Goal: Task Accomplishment & Management: Manage account settings

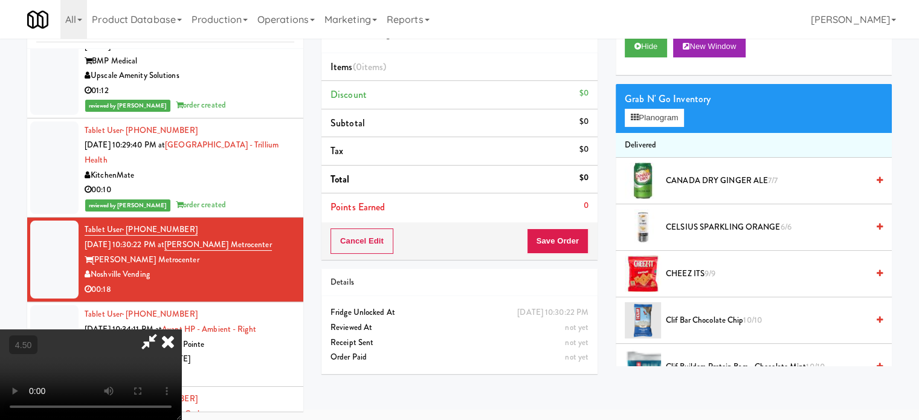
scroll to position [3441, 0]
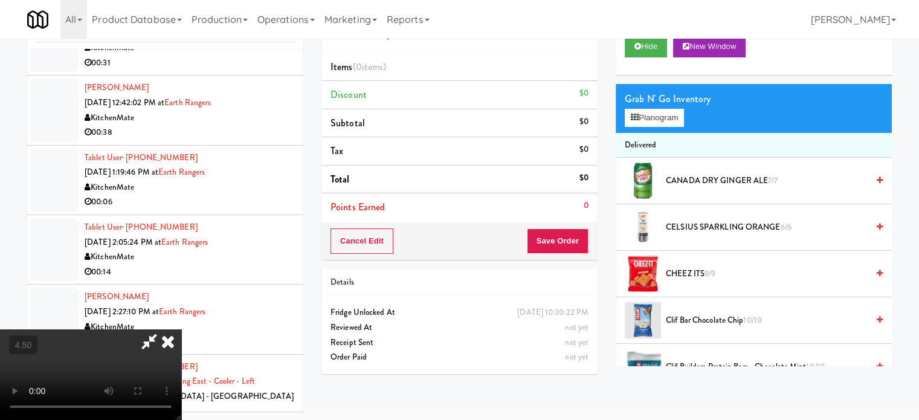
click at [181, 329] on icon at bounding box center [168, 341] width 27 height 24
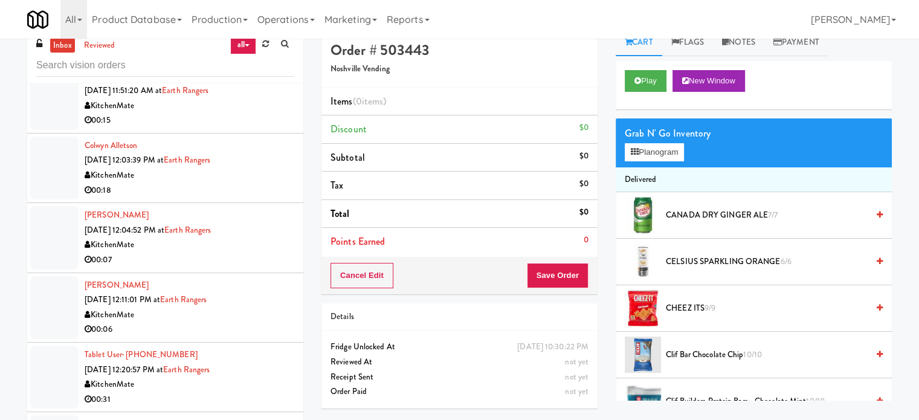
scroll to position [0, 0]
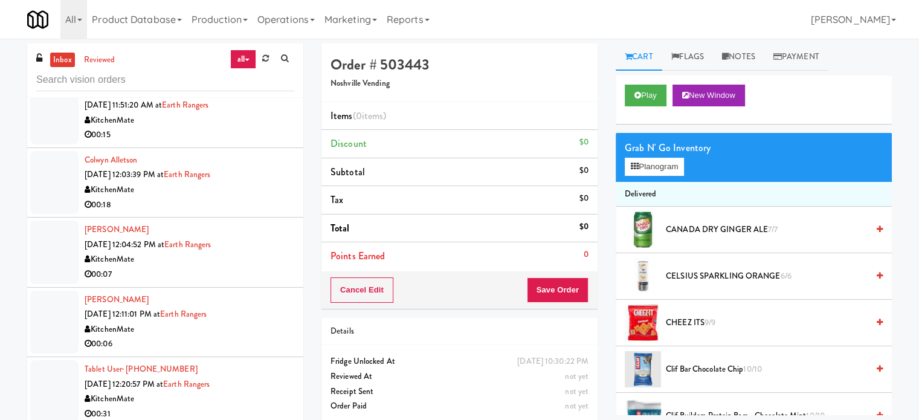
click at [251, 182] on div "KitchenMate" at bounding box center [190, 189] width 210 height 15
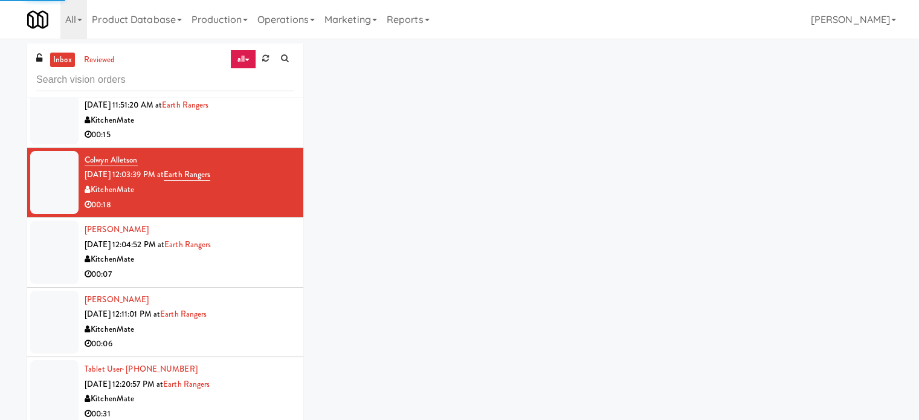
click at [255, 132] on div "00:15" at bounding box center [190, 134] width 210 height 15
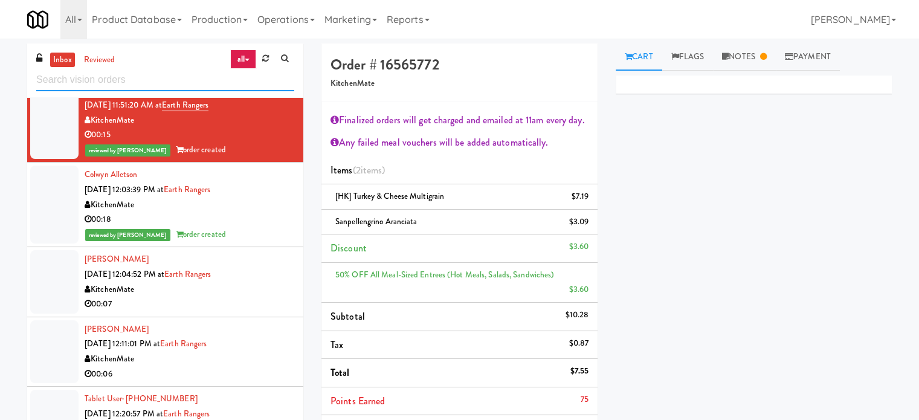
click at [162, 77] on input "text" at bounding box center [165, 80] width 258 height 22
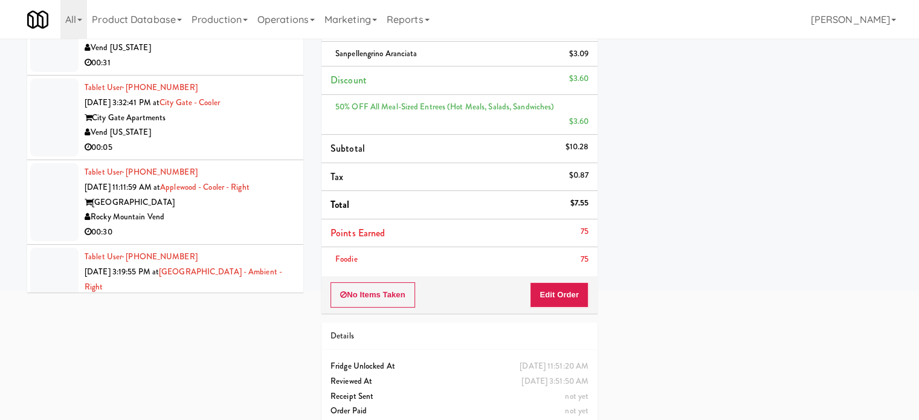
scroll to position [2040, 0]
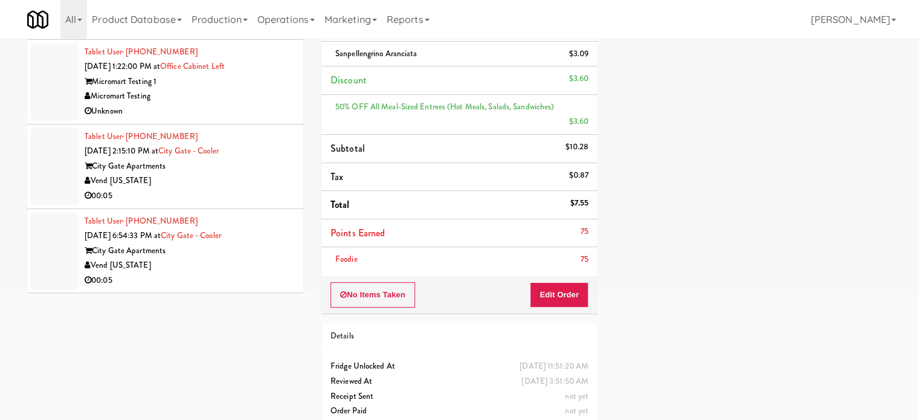
click at [263, 234] on div "Tablet User · (281) 619-4419 Aug 21, 2025 6:54:33 PM at City Gate - Cooler City…" at bounding box center [190, 251] width 210 height 74
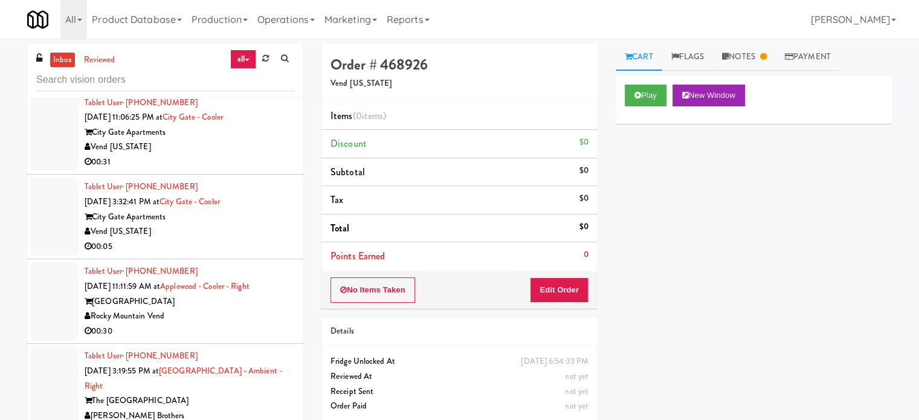
scroll to position [2467, 0]
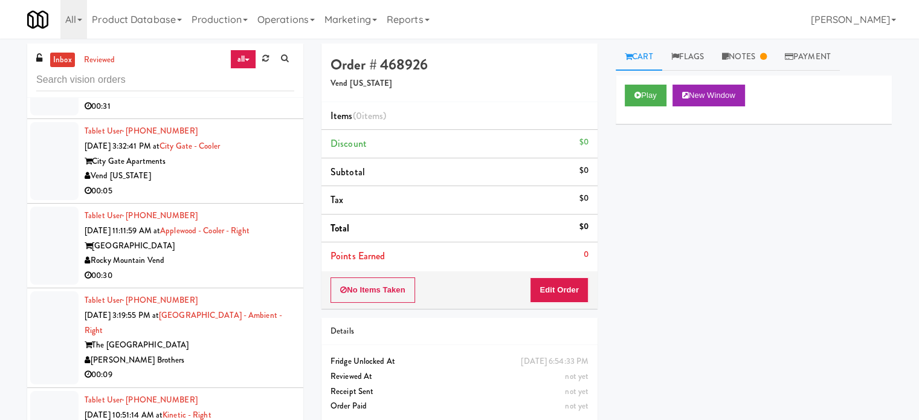
click at [244, 353] on div "[PERSON_NAME] Brothers" at bounding box center [190, 360] width 210 height 15
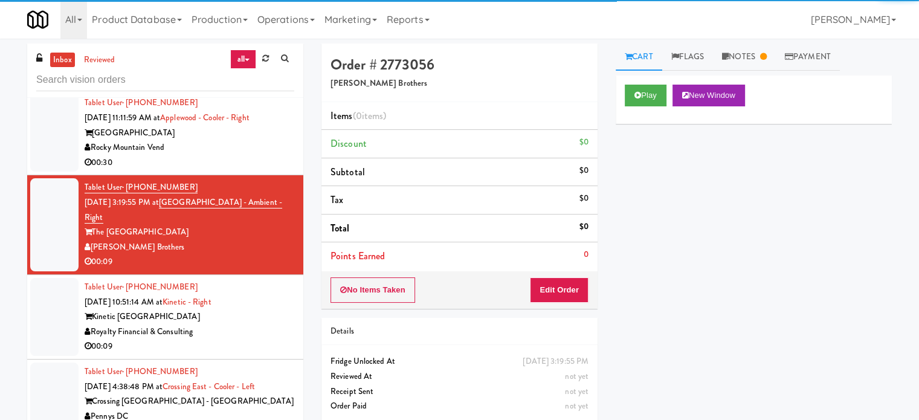
scroll to position [2680, 0]
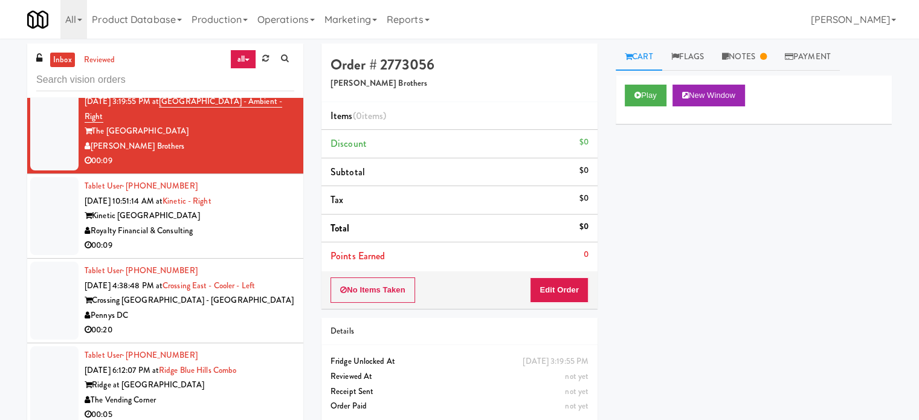
click at [281, 245] on div "00:09" at bounding box center [190, 245] width 210 height 15
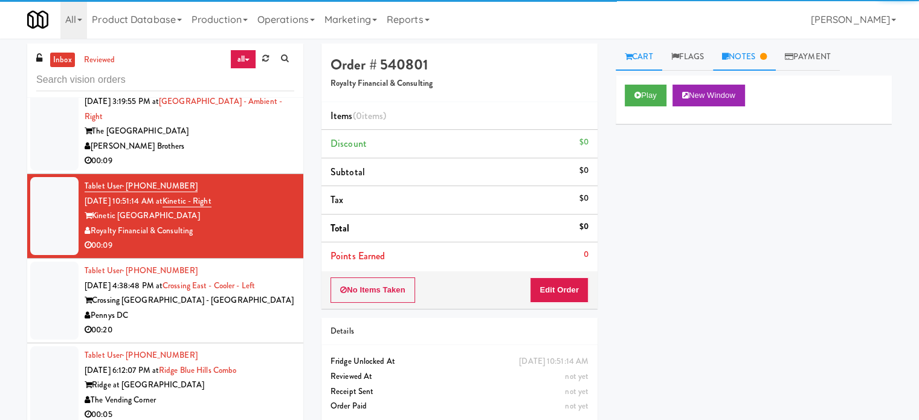
click at [745, 57] on link "Notes" at bounding box center [744, 56] width 63 height 27
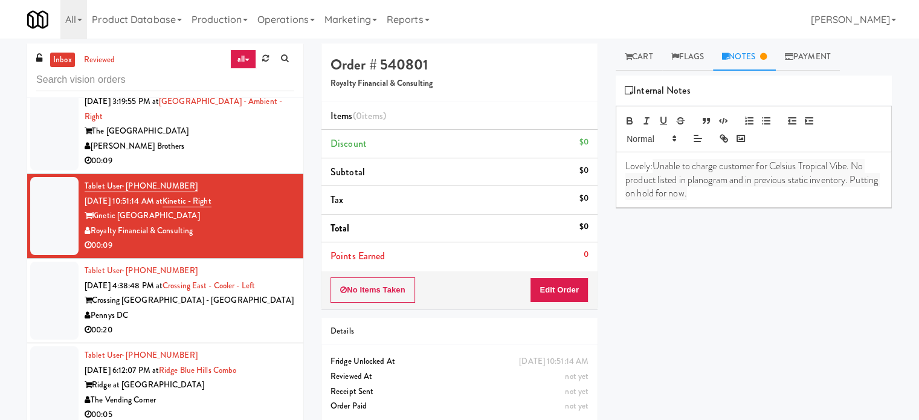
drag, startPoint x: 243, startPoint y: 332, endPoint x: 256, endPoint y: 329, distance: 12.9
click at [244, 332] on div "00:20" at bounding box center [190, 330] width 210 height 15
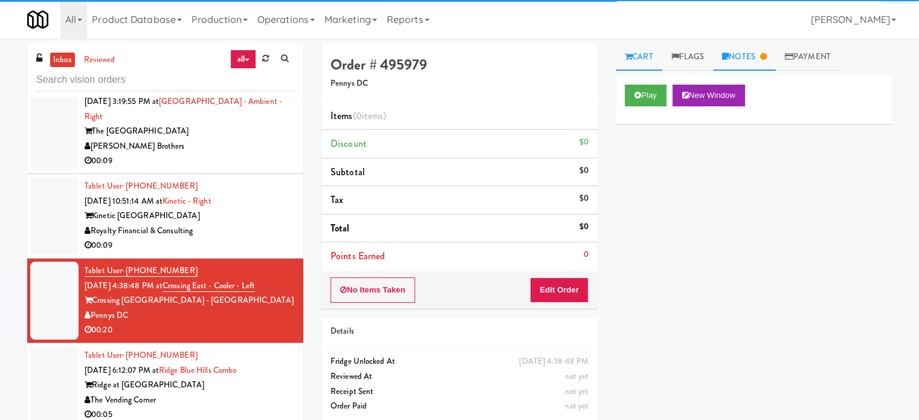
click at [756, 59] on link "Notes" at bounding box center [744, 56] width 63 height 27
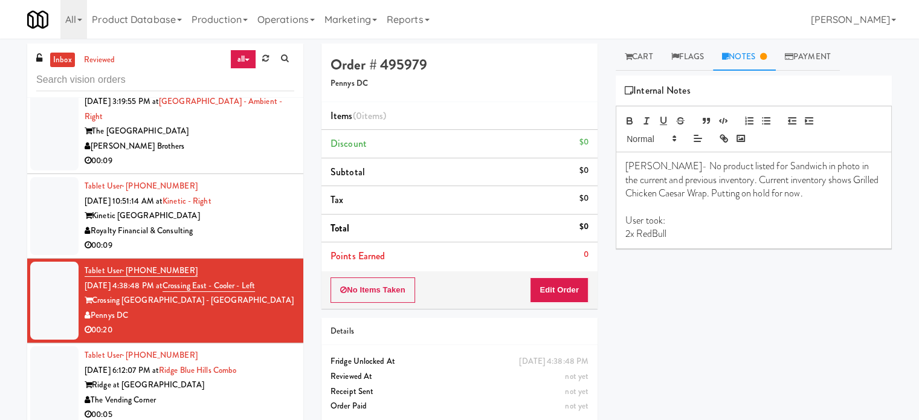
click at [273, 358] on div "Tablet User · (781) 710-3045 Aug 26, 2025 6:12:07 PM at Ridge Blue Hills Combo …" at bounding box center [190, 385] width 210 height 74
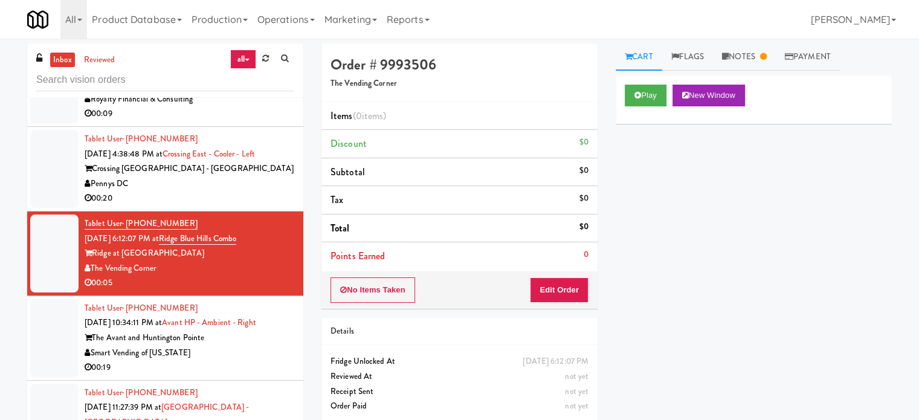
scroll to position [2858, 0]
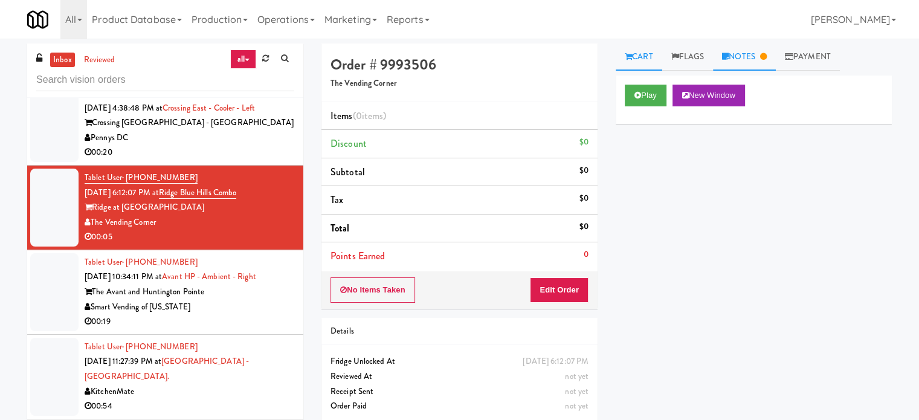
click at [756, 59] on link "Notes" at bounding box center [744, 56] width 63 height 27
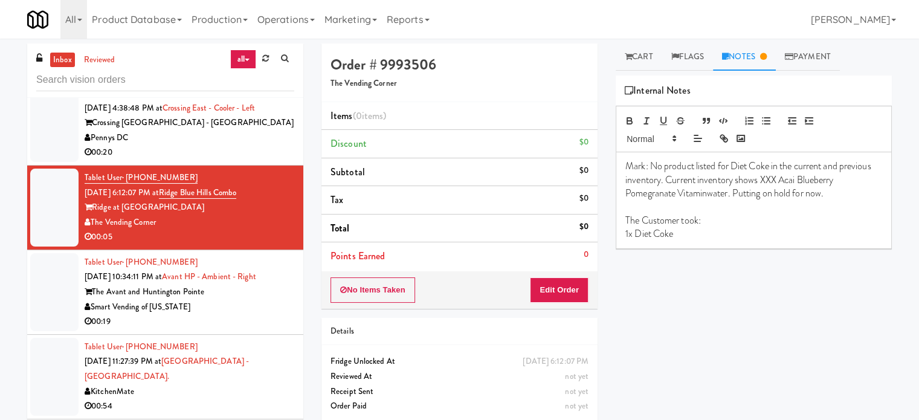
drag, startPoint x: 242, startPoint y: 313, endPoint x: 413, endPoint y: 229, distance: 191.2
click at [243, 314] on div "00:19" at bounding box center [190, 321] width 210 height 15
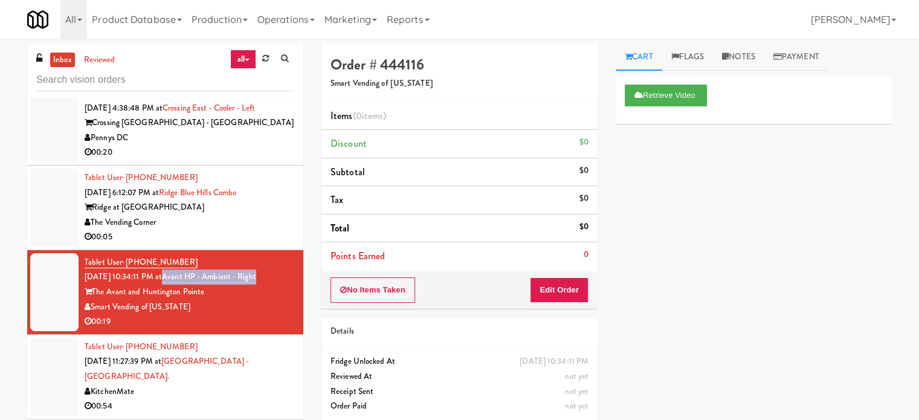
drag, startPoint x: 275, startPoint y: 272, endPoint x: 182, endPoint y: 277, distance: 93.7
click at [182, 277] on div "Tablet User · (661) 444-5145 Aug 26, 2025 10:34:11 PM at Avant HP - Ambient - R…" at bounding box center [190, 292] width 210 height 74
copy link "Avant HP - Ambient - Right"
click at [698, 94] on button "Retrieve Video" at bounding box center [666, 96] width 82 height 22
click at [747, 57] on link "Notes" at bounding box center [738, 56] width 51 height 27
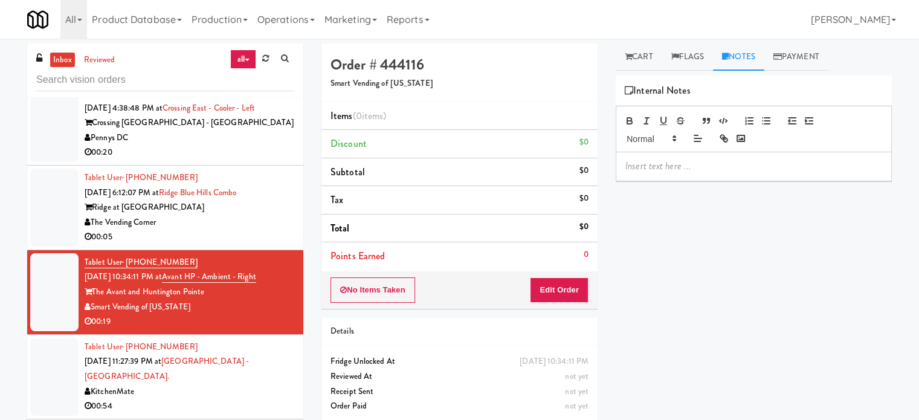
click at [690, 170] on p at bounding box center [753, 165] width 257 height 13
paste div
click at [674, 161] on p "Jenet:" at bounding box center [753, 165] width 257 height 13
click at [254, 384] on div "KitchenMate" at bounding box center [190, 391] width 210 height 15
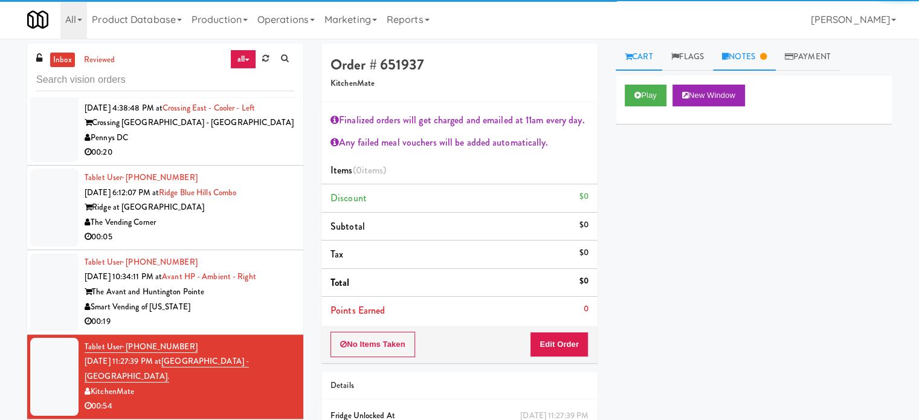
drag, startPoint x: 751, startPoint y: 51, endPoint x: 758, endPoint y: 66, distance: 16.5
click at [751, 52] on link "Notes" at bounding box center [744, 56] width 63 height 27
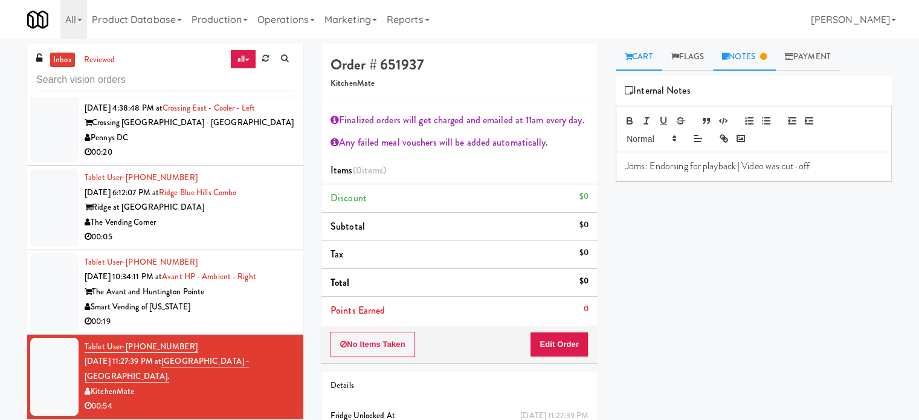
click at [638, 52] on link "Cart" at bounding box center [638, 56] width 47 height 27
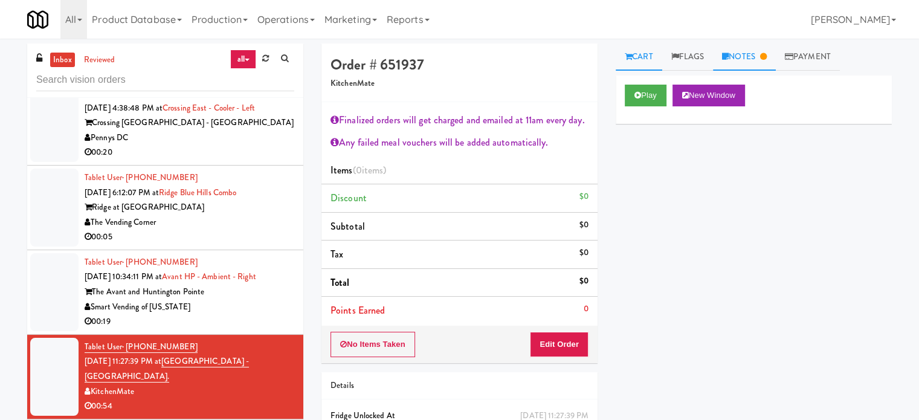
click at [754, 56] on link "Notes" at bounding box center [744, 56] width 63 height 27
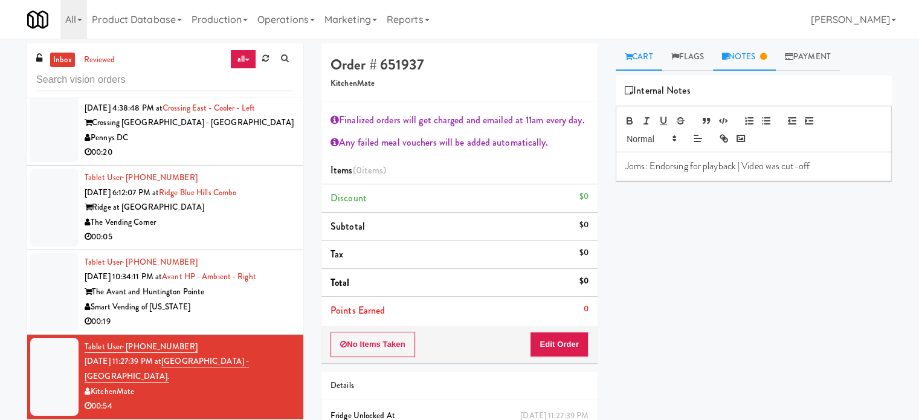
click at [634, 60] on link "Cart" at bounding box center [638, 56] width 47 height 27
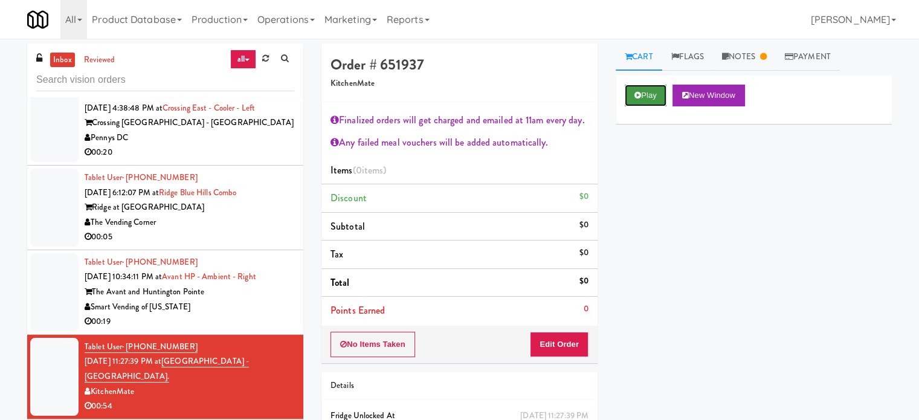
click at [640, 98] on button "Play" at bounding box center [646, 96] width 42 height 22
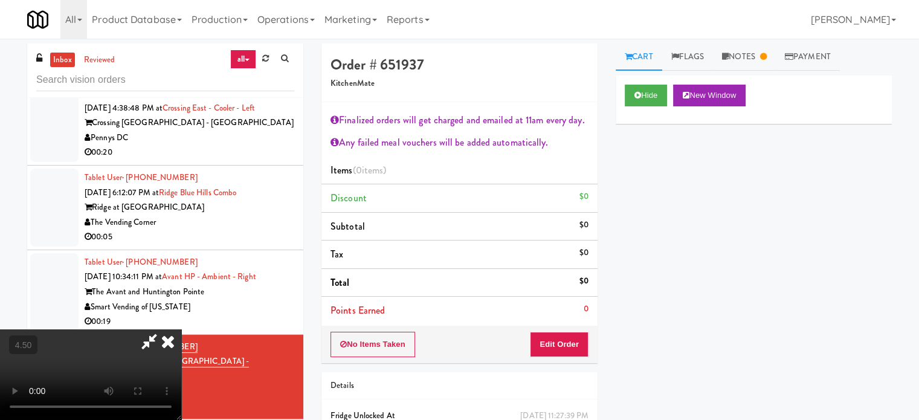
click at [181, 329] on video at bounding box center [90, 374] width 181 height 91
drag, startPoint x: 457, startPoint y: 272, endPoint x: 437, endPoint y: 258, distance: 24.8
click at [181, 329] on video at bounding box center [90, 374] width 181 height 91
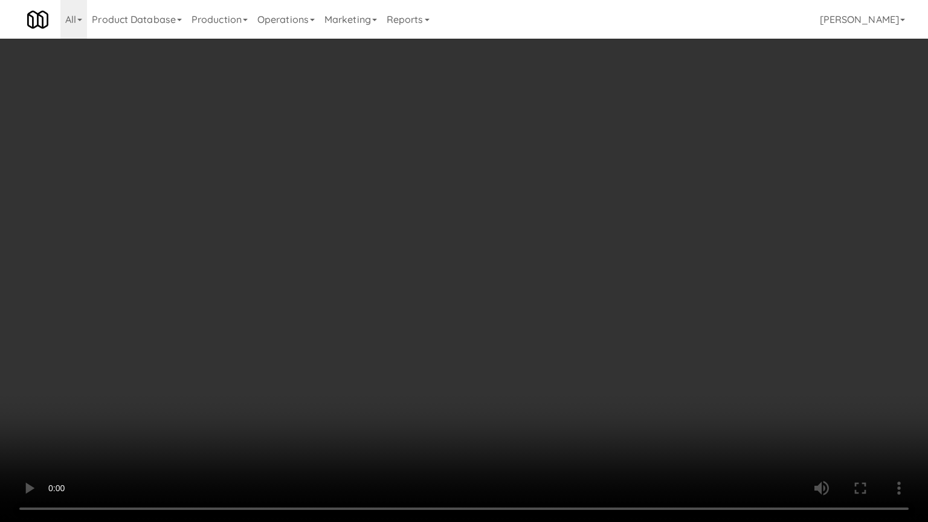
click at [437, 248] on video at bounding box center [464, 261] width 928 height 522
drag, startPoint x: 170, startPoint y: 420, endPoint x: 290, endPoint y: 338, distance: 145.1
click at [177, 417] on video at bounding box center [464, 261] width 928 height 522
click at [379, 292] on video at bounding box center [464, 261] width 928 height 522
drag, startPoint x: 379, startPoint y: 292, endPoint x: 418, endPoint y: 280, distance: 40.5
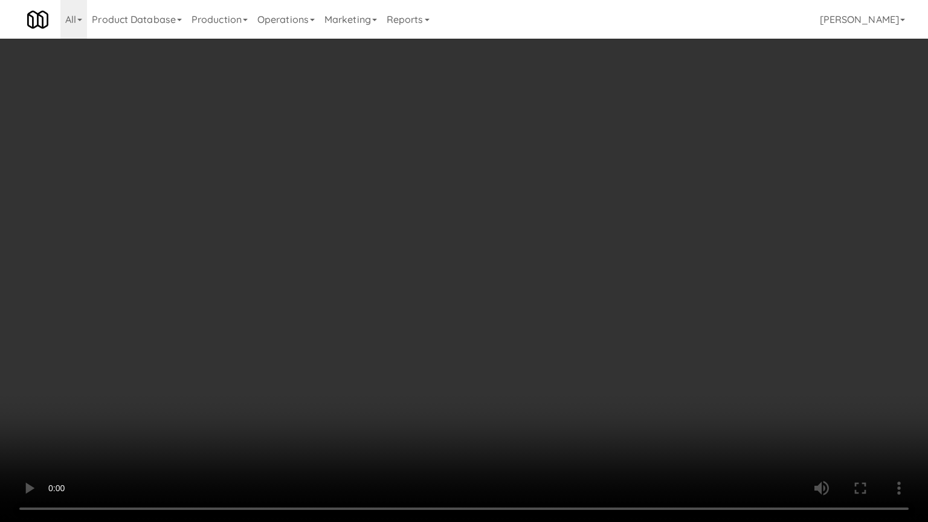
click at [380, 292] on video at bounding box center [464, 261] width 928 height 522
click at [442, 248] on video at bounding box center [464, 261] width 928 height 522
click at [443, 249] on video at bounding box center [464, 261] width 928 height 522
click at [489, 239] on video at bounding box center [464, 261] width 928 height 522
click at [489, 238] on video at bounding box center [464, 261] width 928 height 522
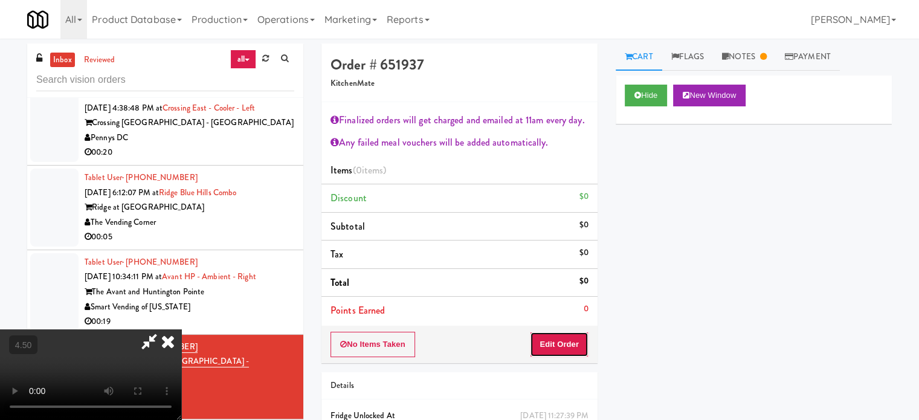
drag, startPoint x: 564, startPoint y: 348, endPoint x: 591, endPoint y: 324, distance: 36.4
click at [564, 347] on button "Edit Order" at bounding box center [559, 344] width 59 height 25
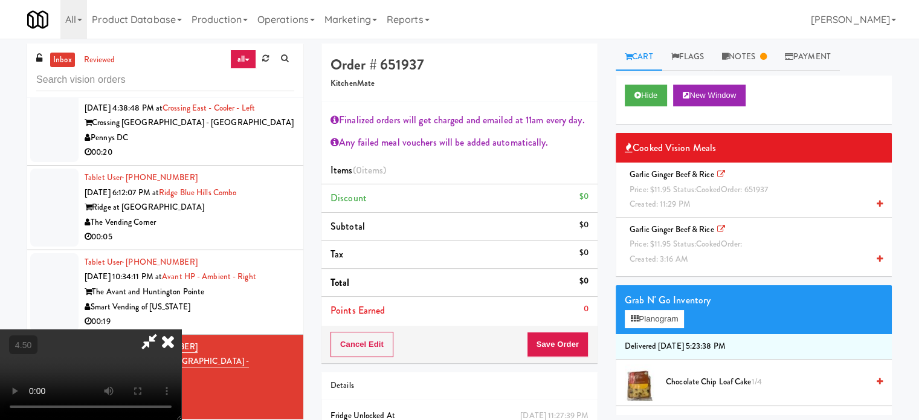
click at [181, 329] on icon at bounding box center [168, 341] width 27 height 24
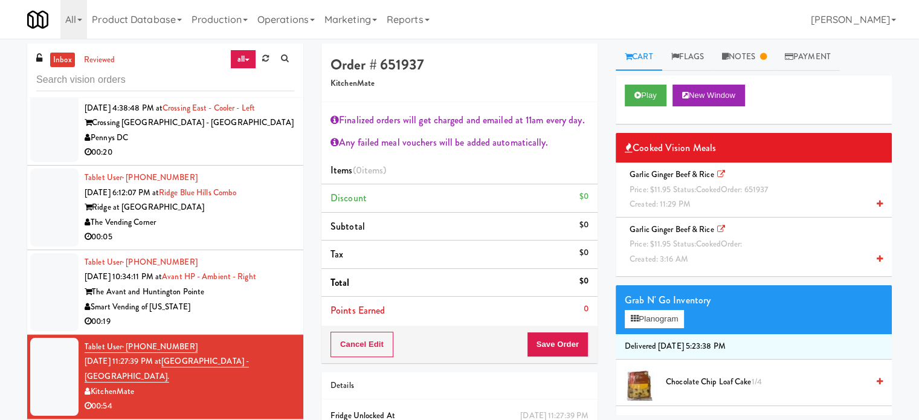
click at [666, 190] on span "Price: $11.95 Status: cooked Order: 651937" at bounding box center [698, 189] width 138 height 11
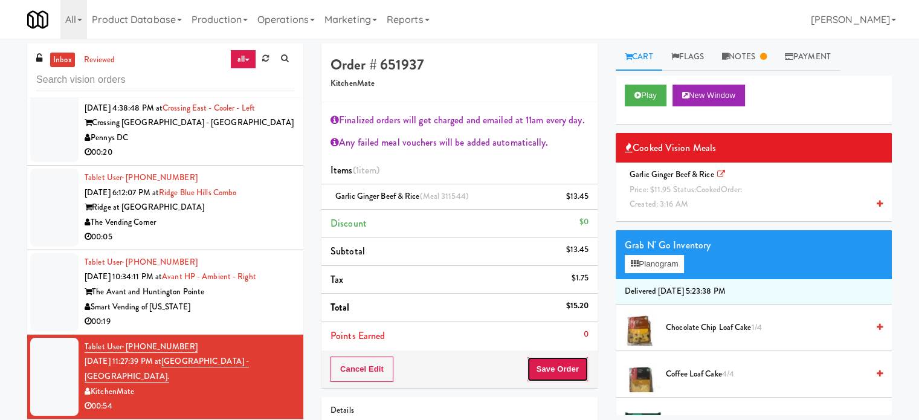
click at [547, 367] on button "Save Order" at bounding box center [558, 368] width 62 height 25
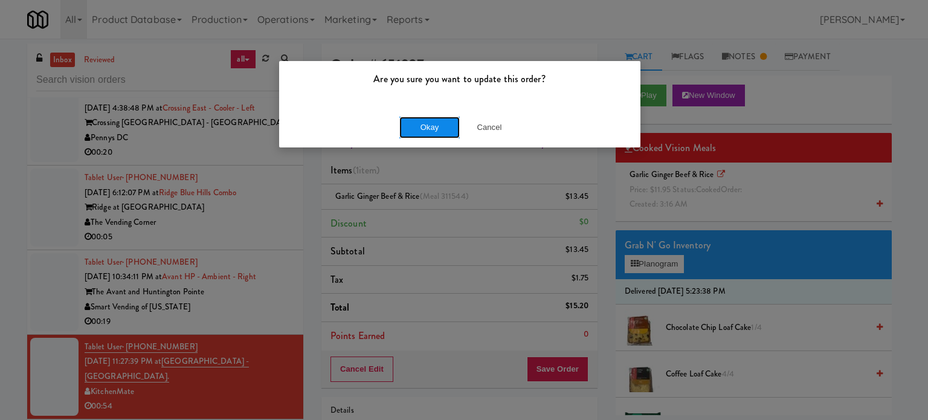
drag, startPoint x: 433, startPoint y: 121, endPoint x: 425, endPoint y: 133, distance: 14.9
click at [432, 121] on button "Okay" at bounding box center [429, 128] width 60 height 22
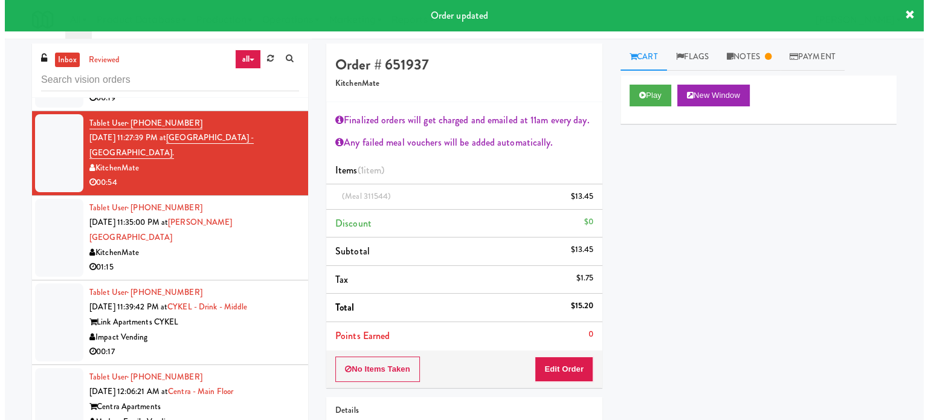
scroll to position [3091, 0]
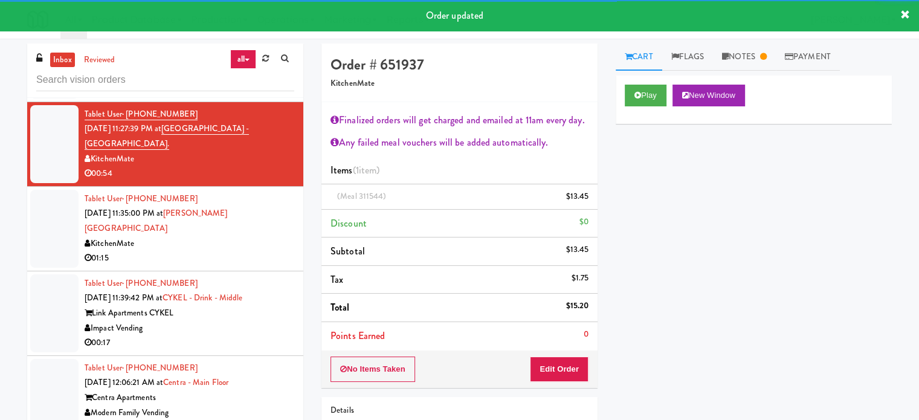
click at [270, 217] on div "Tablet User · (289) 684-1713 Aug 26, 2025 11:35:00 PM at Joseph Brant Hospital …" at bounding box center [190, 228] width 210 height 74
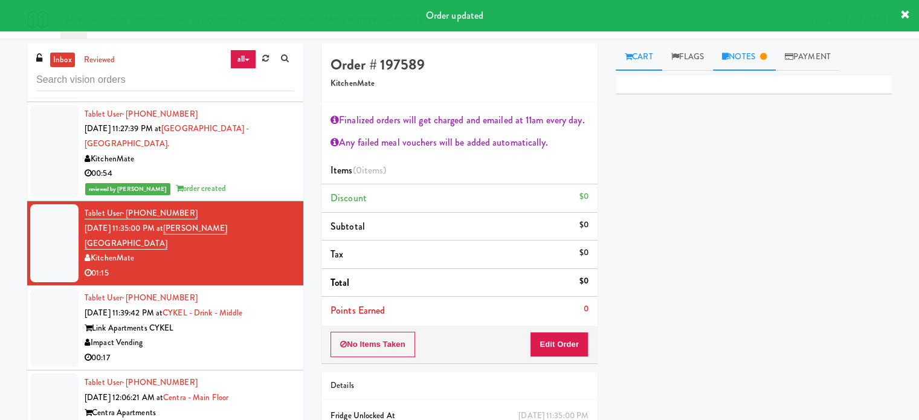
click at [754, 55] on link "Notes" at bounding box center [744, 56] width 63 height 27
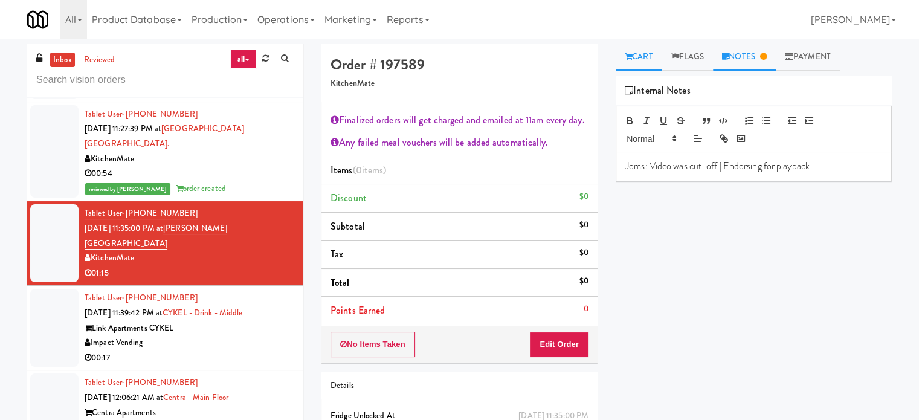
click at [643, 53] on link "Cart" at bounding box center [638, 56] width 47 height 27
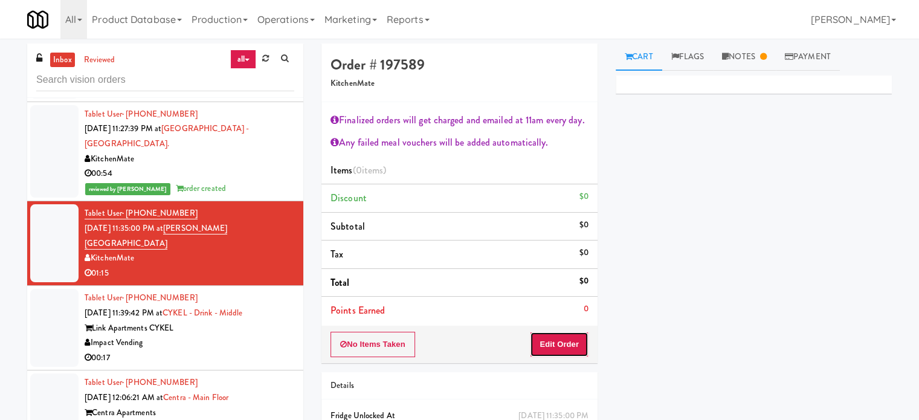
click at [567, 342] on button "Edit Order" at bounding box center [559, 344] width 59 height 25
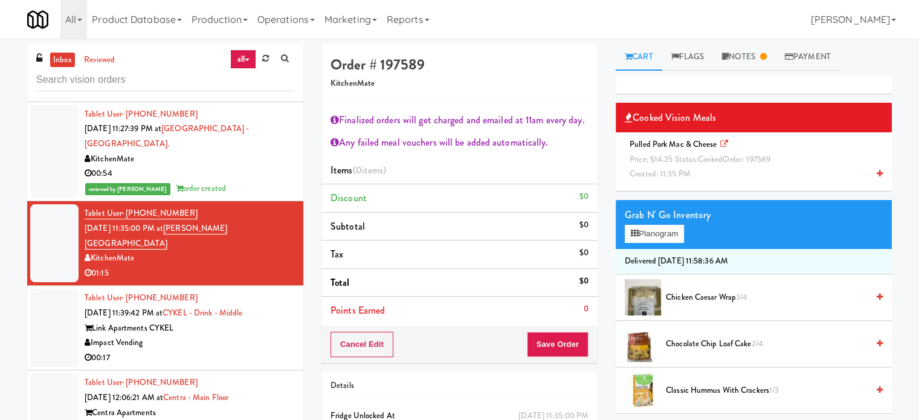
drag, startPoint x: 675, startPoint y: 161, endPoint x: 730, endPoint y: 196, distance: 65.5
click at [675, 161] on span "Price: $14.25 Status: cooked Order: 197589" at bounding box center [699, 158] width 141 height 11
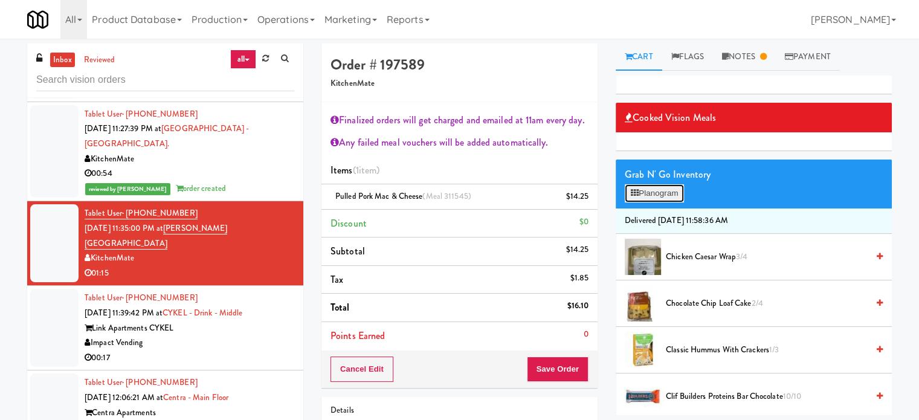
drag, startPoint x: 654, startPoint y: 196, endPoint x: 640, endPoint y: 190, distance: 14.6
click at [654, 195] on button "Planogram" at bounding box center [654, 193] width 59 height 18
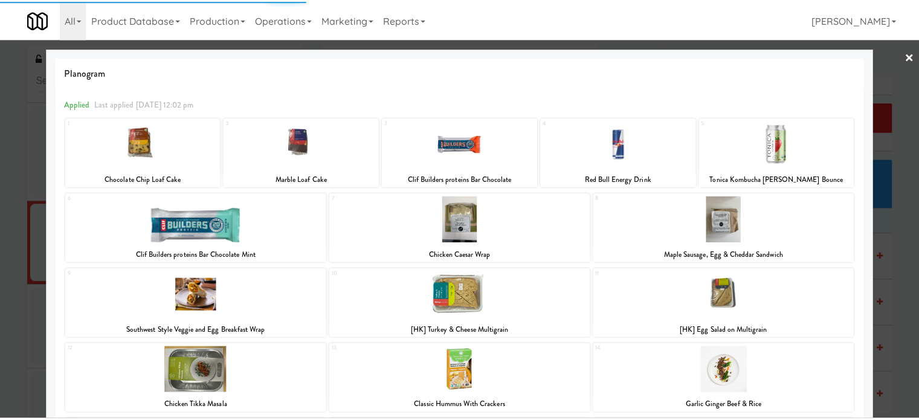
scroll to position [249, 0]
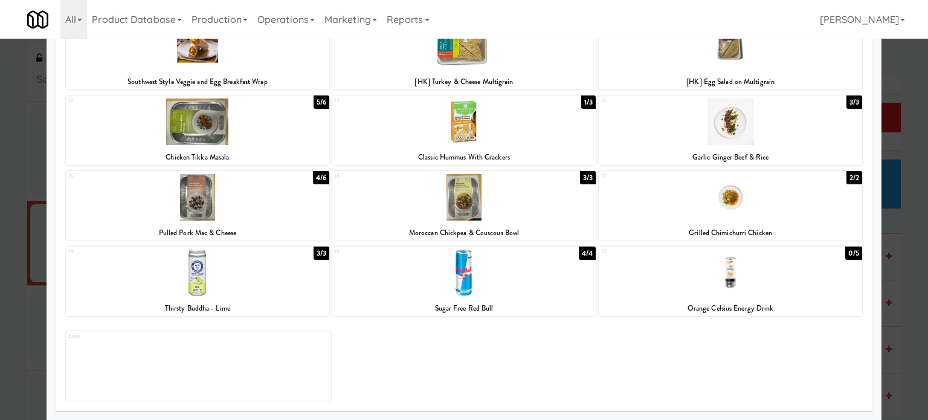
click at [323, 254] on div "3/3" at bounding box center [321, 252] width 16 height 13
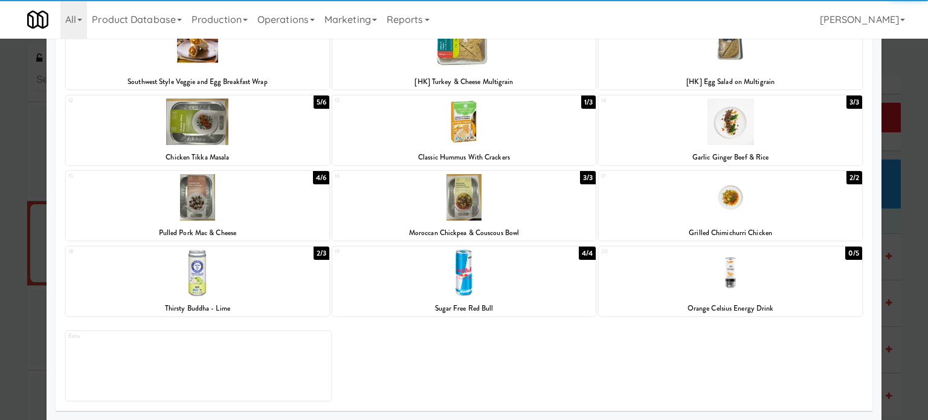
click at [906, 294] on div at bounding box center [464, 210] width 928 height 420
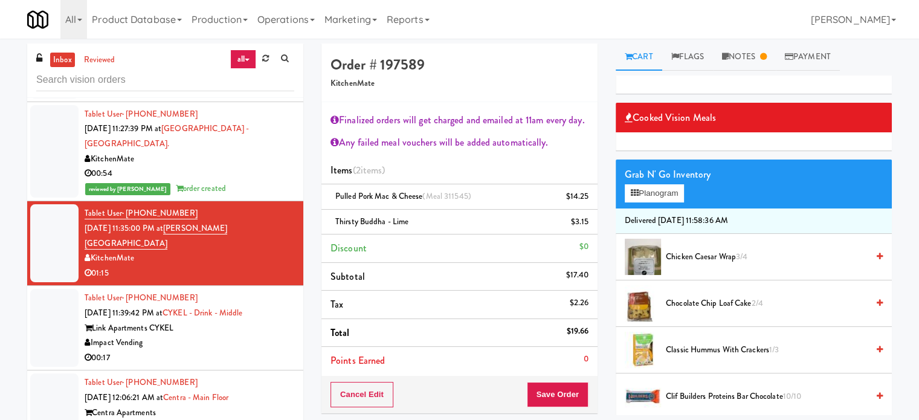
scroll to position [115, 0]
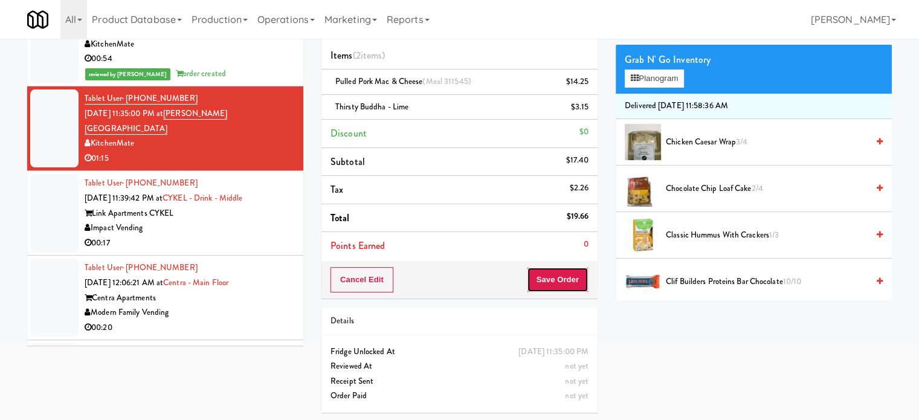
click at [565, 292] on div "Cancel Edit Save Order" at bounding box center [459, 279] width 276 height 37
click at [553, 275] on button "Save Order" at bounding box center [558, 279] width 62 height 25
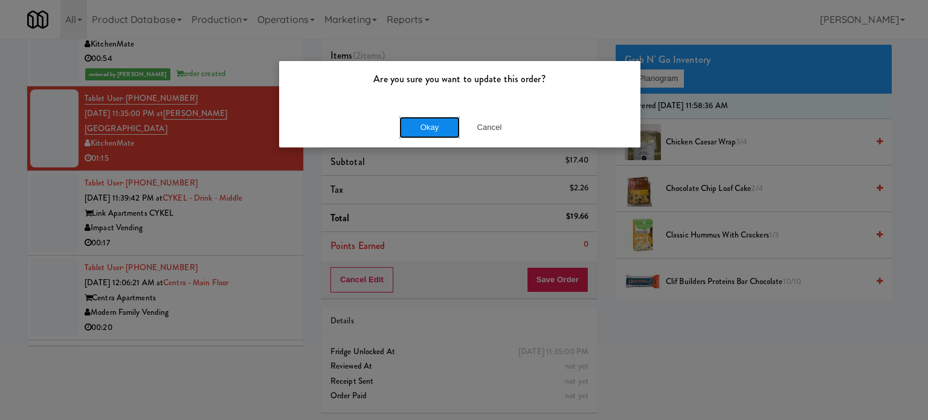
click at [435, 131] on button "Okay" at bounding box center [429, 128] width 60 height 22
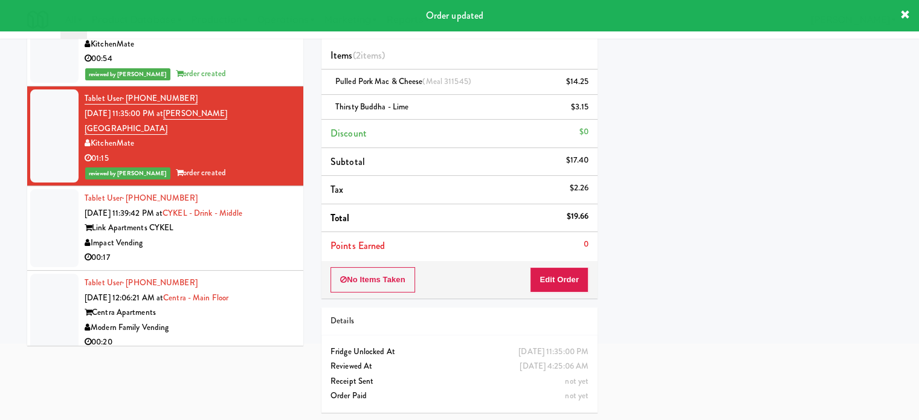
drag, startPoint x: 246, startPoint y: 213, endPoint x: 261, endPoint y: 207, distance: 15.7
click at [246, 236] on div "Impact Vending" at bounding box center [190, 243] width 210 height 15
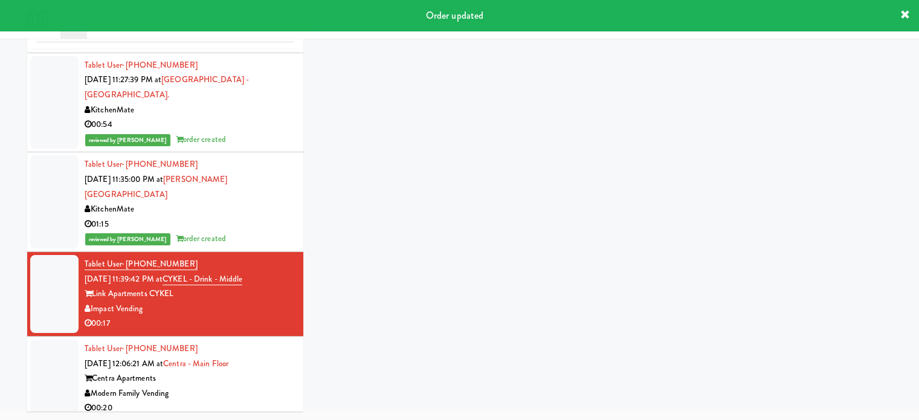
scroll to position [60, 0]
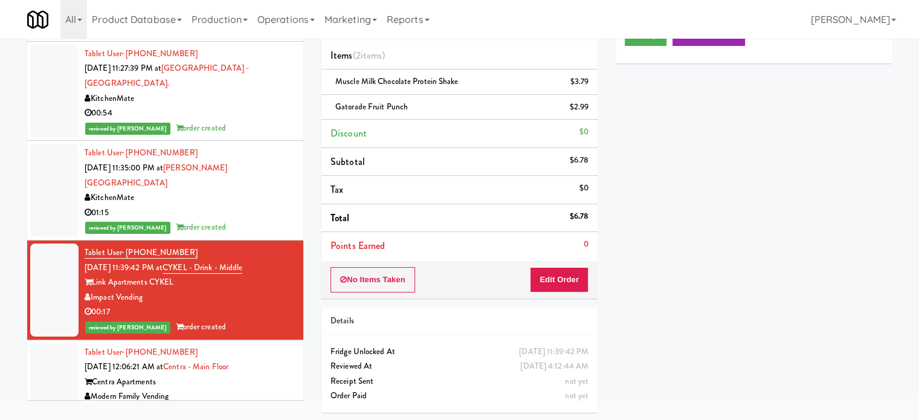
click at [249, 369] on div "Tablet User · (787) 507-0013 Aug 27, 2025 12:06:21 AM at Centra - Main Floor Ce…" at bounding box center [190, 382] width 210 height 74
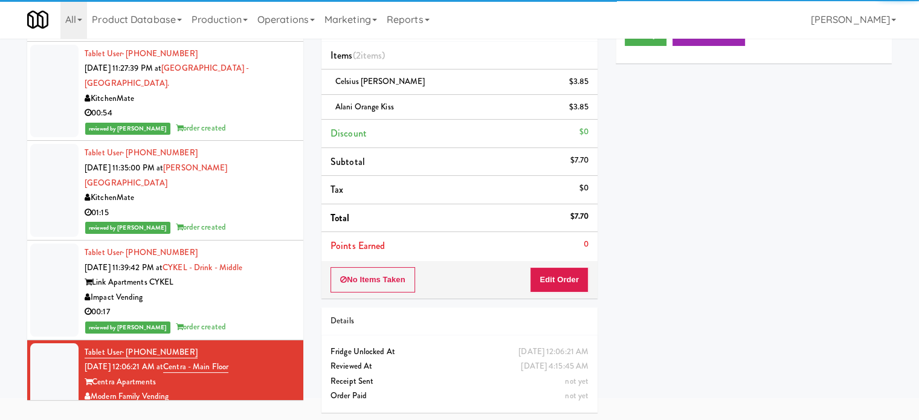
scroll to position [3393, 0]
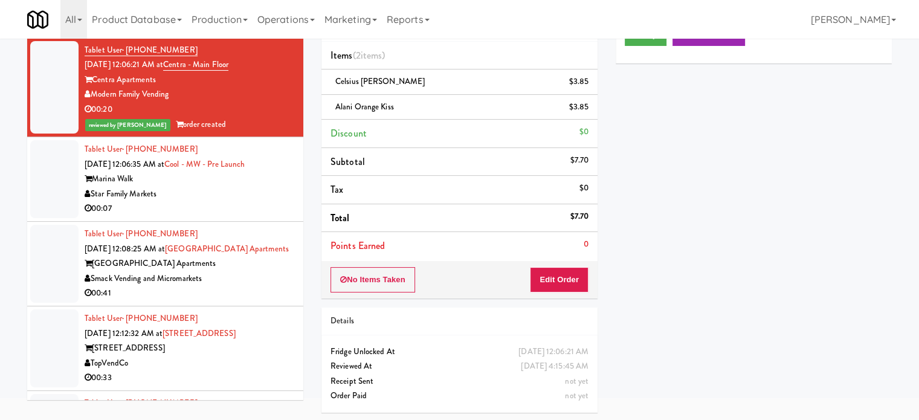
click at [268, 187] on div "Star Family Markets" at bounding box center [190, 194] width 210 height 15
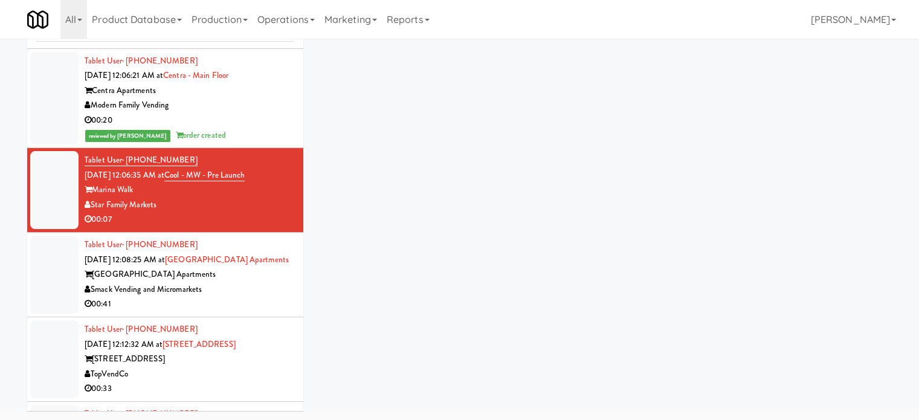
scroll to position [49, 0]
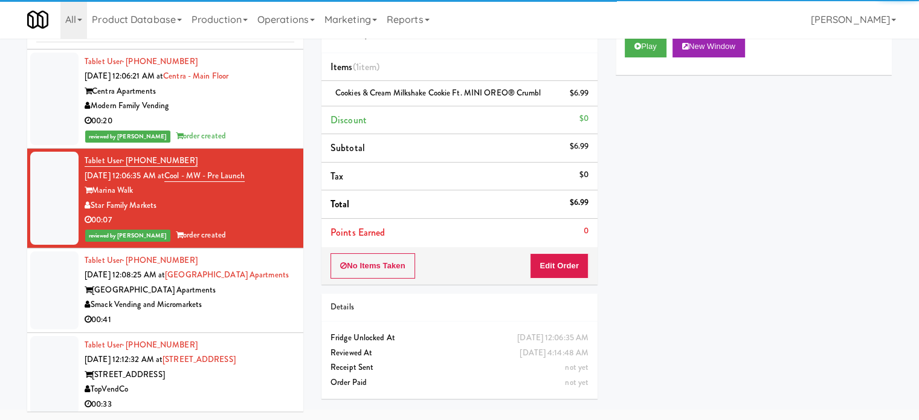
click at [263, 283] on div "Rocklin Ranch Apartments" at bounding box center [190, 290] width 210 height 15
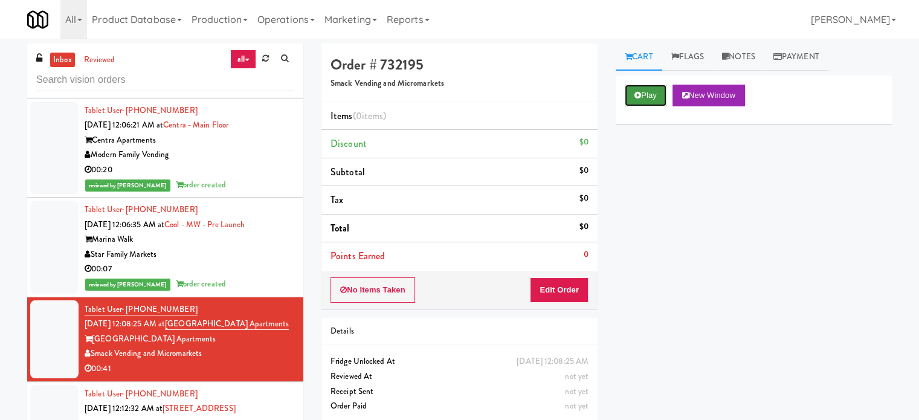
click at [640, 92] on button "Play" at bounding box center [646, 96] width 42 height 22
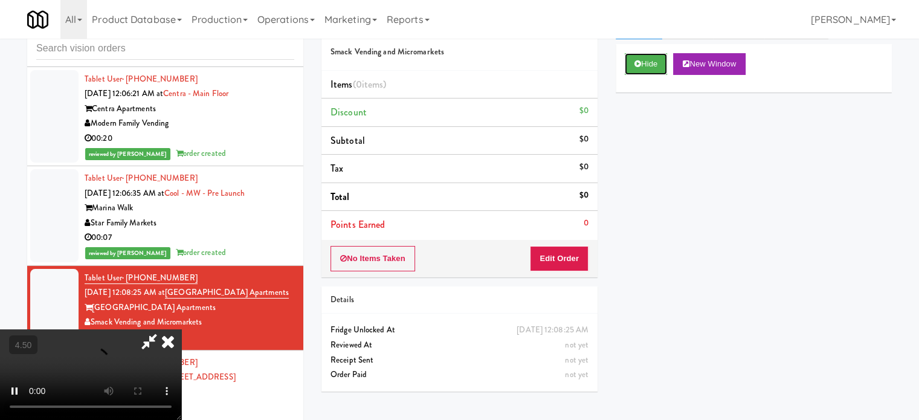
scroll to position [49, 0]
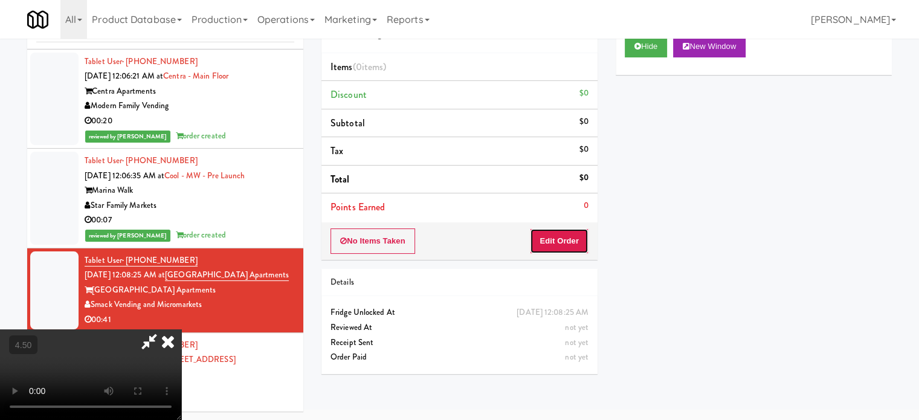
click at [545, 241] on button "Edit Order" at bounding box center [559, 240] width 59 height 25
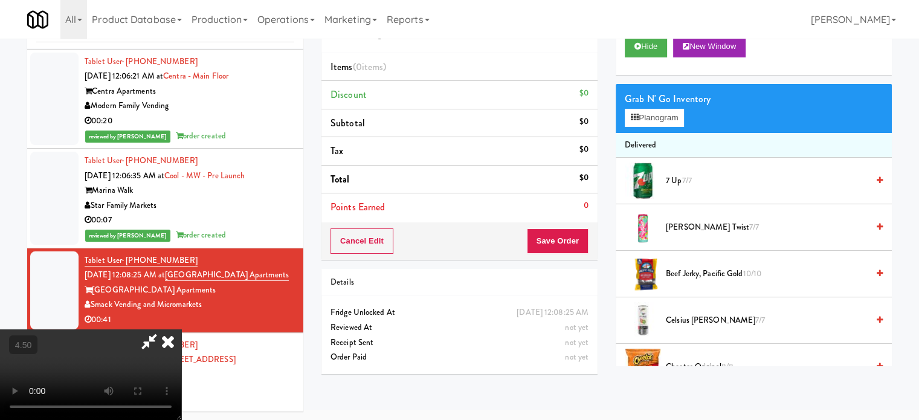
click at [181, 329] on video at bounding box center [90, 374] width 181 height 91
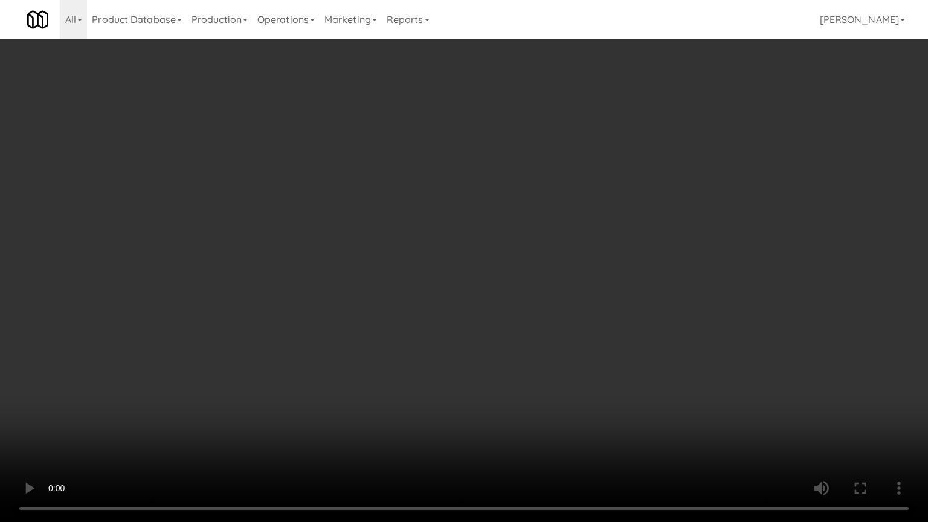
click at [339, 302] on video at bounding box center [464, 261] width 928 height 522
click at [375, 250] on video at bounding box center [464, 261] width 928 height 522
click at [379, 260] on video at bounding box center [464, 261] width 928 height 522
click at [382, 257] on video at bounding box center [464, 261] width 928 height 522
click at [385, 254] on video at bounding box center [464, 261] width 928 height 522
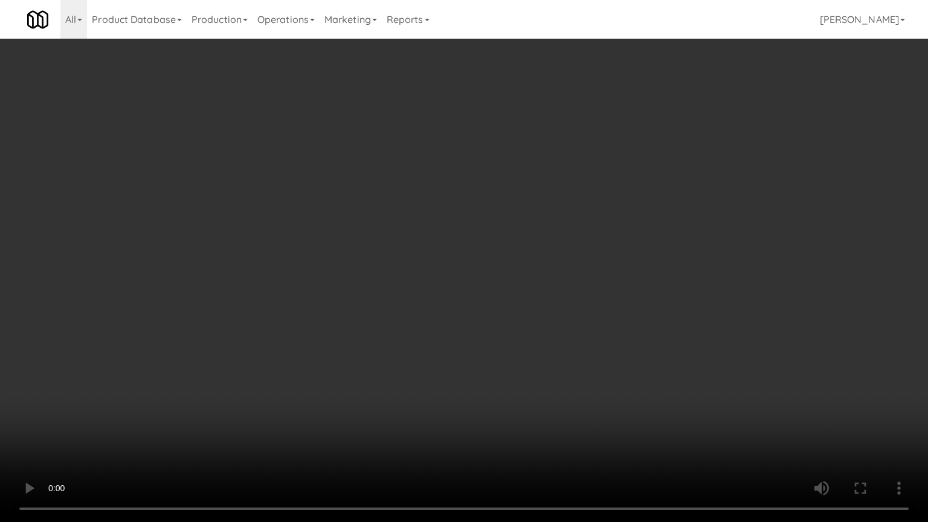
click at [403, 249] on video at bounding box center [464, 261] width 928 height 522
click at [449, 256] on video at bounding box center [464, 261] width 928 height 522
click at [438, 259] on video at bounding box center [464, 261] width 928 height 522
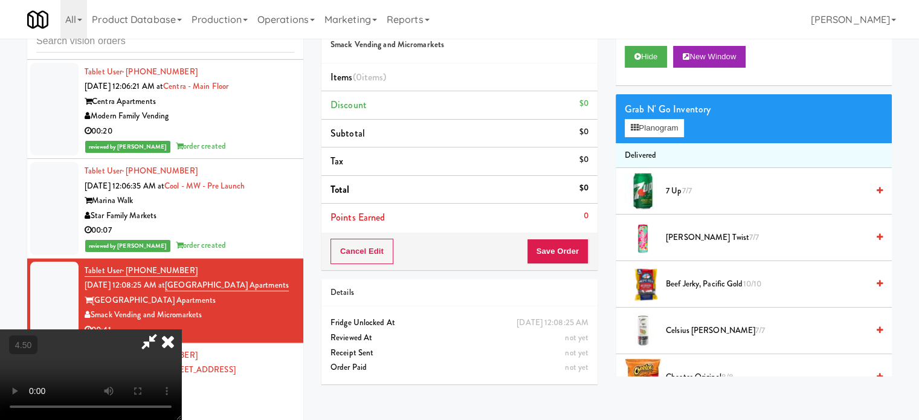
click at [181, 329] on video at bounding box center [90, 374] width 181 height 91
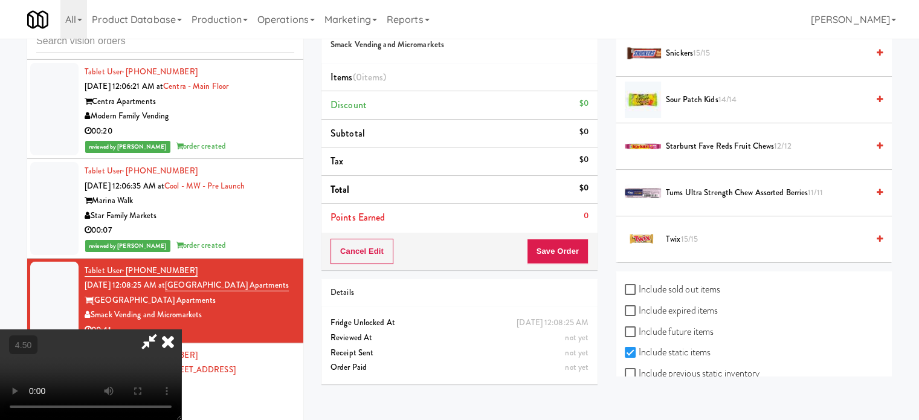
scroll to position [1510, 0]
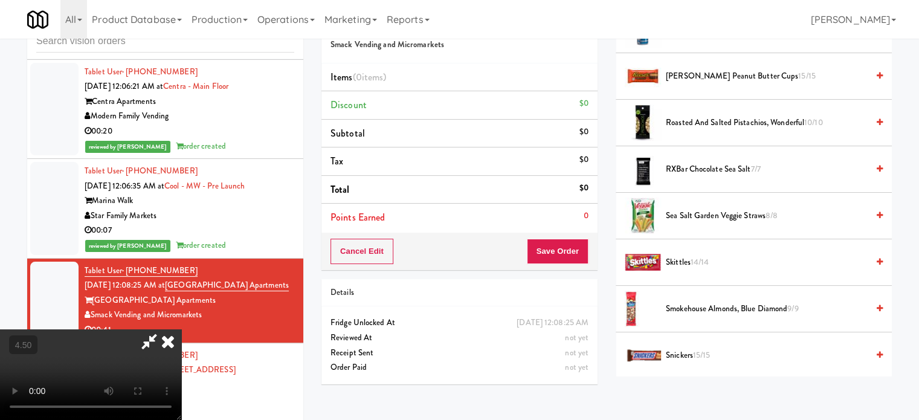
drag, startPoint x: 678, startPoint y: 265, endPoint x: 506, endPoint y: 235, distance: 175.4
click at [678, 266] on li "Skittles 14/14" at bounding box center [753, 262] width 276 height 47
click at [699, 260] on span "14/14" at bounding box center [699, 261] width 19 height 11
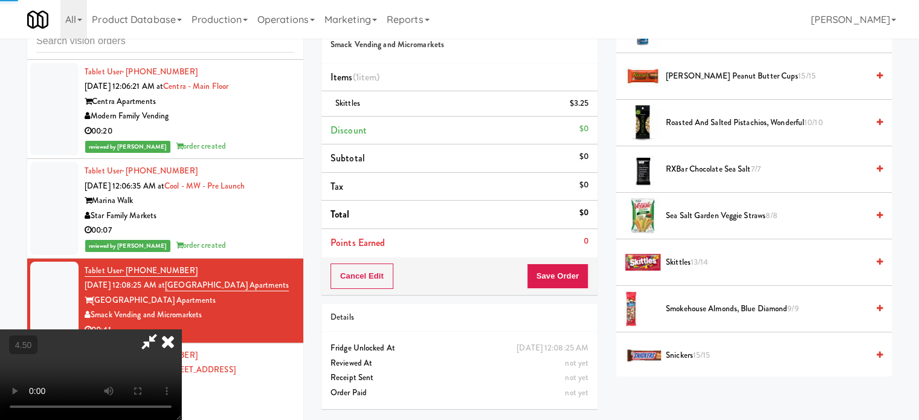
click at [181, 329] on video at bounding box center [90, 374] width 181 height 91
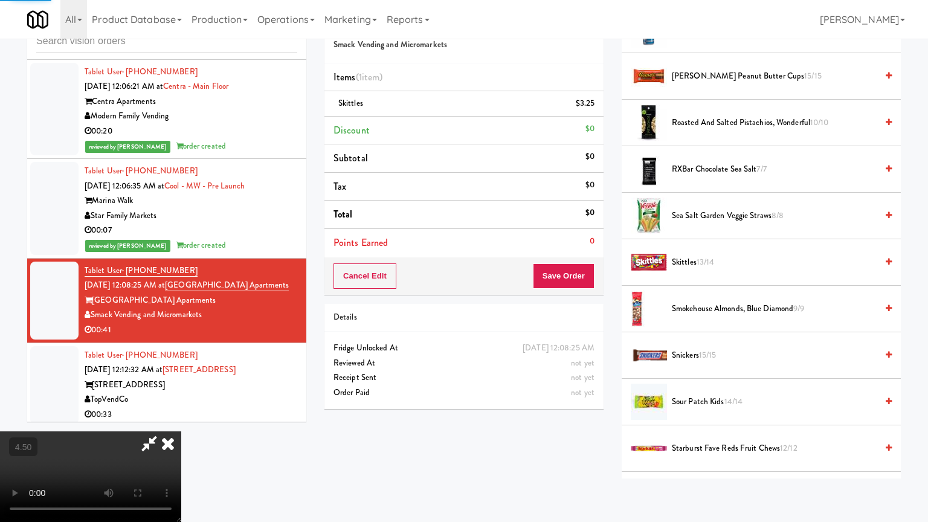
click at [181, 419] on video at bounding box center [90, 476] width 181 height 91
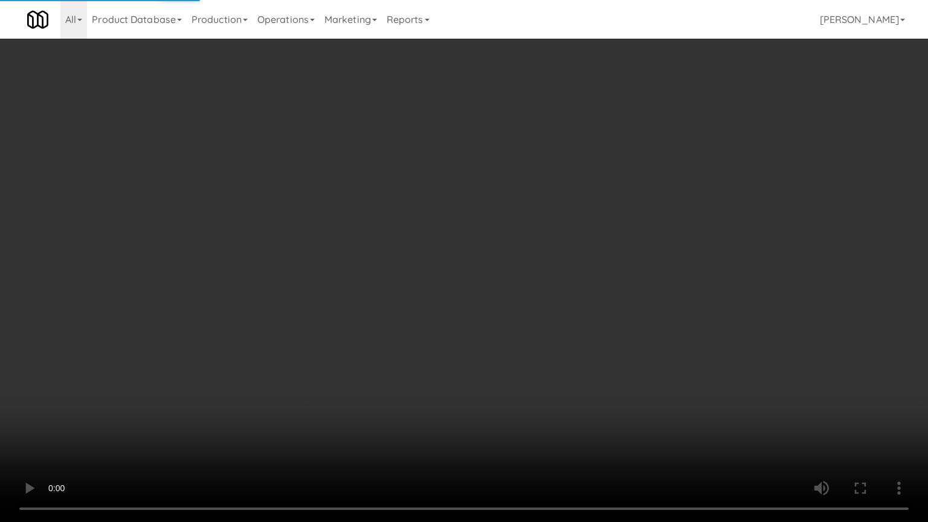
click at [365, 225] on video at bounding box center [464, 261] width 928 height 522
click at [479, 398] on video at bounding box center [464, 261] width 928 height 522
click at [476, 371] on video at bounding box center [464, 261] width 928 height 522
click at [513, 332] on video at bounding box center [464, 261] width 928 height 522
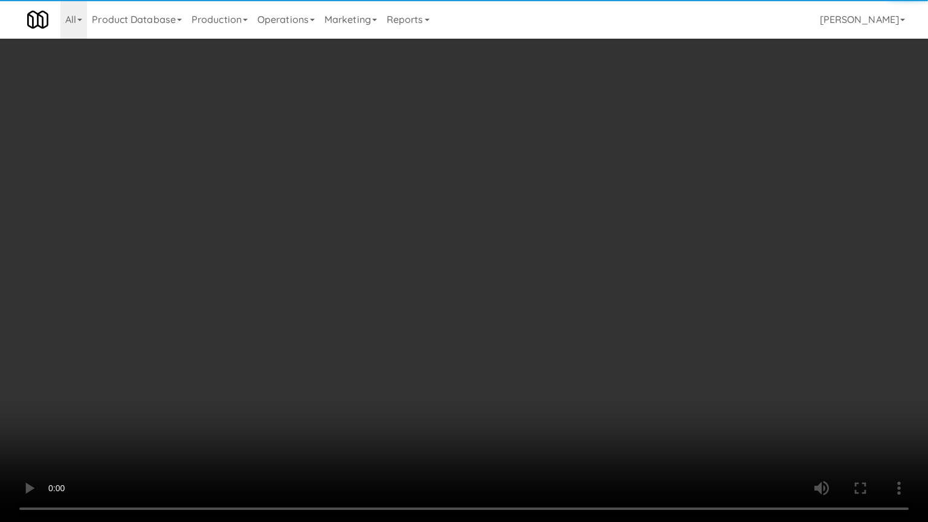
click at [513, 332] on video at bounding box center [464, 261] width 928 height 522
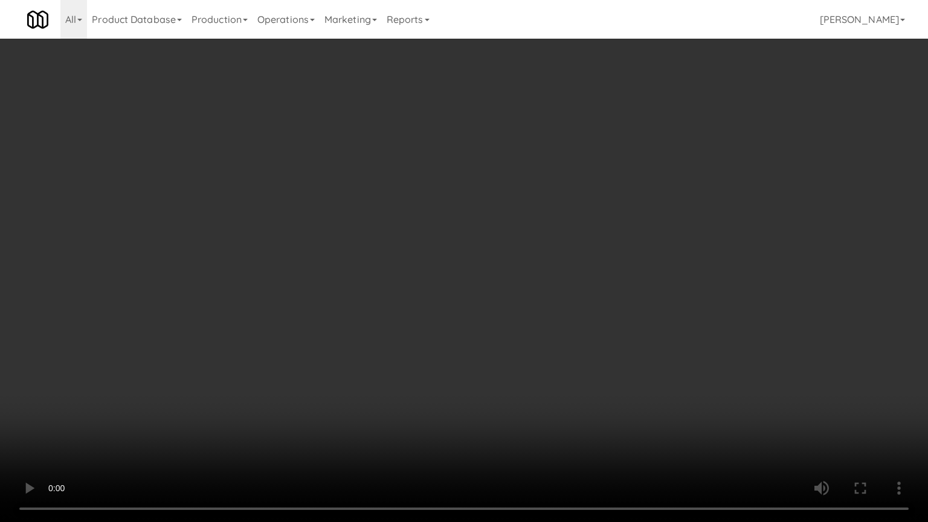
click at [519, 329] on video at bounding box center [464, 261] width 928 height 522
click at [506, 315] on video at bounding box center [464, 261] width 928 height 522
click at [506, 313] on video at bounding box center [464, 261] width 928 height 522
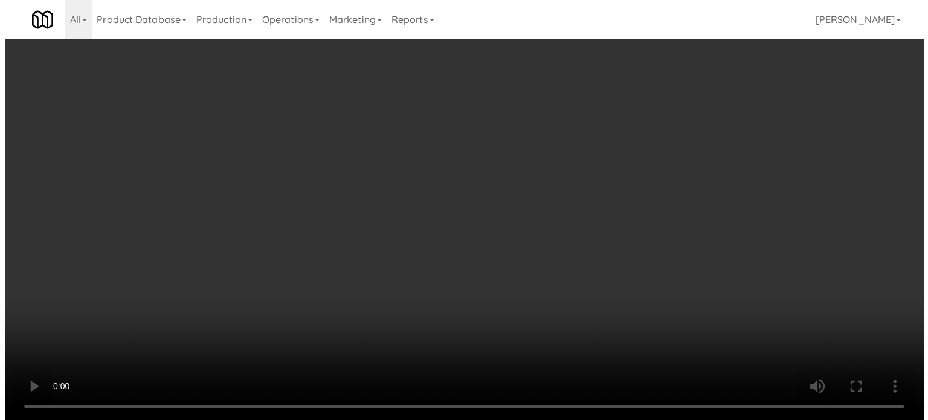
scroll to position [0, 0]
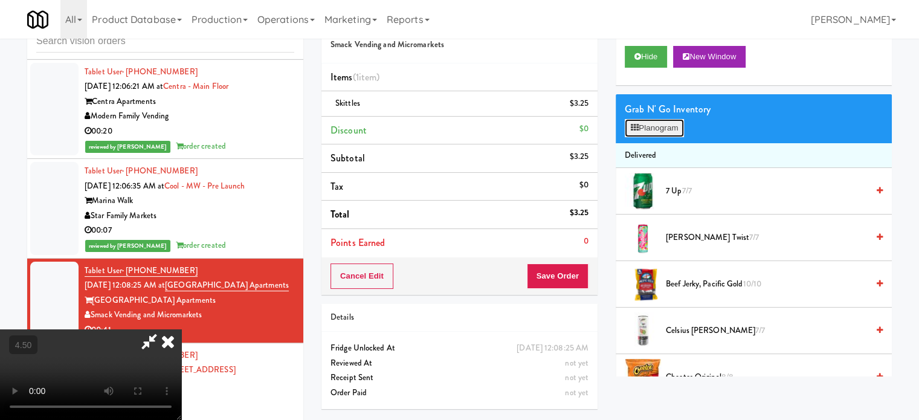
click at [648, 124] on button "Planogram" at bounding box center [654, 128] width 59 height 18
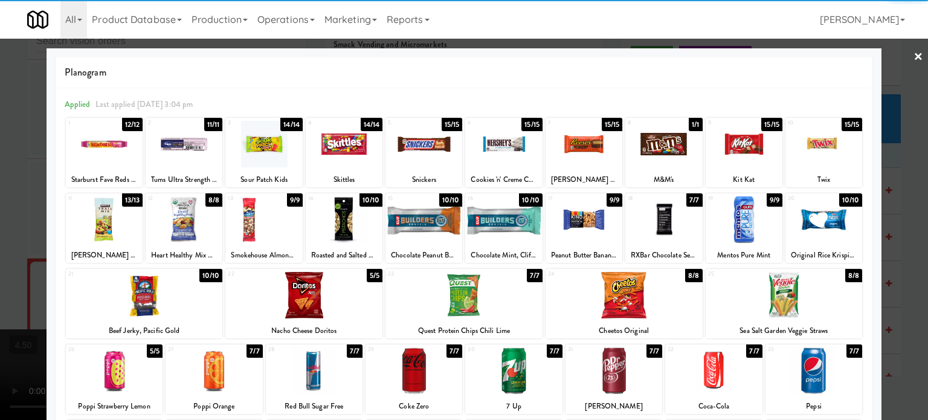
scroll to position [173, 0]
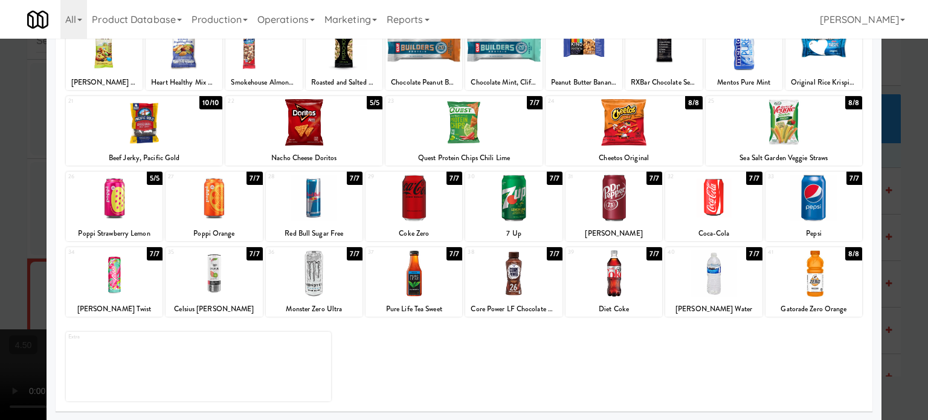
click at [646, 255] on div "7/7" at bounding box center [654, 253] width 16 height 13
click at [646, 254] on div "6/7" at bounding box center [654, 253] width 16 height 13
click at [893, 251] on div at bounding box center [464, 210] width 928 height 420
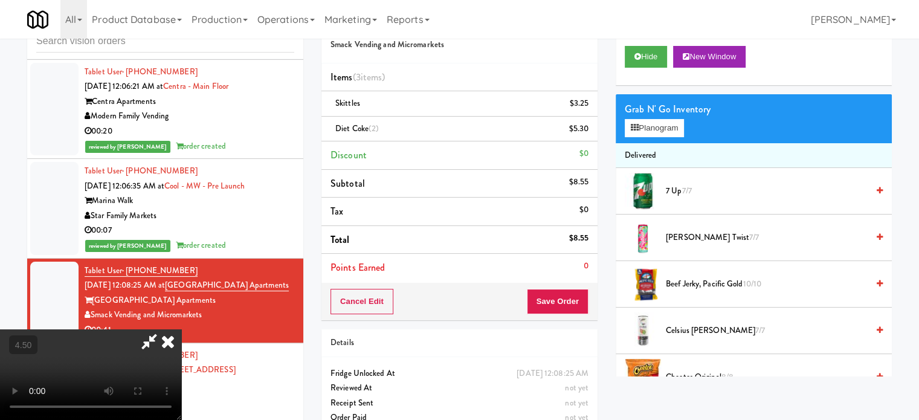
click at [181, 329] on video at bounding box center [90, 374] width 181 height 91
drag, startPoint x: 288, startPoint y: 228, endPoint x: 352, endPoint y: 287, distance: 86.3
click at [181, 329] on video at bounding box center [90, 374] width 181 height 91
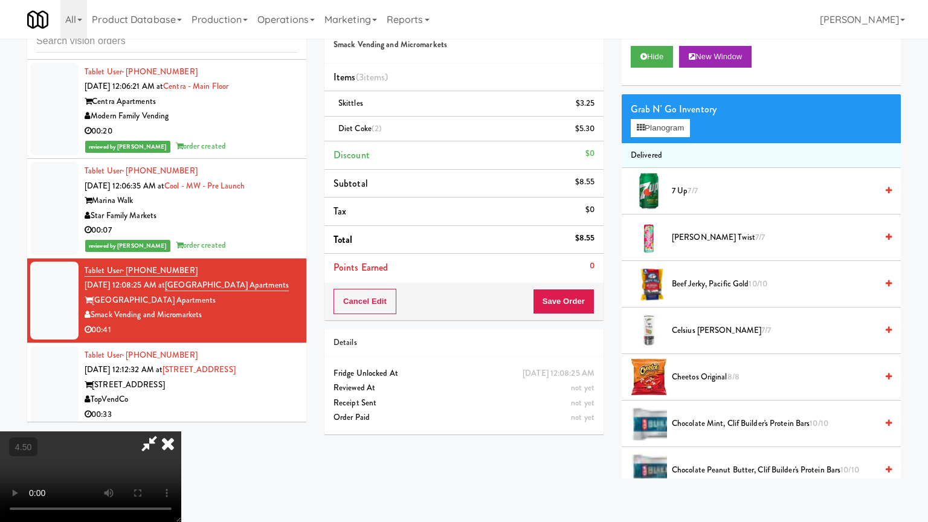
drag, startPoint x: 381, startPoint y: 284, endPoint x: 434, endPoint y: 228, distance: 76.9
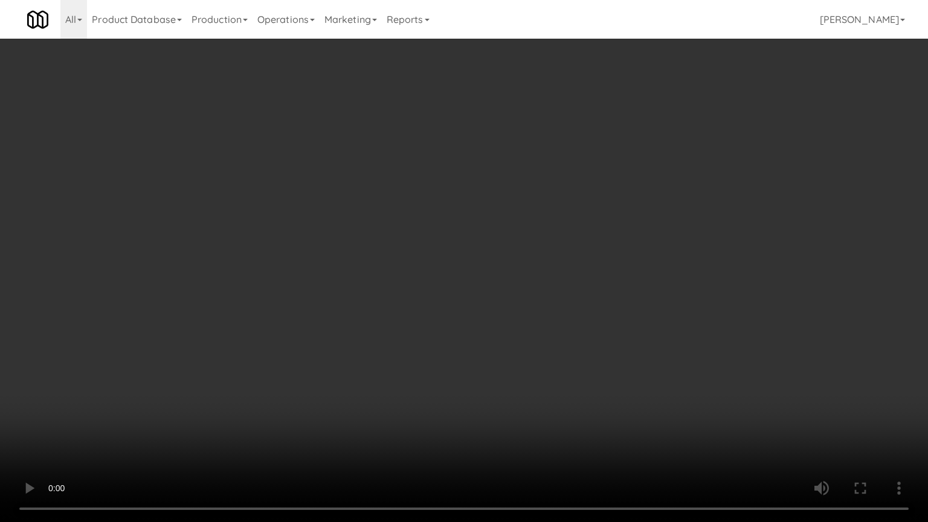
click at [390, 278] on video at bounding box center [464, 261] width 928 height 522
click at [447, 256] on video at bounding box center [464, 261] width 928 height 522
click at [451, 256] on video at bounding box center [464, 261] width 928 height 522
click at [452, 265] on video at bounding box center [464, 261] width 928 height 522
drag, startPoint x: 510, startPoint y: 333, endPoint x: 497, endPoint y: 303, distance: 33.3
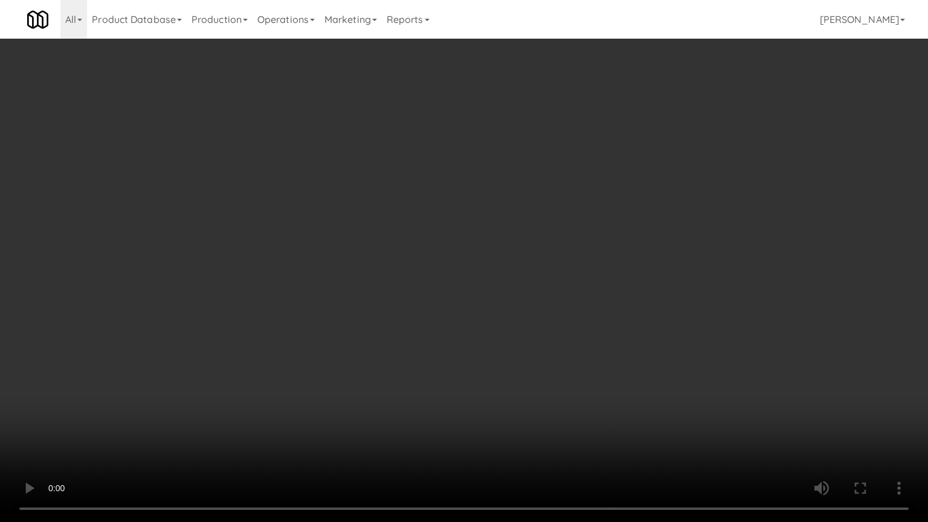
click at [510, 332] on video at bounding box center [464, 261] width 928 height 522
click at [470, 260] on video at bounding box center [464, 261] width 928 height 522
click at [521, 268] on video at bounding box center [464, 261] width 928 height 522
click at [524, 267] on video at bounding box center [464, 261] width 928 height 522
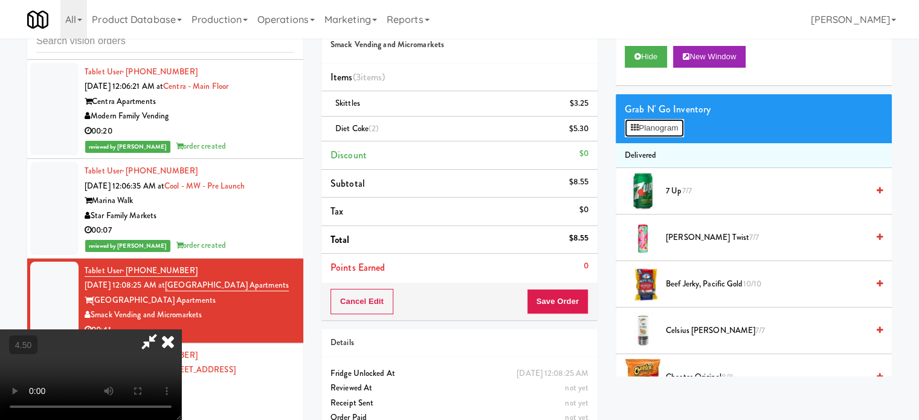
click at [667, 131] on button "Planogram" at bounding box center [654, 128] width 59 height 18
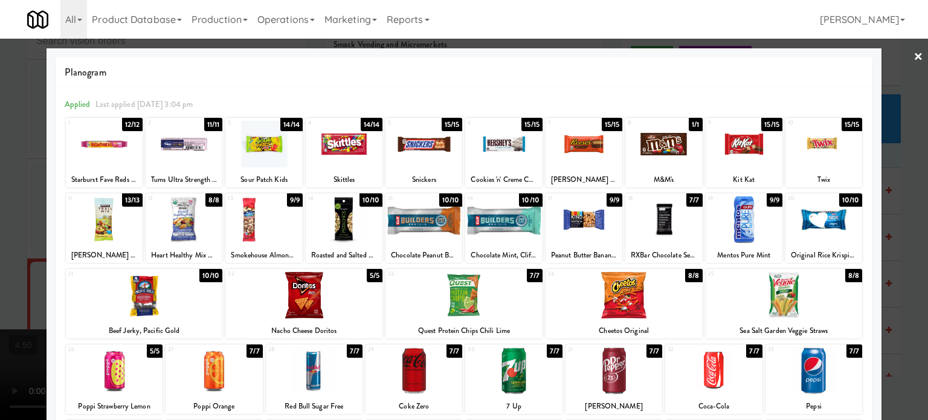
click at [847, 199] on div "10/10" at bounding box center [851, 199] width 24 height 13
drag, startPoint x: 885, startPoint y: 226, endPoint x: 873, endPoint y: 224, distance: 12.3
click at [888, 229] on div at bounding box center [464, 210] width 928 height 420
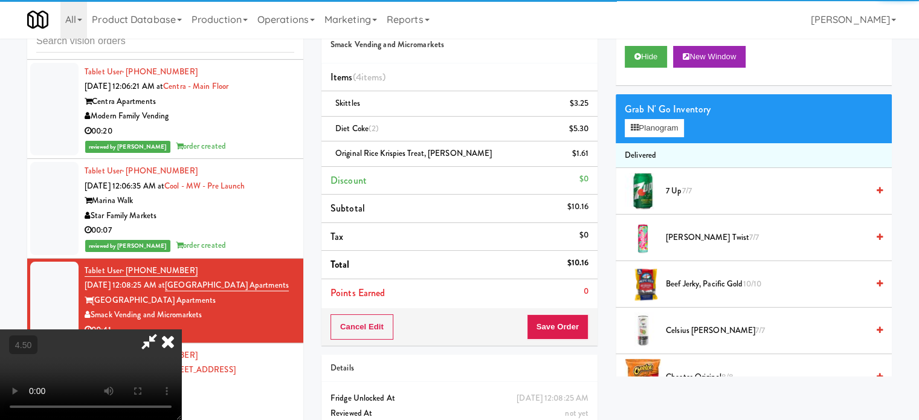
click at [181, 329] on video at bounding box center [90, 374] width 181 height 91
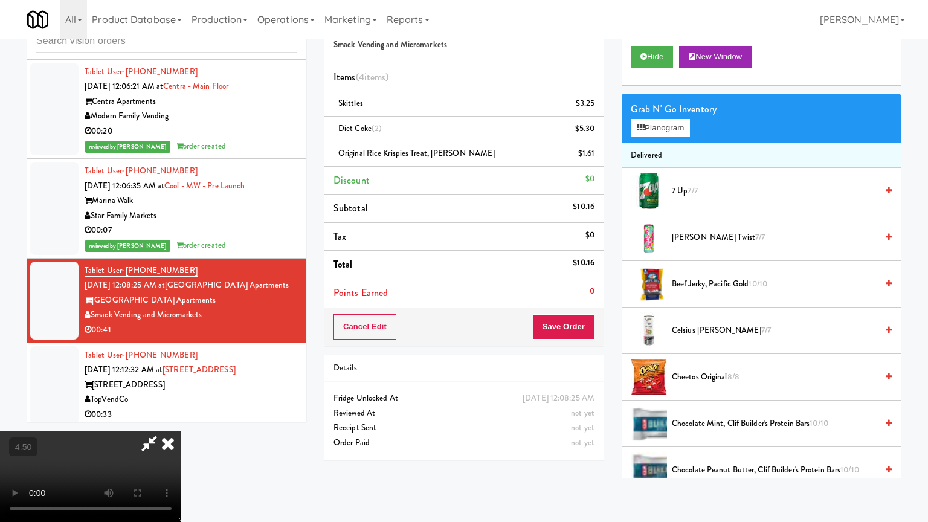
drag, startPoint x: 379, startPoint y: 313, endPoint x: 382, endPoint y: 300, distance: 14.1
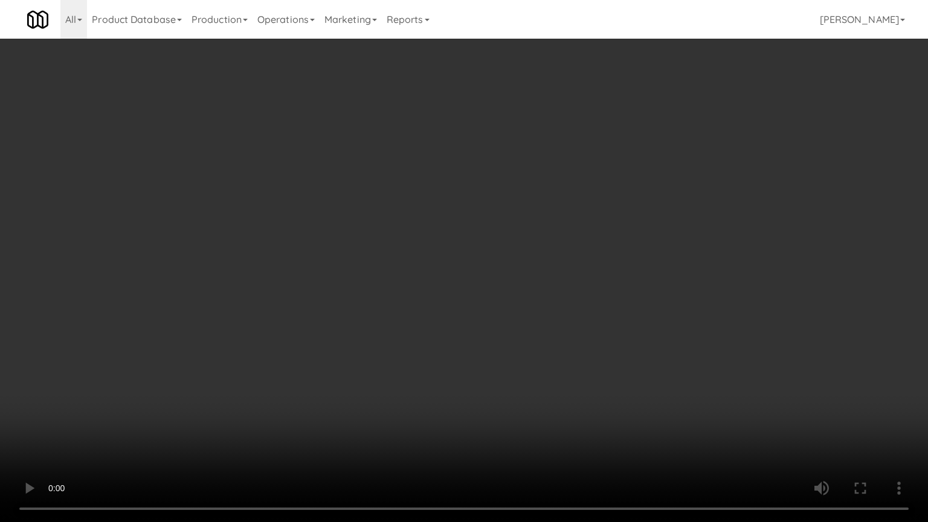
click at [379, 313] on video at bounding box center [464, 261] width 928 height 522
click at [396, 249] on video at bounding box center [464, 261] width 928 height 522
click at [399, 246] on video at bounding box center [464, 261] width 928 height 522
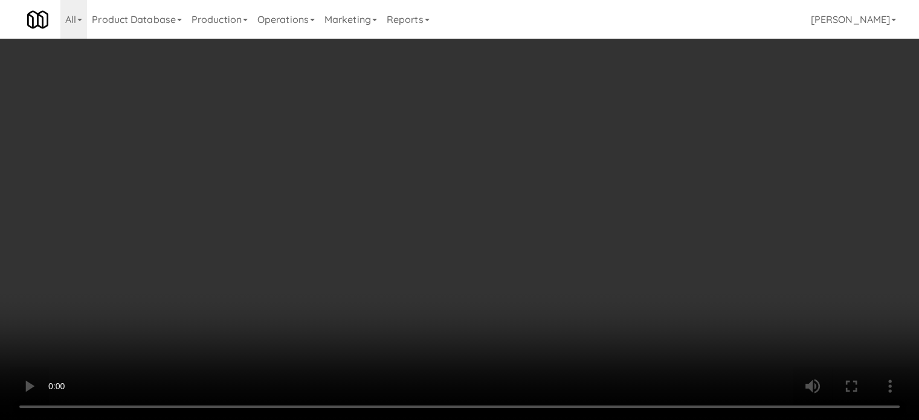
click at [363, 210] on video at bounding box center [459, 210] width 919 height 420
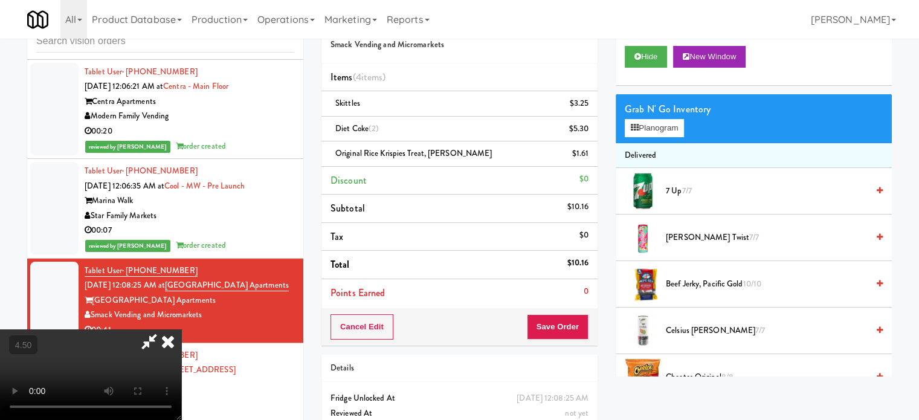
click at [181, 329] on video at bounding box center [90, 374] width 181 height 91
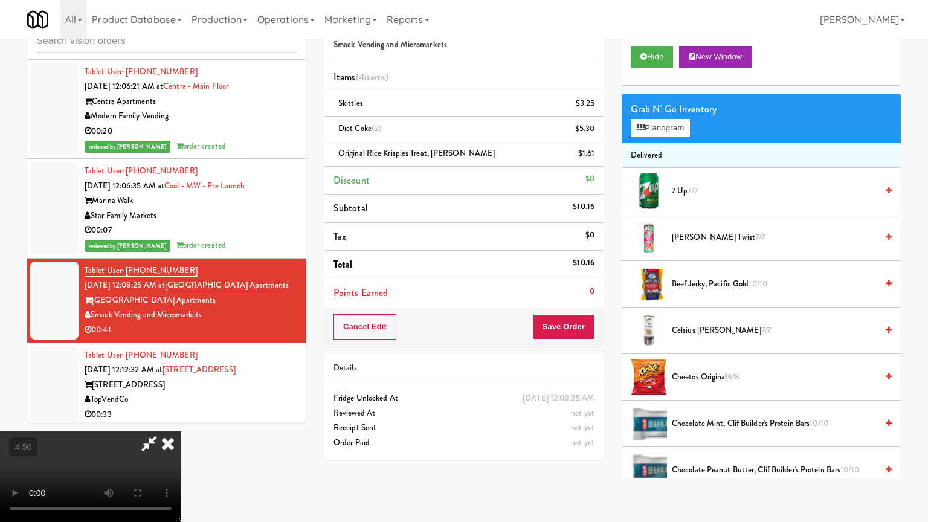
click at [181, 419] on video at bounding box center [90, 476] width 181 height 91
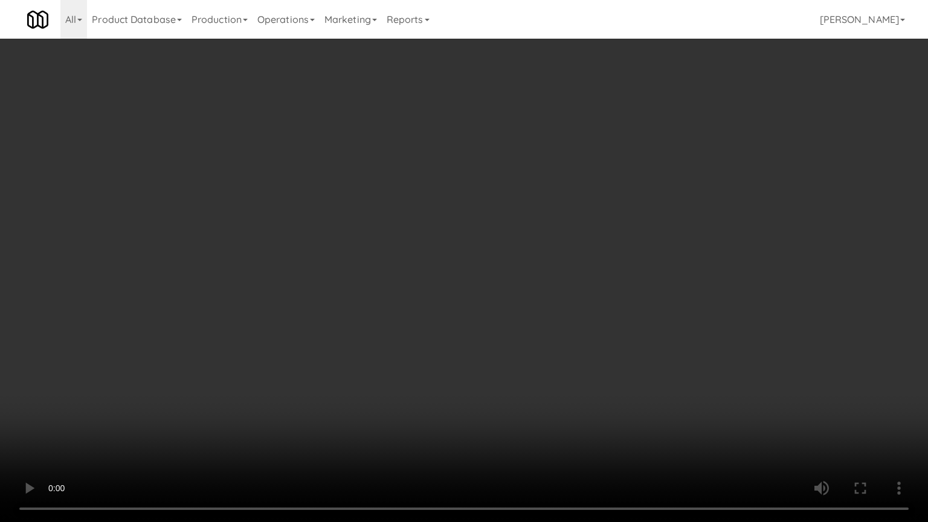
drag, startPoint x: 367, startPoint y: 234, endPoint x: 377, endPoint y: 231, distance: 10.7
click at [367, 234] on video at bounding box center [464, 261] width 928 height 522
drag, startPoint x: 377, startPoint y: 231, endPoint x: 420, endPoint y: 125, distance: 114.1
click at [377, 231] on video at bounding box center [464, 261] width 928 height 522
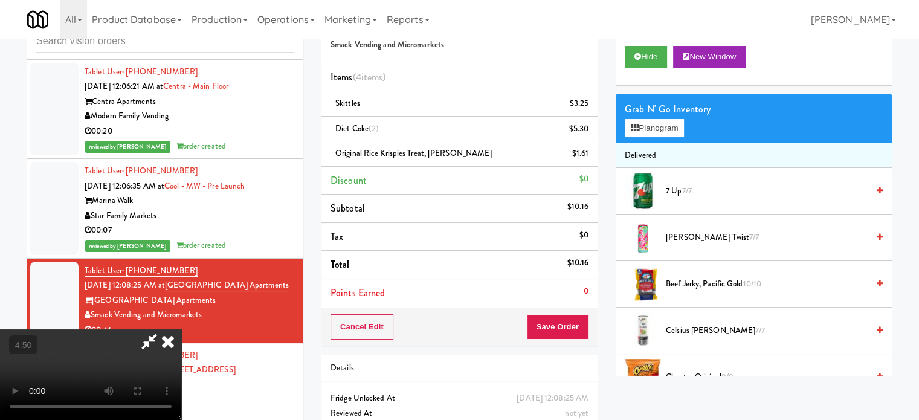
click at [181, 329] on icon at bounding box center [168, 341] width 27 height 24
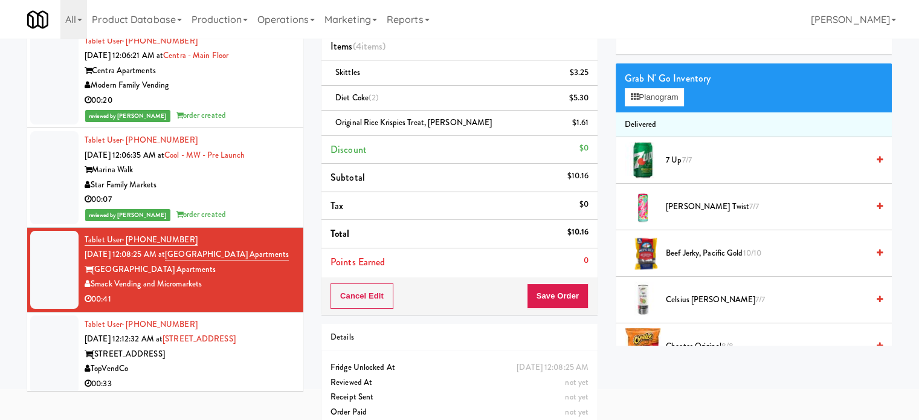
scroll to position [86, 0]
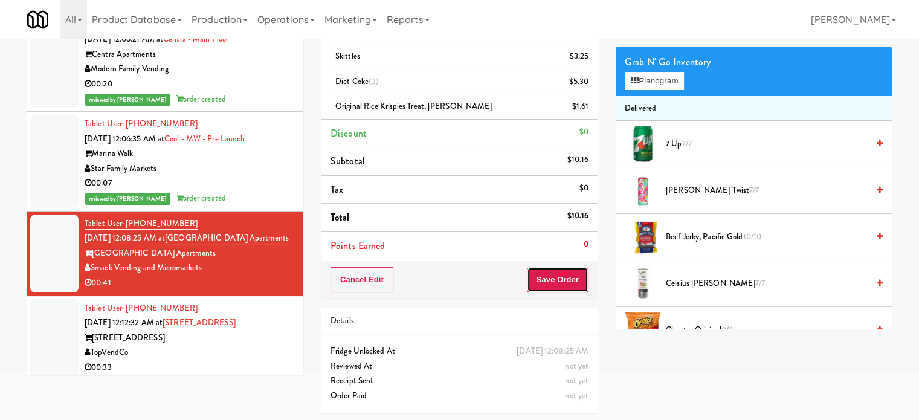
click at [551, 277] on button "Save Order" at bounding box center [558, 279] width 62 height 25
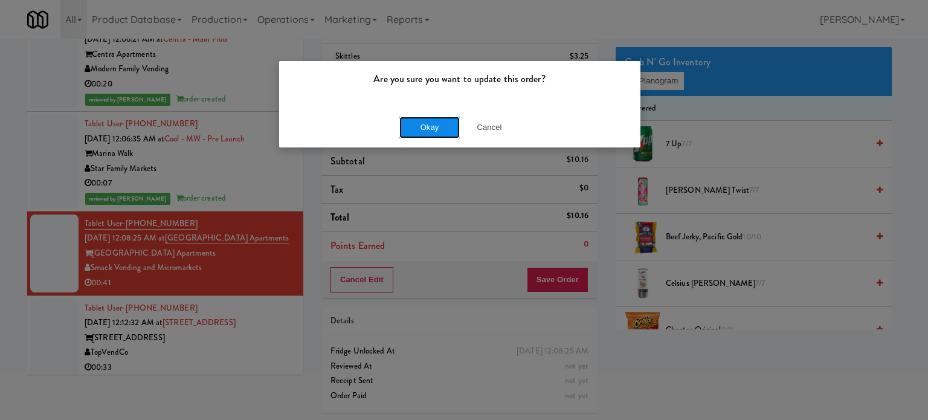
drag, startPoint x: 431, startPoint y: 124, endPoint x: 367, endPoint y: 208, distance: 105.2
click at [431, 125] on button "Okay" at bounding box center [429, 128] width 60 height 22
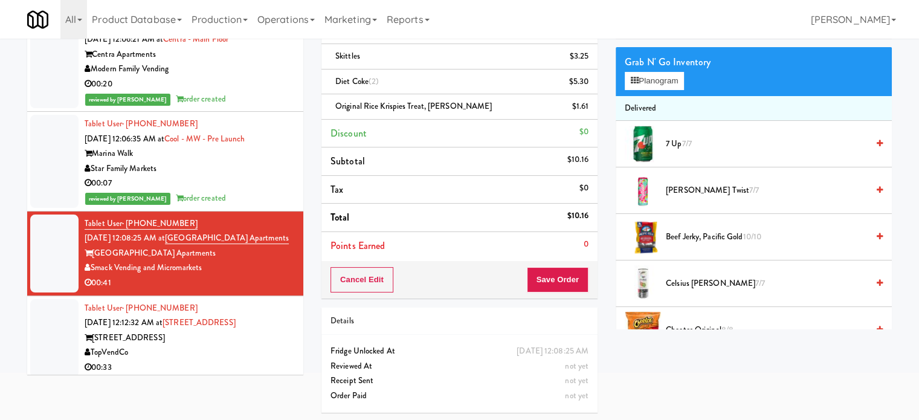
click at [257, 330] on div "555 Boulevard" at bounding box center [190, 337] width 210 height 15
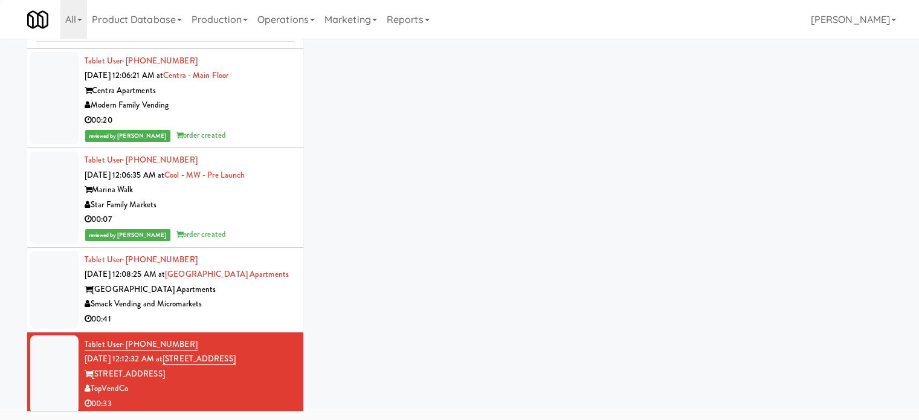
scroll to position [49, 0]
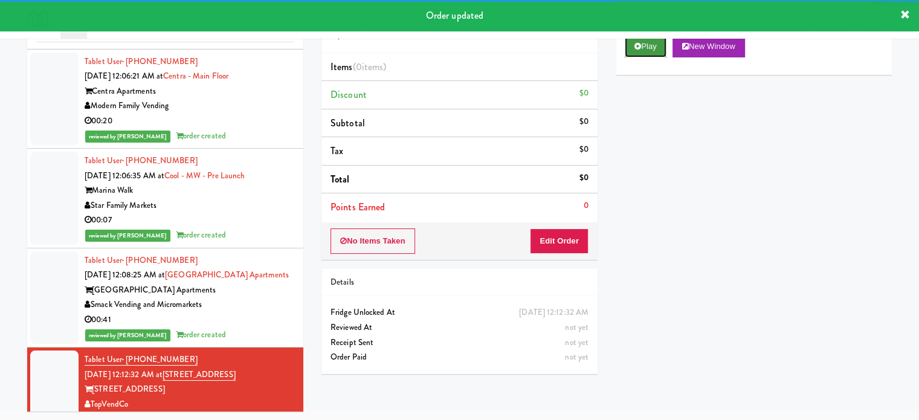
click at [653, 53] on button "Play" at bounding box center [646, 47] width 42 height 22
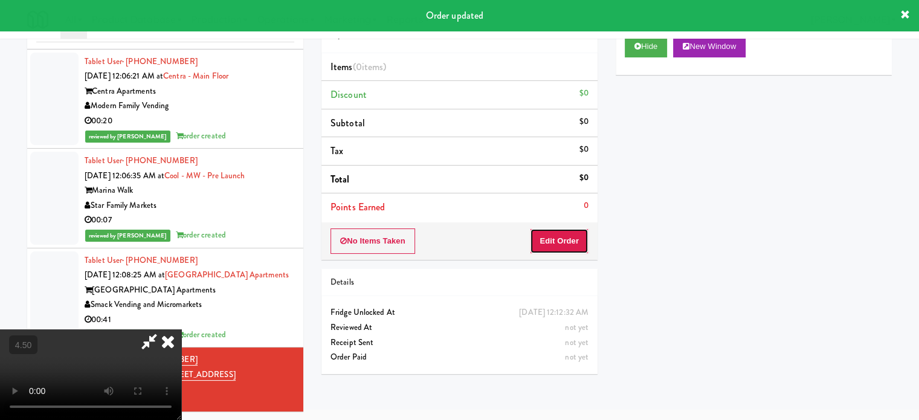
click at [569, 242] on button "Edit Order" at bounding box center [559, 240] width 59 height 25
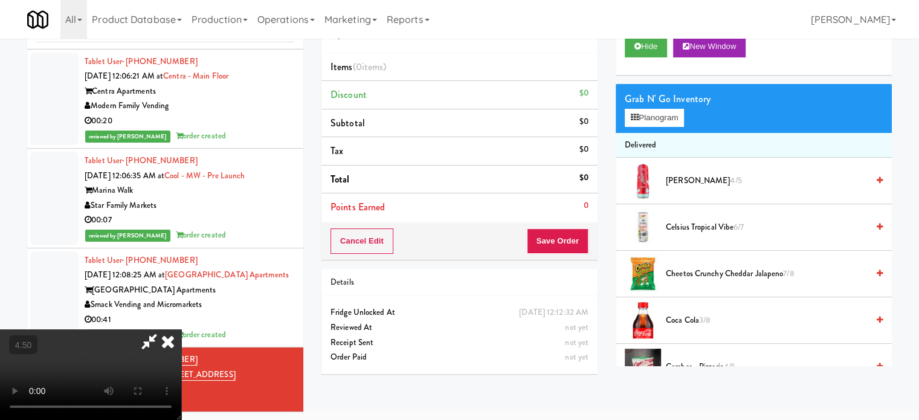
click at [181, 329] on video at bounding box center [90, 374] width 181 height 91
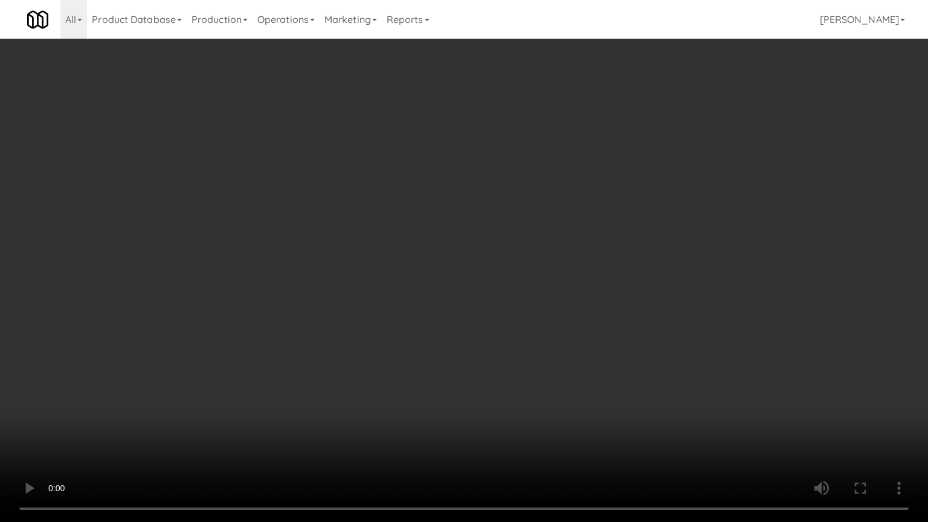
click at [377, 269] on video at bounding box center [464, 261] width 928 height 522
click at [365, 382] on video at bounding box center [464, 261] width 928 height 522
drag, startPoint x: 441, startPoint y: 266, endPoint x: 455, endPoint y: 268, distance: 14.7
click at [442, 266] on video at bounding box center [464, 261] width 928 height 522
click at [512, 277] on video at bounding box center [464, 261] width 928 height 522
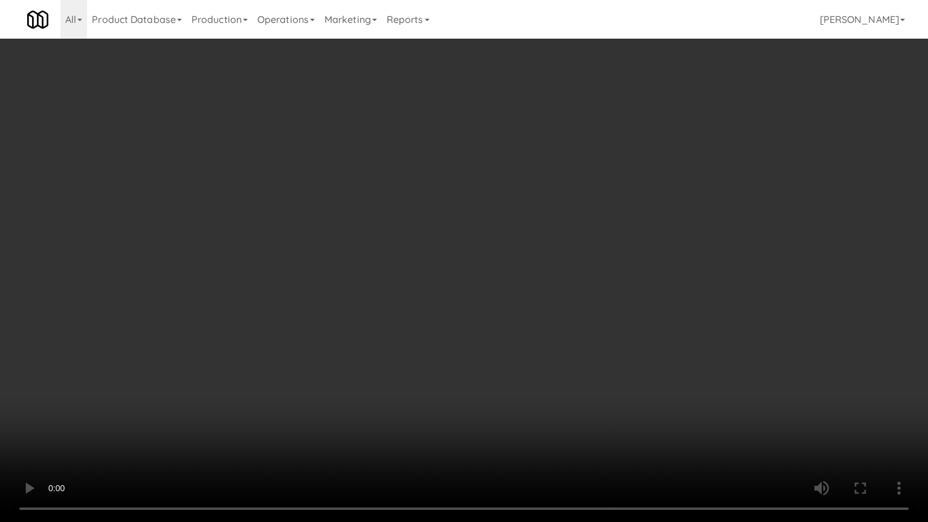
click at [512, 277] on video at bounding box center [464, 261] width 928 height 522
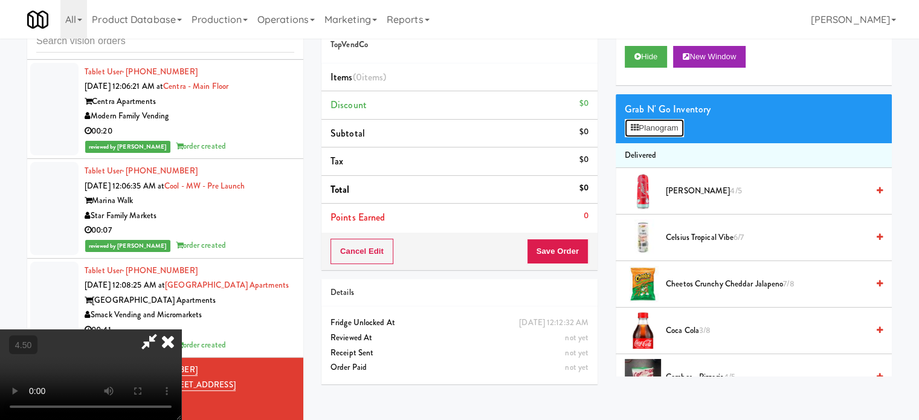
click at [667, 126] on button "Planogram" at bounding box center [654, 128] width 59 height 18
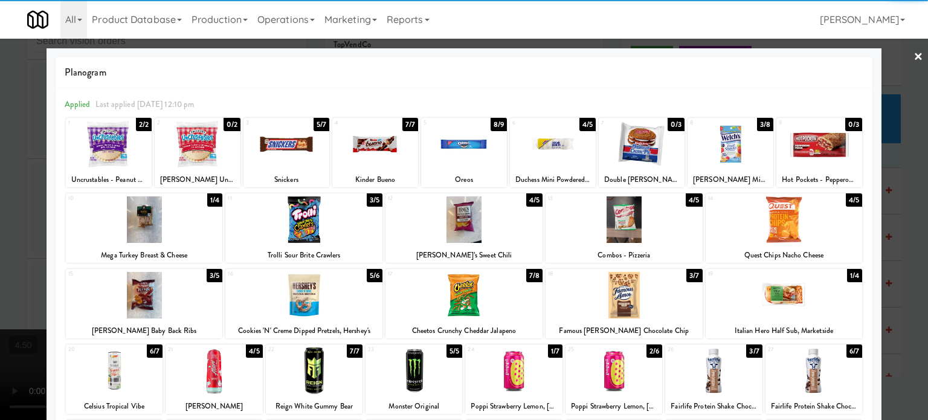
click at [210, 275] on div "3/5" at bounding box center [215, 275] width 16 height 13
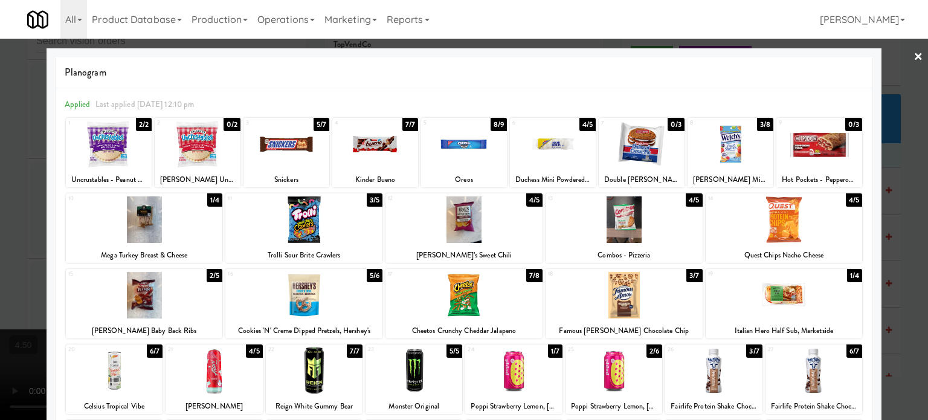
drag, startPoint x: 14, startPoint y: 306, endPoint x: 27, endPoint y: 300, distance: 14.0
click at [14, 306] on div at bounding box center [464, 210] width 928 height 420
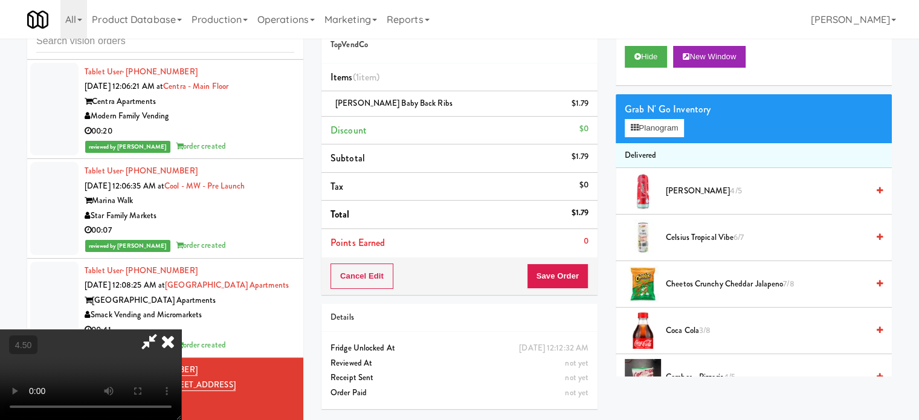
drag, startPoint x: 193, startPoint y: 264, endPoint x: 207, endPoint y: 265, distance: 13.9
click at [181, 329] on video at bounding box center [90, 374] width 181 height 91
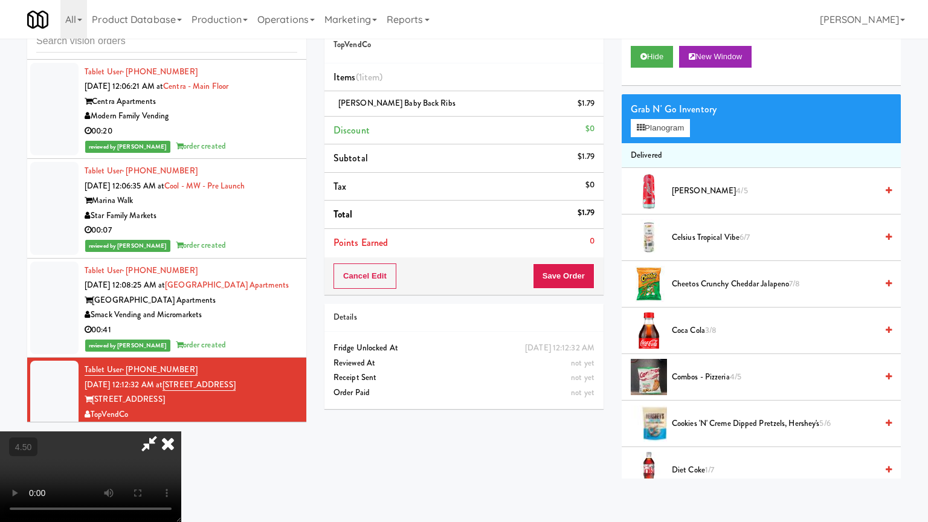
click at [181, 419] on video at bounding box center [90, 476] width 181 height 91
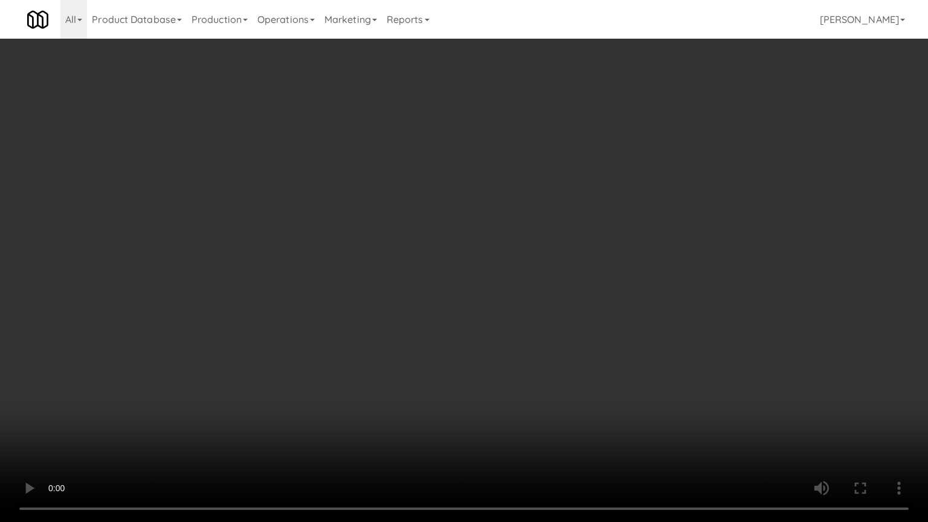
click at [374, 240] on video at bounding box center [464, 261] width 928 height 522
click at [376, 245] on video at bounding box center [464, 261] width 928 height 522
click at [384, 252] on video at bounding box center [464, 261] width 928 height 522
click at [461, 275] on video at bounding box center [464, 261] width 928 height 522
click at [461, 274] on video at bounding box center [464, 261] width 928 height 522
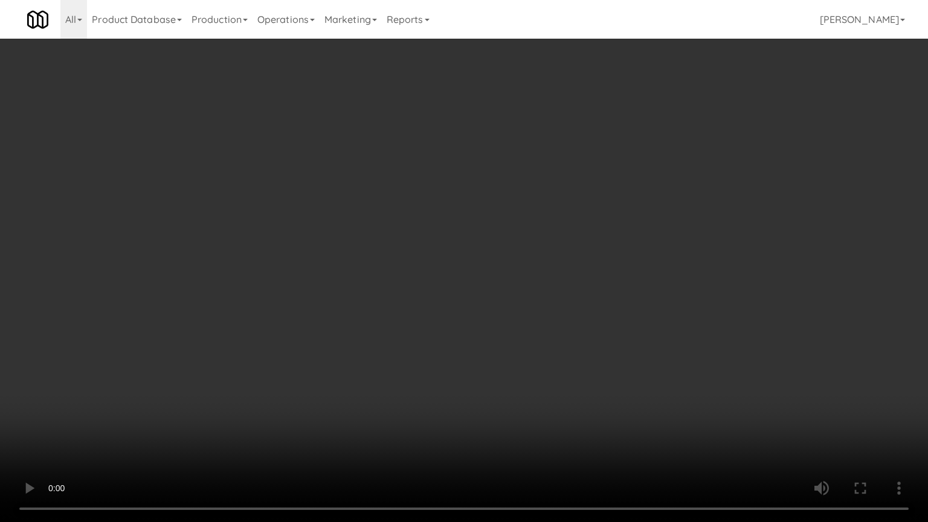
click at [528, 273] on video at bounding box center [464, 261] width 928 height 522
click at [477, 278] on video at bounding box center [464, 261] width 928 height 522
click at [489, 271] on video at bounding box center [464, 261] width 928 height 522
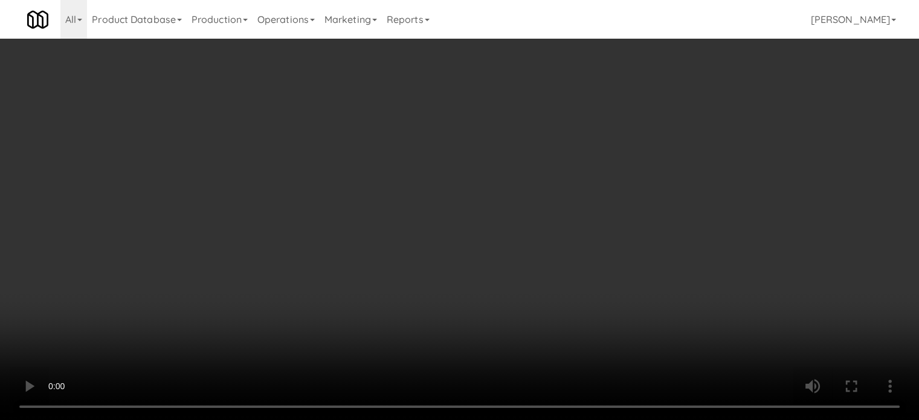
scroll to position [302, 0]
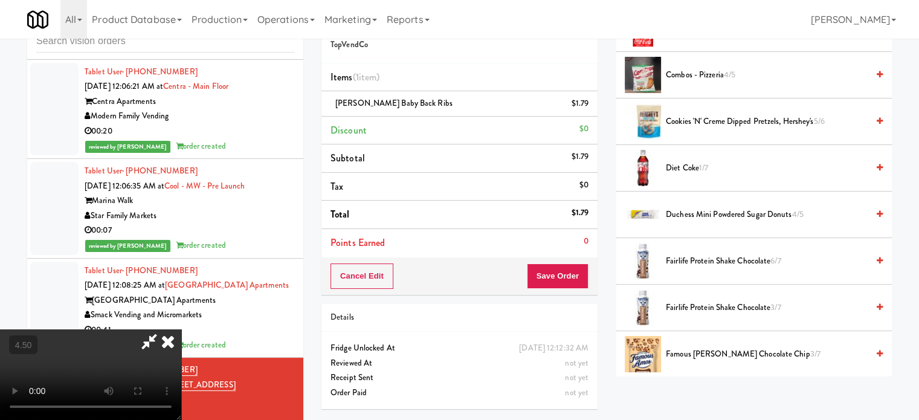
click at [724, 123] on span "Cookies 'N' Creme Dipped Pretzels, Hershey's 5/6" at bounding box center [767, 121] width 202 height 15
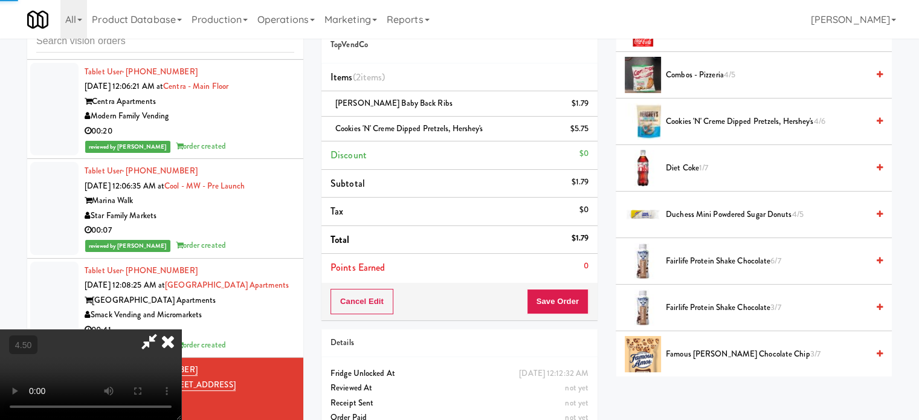
click at [181, 329] on video at bounding box center [90, 374] width 181 height 91
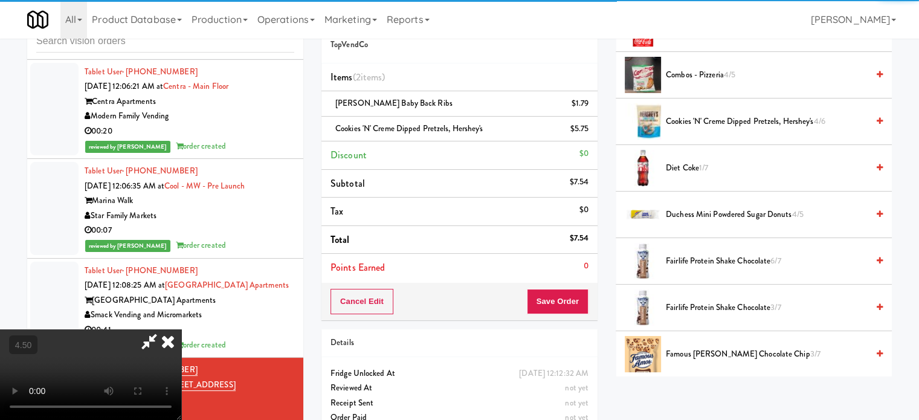
click at [181, 329] on video at bounding box center [90, 374] width 181 height 91
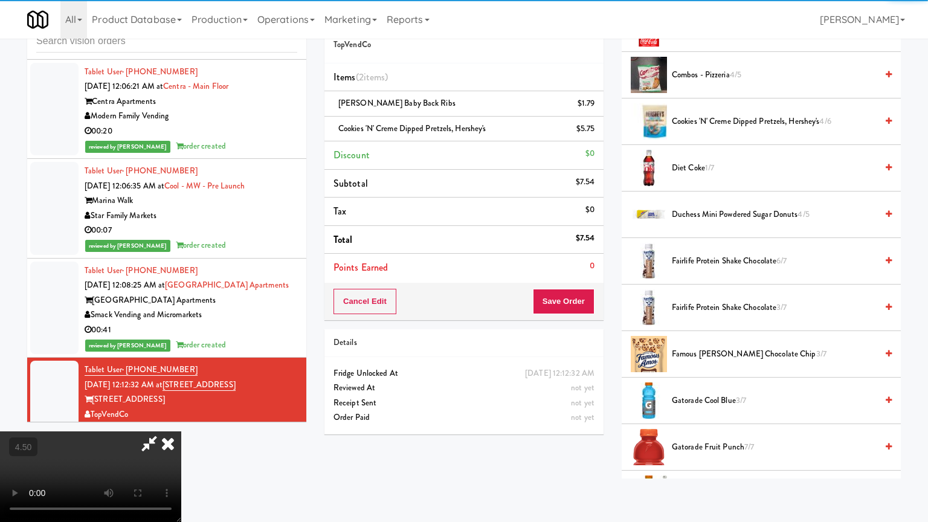
click at [181, 419] on video at bounding box center [90, 476] width 181 height 91
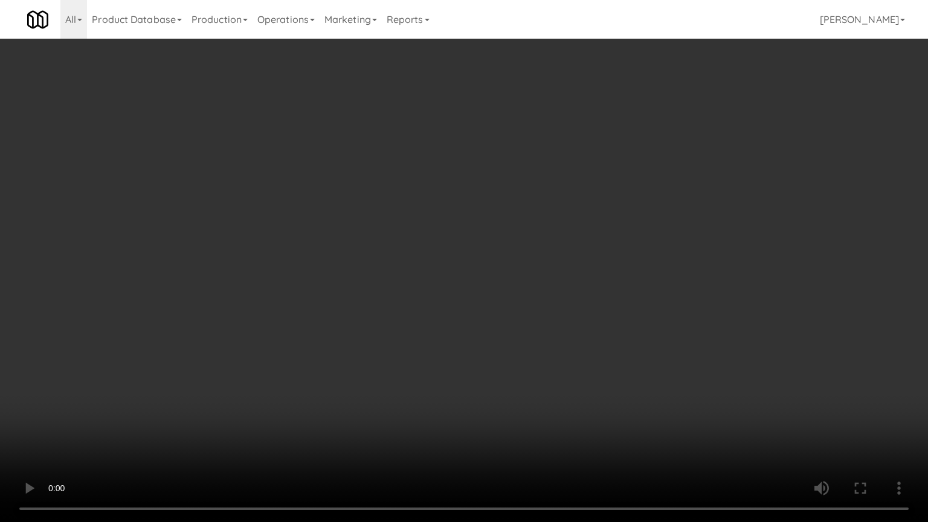
click at [351, 273] on video at bounding box center [464, 261] width 928 height 522
drag, startPoint x: 483, startPoint y: 343, endPoint x: 483, endPoint y: 326, distance: 16.9
click at [483, 339] on video at bounding box center [464, 261] width 928 height 522
click at [488, 268] on video at bounding box center [464, 261] width 928 height 522
click at [490, 268] on video at bounding box center [464, 261] width 928 height 522
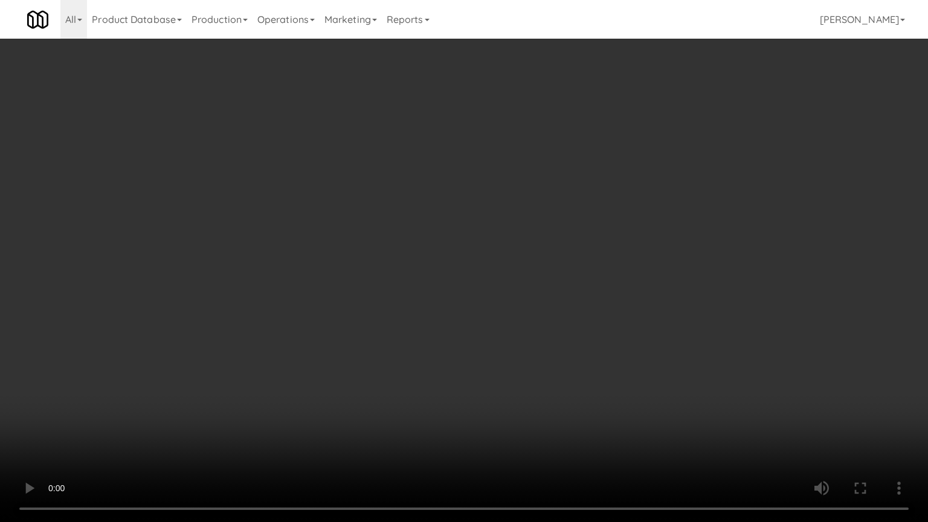
drag, startPoint x: 565, startPoint y: 283, endPoint x: 565, endPoint y: 292, distance: 9.1
click at [565, 283] on video at bounding box center [464, 261] width 928 height 522
click at [559, 300] on video at bounding box center [464, 261] width 928 height 522
click at [632, 316] on video at bounding box center [464, 261] width 928 height 522
click at [582, 312] on video at bounding box center [464, 261] width 928 height 522
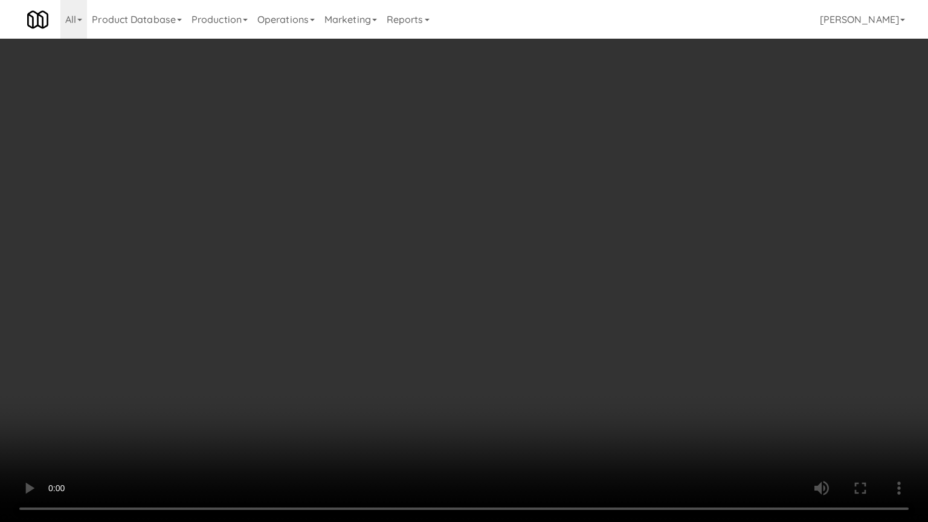
click at [584, 312] on video at bounding box center [464, 261] width 928 height 522
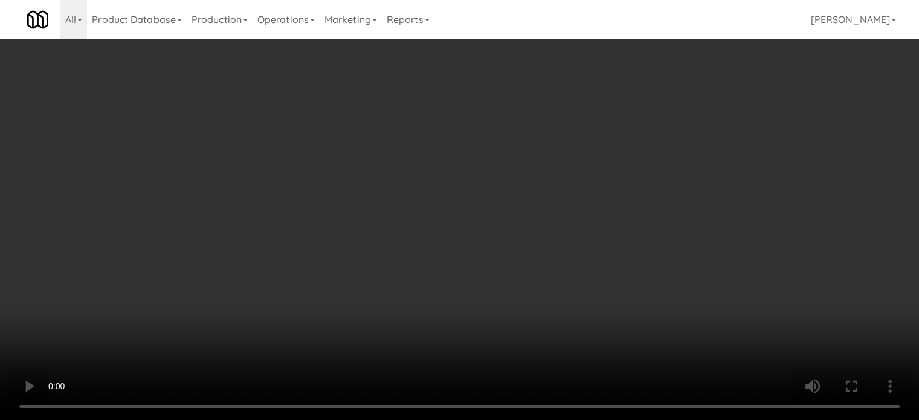
scroll to position [0, 0]
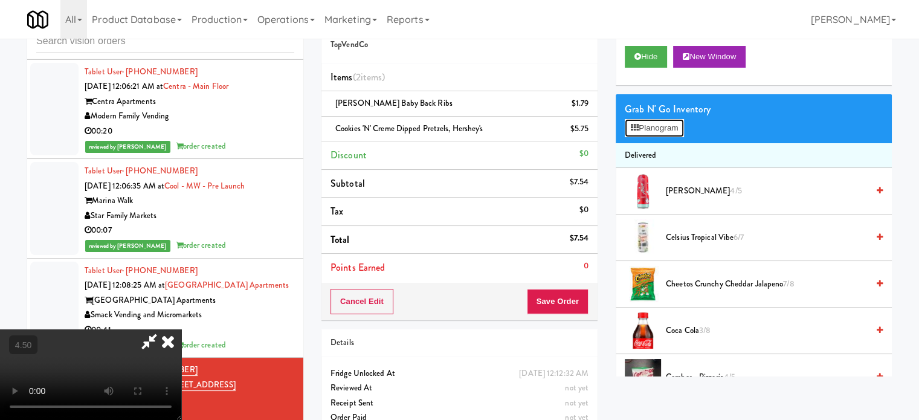
click at [673, 130] on button "Planogram" at bounding box center [654, 128] width 59 height 18
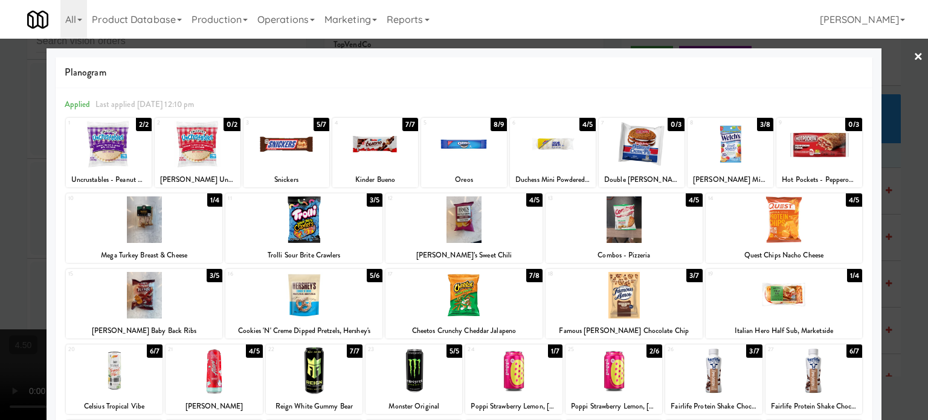
click at [531, 275] on div "7/8" at bounding box center [534, 275] width 16 height 13
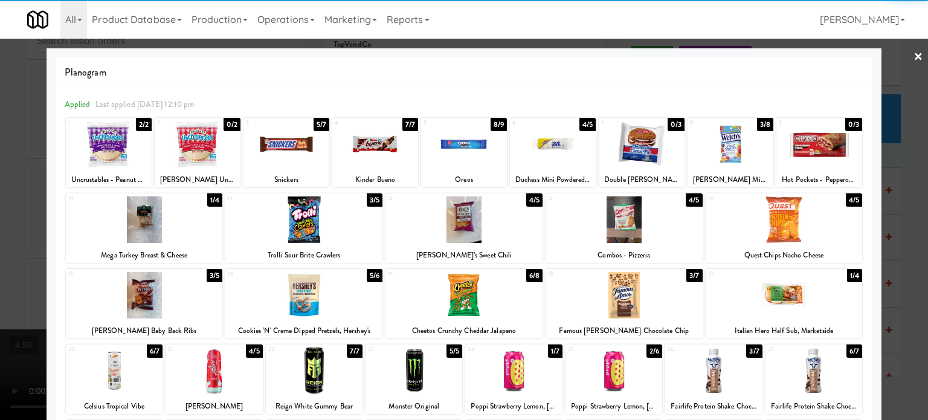
click at [914, 310] on div at bounding box center [464, 210] width 928 height 420
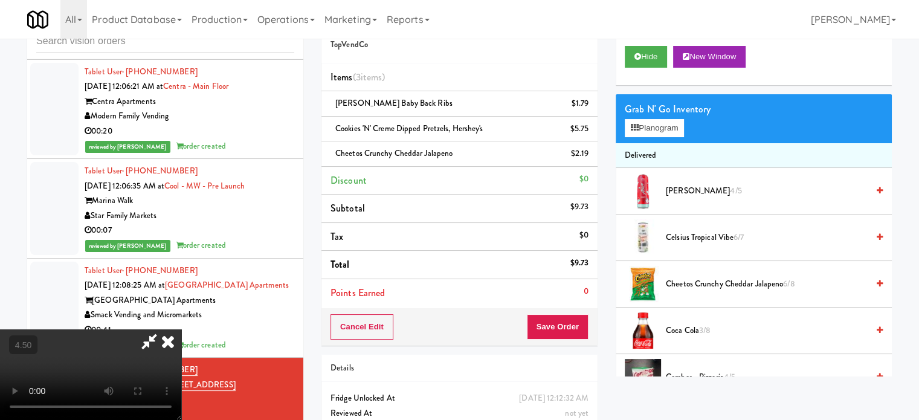
click at [181, 329] on video at bounding box center [90, 374] width 181 height 91
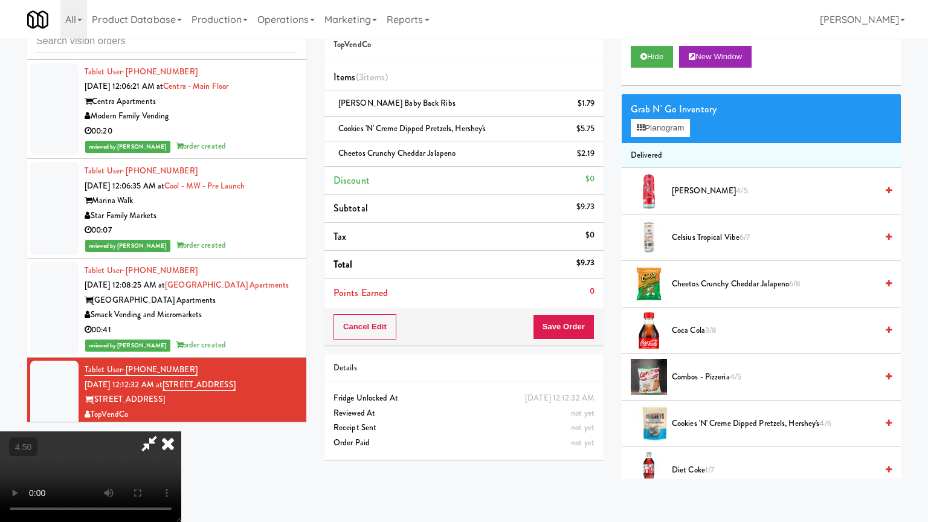
click at [181, 419] on video at bounding box center [90, 476] width 181 height 91
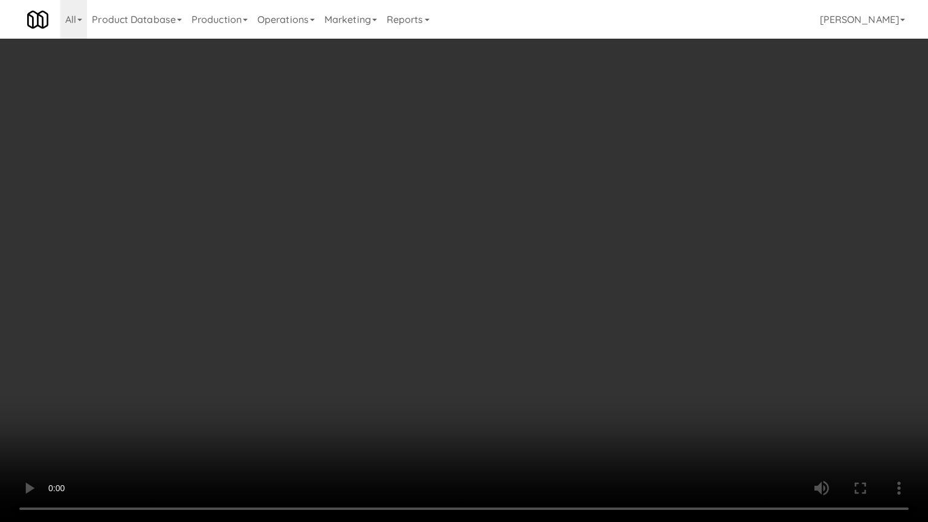
click at [476, 272] on video at bounding box center [464, 261] width 928 height 522
drag, startPoint x: 477, startPoint y: 271, endPoint x: 481, endPoint y: 133, distance: 138.4
click at [478, 270] on video at bounding box center [464, 261] width 928 height 522
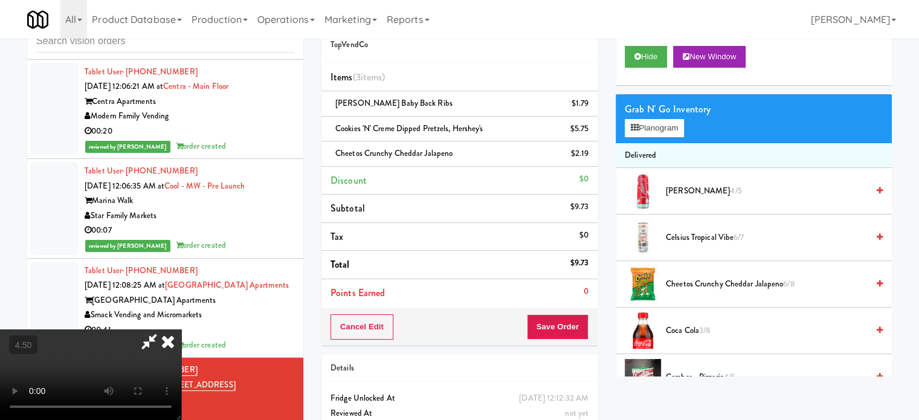
click at [181, 329] on icon at bounding box center [168, 341] width 27 height 24
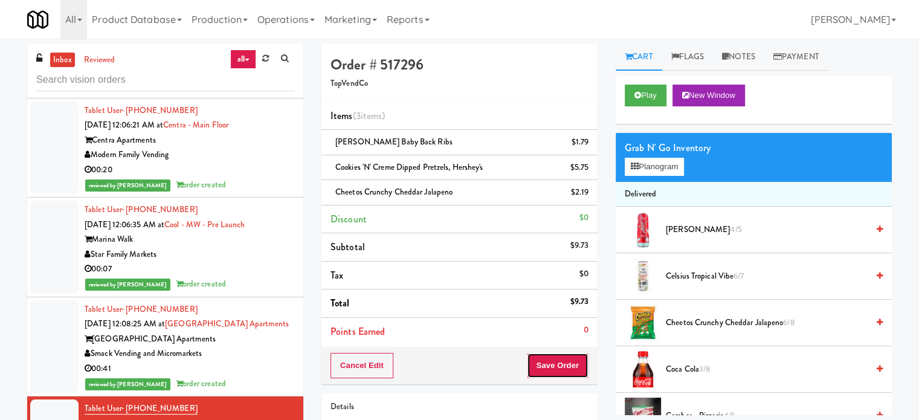
click at [561, 360] on button "Save Order" at bounding box center [558, 365] width 62 height 25
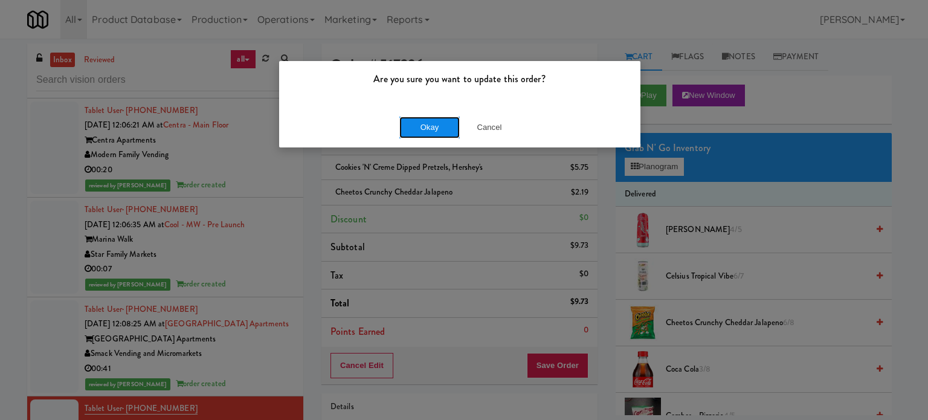
click at [433, 130] on button "Okay" at bounding box center [429, 128] width 60 height 22
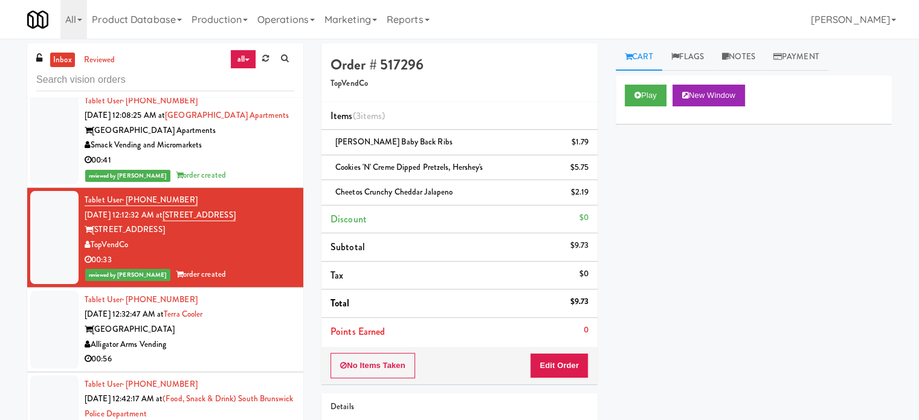
scroll to position [3638, 0]
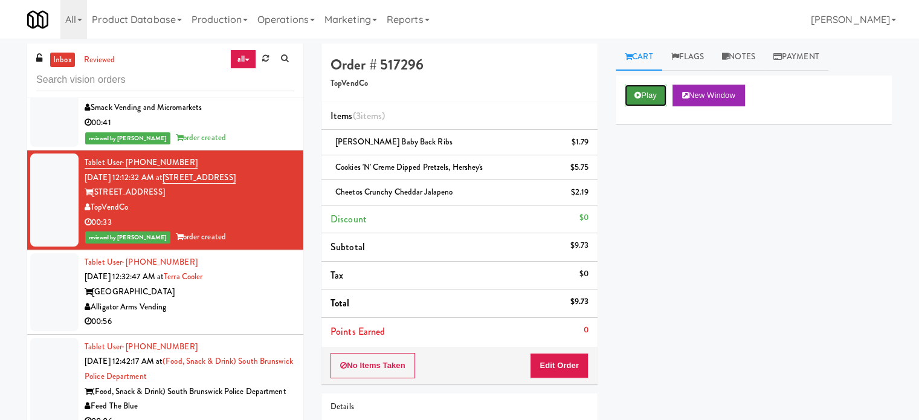
click at [659, 94] on button "Play" at bounding box center [646, 96] width 42 height 22
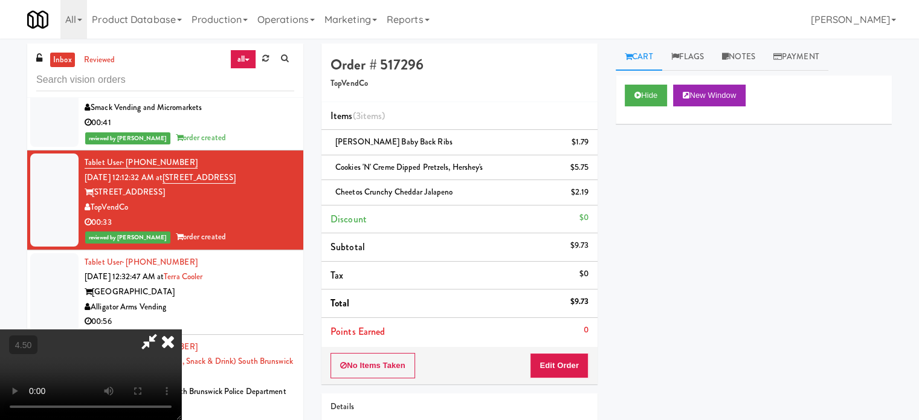
click at [181, 329] on video at bounding box center [90, 374] width 181 height 91
drag, startPoint x: 338, startPoint y: 278, endPoint x: 362, endPoint y: 269, distance: 25.6
click at [181, 329] on video at bounding box center [90, 374] width 181 height 91
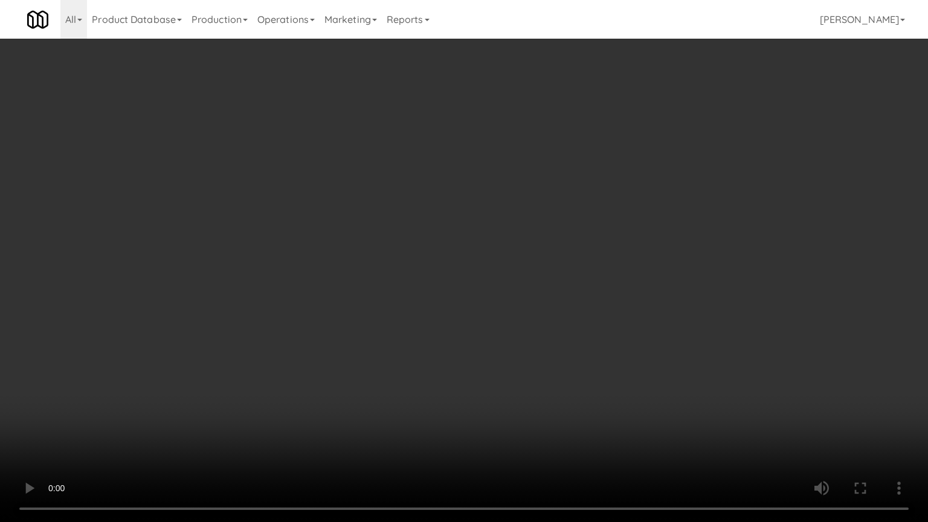
click at [384, 273] on video at bounding box center [464, 261] width 928 height 522
click at [386, 275] on video at bounding box center [464, 261] width 928 height 522
click at [446, 290] on video at bounding box center [464, 261] width 928 height 522
click at [445, 291] on video at bounding box center [464, 261] width 928 height 522
click at [481, 271] on video at bounding box center [464, 261] width 928 height 522
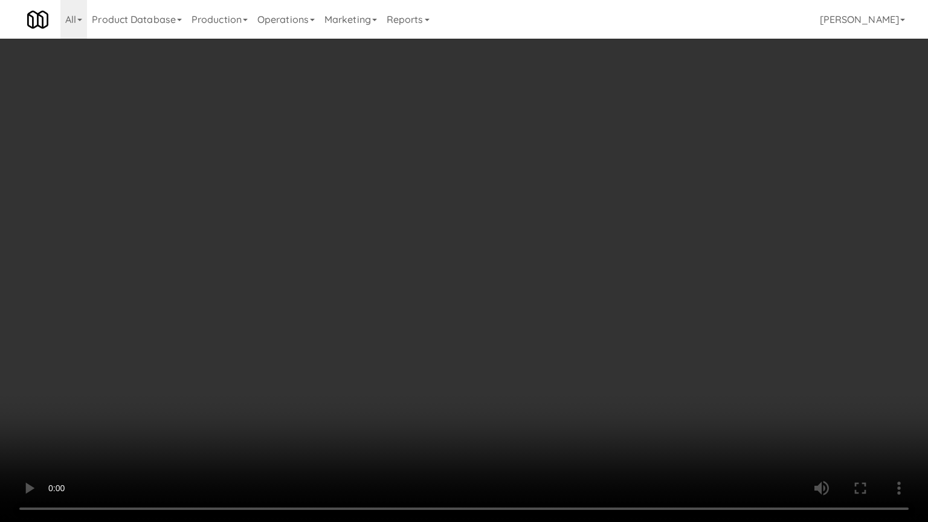
click at [482, 269] on video at bounding box center [464, 261] width 928 height 522
click at [483, 265] on video at bounding box center [464, 261] width 928 height 522
click at [487, 263] on video at bounding box center [464, 261] width 928 height 522
click at [496, 257] on video at bounding box center [464, 261] width 928 height 522
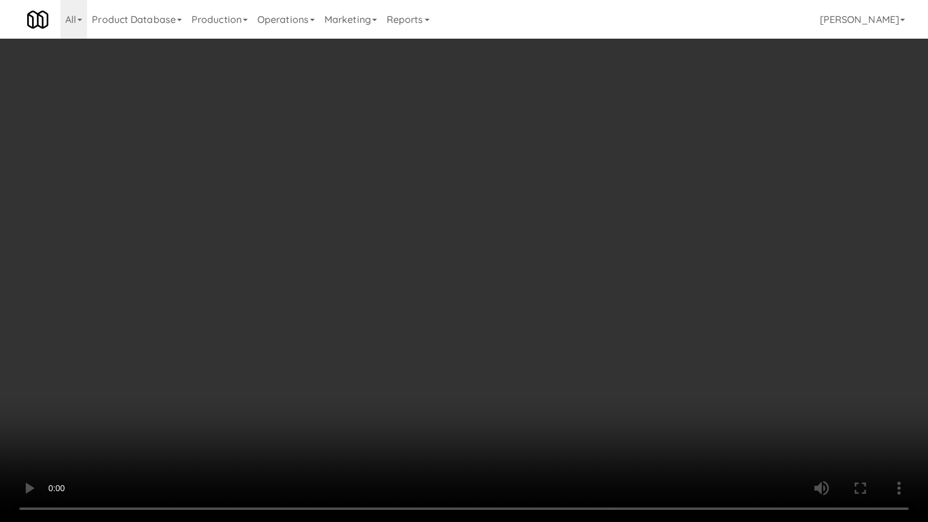
click at [488, 248] on video at bounding box center [464, 261] width 928 height 522
drag, startPoint x: 490, startPoint y: 246, endPoint x: 513, endPoint y: 107, distance: 140.7
click at [491, 246] on video at bounding box center [464, 261] width 928 height 522
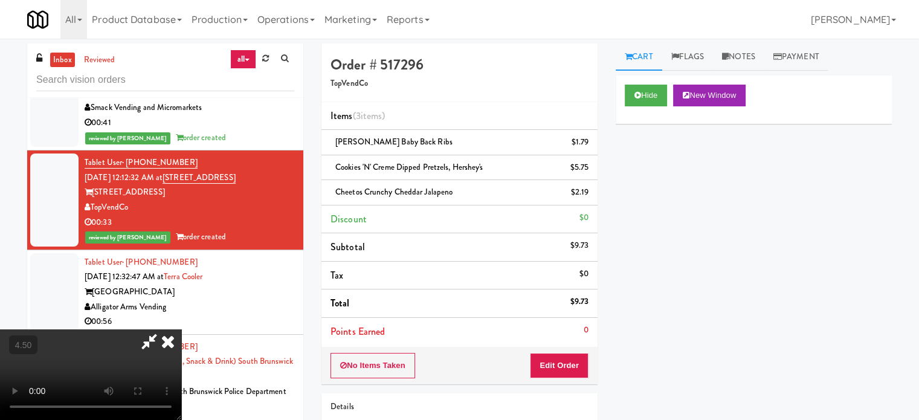
click at [181, 329] on icon at bounding box center [168, 341] width 27 height 24
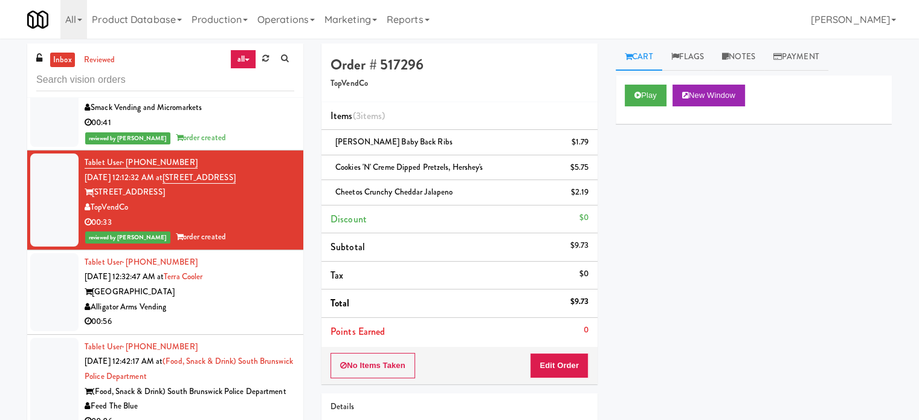
drag, startPoint x: 258, startPoint y: 257, endPoint x: 331, endPoint y: 230, distance: 78.2
click at [259, 284] on div "Terra House" at bounding box center [190, 291] width 210 height 15
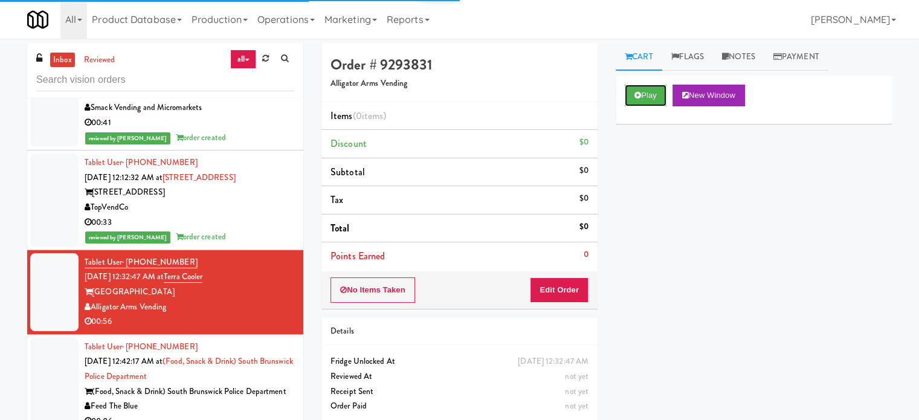
click at [644, 96] on button "Play" at bounding box center [646, 96] width 42 height 22
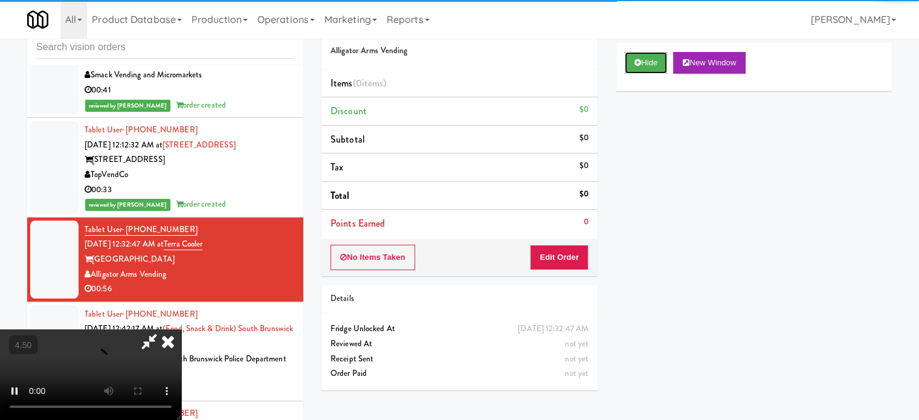
scroll to position [49, 0]
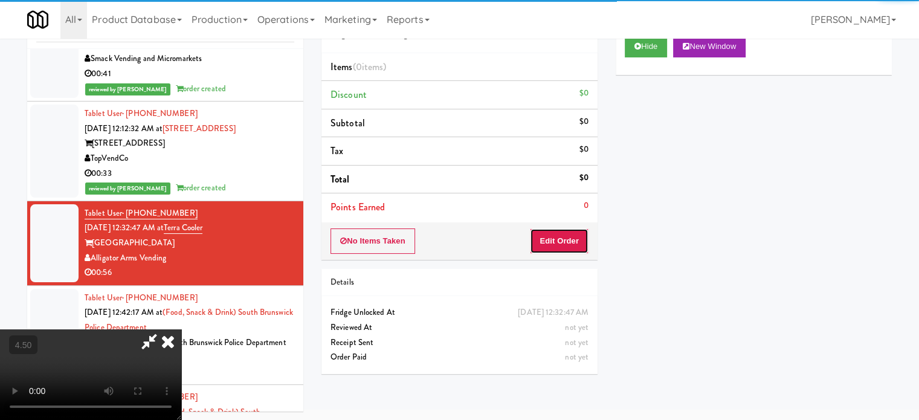
click at [560, 229] on button "Edit Order" at bounding box center [559, 240] width 59 height 25
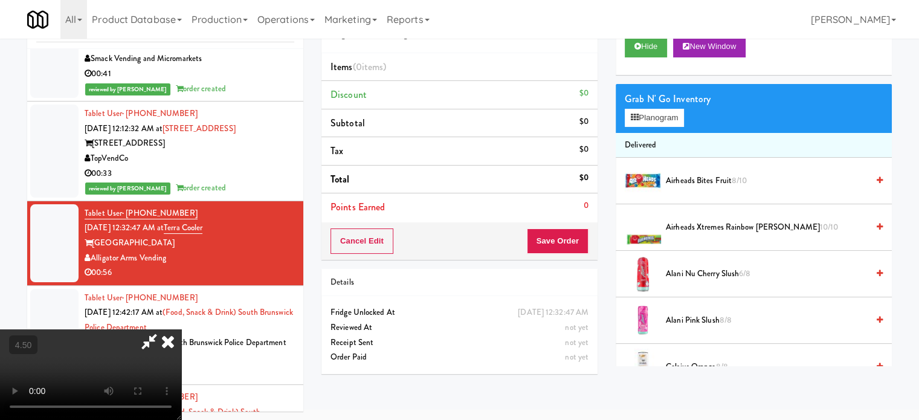
click at [181, 329] on video at bounding box center [90, 374] width 181 height 91
drag, startPoint x: 402, startPoint y: 299, endPoint x: 406, endPoint y: 281, distance: 18.2
click at [181, 329] on video at bounding box center [90, 374] width 181 height 91
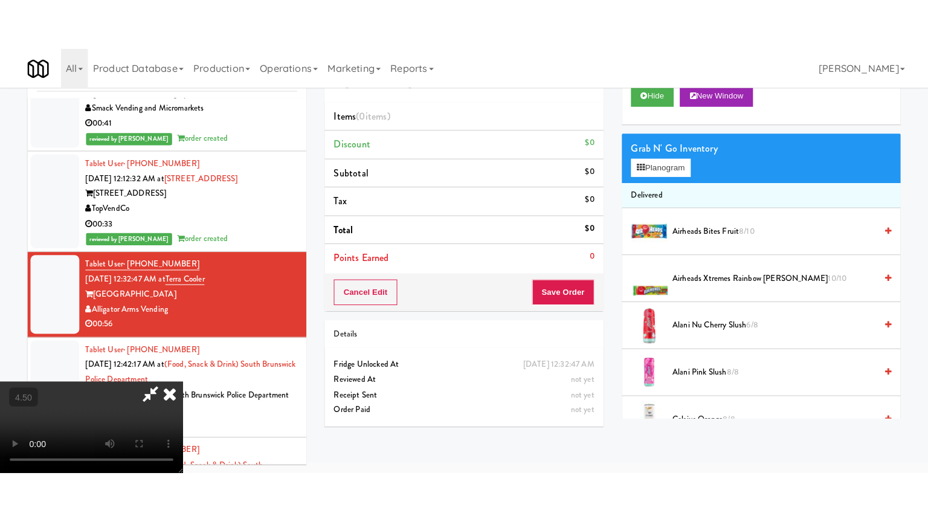
scroll to position [39, 0]
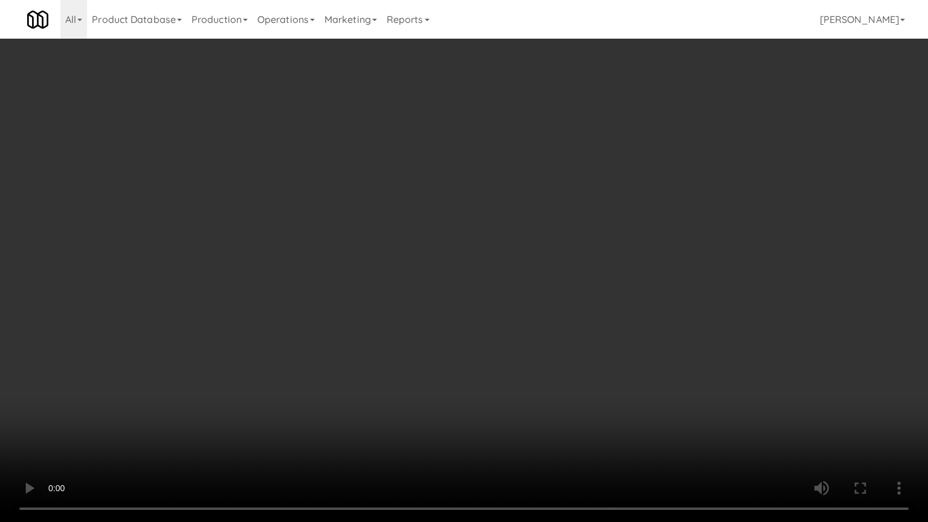
click at [420, 278] on video at bounding box center [464, 261] width 928 height 522
click at [440, 281] on video at bounding box center [464, 261] width 928 height 522
click at [440, 284] on video at bounding box center [464, 261] width 928 height 522
click at [437, 292] on video at bounding box center [464, 261] width 928 height 522
click at [483, 307] on video at bounding box center [464, 261] width 928 height 522
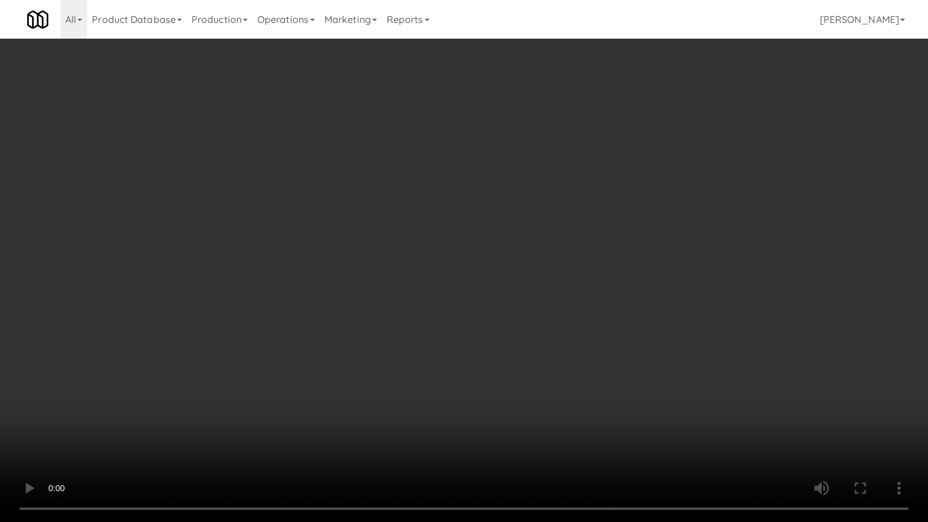
click at [446, 309] on video at bounding box center [464, 261] width 928 height 522
drag, startPoint x: 477, startPoint y: 315, endPoint x: 455, endPoint y: 316, distance: 21.8
click at [478, 316] on video at bounding box center [464, 261] width 928 height 522
click at [431, 320] on video at bounding box center [464, 261] width 928 height 522
click at [470, 344] on video at bounding box center [464, 261] width 928 height 522
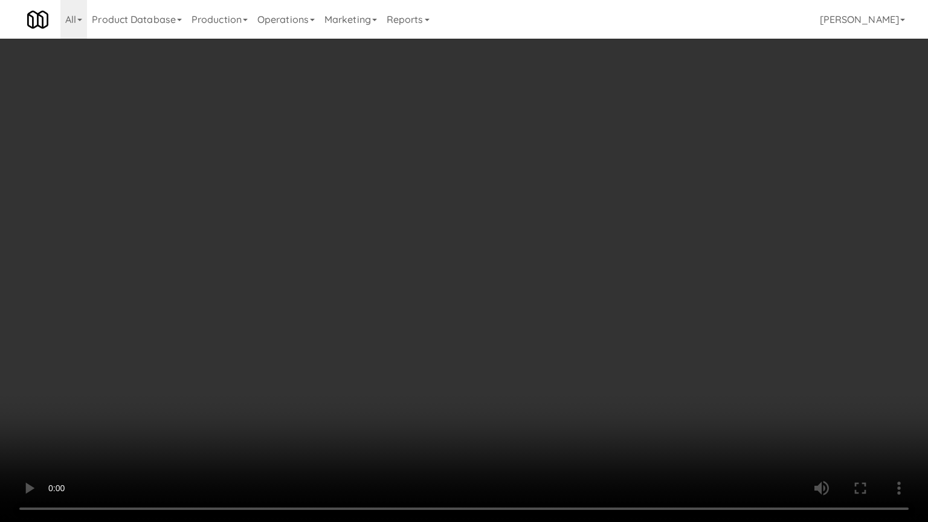
drag, startPoint x: 429, startPoint y: 334, endPoint x: 461, endPoint y: 309, distance: 40.5
click at [429, 333] on video at bounding box center [464, 261] width 928 height 522
click at [483, 307] on video at bounding box center [464, 261] width 928 height 522
click at [487, 306] on video at bounding box center [464, 261] width 928 height 522
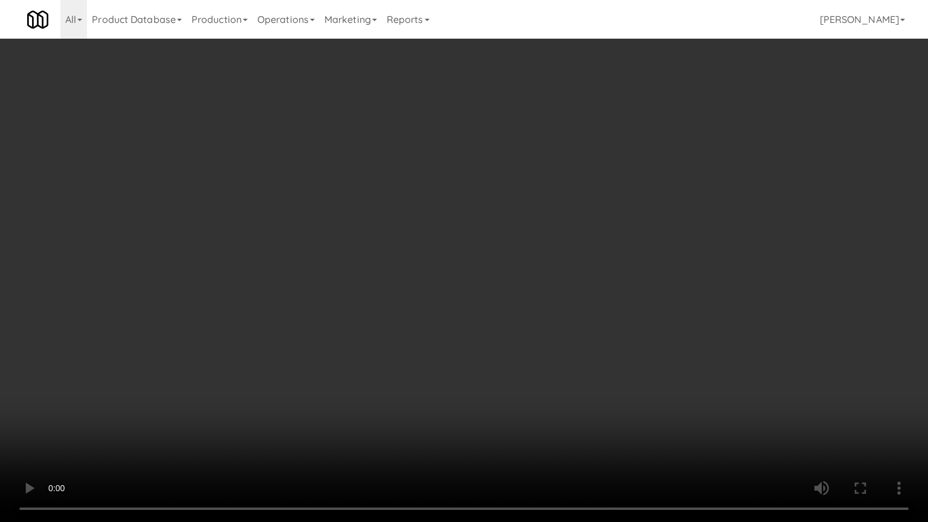
click at [487, 306] on video at bounding box center [464, 261] width 928 height 522
click at [500, 306] on video at bounding box center [464, 261] width 928 height 522
click at [501, 304] on video at bounding box center [464, 261] width 928 height 522
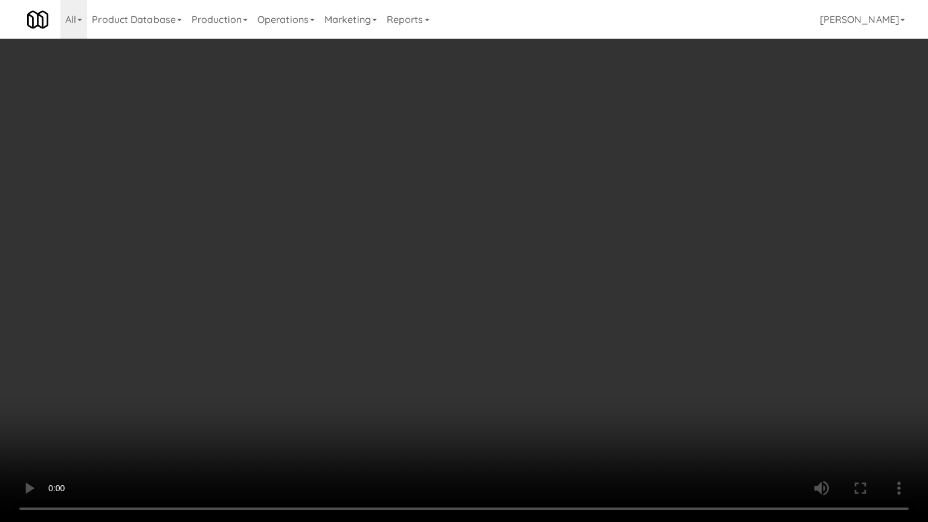
click at [482, 306] on video at bounding box center [464, 261] width 928 height 522
click at [482, 305] on video at bounding box center [464, 261] width 928 height 522
click at [486, 309] on video at bounding box center [464, 261] width 928 height 522
drag, startPoint x: 486, startPoint y: 309, endPoint x: 501, endPoint y: 304, distance: 16.4
click at [487, 309] on video at bounding box center [464, 261] width 928 height 522
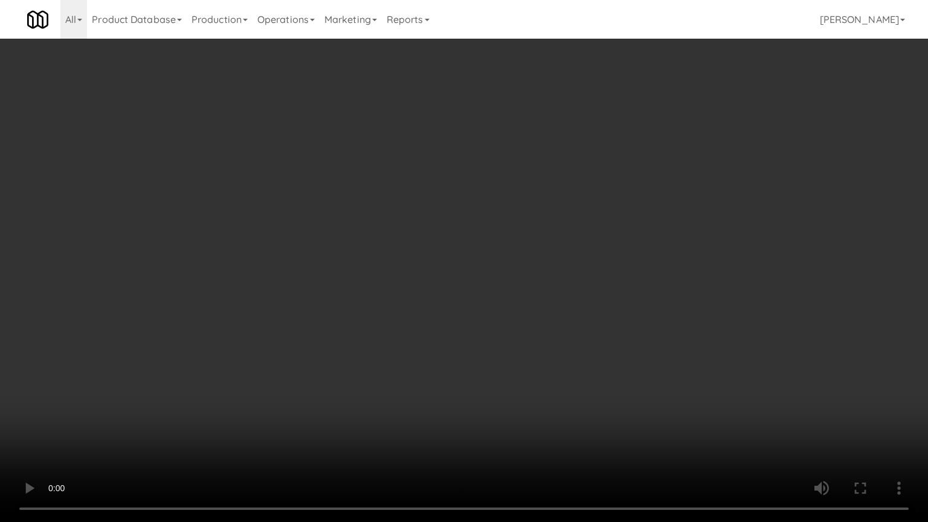
click at [479, 313] on video at bounding box center [464, 261] width 928 height 522
click at [474, 312] on video at bounding box center [464, 261] width 928 height 522
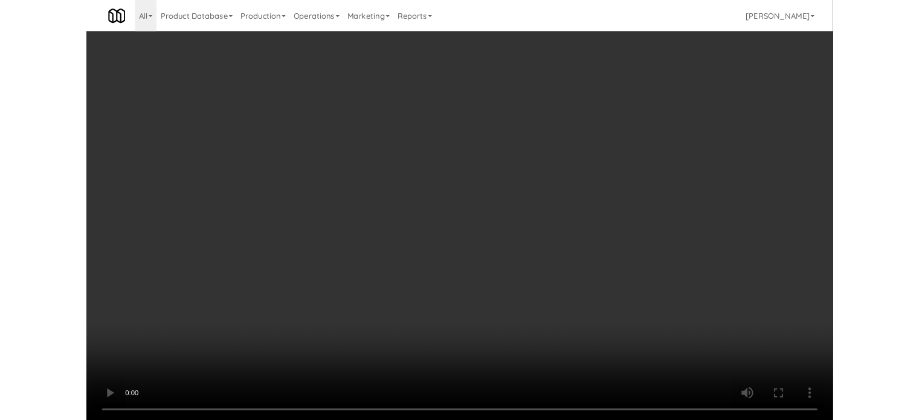
scroll to position [49, 0]
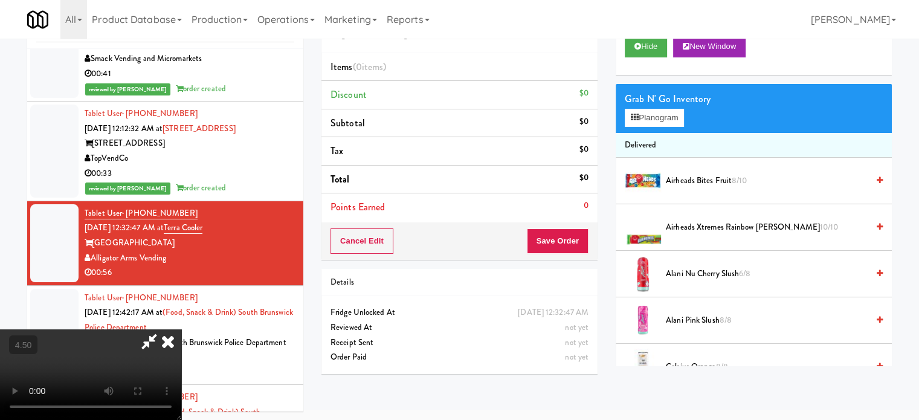
drag, startPoint x: 475, startPoint y: 238, endPoint x: 538, endPoint y: 216, distance: 65.9
click at [181, 329] on video at bounding box center [90, 374] width 181 height 91
click at [658, 114] on button "Planogram" at bounding box center [654, 118] width 59 height 18
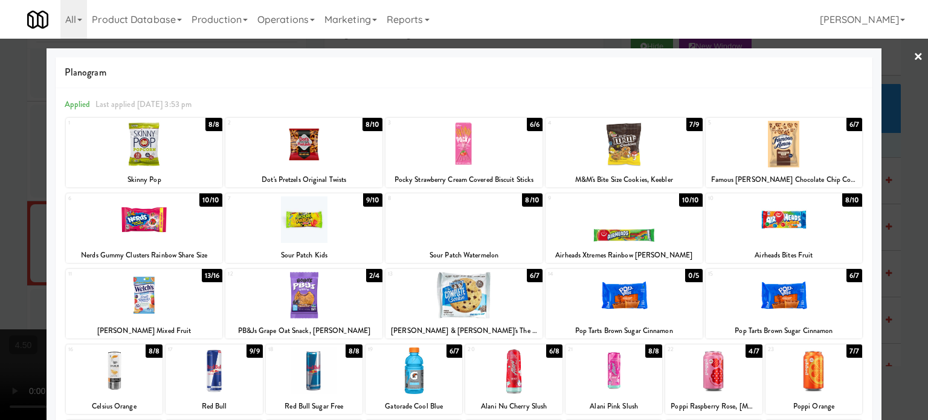
drag, startPoint x: 843, startPoint y: 275, endPoint x: 845, endPoint y: 281, distance: 6.3
click at [846, 276] on div "6/7" at bounding box center [854, 275] width 16 height 13
click at [846, 281] on div "6/7" at bounding box center [854, 275] width 16 height 13
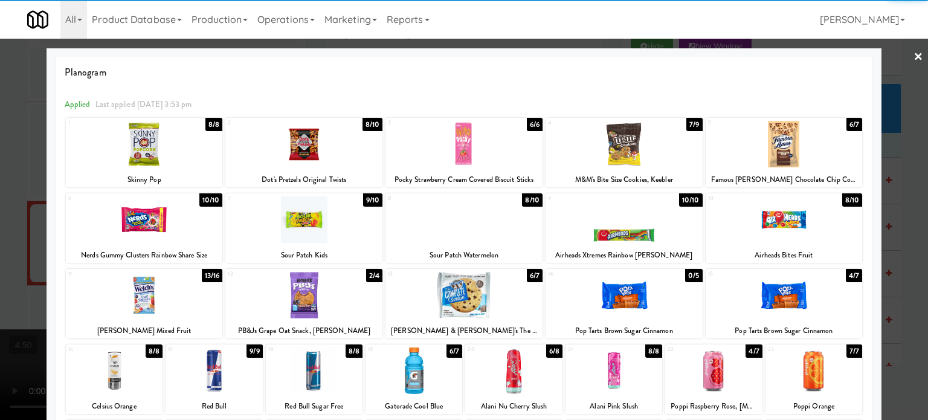
click at [895, 300] on div at bounding box center [464, 210] width 928 height 420
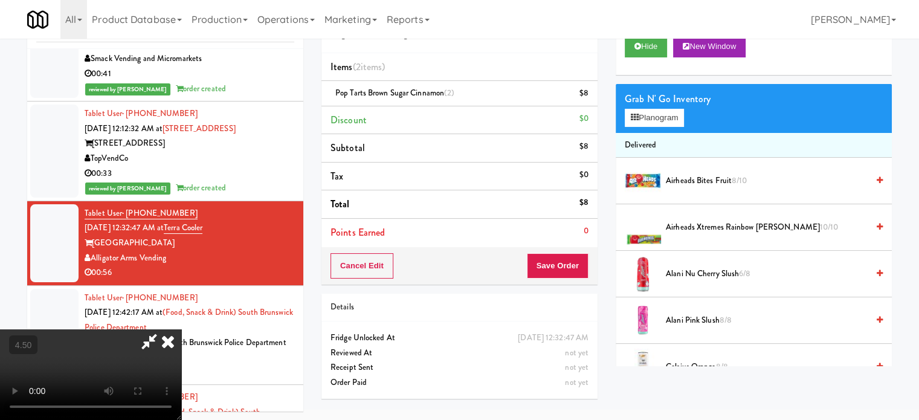
click at [181, 329] on video at bounding box center [90, 374] width 181 height 91
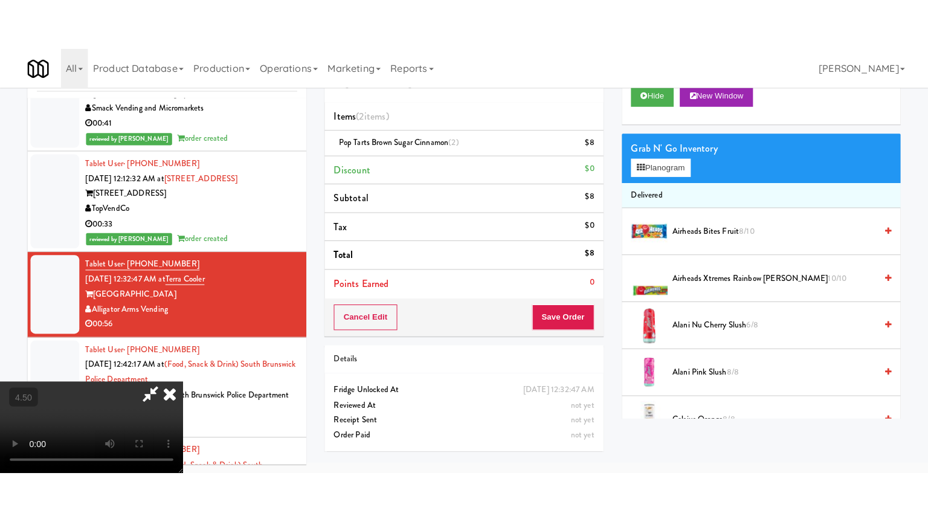
scroll to position [39, 0]
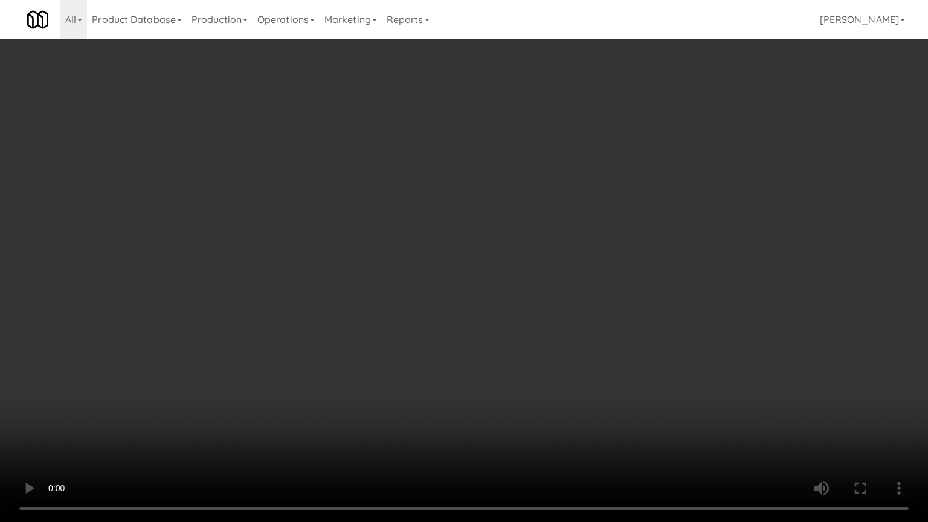
drag, startPoint x: 336, startPoint y: 302, endPoint x: 362, endPoint y: 265, distance: 45.4
click at [336, 301] on video at bounding box center [464, 261] width 928 height 522
click at [377, 266] on video at bounding box center [464, 261] width 928 height 522
click at [384, 271] on video at bounding box center [464, 261] width 928 height 522
click at [407, 273] on video at bounding box center [464, 261] width 928 height 522
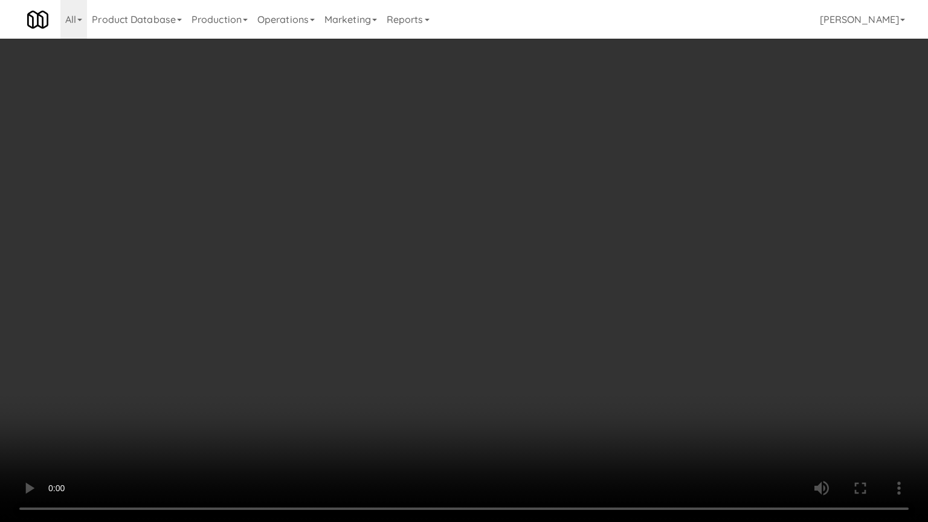
click at [407, 273] on video at bounding box center [464, 261] width 928 height 522
click at [428, 263] on video at bounding box center [464, 261] width 928 height 522
drag, startPoint x: 438, startPoint y: 275, endPoint x: 541, endPoint y: 239, distance: 108.9
click at [444, 272] on video at bounding box center [464, 261] width 928 height 522
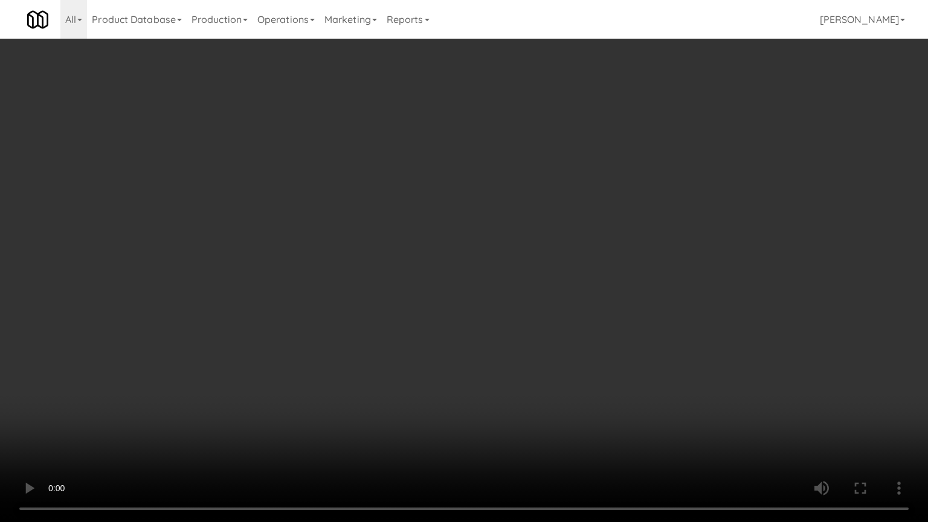
click at [541, 238] on video at bounding box center [464, 261] width 928 height 522
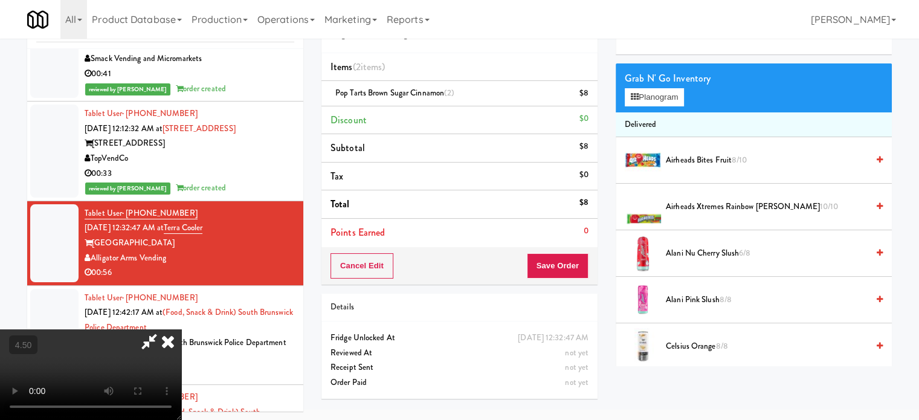
scroll to position [0, 0]
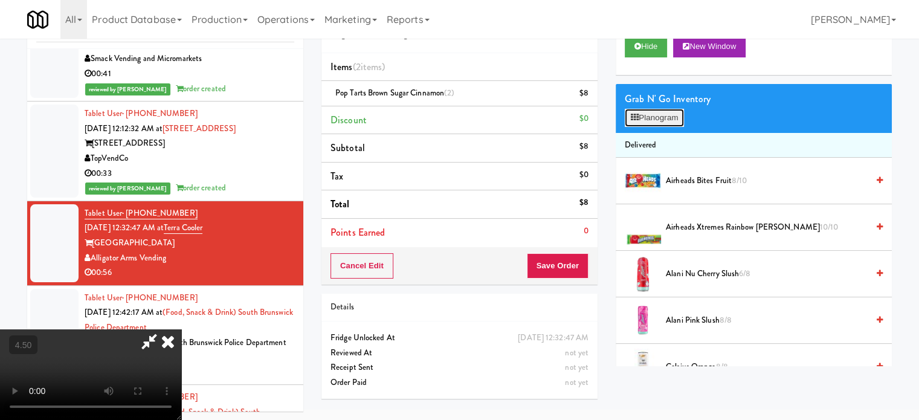
click at [657, 116] on button "Planogram" at bounding box center [654, 118] width 59 height 18
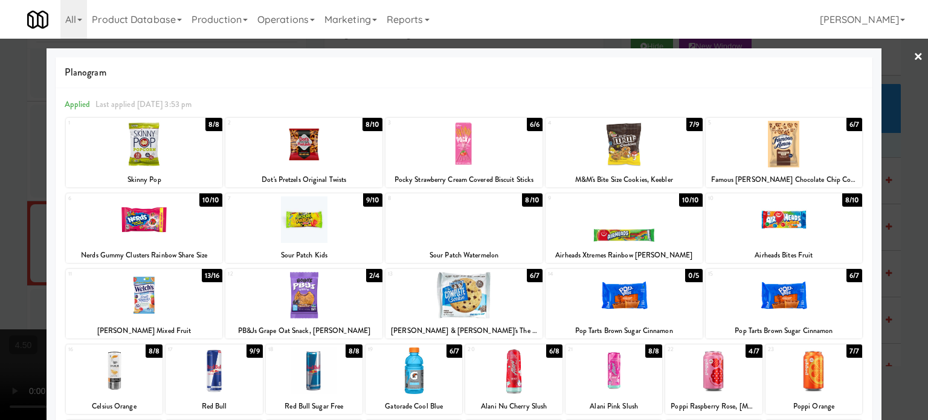
click at [208, 276] on div "13/16" at bounding box center [212, 275] width 21 height 13
click at [899, 296] on div at bounding box center [464, 210] width 928 height 420
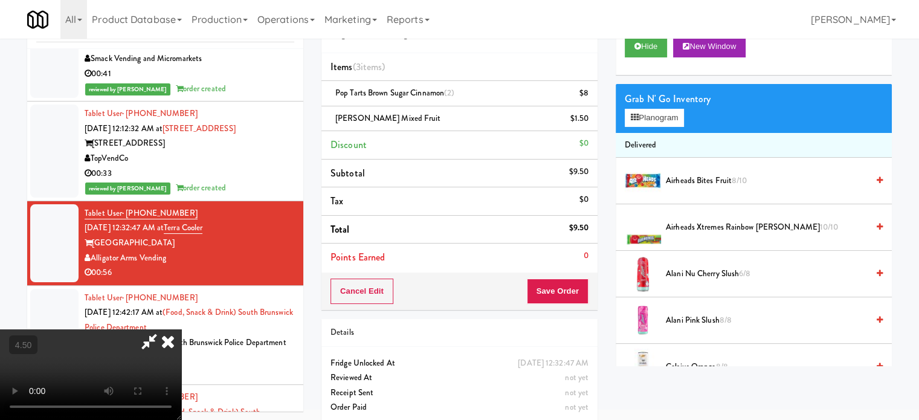
click at [181, 329] on icon at bounding box center [168, 341] width 27 height 24
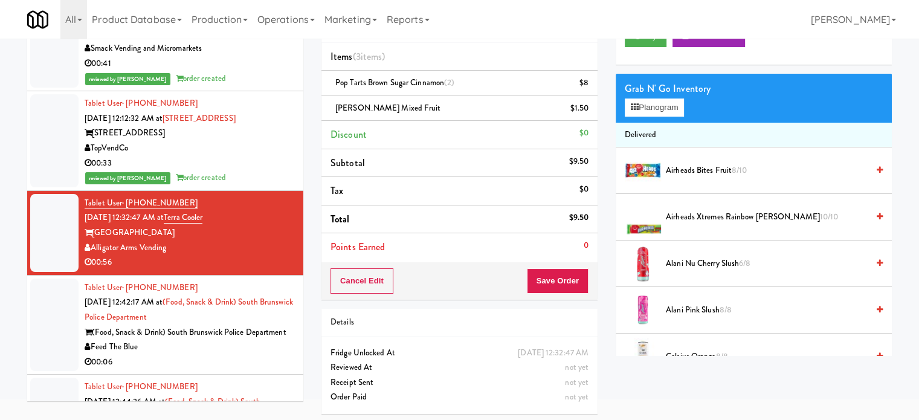
scroll to position [60, 0]
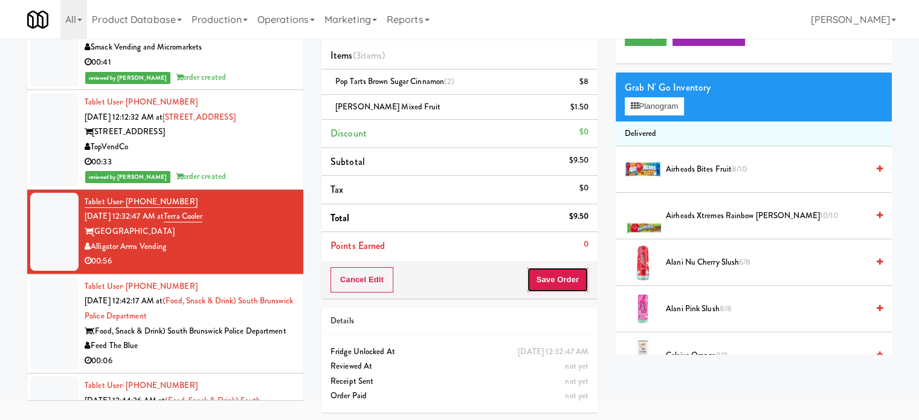
click at [579, 278] on button "Save Order" at bounding box center [558, 279] width 62 height 25
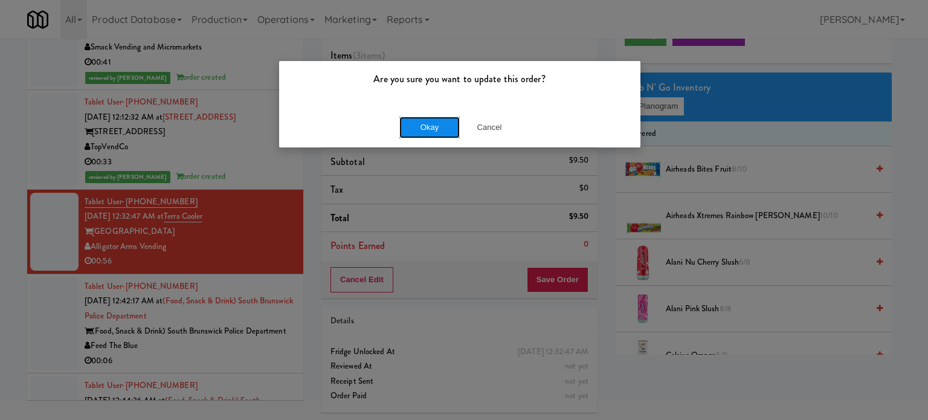
click at [417, 126] on button "Okay" at bounding box center [429, 128] width 60 height 22
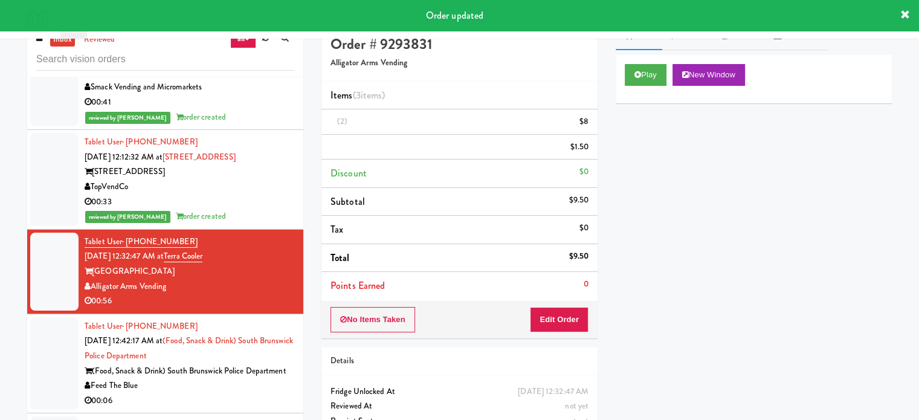
scroll to position [0, 0]
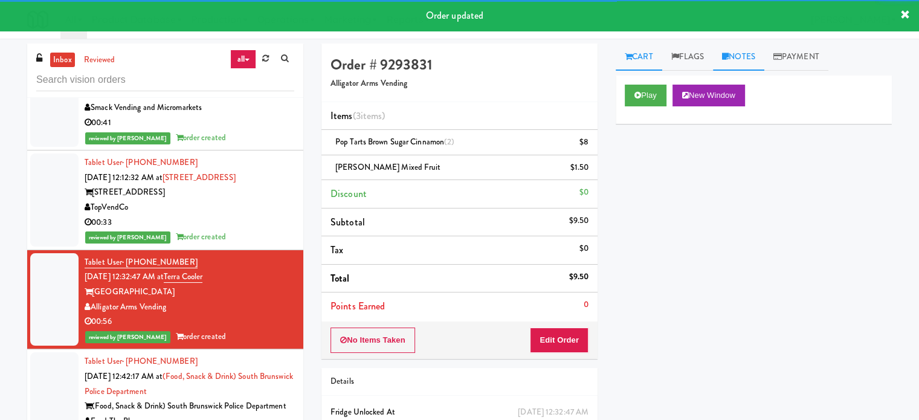
click at [745, 63] on link "Notes" at bounding box center [738, 56] width 51 height 27
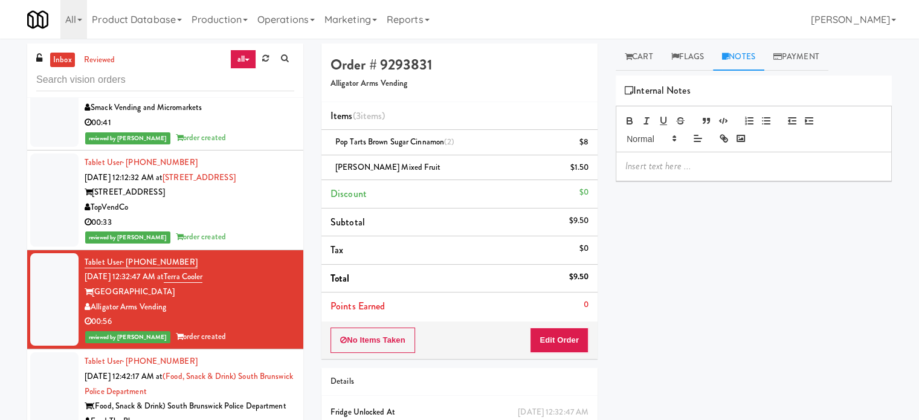
click at [675, 163] on p at bounding box center [753, 165] width 257 height 13
drag, startPoint x: 403, startPoint y: 166, endPoint x: 336, endPoint y: 171, distance: 67.2
click at [336, 171] on div "Welch's Mixed Fruit $1.50" at bounding box center [459, 167] width 258 height 15
copy span "Welch's Mixed Fruit"
click at [729, 162] on p "Jenet: Wrong variant of" at bounding box center [753, 165] width 257 height 13
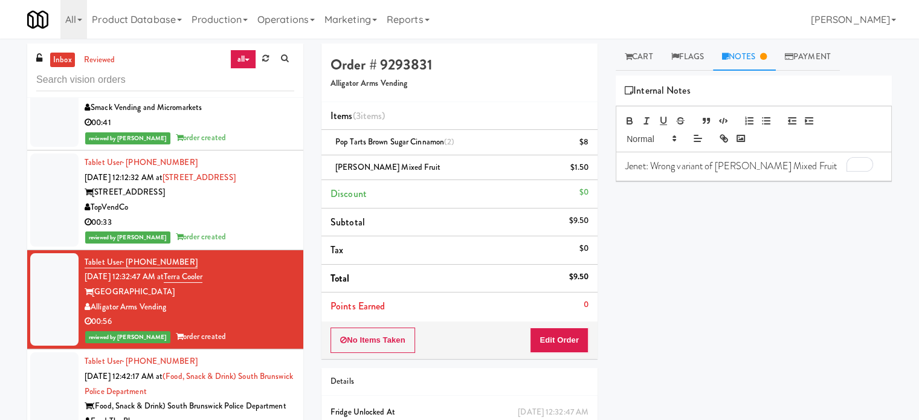
click at [794, 164] on p "Jenet: Wrong variant of Welch's Mixed Fruit" at bounding box center [753, 165] width 257 height 13
click at [260, 399] on div "(Food, Snack & Drink) South Brunswick Police Department" at bounding box center [190, 406] width 210 height 15
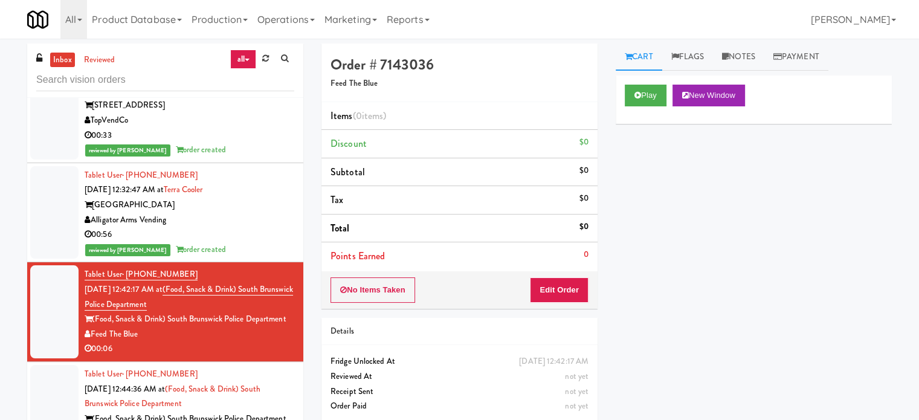
scroll to position [3772, 0]
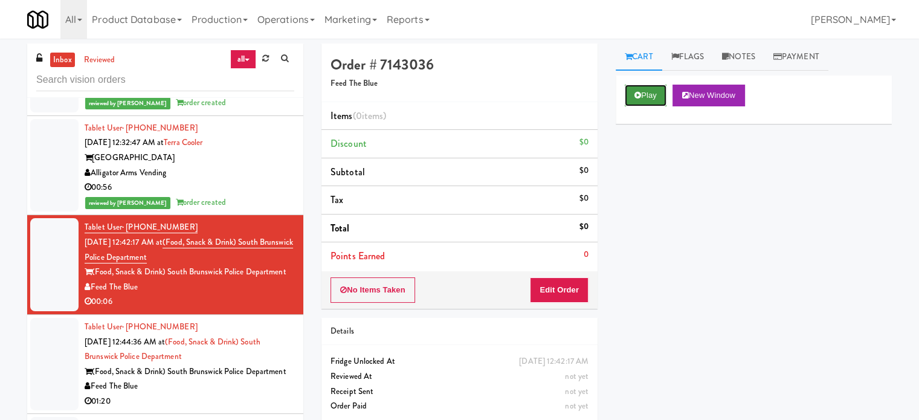
click at [654, 93] on button "Play" at bounding box center [646, 96] width 42 height 22
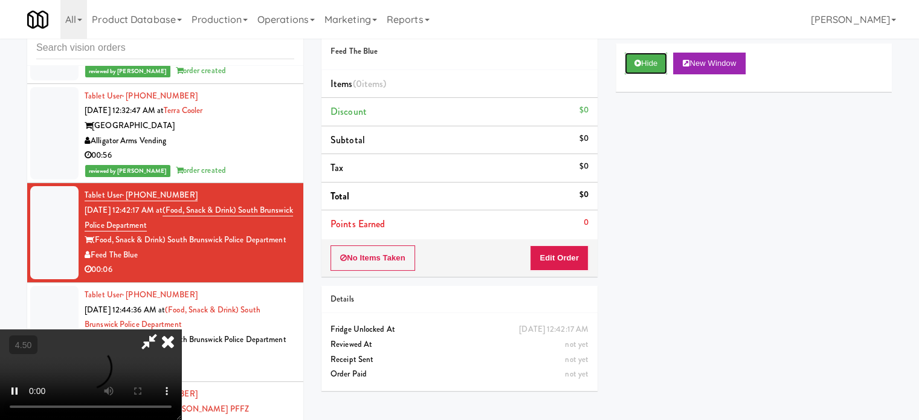
scroll to position [49, 0]
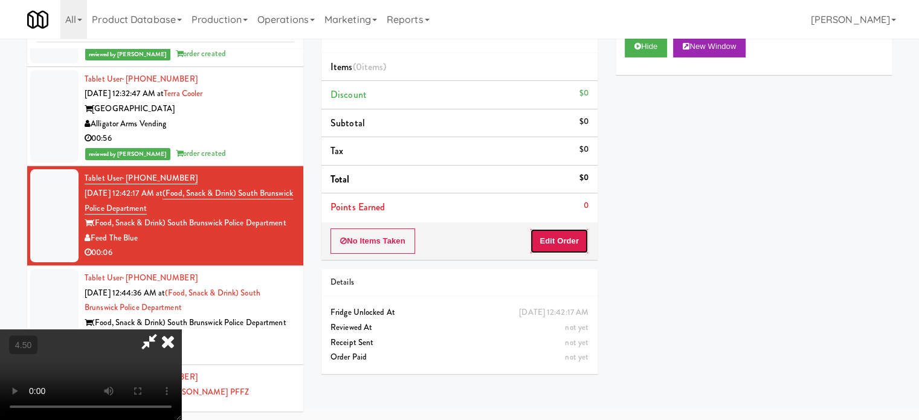
click at [560, 247] on button "Edit Order" at bounding box center [559, 240] width 59 height 25
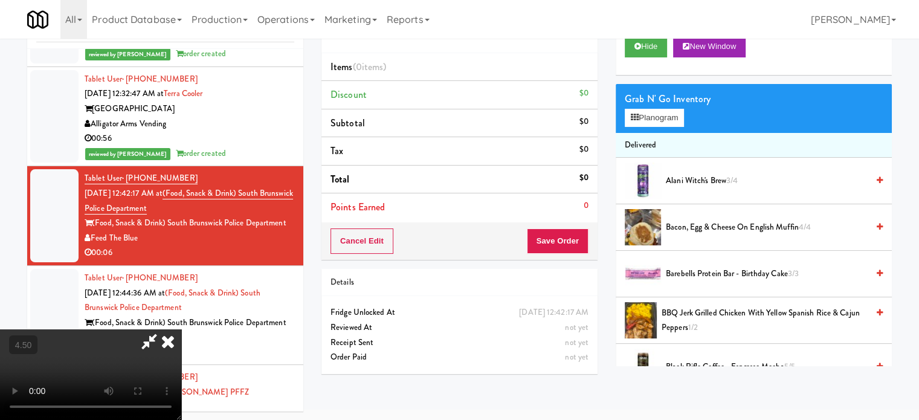
click at [181, 329] on video at bounding box center [90, 374] width 181 height 91
drag, startPoint x: 312, startPoint y: 273, endPoint x: 328, endPoint y: 271, distance: 16.5
click at [181, 329] on video at bounding box center [90, 374] width 181 height 91
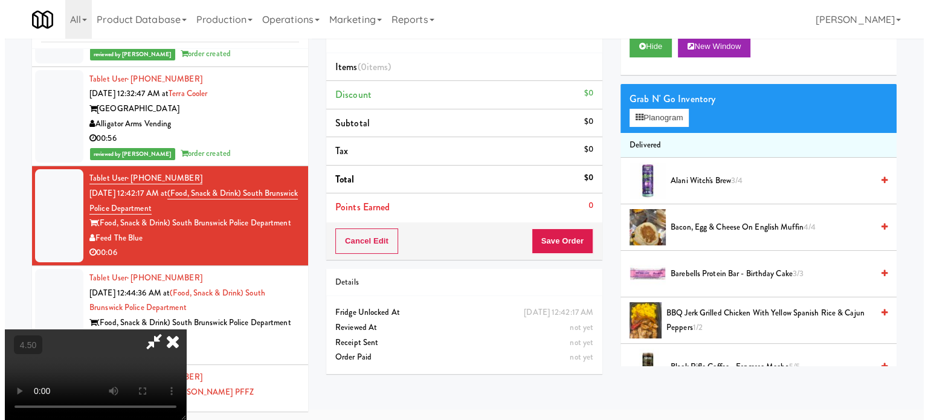
scroll to position [39, 0]
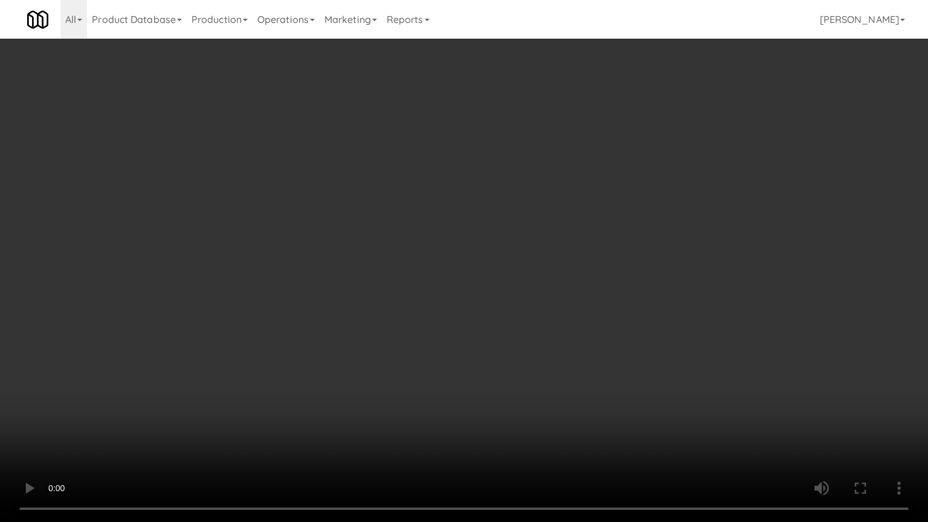
click at [331, 280] on video at bounding box center [464, 261] width 928 height 522
click at [226, 361] on video at bounding box center [464, 261] width 928 height 522
click at [332, 317] on video at bounding box center [464, 261] width 928 height 522
click at [338, 313] on video at bounding box center [464, 261] width 928 height 522
click at [344, 307] on video at bounding box center [464, 261] width 928 height 522
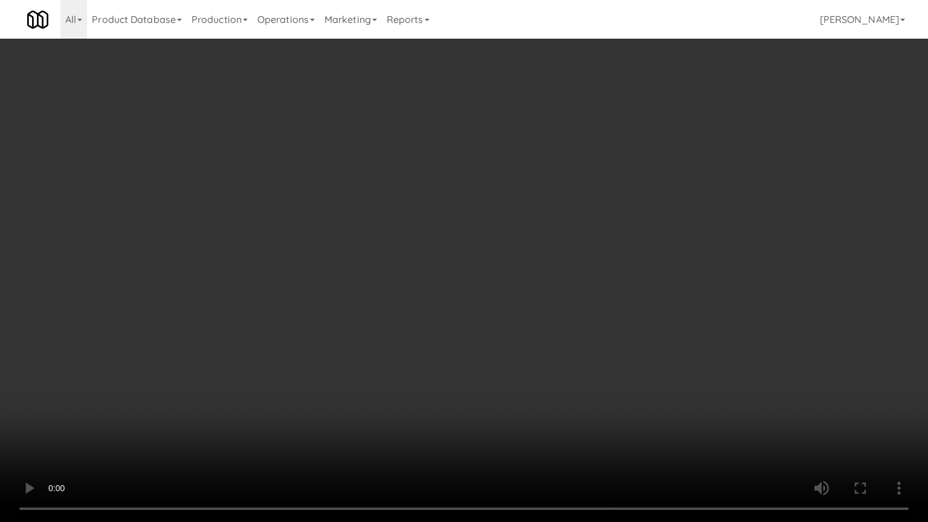
click at [380, 313] on video at bounding box center [464, 261] width 928 height 522
drag, startPoint x: 382, startPoint y: 315, endPoint x: 400, endPoint y: 316, distance: 18.7
click at [382, 316] on video at bounding box center [464, 261] width 928 height 522
click at [416, 318] on video at bounding box center [464, 261] width 928 height 522
click at [483, 324] on video at bounding box center [464, 261] width 928 height 522
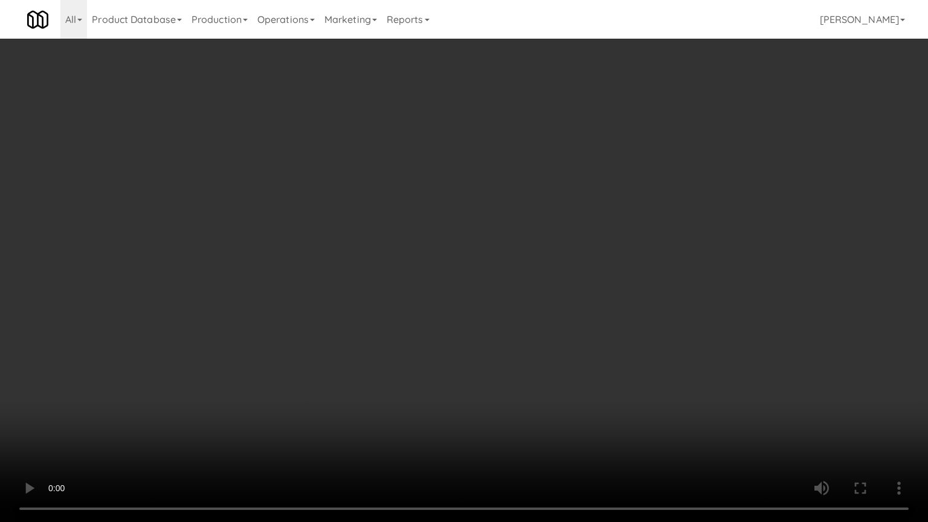
drag, startPoint x: 446, startPoint y: 324, endPoint x: 452, endPoint y: 321, distance: 6.5
click at [447, 324] on video at bounding box center [464, 261] width 928 height 522
drag, startPoint x: 452, startPoint y: 321, endPoint x: 551, endPoint y: 189, distance: 165.2
click at [453, 321] on video at bounding box center [464, 261] width 928 height 522
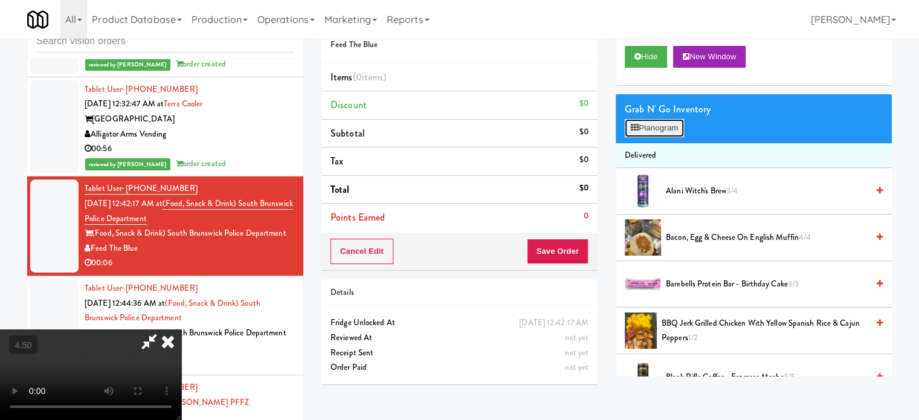
click at [664, 127] on button "Planogram" at bounding box center [654, 128] width 59 height 18
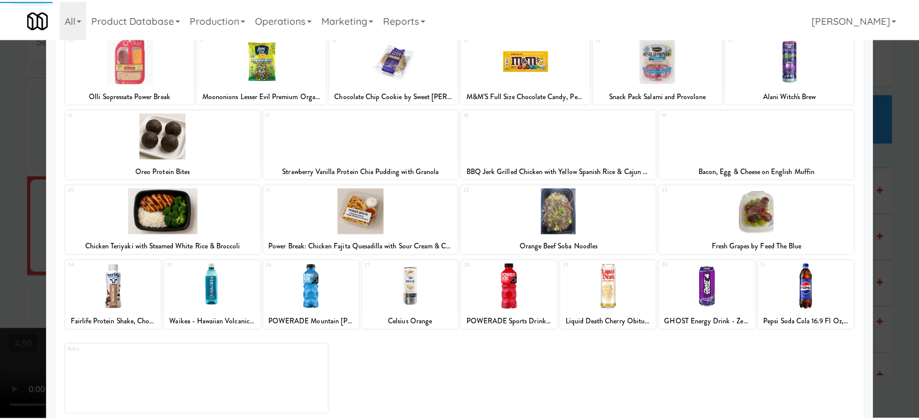
scroll to position [173, 0]
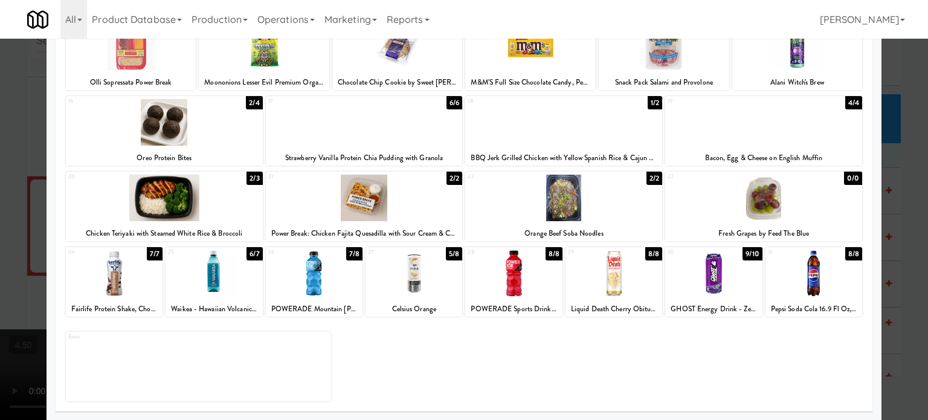
click at [350, 254] on div "7/8" at bounding box center [354, 253] width 16 height 13
click at [901, 231] on div at bounding box center [464, 210] width 928 height 420
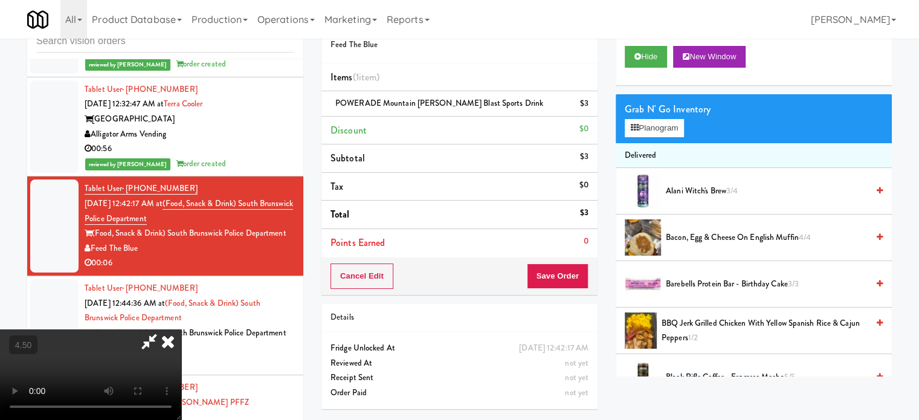
click at [181, 329] on video at bounding box center [90, 374] width 181 height 91
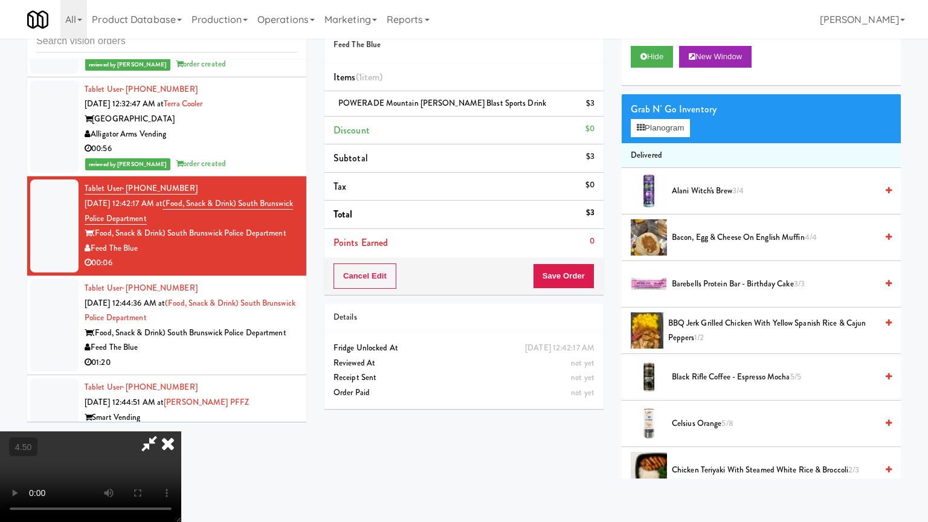
drag, startPoint x: 368, startPoint y: 282, endPoint x: 413, endPoint y: 210, distance: 84.6
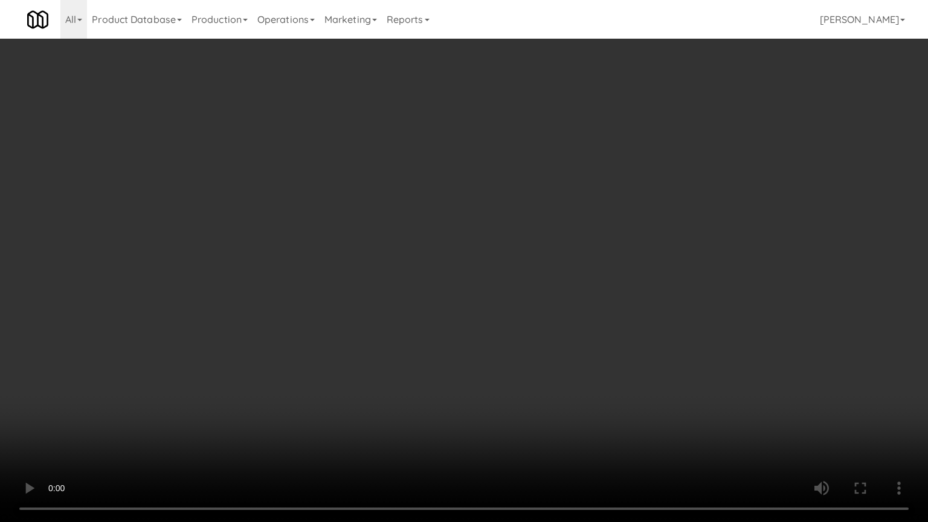
click at [371, 275] on video at bounding box center [464, 261] width 928 height 522
click at [474, 231] on video at bounding box center [464, 261] width 928 height 522
click at [517, 215] on video at bounding box center [464, 261] width 928 height 522
click at [527, 204] on video at bounding box center [464, 261] width 928 height 522
click at [580, 206] on video at bounding box center [464, 261] width 928 height 522
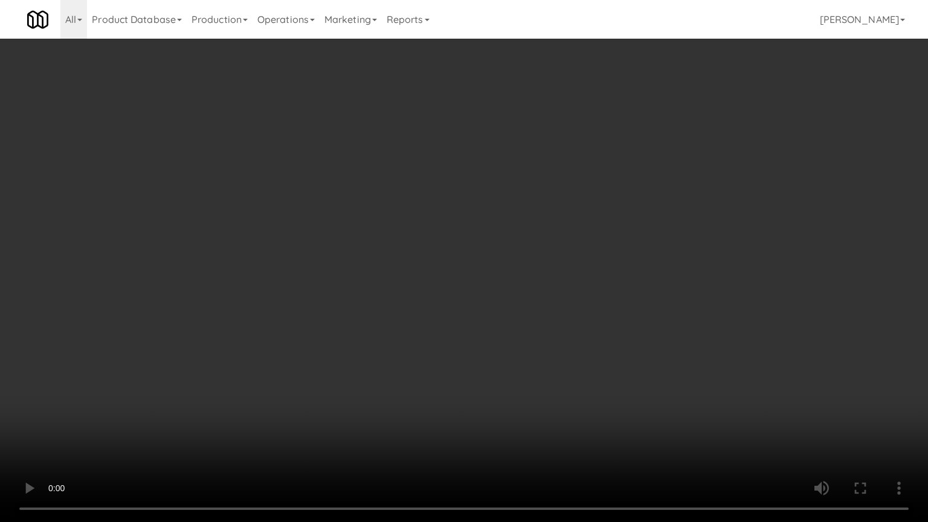
click at [575, 222] on video at bounding box center [464, 261] width 928 height 522
click at [582, 219] on video at bounding box center [464, 261] width 928 height 522
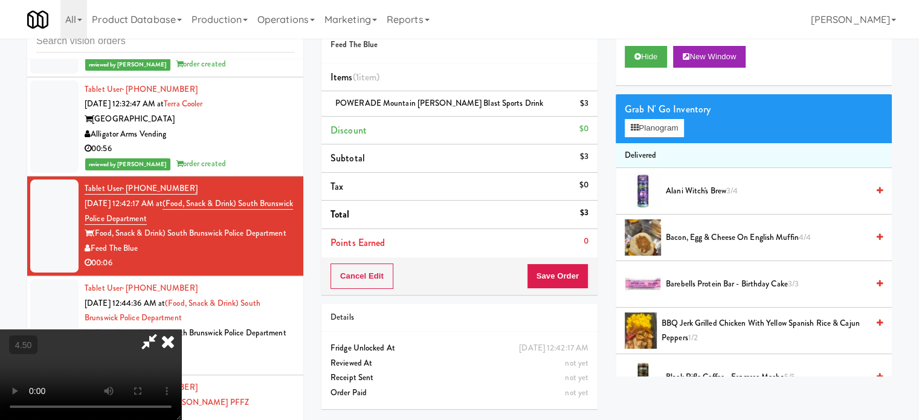
click at [181, 329] on icon at bounding box center [168, 341] width 27 height 24
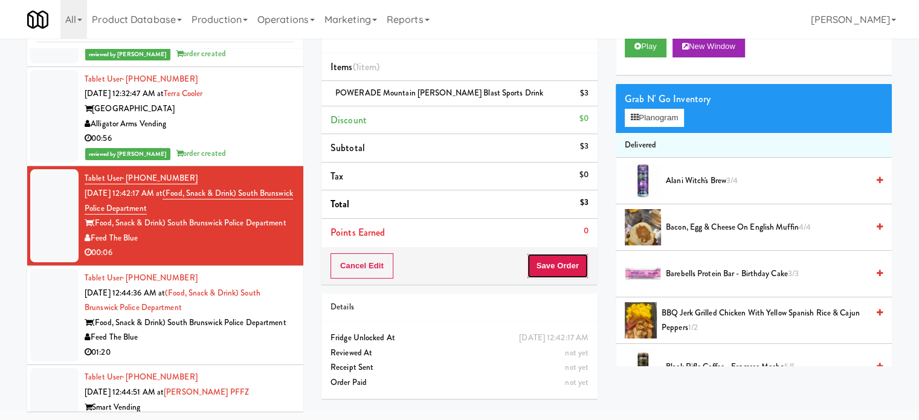
click at [549, 268] on button "Save Order" at bounding box center [558, 265] width 62 height 25
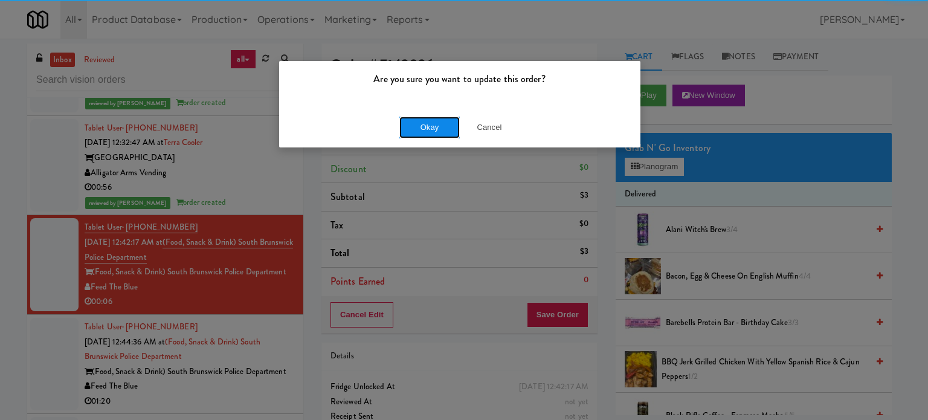
click at [428, 124] on button "Okay" at bounding box center [429, 128] width 60 height 22
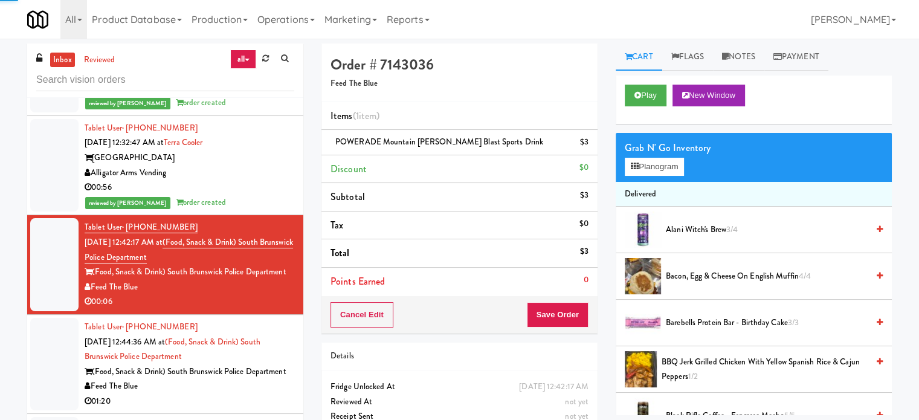
drag, startPoint x: 239, startPoint y: 382, endPoint x: 427, endPoint y: 265, distance: 221.1
click at [243, 382] on div "Feed The Blue" at bounding box center [190, 386] width 210 height 15
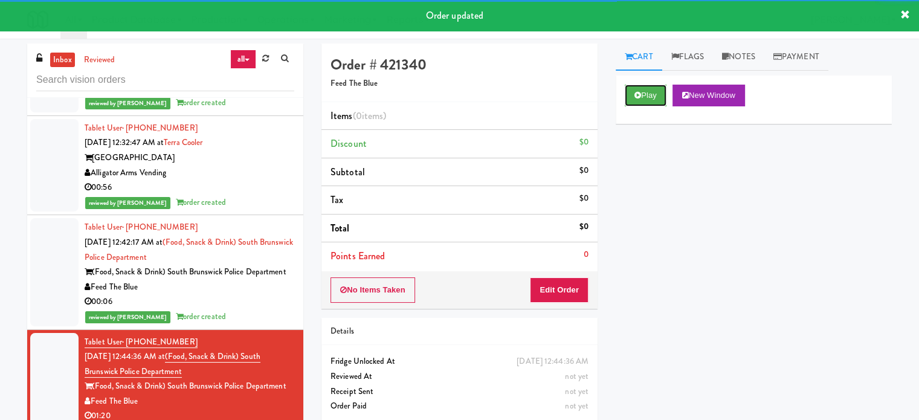
click at [657, 94] on button "Play" at bounding box center [646, 96] width 42 height 22
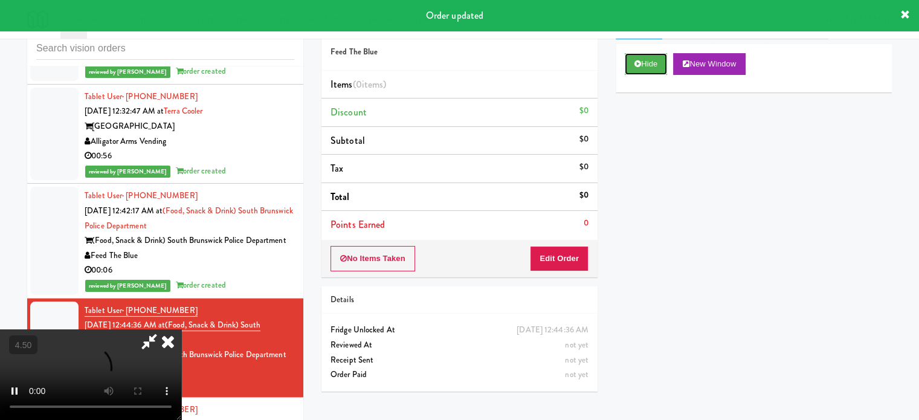
scroll to position [49, 0]
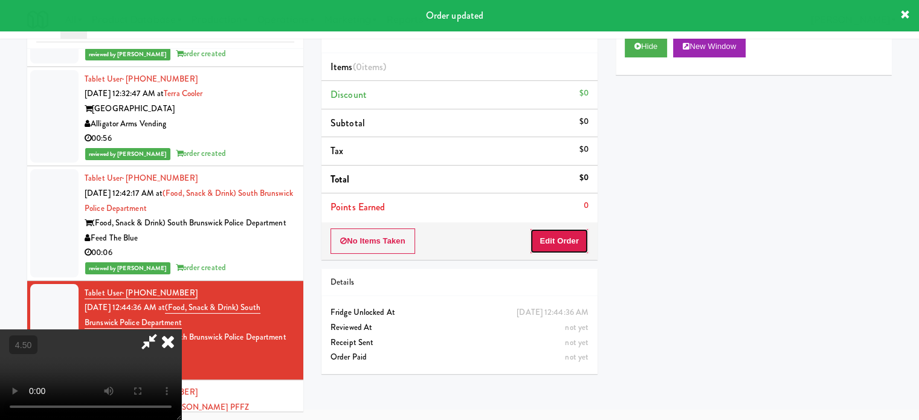
click at [556, 246] on button "Edit Order" at bounding box center [559, 240] width 59 height 25
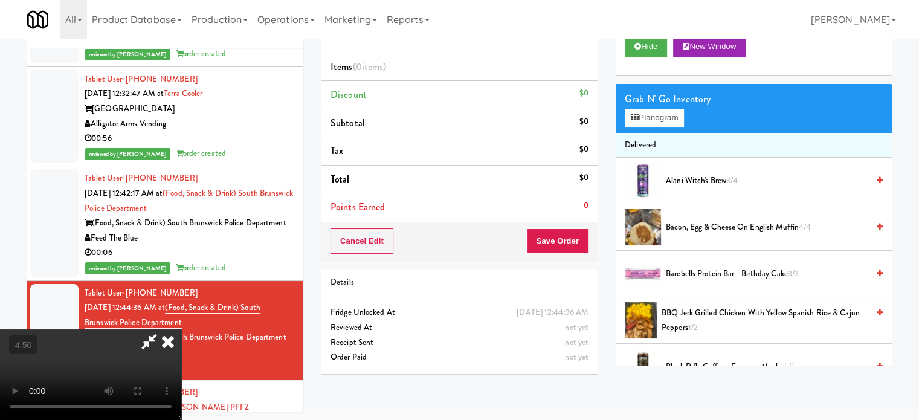
drag, startPoint x: 376, startPoint y: 280, endPoint x: 382, endPoint y: 275, distance: 6.9
click at [181, 329] on video at bounding box center [90, 374] width 181 height 91
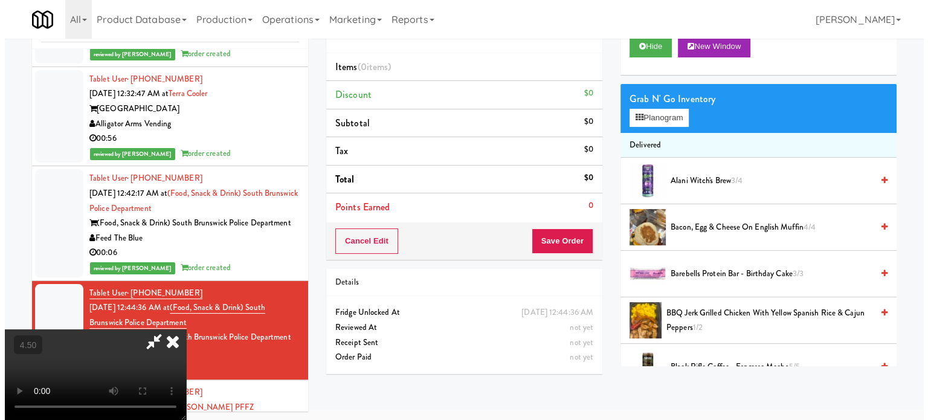
scroll to position [39, 0]
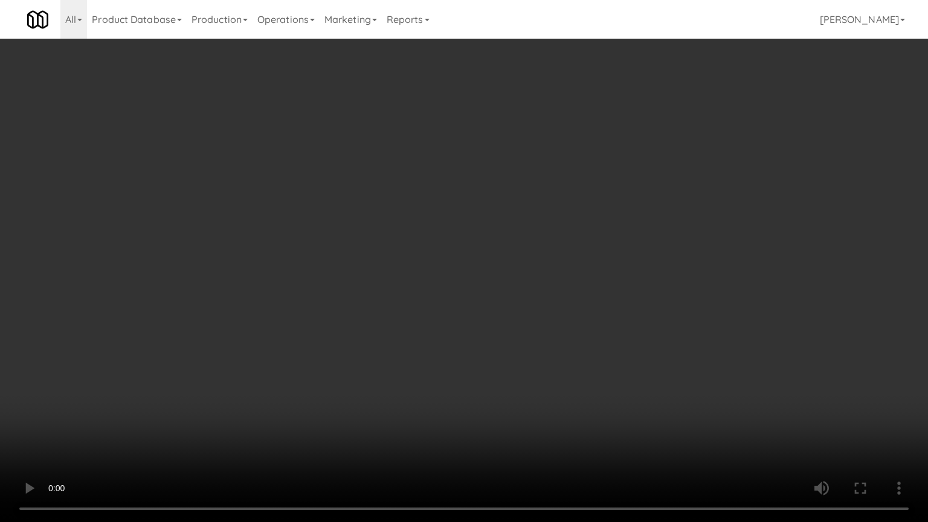
click at [402, 289] on video at bounding box center [464, 261] width 928 height 522
click at [409, 302] on video at bounding box center [464, 261] width 928 height 522
click at [539, 297] on video at bounding box center [464, 261] width 928 height 522
click at [474, 297] on video at bounding box center [464, 261] width 928 height 522
click at [535, 255] on video at bounding box center [464, 261] width 928 height 522
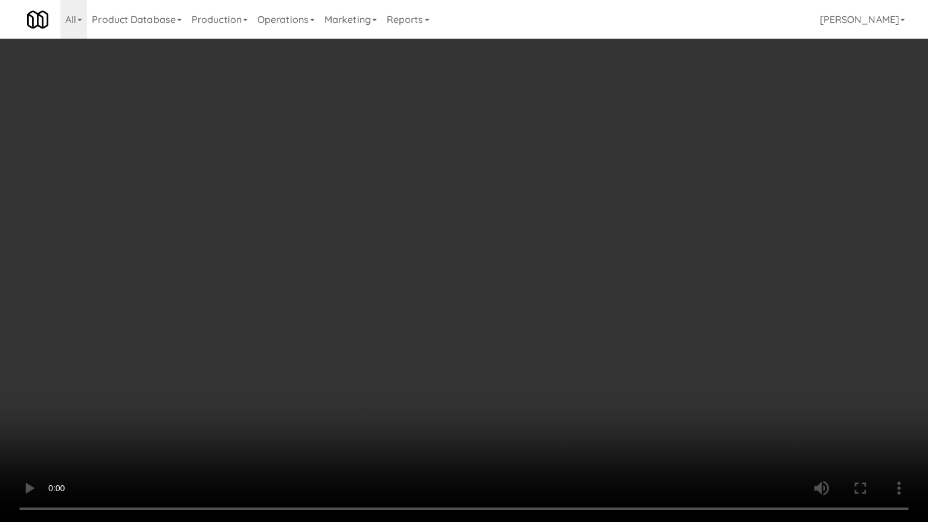
click at [535, 255] on video at bounding box center [464, 261] width 928 height 522
click at [538, 285] on video at bounding box center [464, 261] width 928 height 522
click at [306, 243] on video at bounding box center [464, 261] width 928 height 522
click at [490, 254] on video at bounding box center [464, 261] width 928 height 522
click at [491, 252] on video at bounding box center [464, 261] width 928 height 522
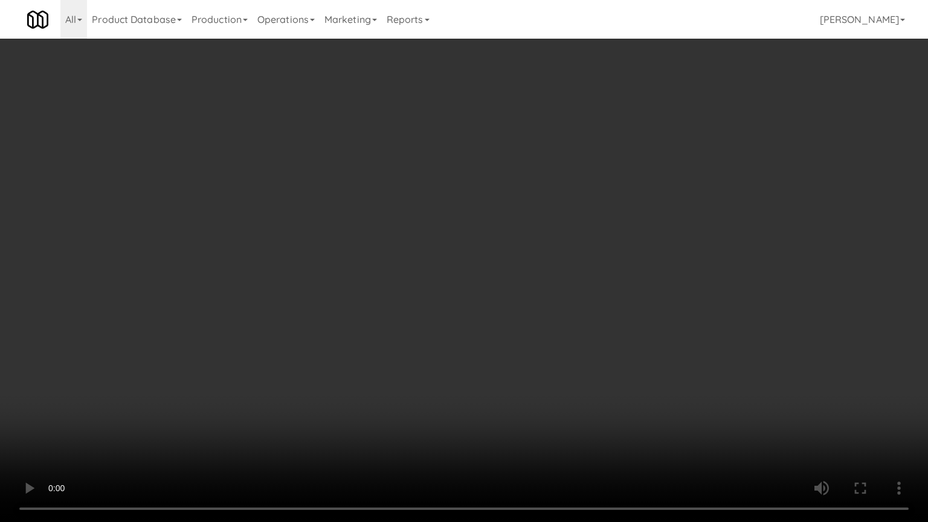
drag, startPoint x: 601, startPoint y: 232, endPoint x: 522, endPoint y: 244, distance: 80.0
click at [600, 234] on video at bounding box center [464, 261] width 928 height 522
click at [507, 246] on video at bounding box center [464, 261] width 928 height 522
click at [647, 236] on video at bounding box center [464, 261] width 928 height 522
click at [529, 236] on video at bounding box center [464, 261] width 928 height 522
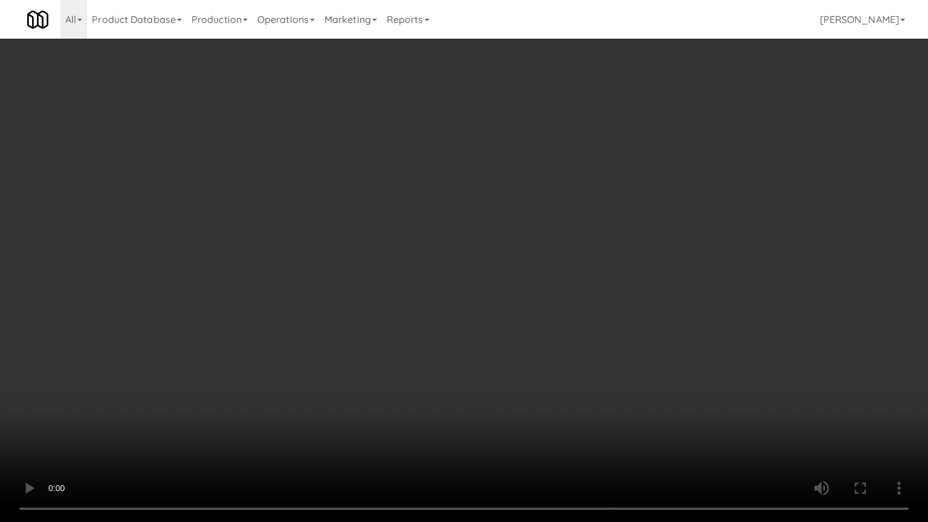
click at [606, 242] on video at bounding box center [464, 261] width 928 height 522
click at [497, 243] on video at bounding box center [464, 261] width 928 height 522
click at [651, 235] on video at bounding box center [464, 261] width 928 height 522
click at [435, 265] on video at bounding box center [464, 261] width 928 height 522
click at [430, 268] on video at bounding box center [464, 261] width 928 height 522
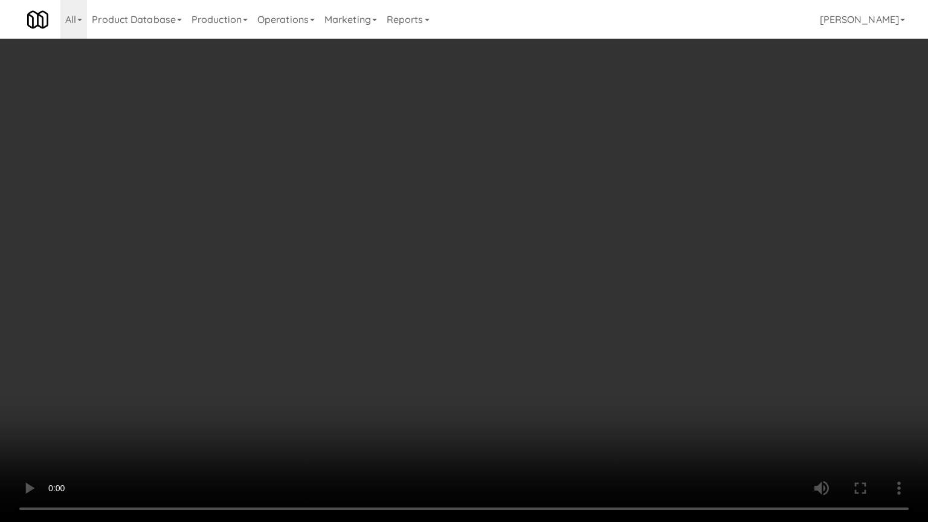
click at [437, 266] on video at bounding box center [464, 261] width 928 height 522
click at [529, 276] on video at bounding box center [464, 261] width 928 height 522
click at [418, 292] on video at bounding box center [464, 261] width 928 height 522
click at [594, 287] on video at bounding box center [464, 261] width 928 height 522
click at [396, 295] on video at bounding box center [464, 261] width 928 height 522
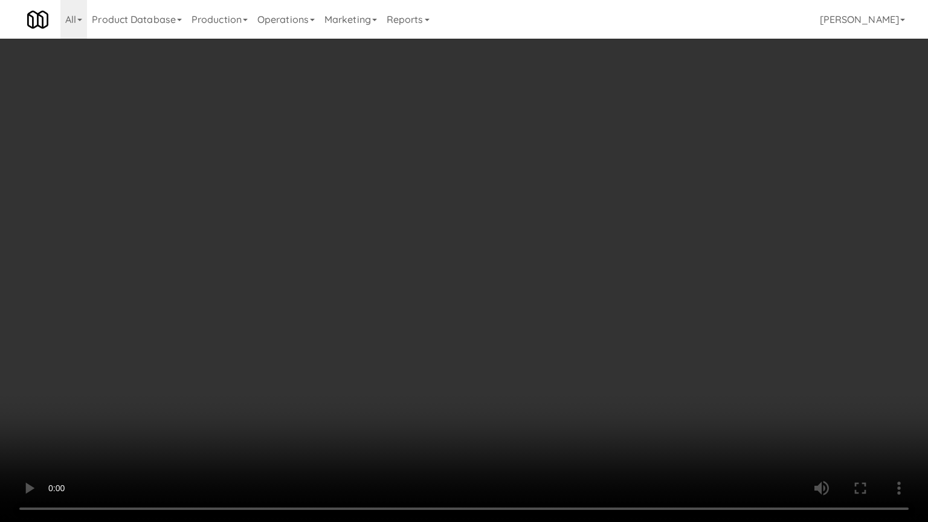
click at [378, 310] on video at bounding box center [464, 261] width 928 height 522
click at [408, 311] on video at bounding box center [464, 261] width 928 height 522
click at [510, 298] on video at bounding box center [464, 261] width 928 height 522
click at [311, 290] on video at bounding box center [464, 261] width 928 height 522
click at [423, 264] on video at bounding box center [464, 261] width 928 height 522
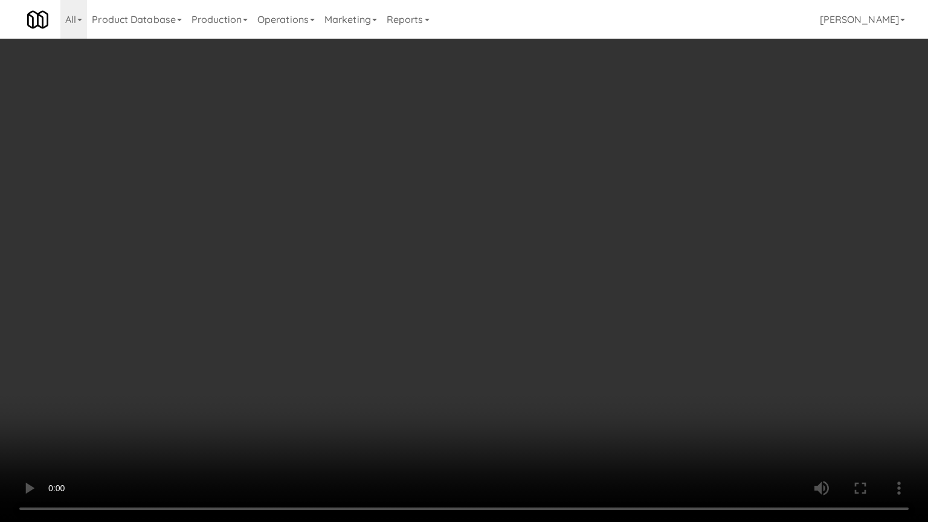
click at [451, 245] on video at bounding box center [464, 261] width 928 height 522
click at [515, 248] on video at bounding box center [464, 261] width 928 height 522
click at [464, 263] on video at bounding box center [464, 261] width 928 height 522
click at [564, 286] on video at bounding box center [464, 261] width 928 height 522
click at [446, 285] on video at bounding box center [464, 261] width 928 height 522
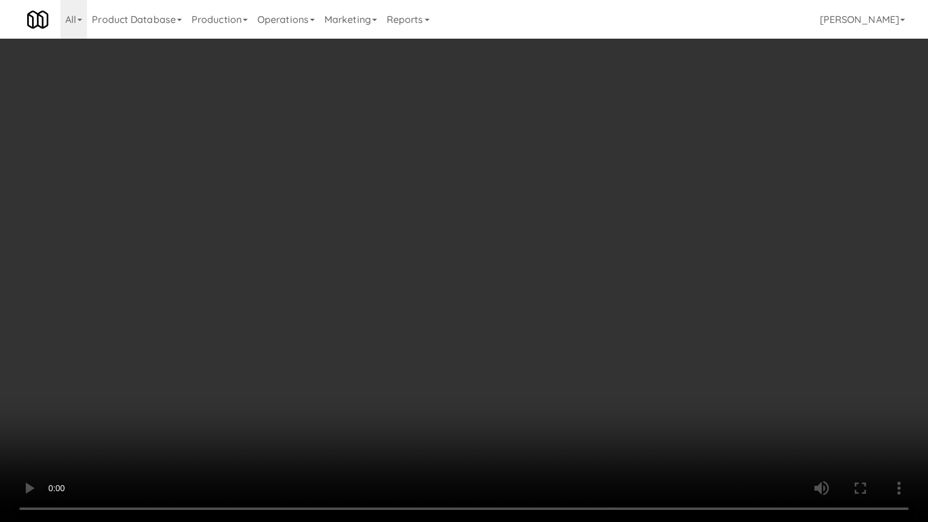
click at [454, 280] on video at bounding box center [464, 261] width 928 height 522
click at [336, 257] on video at bounding box center [464, 261] width 928 height 522
click at [427, 247] on video at bounding box center [464, 261] width 928 height 522
click at [432, 241] on video at bounding box center [464, 261] width 928 height 522
click at [503, 235] on video at bounding box center [464, 261] width 928 height 522
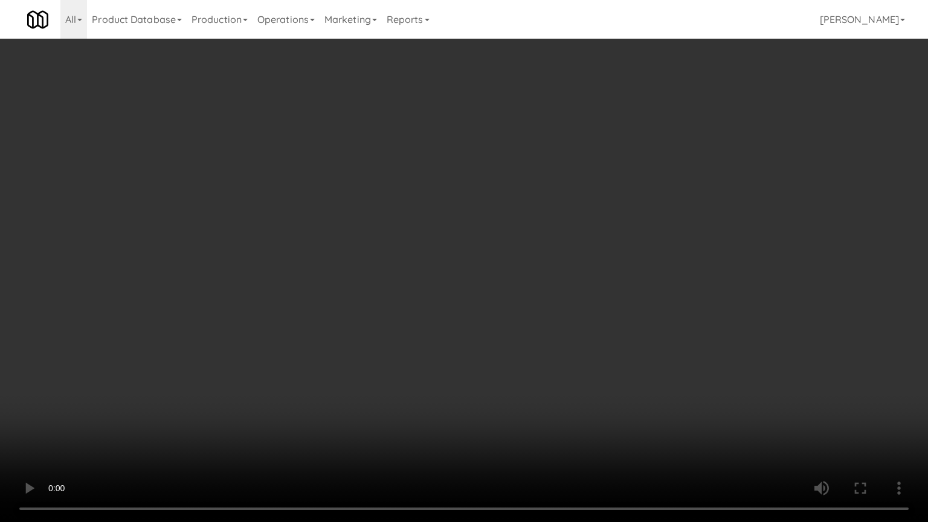
click at [425, 237] on video at bounding box center [464, 261] width 928 height 522
click at [485, 245] on video at bounding box center [464, 261] width 928 height 522
click at [411, 263] on video at bounding box center [464, 261] width 928 height 522
click at [483, 284] on video at bounding box center [464, 261] width 928 height 522
click at [469, 287] on video at bounding box center [464, 261] width 928 height 522
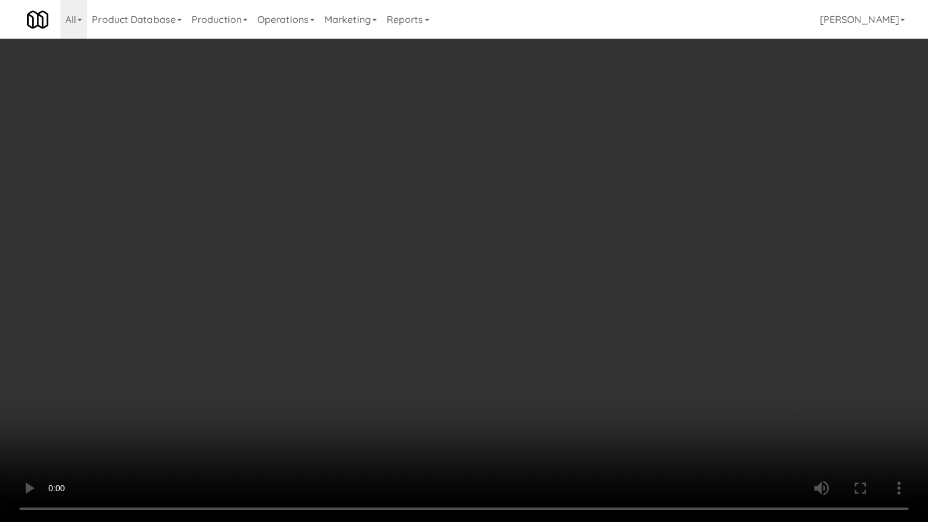
click at [483, 266] on video at bounding box center [464, 261] width 928 height 522
click at [250, 321] on video at bounding box center [464, 261] width 928 height 522
click at [452, 271] on video at bounding box center [464, 261] width 928 height 522
click at [453, 269] on video at bounding box center [464, 261] width 928 height 522
click at [461, 271] on video at bounding box center [464, 261] width 928 height 522
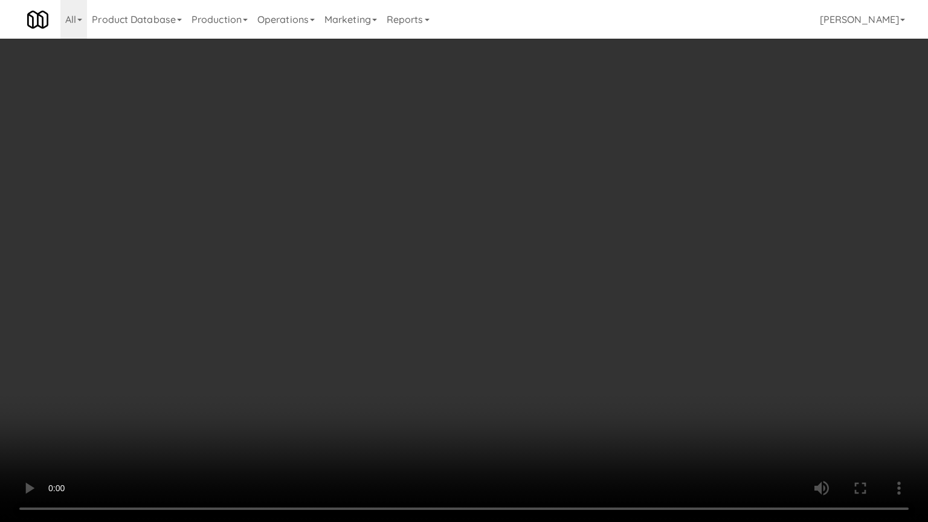
drag, startPoint x: 455, startPoint y: 275, endPoint x: 467, endPoint y: 268, distance: 14.6
click at [455, 275] on video at bounding box center [464, 261] width 928 height 522
click at [478, 272] on video at bounding box center [464, 261] width 928 height 522
click at [475, 272] on video at bounding box center [464, 261] width 928 height 522
click at [556, 280] on video at bounding box center [464, 261] width 928 height 522
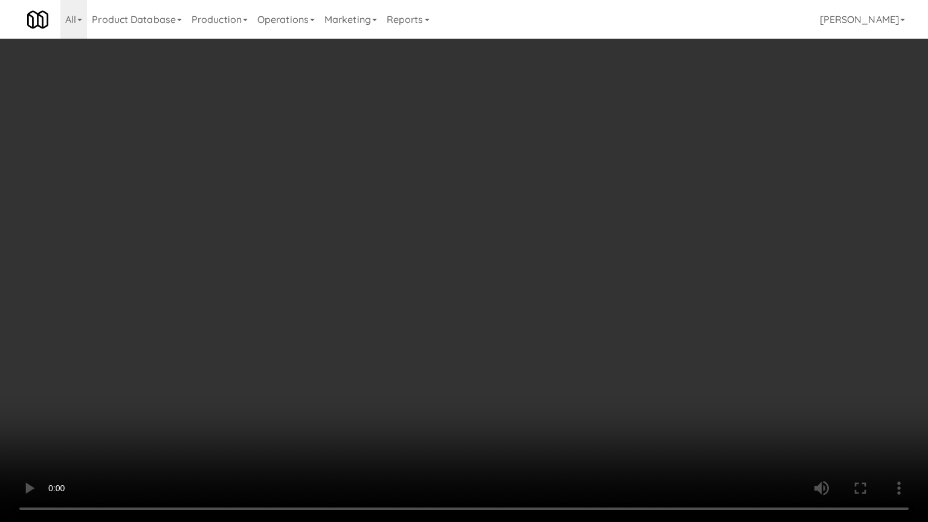
click at [460, 283] on video at bounding box center [464, 261] width 928 height 522
click at [500, 291] on video at bounding box center [464, 261] width 928 height 522
click at [481, 287] on video at bounding box center [464, 261] width 928 height 522
click at [580, 268] on video at bounding box center [464, 261] width 928 height 522
click at [413, 286] on video at bounding box center [464, 261] width 928 height 522
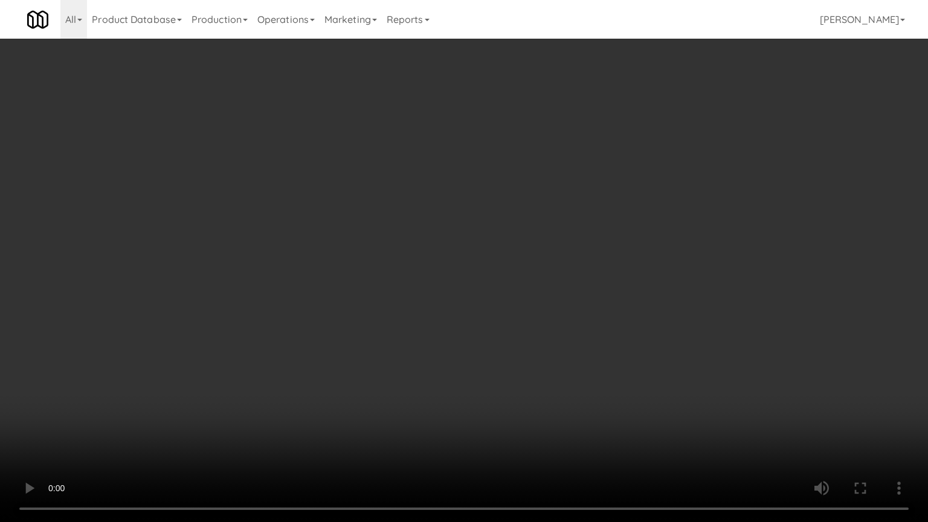
click at [460, 287] on video at bounding box center [464, 261] width 928 height 522
click at [464, 286] on video at bounding box center [464, 261] width 928 height 522
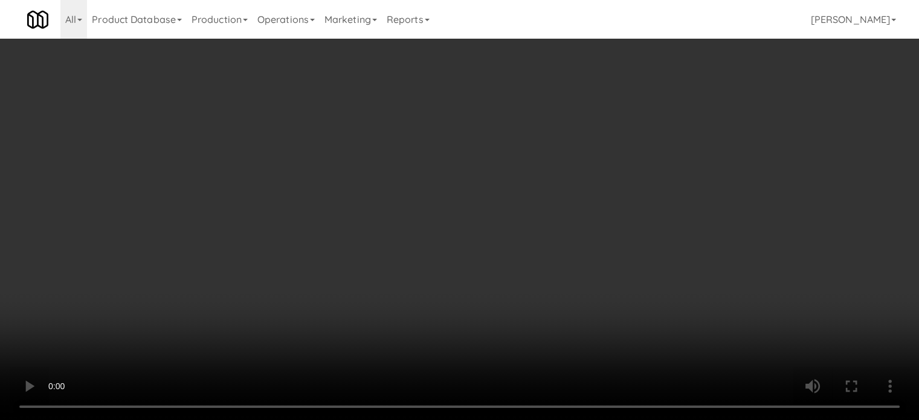
drag, startPoint x: 498, startPoint y: 201, endPoint x: 448, endPoint y: 209, distance: 50.8
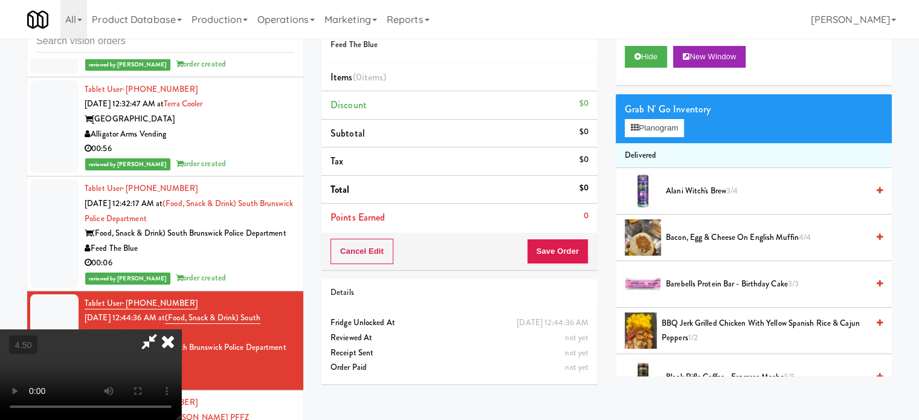
click at [181, 329] on video at bounding box center [90, 374] width 181 height 91
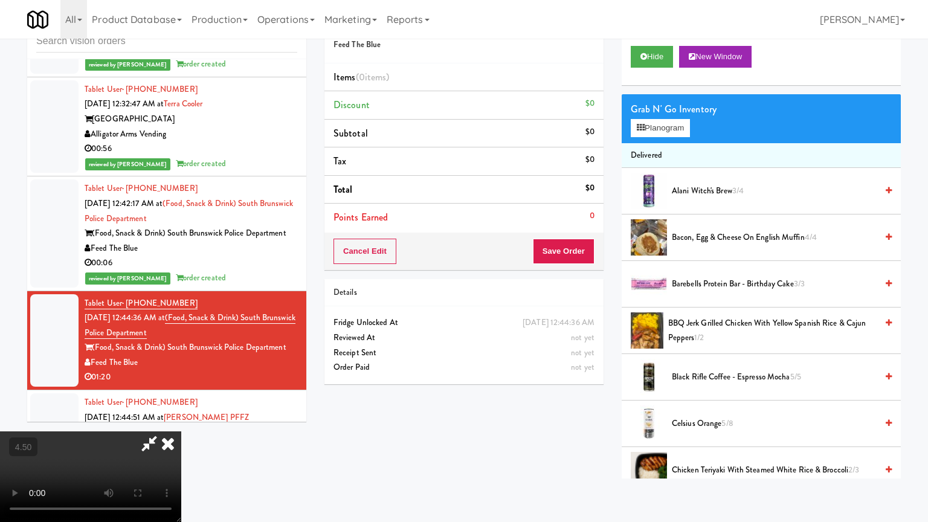
click at [181, 419] on video at bounding box center [90, 476] width 181 height 91
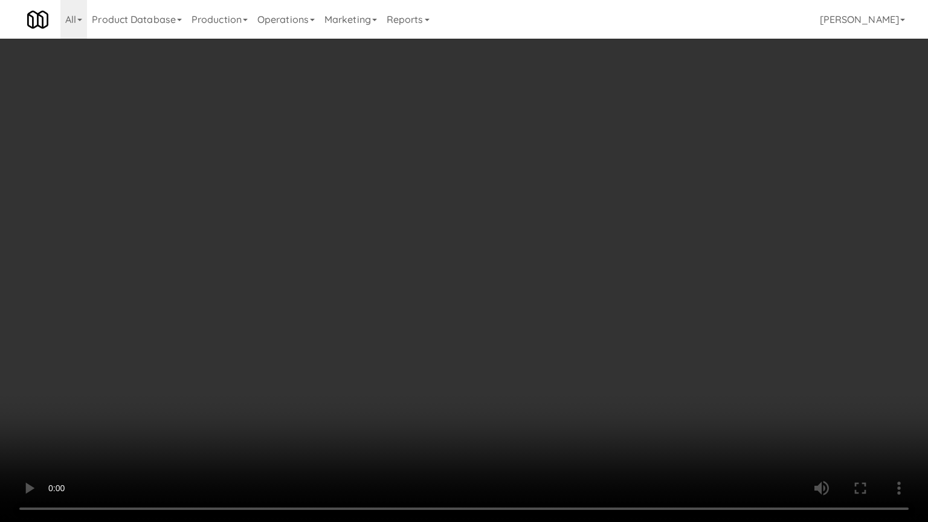
click at [446, 301] on video at bounding box center [464, 261] width 928 height 522
click at [456, 292] on video at bounding box center [464, 261] width 928 height 522
click at [505, 295] on video at bounding box center [464, 261] width 928 height 522
click at [486, 300] on video at bounding box center [464, 261] width 928 height 522
click at [513, 278] on video at bounding box center [464, 261] width 928 height 522
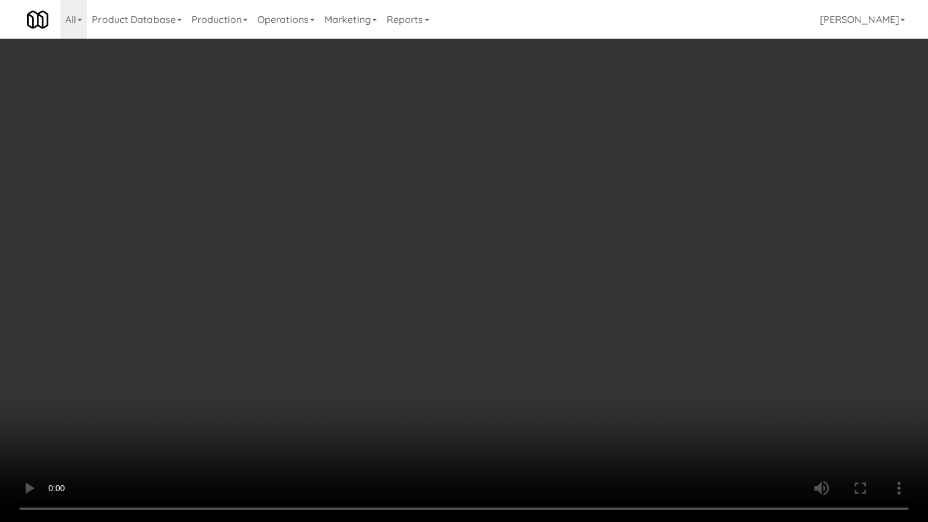
click at [334, 332] on video at bounding box center [464, 261] width 928 height 522
click at [425, 295] on video at bounding box center [464, 261] width 928 height 522
click at [426, 283] on video at bounding box center [464, 261] width 928 height 522
click at [448, 271] on video at bounding box center [464, 261] width 928 height 522
click at [428, 277] on video at bounding box center [464, 261] width 928 height 522
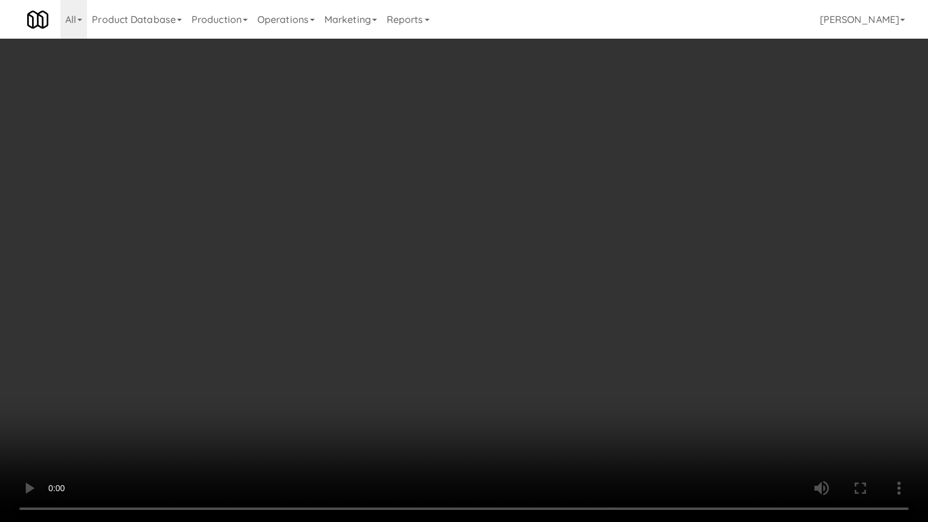
click at [457, 268] on video at bounding box center [464, 261] width 928 height 522
click at [421, 269] on video at bounding box center [464, 261] width 928 height 522
click at [426, 254] on video at bounding box center [464, 261] width 928 height 522
click at [426, 256] on video at bounding box center [464, 261] width 928 height 522
click at [486, 268] on video at bounding box center [464, 261] width 928 height 522
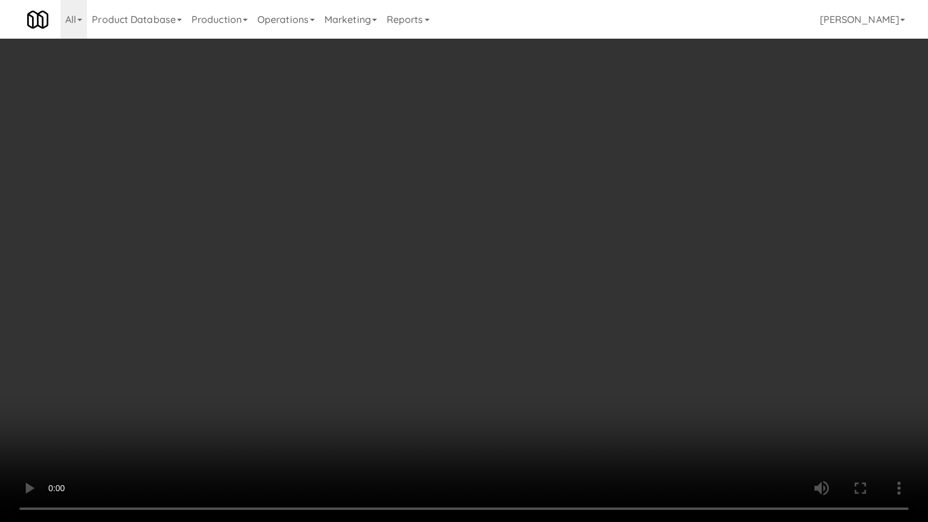
click at [449, 281] on video at bounding box center [464, 261] width 928 height 522
click at [490, 291] on video at bounding box center [464, 261] width 928 height 522
click at [444, 271] on video at bounding box center [464, 261] width 928 height 522
click at [455, 274] on video at bounding box center [464, 261] width 928 height 522
drag, startPoint x: 333, startPoint y: 345, endPoint x: 452, endPoint y: 273, distance: 139.5
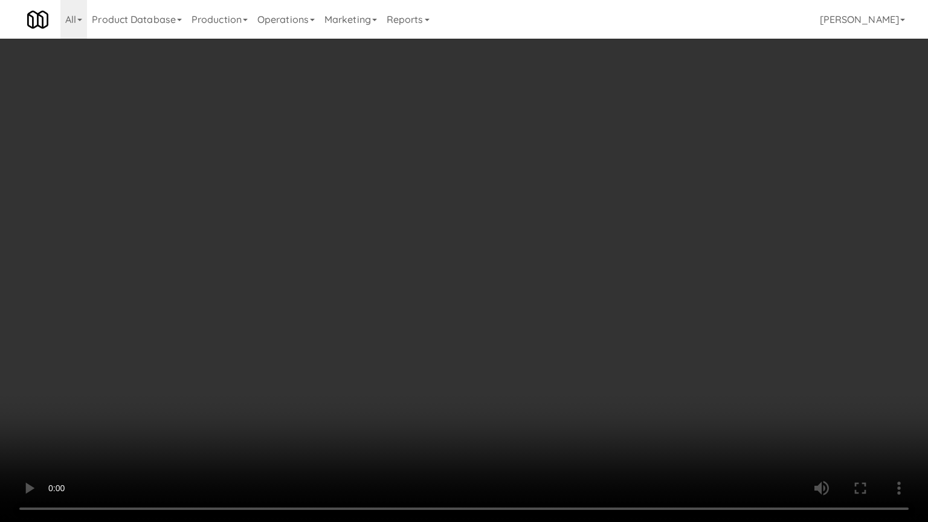
click at [341, 343] on video at bounding box center [464, 261] width 928 height 522
click at [461, 274] on video at bounding box center [464, 261] width 928 height 522
click at [529, 280] on video at bounding box center [464, 261] width 928 height 522
click at [484, 280] on video at bounding box center [464, 261] width 928 height 522
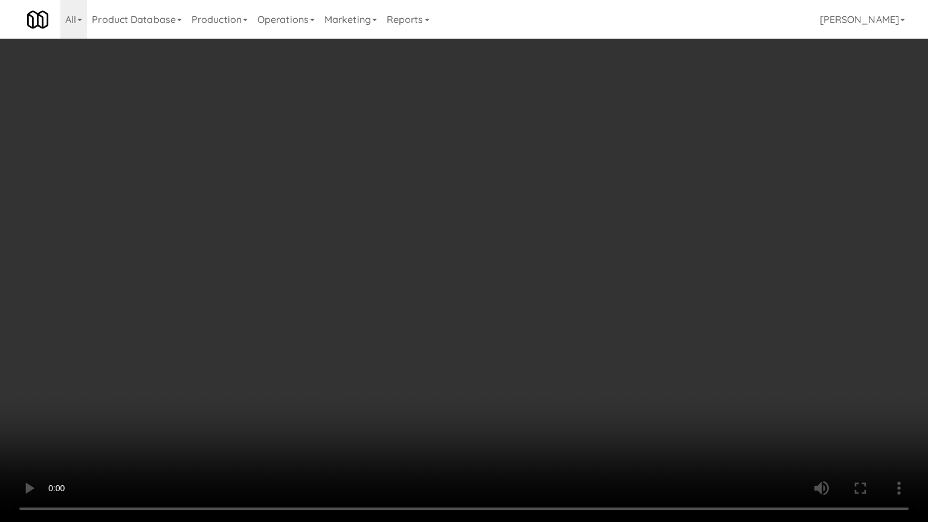
click at [510, 272] on video at bounding box center [464, 261] width 928 height 522
click at [454, 279] on video at bounding box center [464, 261] width 928 height 522
click at [464, 288] on video at bounding box center [464, 261] width 928 height 522
click at [422, 268] on video at bounding box center [464, 261] width 928 height 522
click at [446, 244] on video at bounding box center [464, 261] width 928 height 522
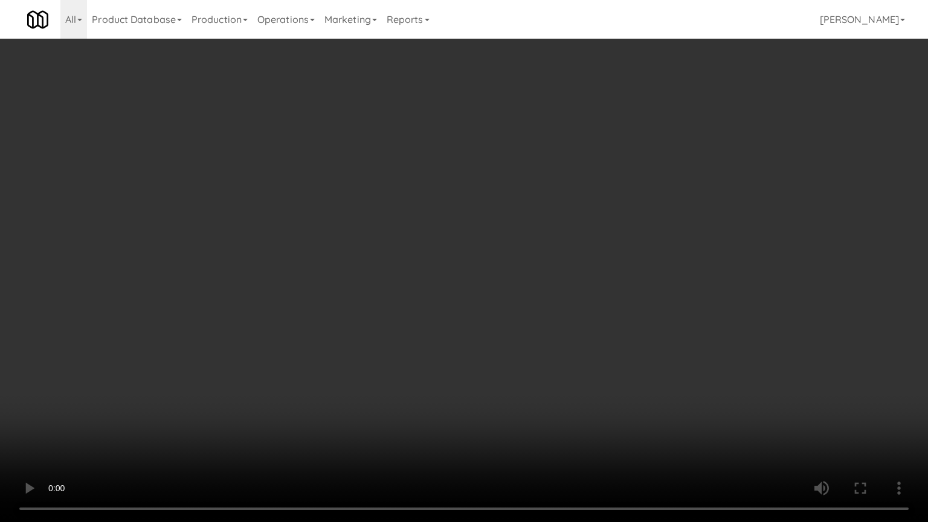
click at [292, 365] on video at bounding box center [464, 261] width 928 height 522
click at [442, 280] on video at bounding box center [464, 261] width 928 height 522
click at [446, 277] on video at bounding box center [464, 261] width 928 height 522
click at [498, 262] on video at bounding box center [464, 261] width 928 height 522
click at [489, 269] on video at bounding box center [464, 261] width 928 height 522
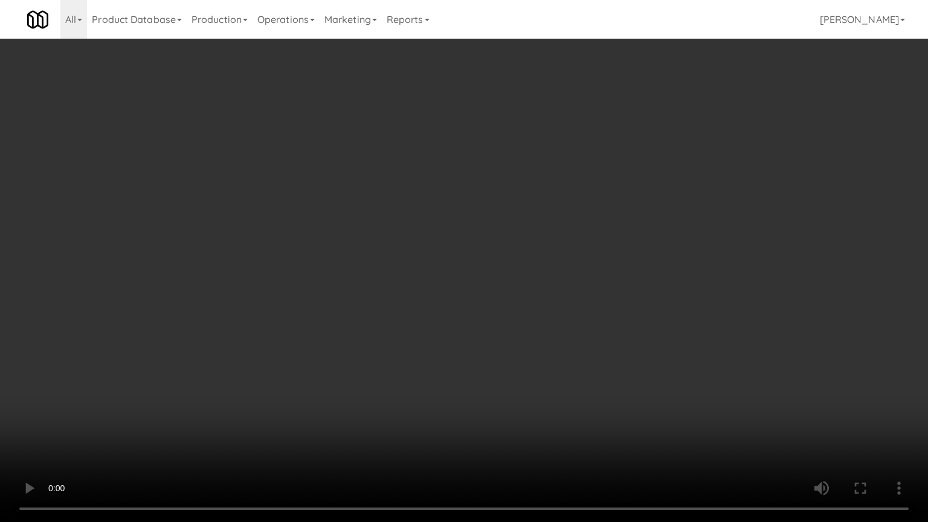
click at [515, 258] on video at bounding box center [464, 261] width 928 height 522
click at [509, 285] on video at bounding box center [464, 261] width 928 height 522
click at [556, 294] on video at bounding box center [464, 261] width 928 height 522
click at [340, 307] on video at bounding box center [464, 261] width 928 height 522
click at [450, 249] on video at bounding box center [464, 261] width 928 height 522
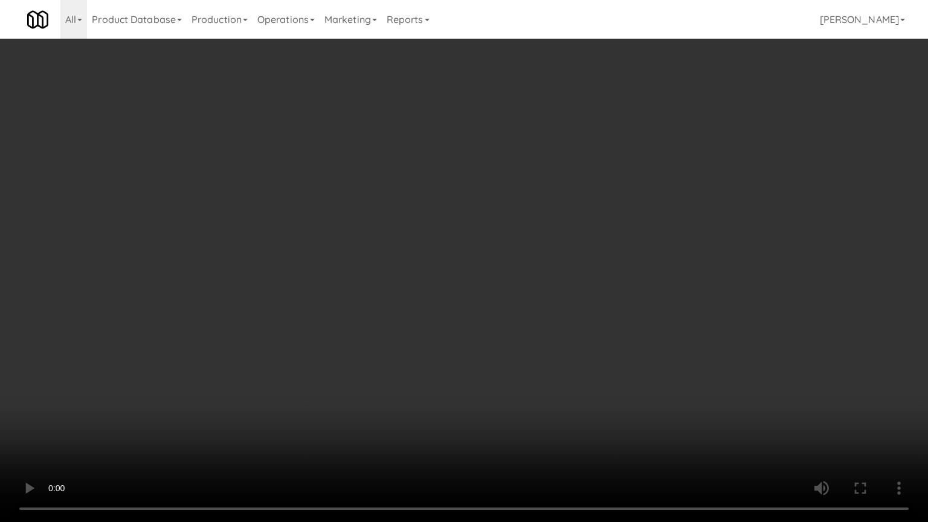
click at [461, 242] on video at bounding box center [464, 261] width 928 height 522
click at [529, 259] on video at bounding box center [464, 261] width 928 height 522
click at [472, 266] on video at bounding box center [464, 261] width 928 height 522
click at [527, 263] on video at bounding box center [464, 261] width 928 height 522
click at [497, 265] on video at bounding box center [464, 261] width 928 height 522
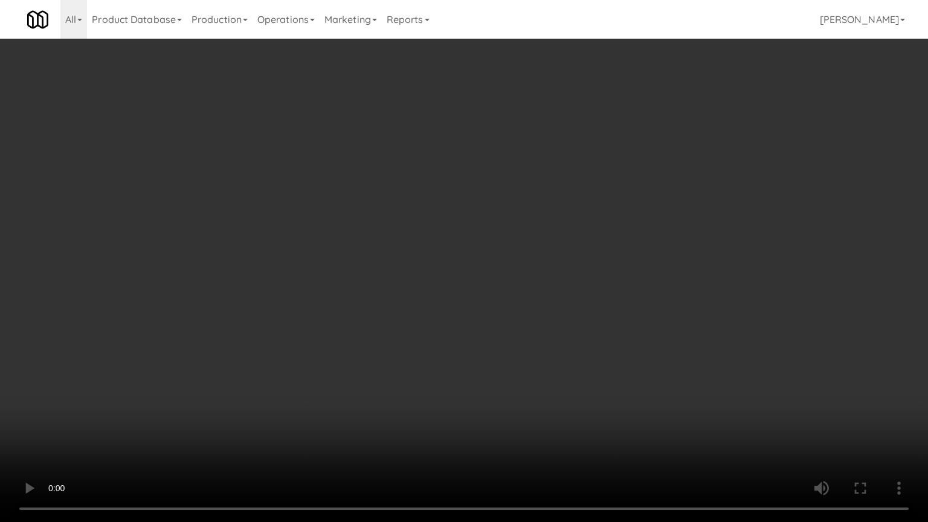
click at [551, 272] on video at bounding box center [464, 261] width 928 height 522
click at [493, 275] on video at bounding box center [464, 261] width 928 height 522
click at [520, 274] on video at bounding box center [464, 261] width 928 height 522
click at [452, 281] on video at bounding box center [464, 261] width 928 height 522
click at [499, 283] on video at bounding box center [464, 261] width 928 height 522
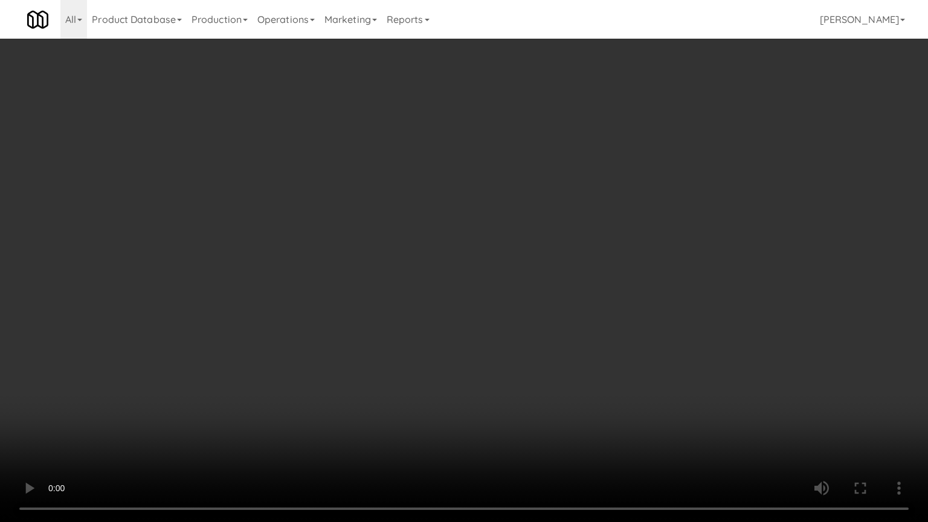
drag, startPoint x: 322, startPoint y: 329, endPoint x: 390, endPoint y: 252, distance: 102.7
click at [325, 324] on video at bounding box center [464, 261] width 928 height 522
click at [449, 261] on video at bounding box center [464, 261] width 928 height 522
click at [459, 259] on video at bounding box center [464, 261] width 928 height 522
click at [486, 264] on video at bounding box center [464, 261] width 928 height 522
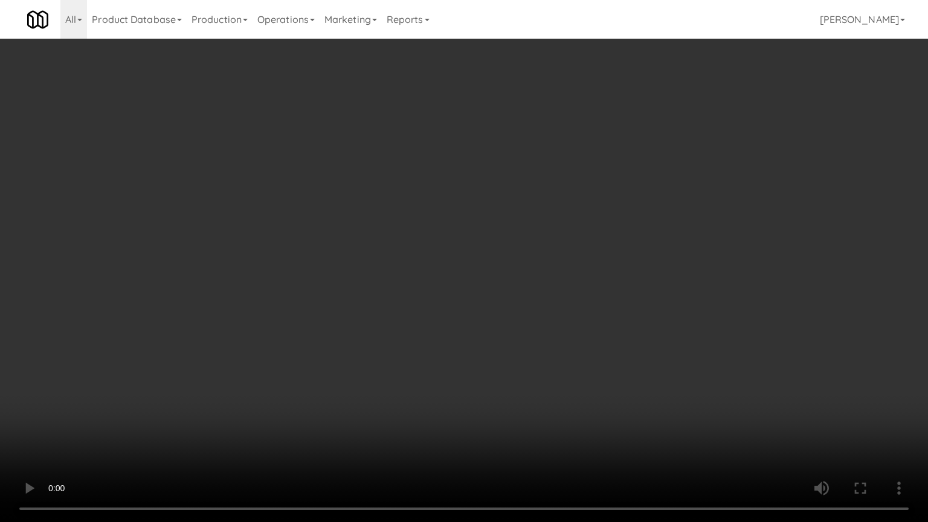
click at [476, 270] on video at bounding box center [464, 261] width 928 height 522
click at [500, 276] on video at bounding box center [464, 261] width 928 height 522
click at [448, 278] on video at bounding box center [464, 261] width 928 height 522
click at [497, 277] on video at bounding box center [464, 261] width 928 height 522
click at [495, 275] on video at bounding box center [464, 261] width 928 height 522
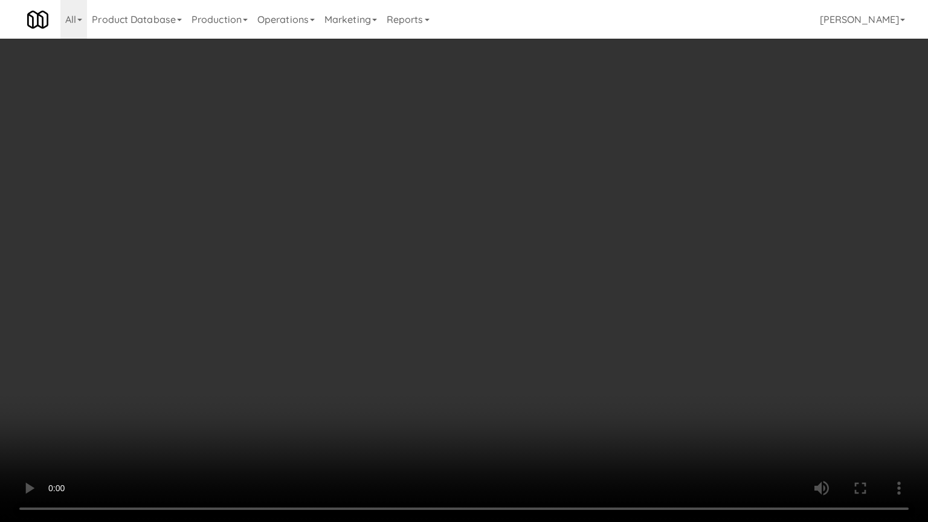
click at [506, 268] on video at bounding box center [464, 261] width 928 height 522
click at [506, 269] on video at bounding box center [464, 261] width 928 height 522
click at [513, 269] on video at bounding box center [464, 261] width 928 height 522
click at [513, 271] on video at bounding box center [464, 261] width 928 height 522
click at [513, 272] on video at bounding box center [464, 261] width 928 height 522
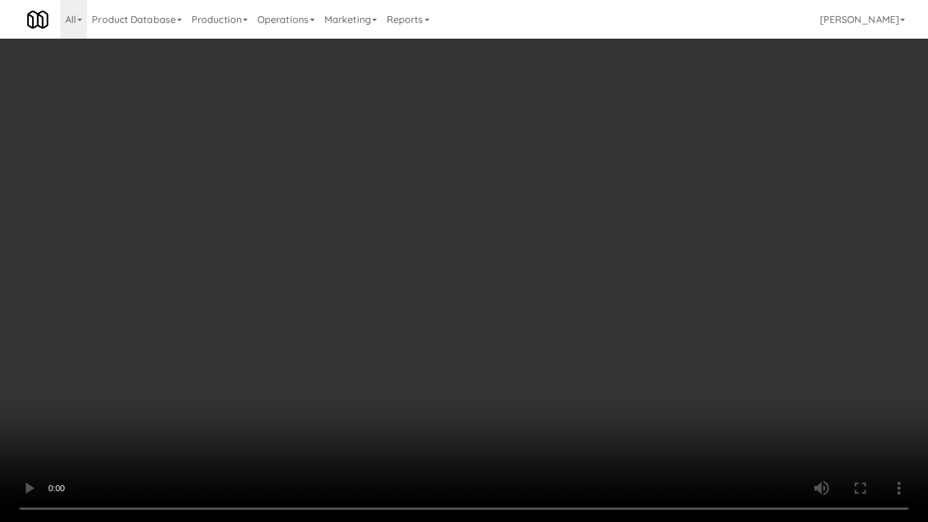
click at [513, 273] on video at bounding box center [464, 261] width 928 height 522
click at [515, 274] on video at bounding box center [464, 261] width 928 height 522
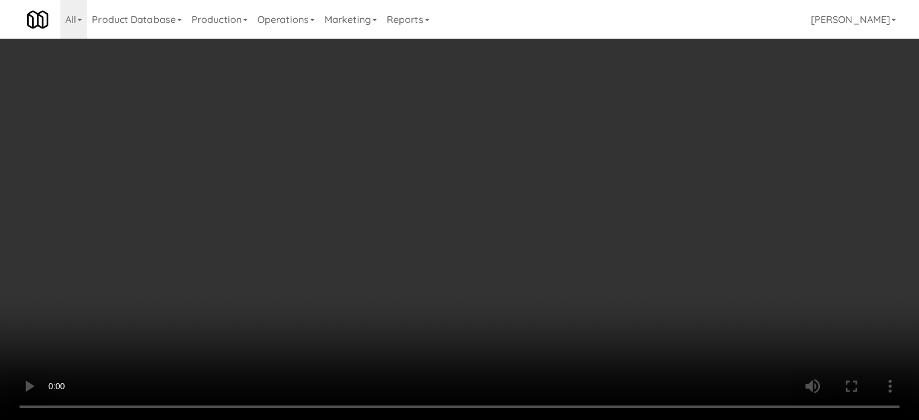
click at [516, 201] on video at bounding box center [459, 210] width 919 height 420
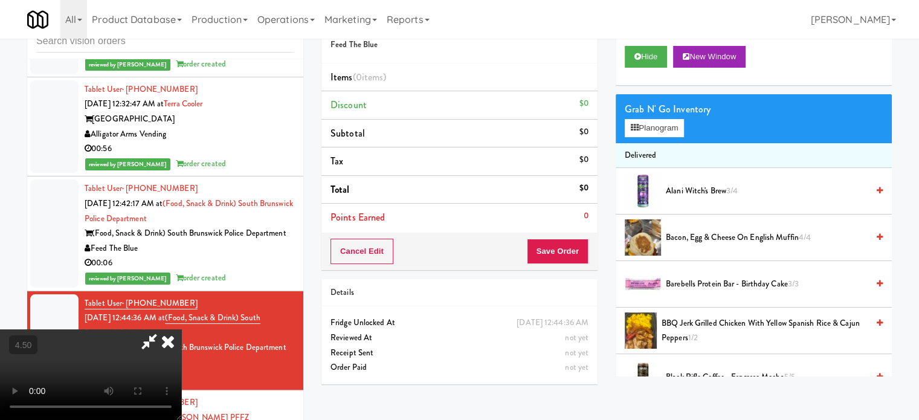
click at [181, 329] on video at bounding box center [90, 374] width 181 height 91
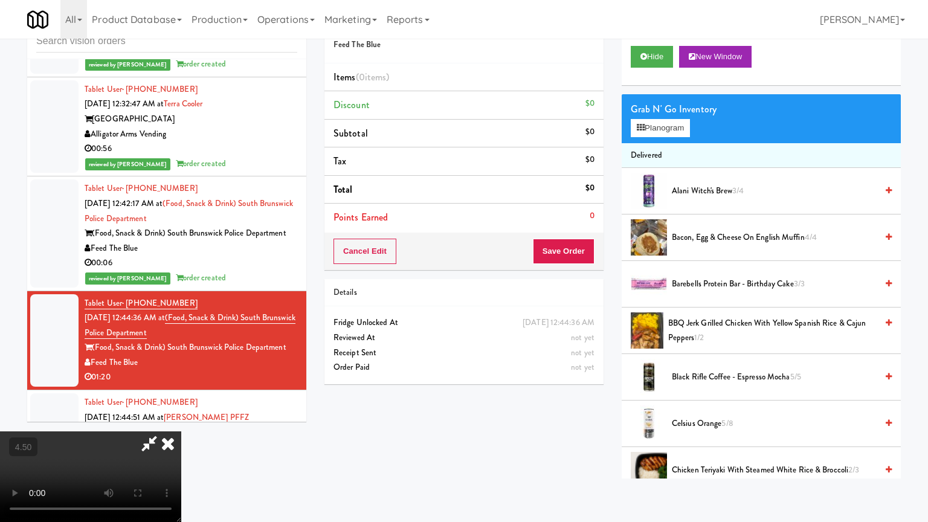
drag, startPoint x: 454, startPoint y: 245, endPoint x: 466, endPoint y: 244, distance: 12.7
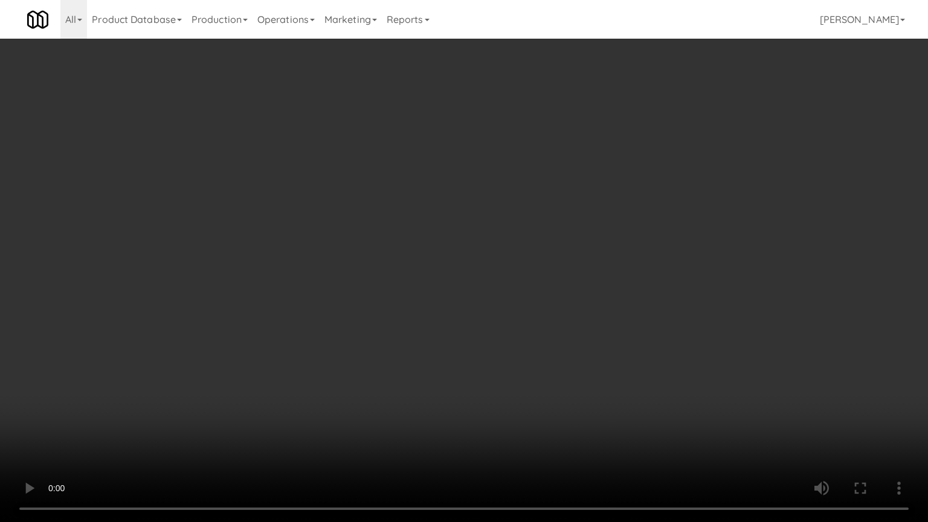
click at [454, 245] on video at bounding box center [464, 261] width 928 height 522
click at [481, 249] on video at bounding box center [464, 261] width 928 height 522
click at [448, 256] on video at bounding box center [464, 261] width 928 height 522
click at [474, 261] on video at bounding box center [464, 261] width 928 height 522
click at [424, 266] on video at bounding box center [464, 261] width 928 height 522
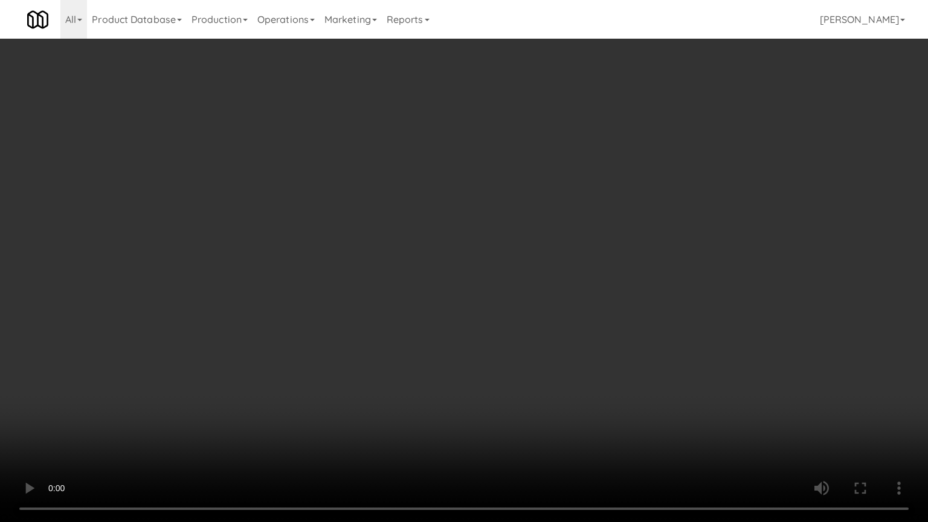
click at [470, 286] on video at bounding box center [464, 261] width 928 height 522
click at [445, 286] on video at bounding box center [464, 261] width 928 height 522
click at [500, 289] on video at bounding box center [464, 261] width 928 height 522
click at [457, 286] on video at bounding box center [464, 261] width 928 height 522
click at [460, 271] on video at bounding box center [464, 261] width 928 height 522
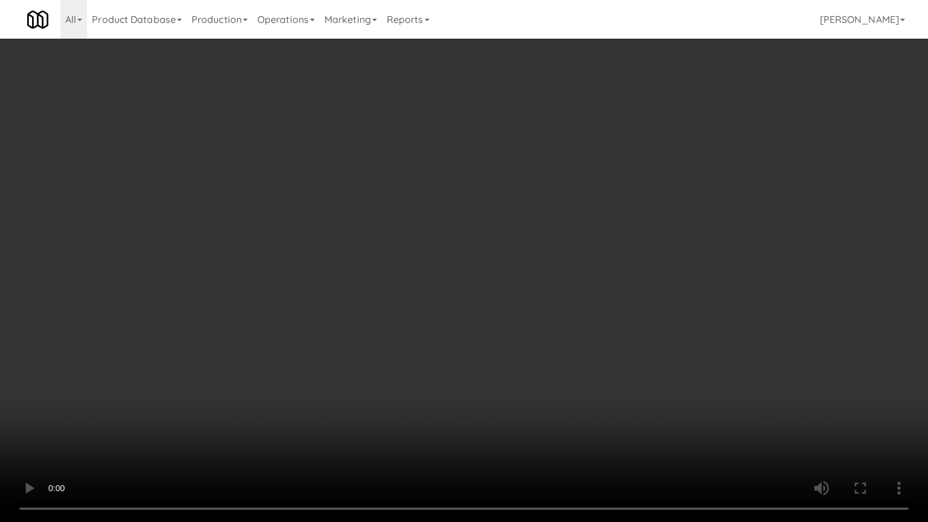
click at [457, 277] on video at bounding box center [464, 261] width 928 height 522
click at [472, 292] on video at bounding box center [464, 261] width 928 height 522
click at [437, 291] on video at bounding box center [464, 261] width 928 height 522
click at [452, 289] on video at bounding box center [464, 261] width 928 height 522
click at [430, 291] on video at bounding box center [464, 261] width 928 height 522
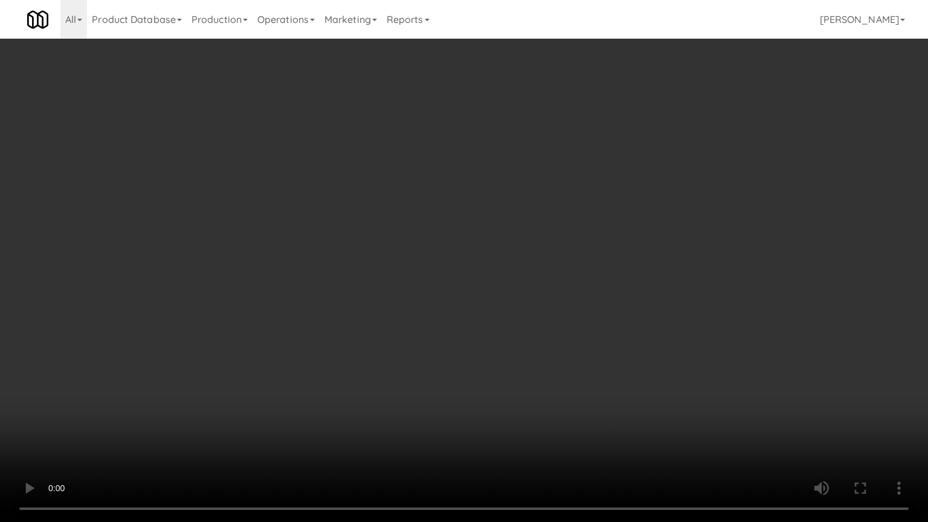
click at [447, 271] on video at bounding box center [464, 261] width 928 height 522
click at [452, 268] on video at bounding box center [464, 261] width 928 height 522
click at [454, 268] on video at bounding box center [464, 261] width 928 height 522
click at [470, 274] on video at bounding box center [464, 261] width 928 height 522
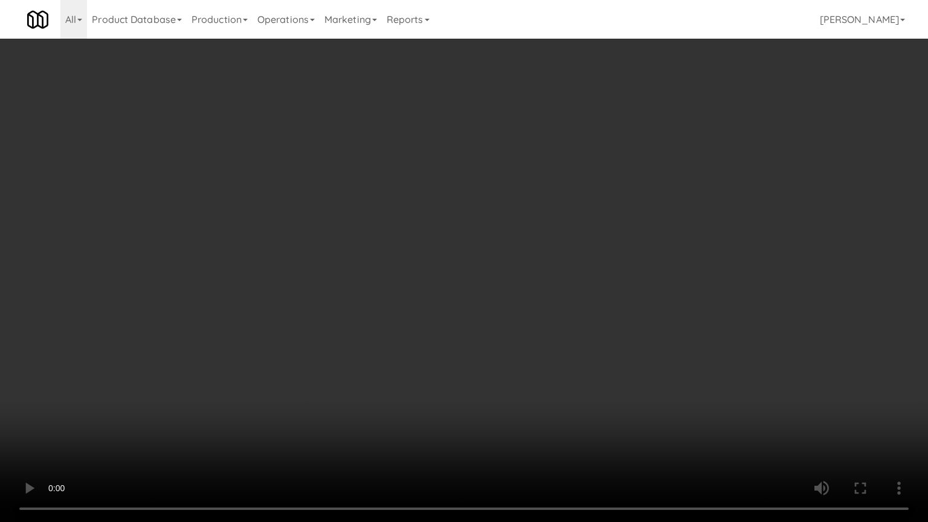
click at [470, 274] on video at bounding box center [464, 261] width 928 height 522
click at [487, 277] on video at bounding box center [464, 261] width 928 height 522
click at [487, 278] on video at bounding box center [464, 261] width 928 height 522
drag, startPoint x: 165, startPoint y: 422, endPoint x: 179, endPoint y: 413, distance: 16.3
click at [166, 419] on video at bounding box center [464, 261] width 928 height 522
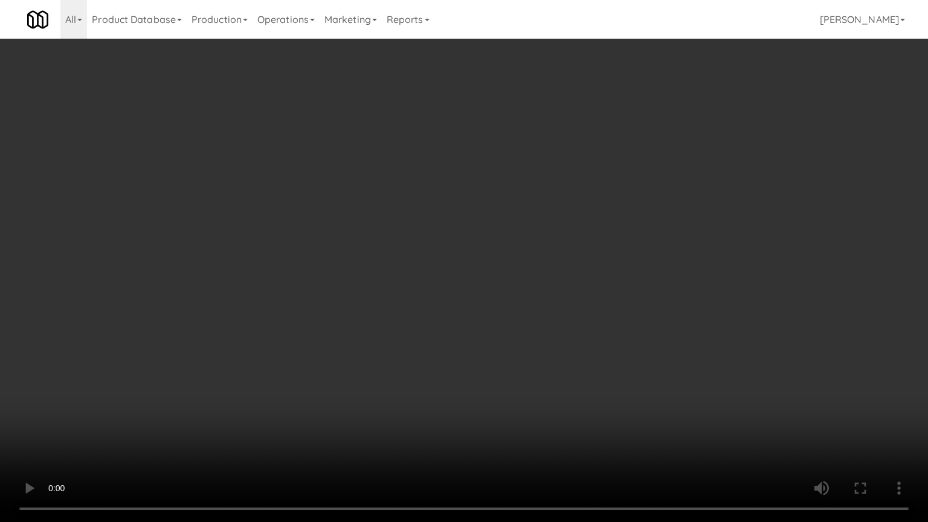
click at [487, 336] on video at bounding box center [464, 261] width 928 height 522
click at [503, 336] on video at bounding box center [464, 261] width 928 height 522
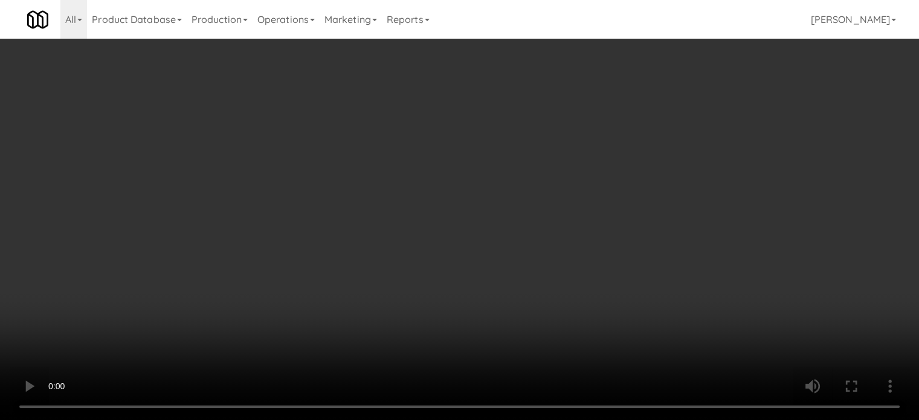
click at [442, 196] on video at bounding box center [459, 210] width 919 height 420
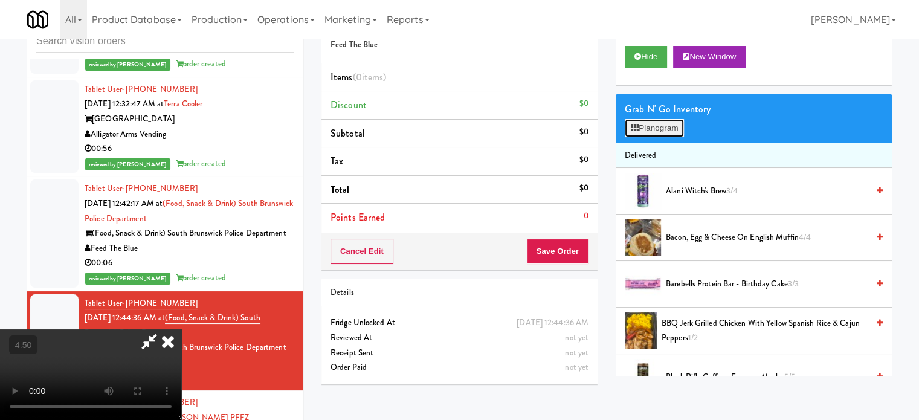
click at [666, 125] on button "Planogram" at bounding box center [654, 128] width 59 height 18
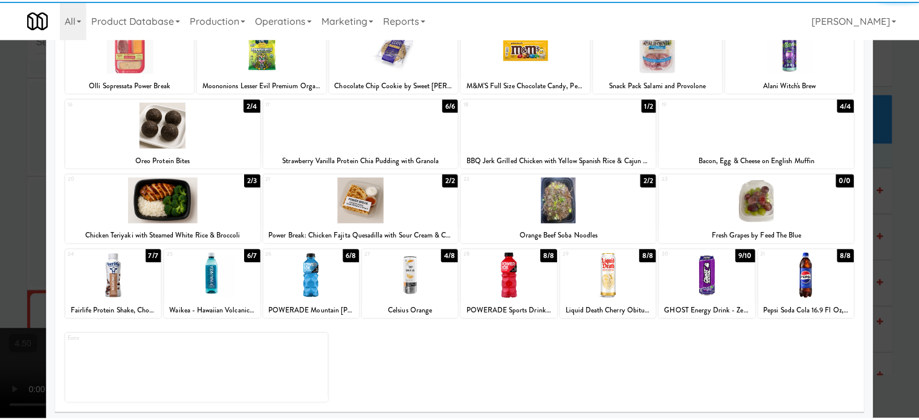
scroll to position [173, 0]
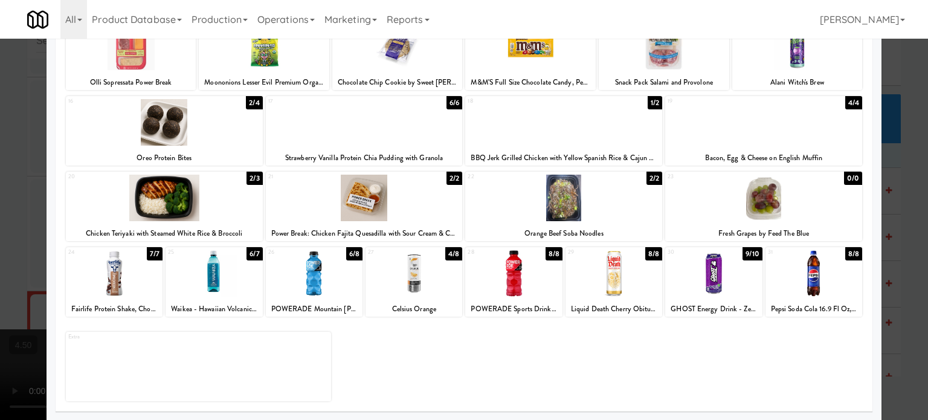
click at [451, 255] on div "4/8" at bounding box center [453, 253] width 17 height 13
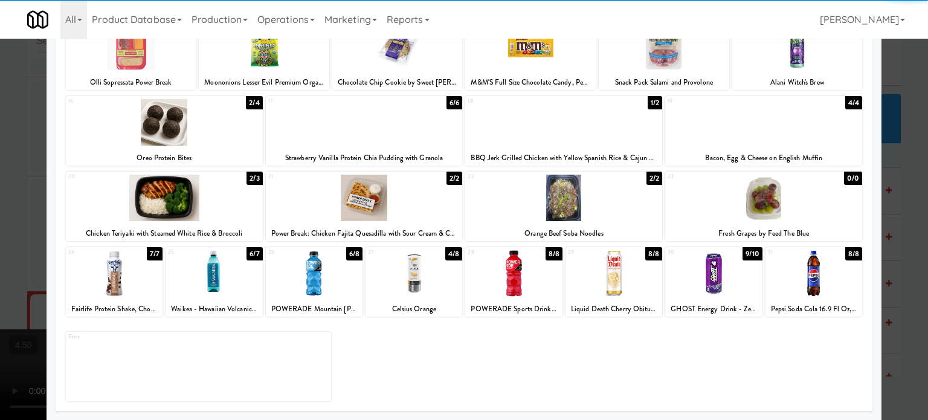
click at [896, 277] on div at bounding box center [464, 210] width 928 height 420
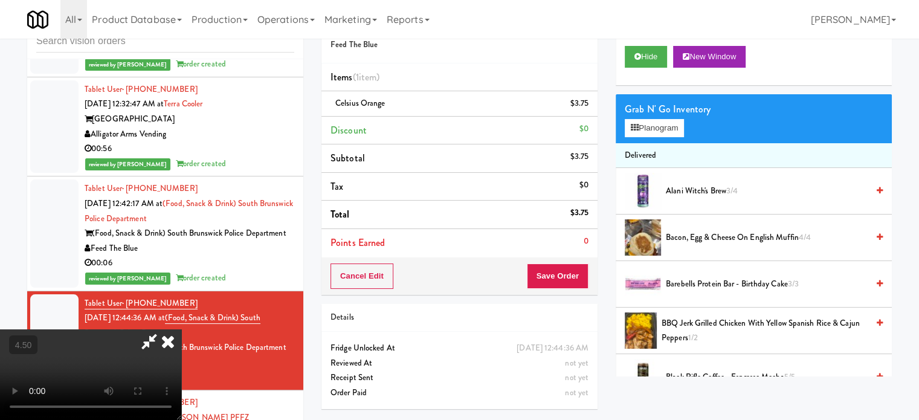
click at [181, 329] on video at bounding box center [90, 374] width 181 height 91
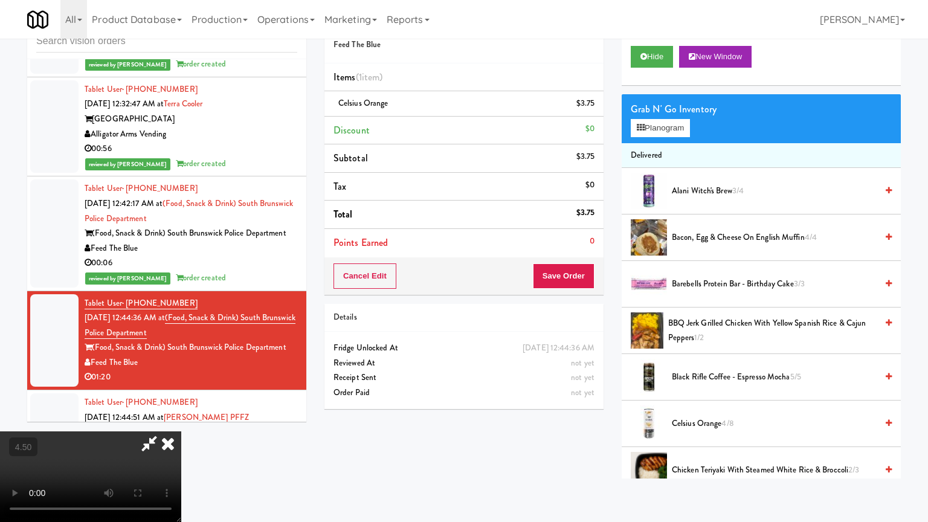
drag, startPoint x: 416, startPoint y: 295, endPoint x: 442, endPoint y: 251, distance: 51.4
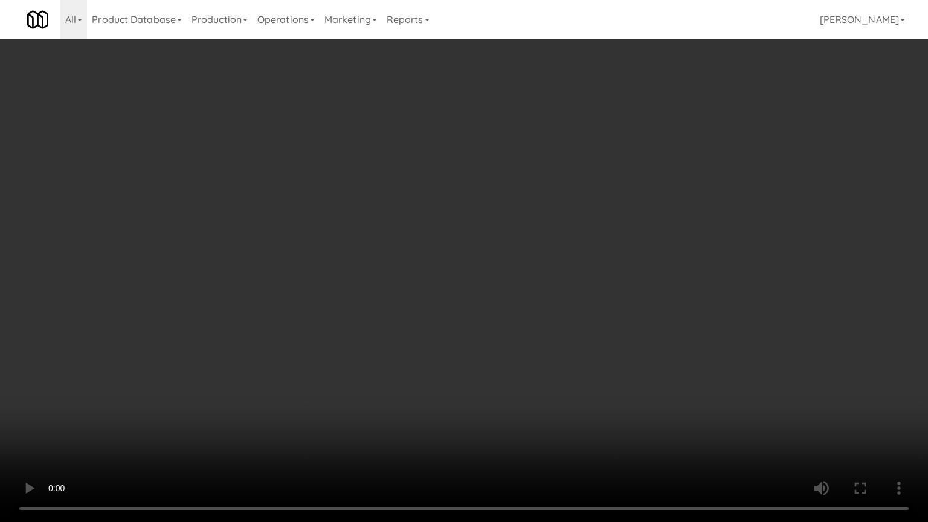
click at [416, 295] on video at bounding box center [464, 261] width 928 height 522
click at [417, 418] on video at bounding box center [464, 261] width 928 height 522
click at [519, 280] on video at bounding box center [464, 261] width 928 height 522
click at [443, 281] on video at bounding box center [464, 261] width 928 height 522
click at [447, 278] on video at bounding box center [464, 261] width 928 height 522
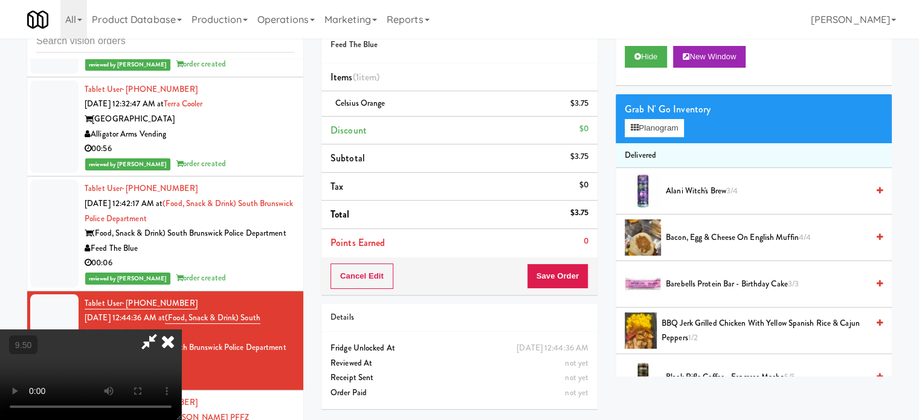
click at [181, 329] on icon at bounding box center [168, 341] width 27 height 24
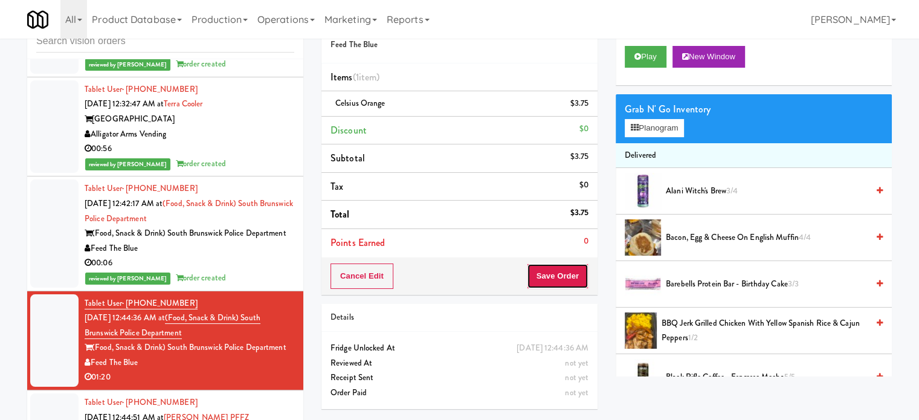
click at [551, 275] on button "Save Order" at bounding box center [558, 275] width 62 height 25
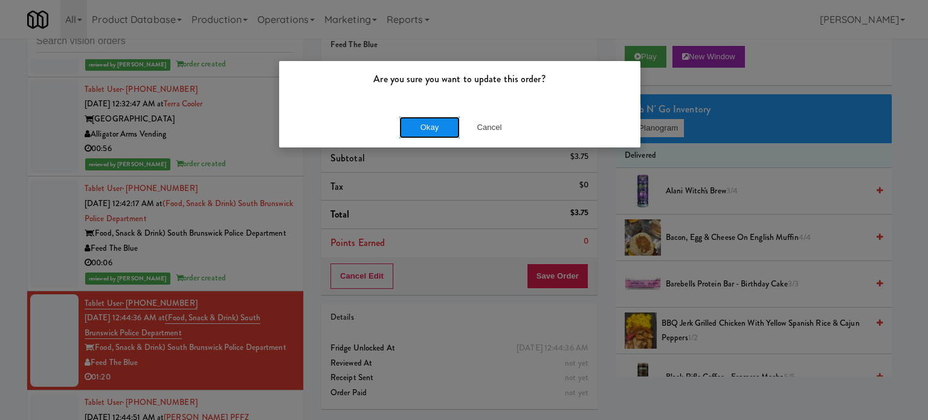
click at [425, 127] on button "Okay" at bounding box center [429, 128] width 60 height 22
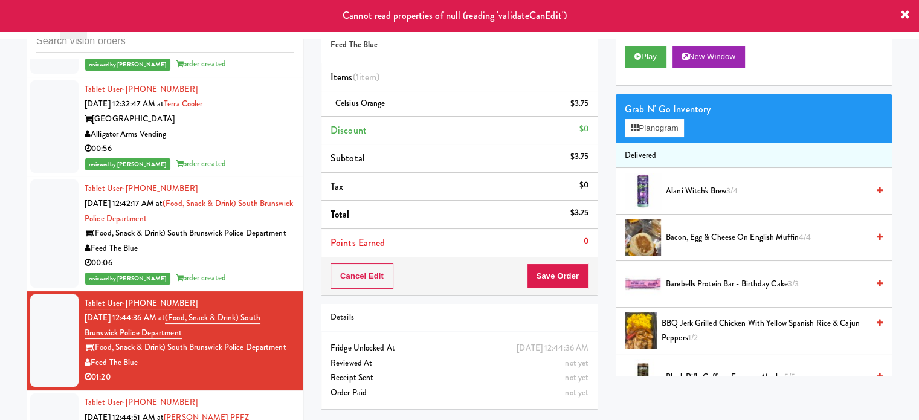
drag, startPoint x: 272, startPoint y: 250, endPoint x: 275, endPoint y: 263, distance: 13.2
click at [272, 251] on div "Tablet User · (732) 580-9795 Aug 27, 2025 12:42:17 AM at (Food, Snack & Drink) …" at bounding box center [190, 233] width 210 height 104
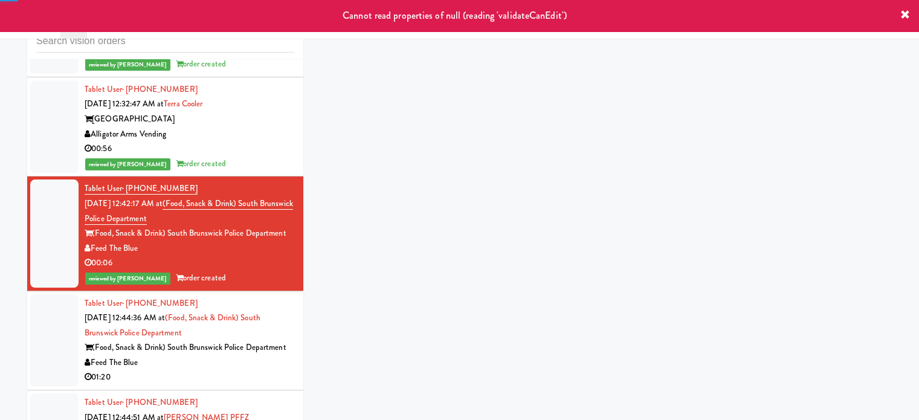
drag, startPoint x: 277, startPoint y: 332, endPoint x: 300, endPoint y: 291, distance: 47.0
click at [277, 340] on div "(Food, Snack & Drink) South Brunswick Police Department" at bounding box center [190, 347] width 210 height 15
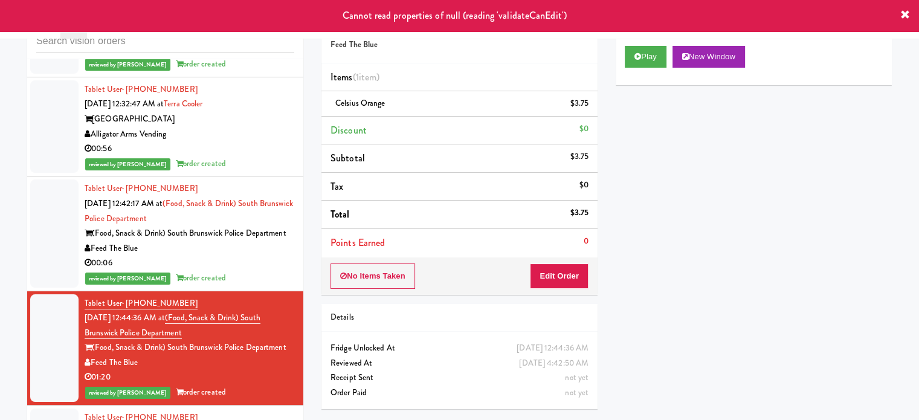
scroll to position [4074, 0]
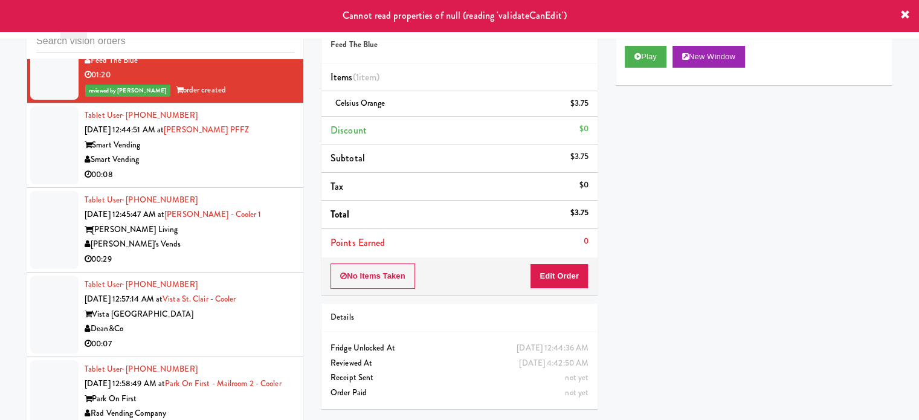
click at [243, 167] on div "00:08" at bounding box center [190, 174] width 210 height 15
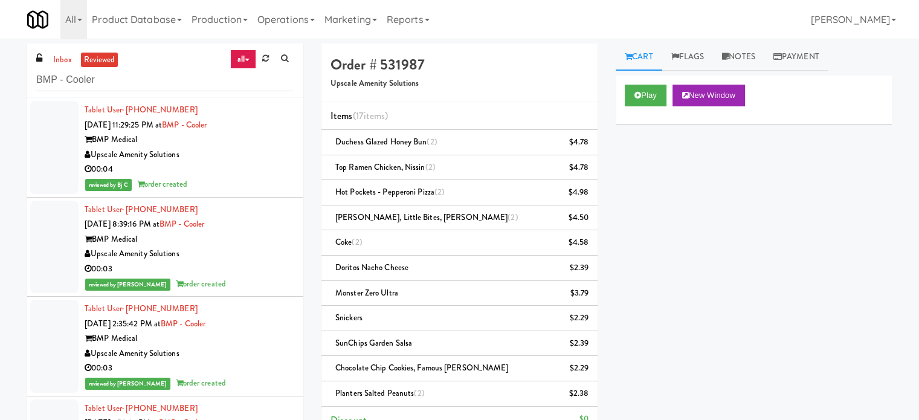
scroll to position [4215, 0]
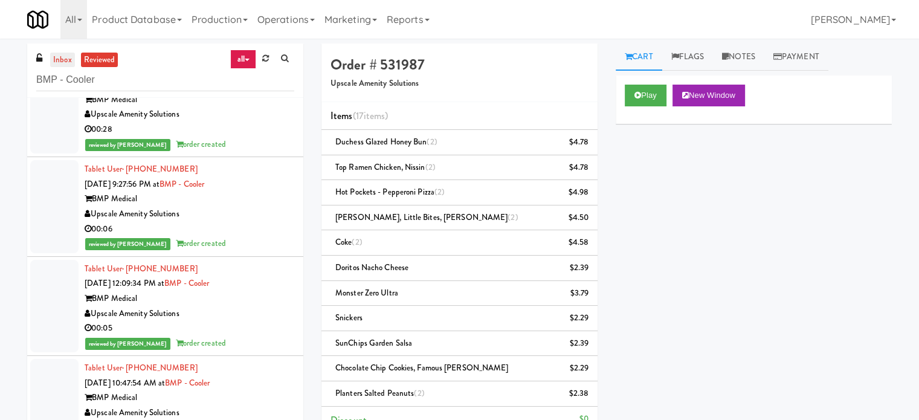
click at [68, 56] on link "inbox" at bounding box center [62, 60] width 25 height 15
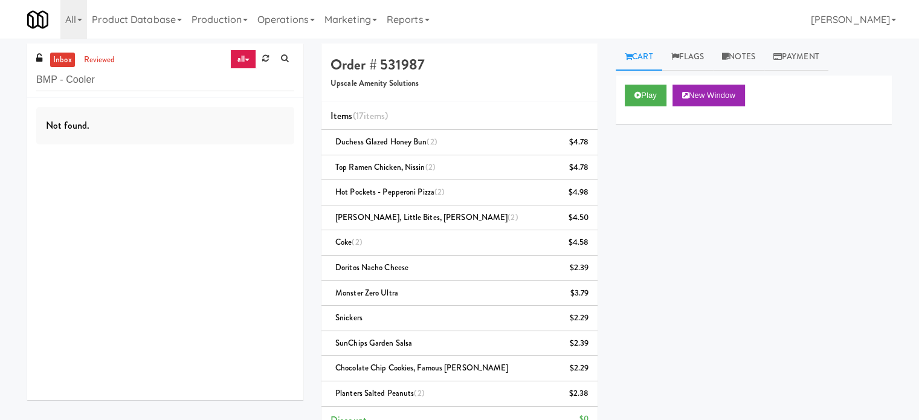
scroll to position [0, 0]
click at [118, 70] on input "BMP - Cooler" at bounding box center [165, 80] width 258 height 22
click at [121, 82] on input "BMP - Cooler" at bounding box center [165, 80] width 258 height 22
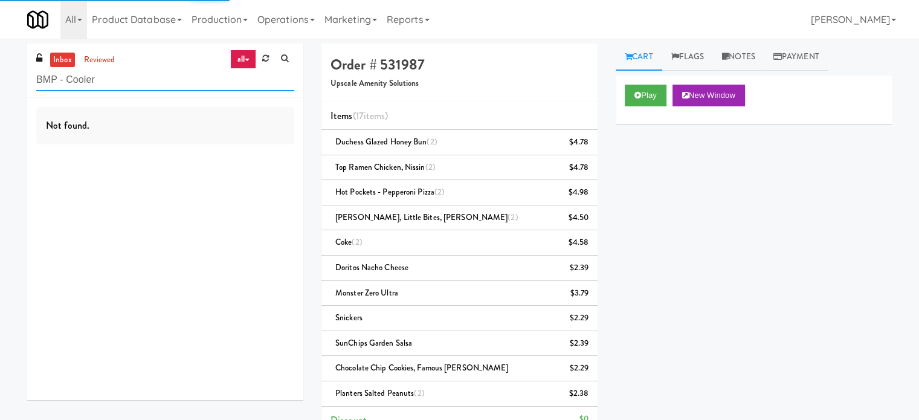
click at [121, 82] on input "BMP - Cooler" at bounding box center [165, 80] width 258 height 22
paste input "Earth Rangers"
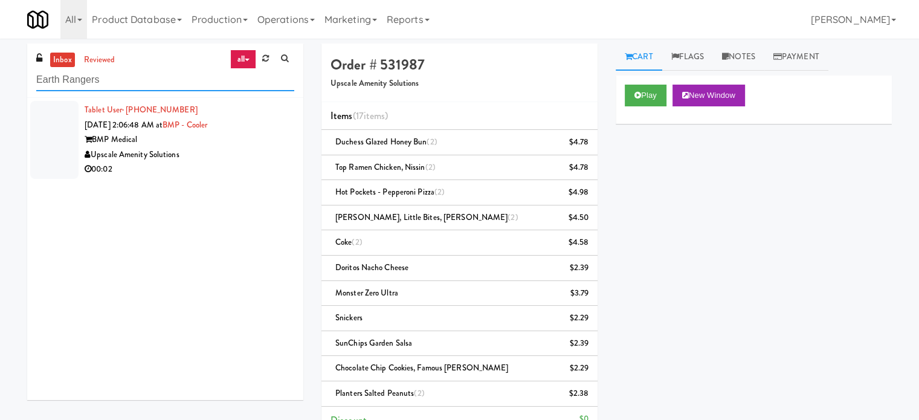
click at [121, 69] on input "Earth Rangers" at bounding box center [165, 80] width 258 height 22
click at [120, 76] on input "Earth Rangers" at bounding box center [165, 80] width 258 height 22
type input "Earth Rangers"
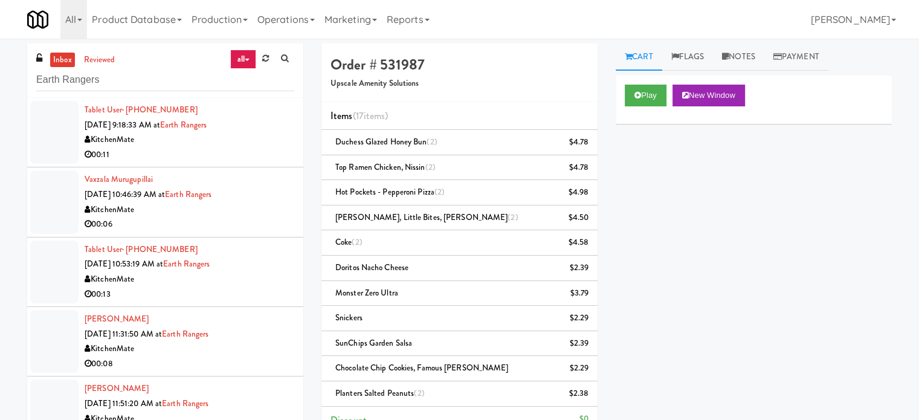
click at [245, 152] on div "00:11" at bounding box center [190, 154] width 210 height 15
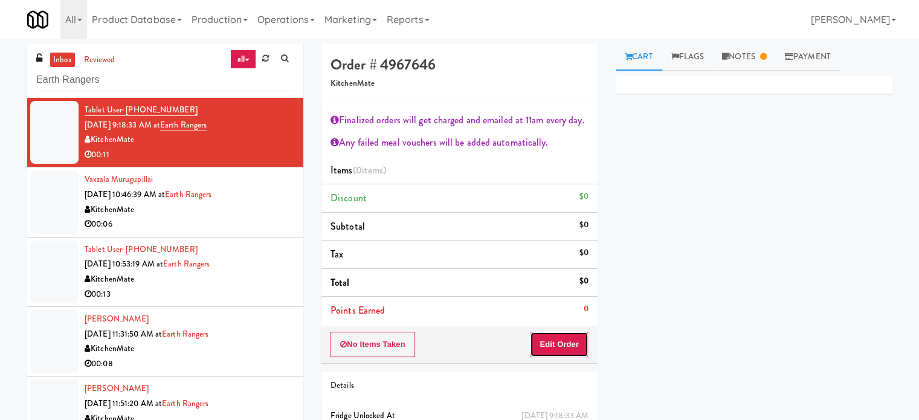
click at [566, 344] on button "Edit Order" at bounding box center [559, 344] width 59 height 25
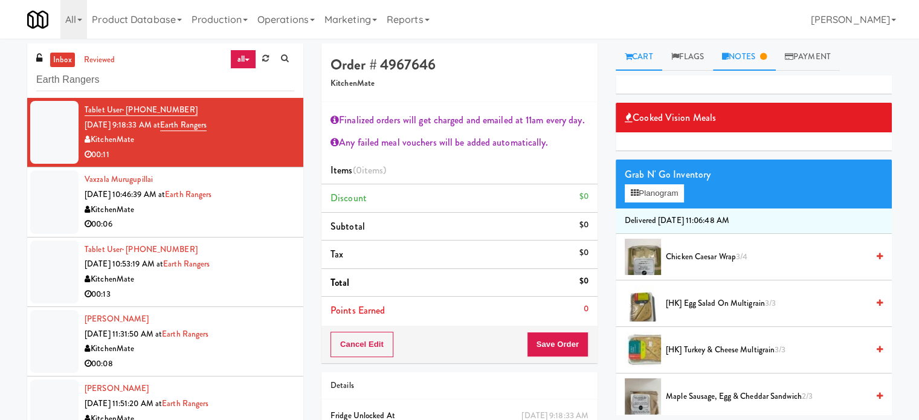
click at [757, 54] on link "Notes" at bounding box center [744, 56] width 63 height 27
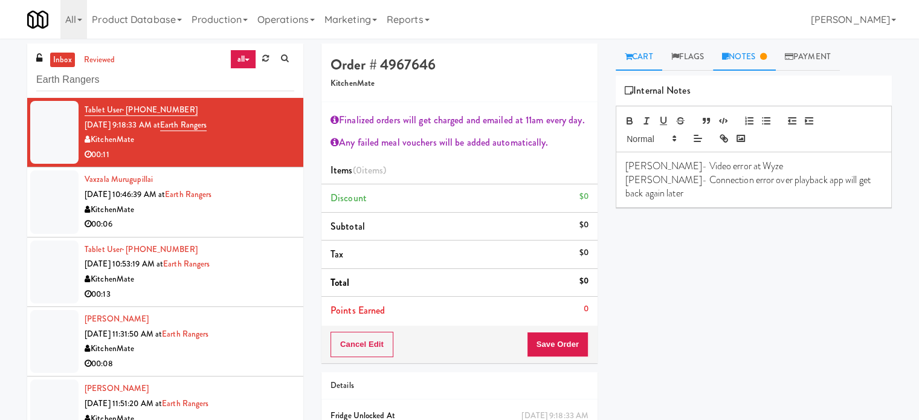
click at [638, 59] on link "Cart" at bounding box center [638, 56] width 47 height 27
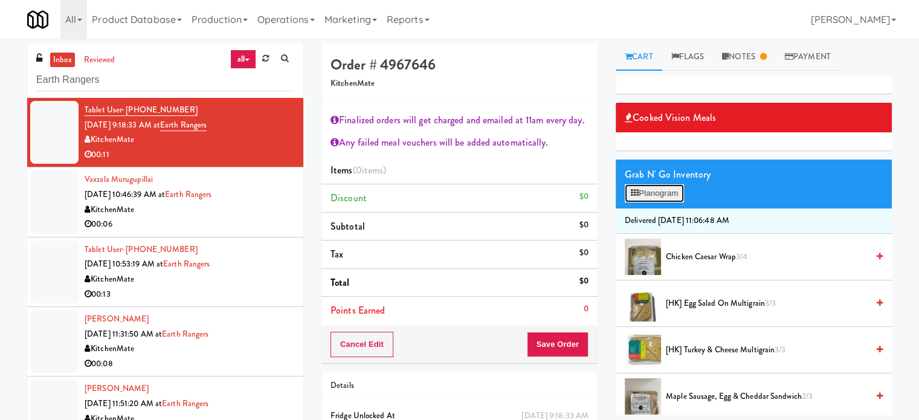
click at [639, 193] on button "Planogram" at bounding box center [654, 193] width 59 height 18
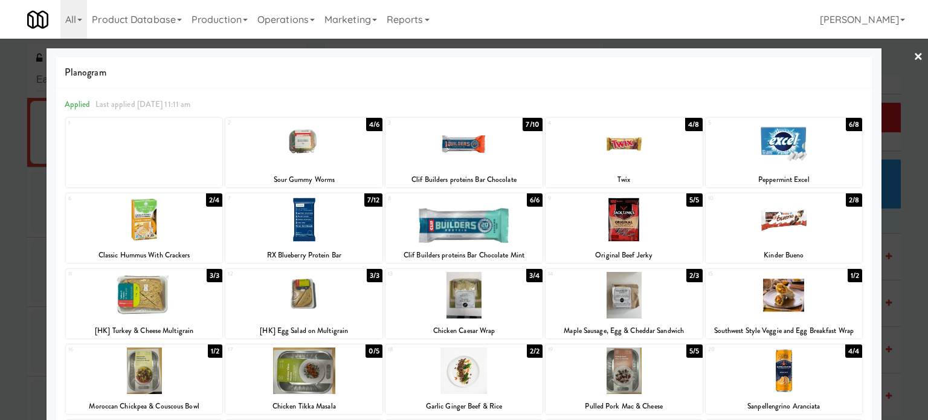
click at [17, 214] on div at bounding box center [464, 210] width 928 height 420
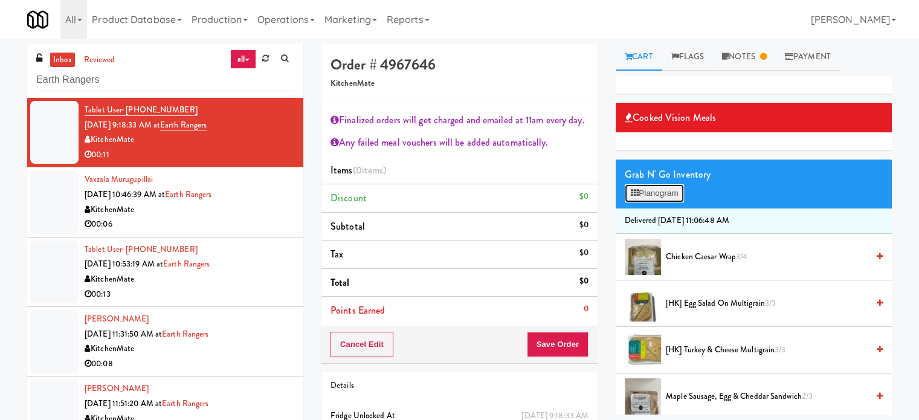
click at [660, 190] on button "Planogram" at bounding box center [654, 193] width 59 height 18
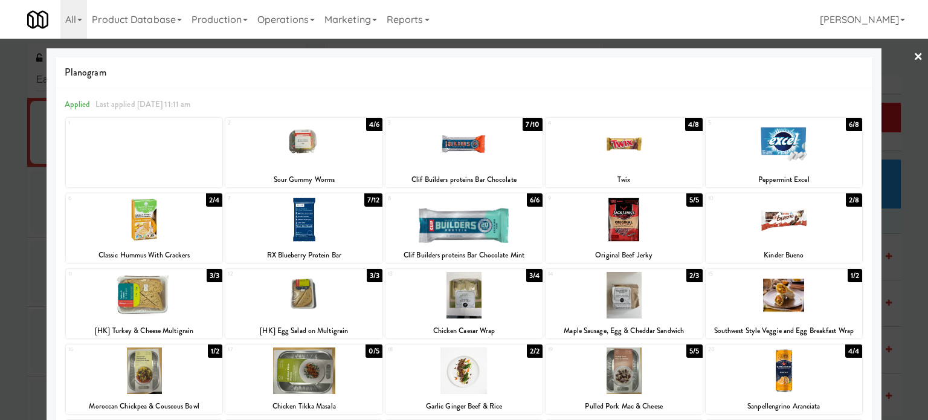
click at [847, 202] on div "2/8" at bounding box center [854, 199] width 16 height 13
click at [526, 274] on div "3/4" at bounding box center [534, 275] width 16 height 13
click at [906, 294] on div at bounding box center [464, 210] width 928 height 420
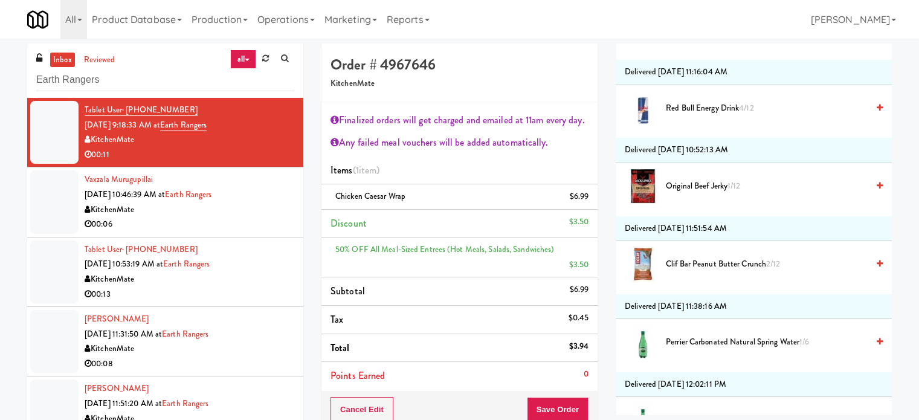
scroll to position [2032, 0]
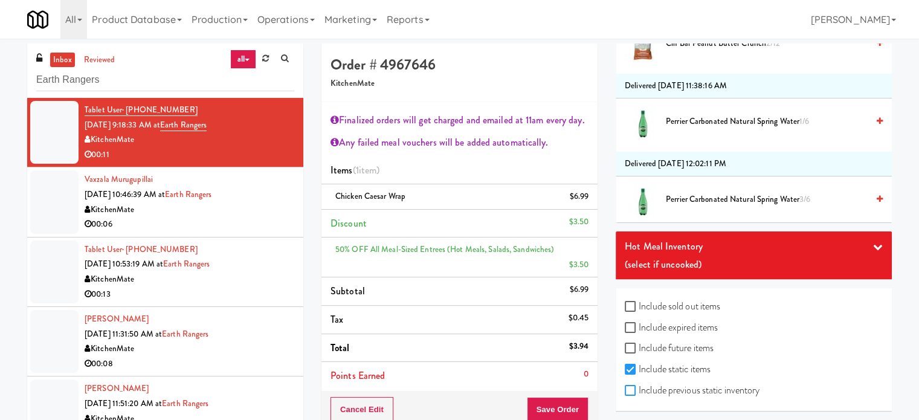
click at [631, 386] on input "Include previous static inventory" at bounding box center [632, 391] width 14 height 10
checkbox input "true"
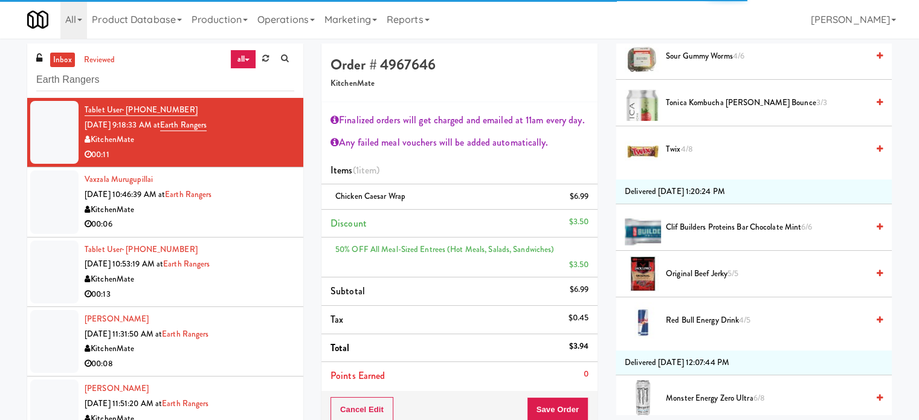
scroll to position [0, 0]
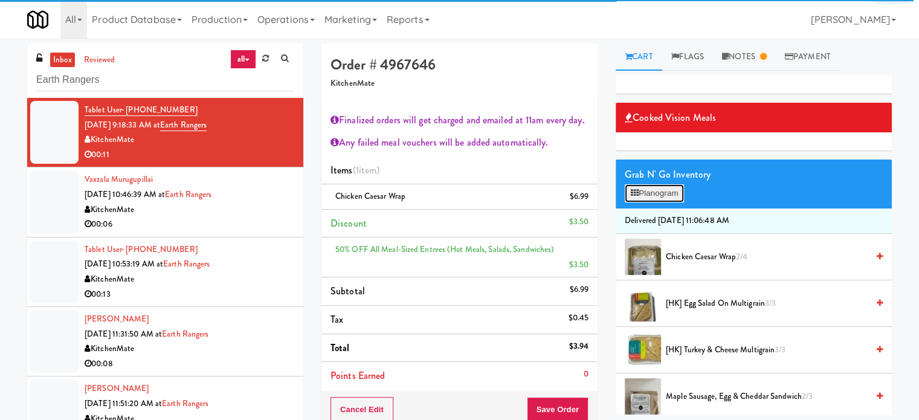
click at [667, 194] on button "Planogram" at bounding box center [654, 193] width 59 height 18
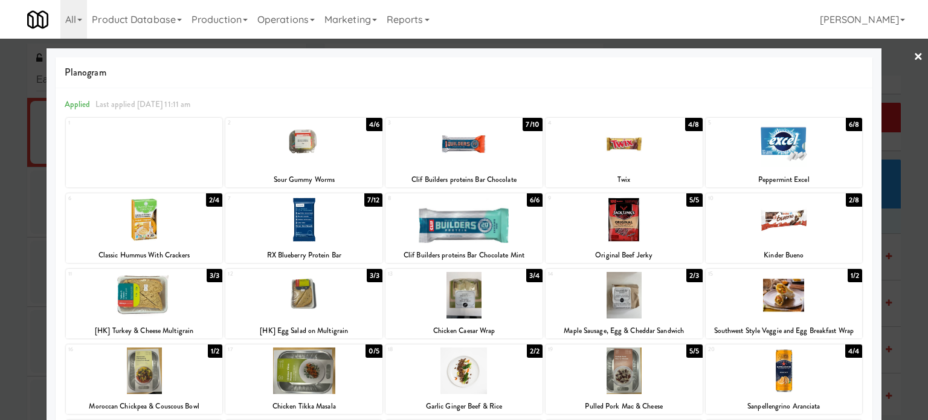
click at [846, 201] on div "2/8" at bounding box center [854, 199] width 16 height 13
click at [893, 221] on div at bounding box center [464, 210] width 928 height 420
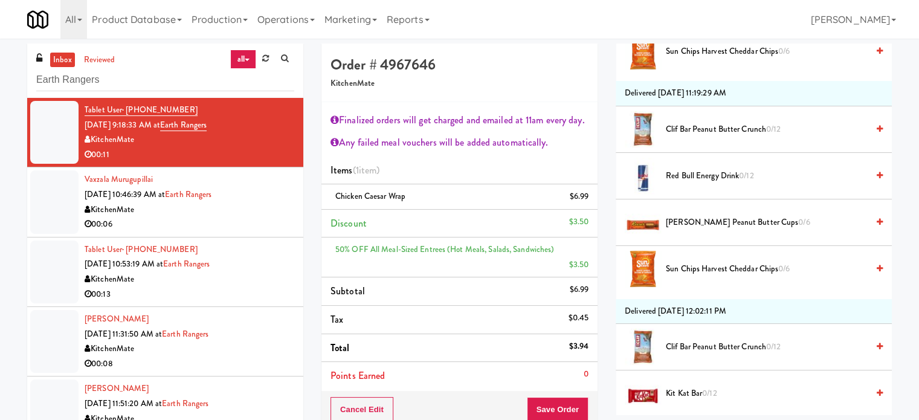
scroll to position [5506, 0]
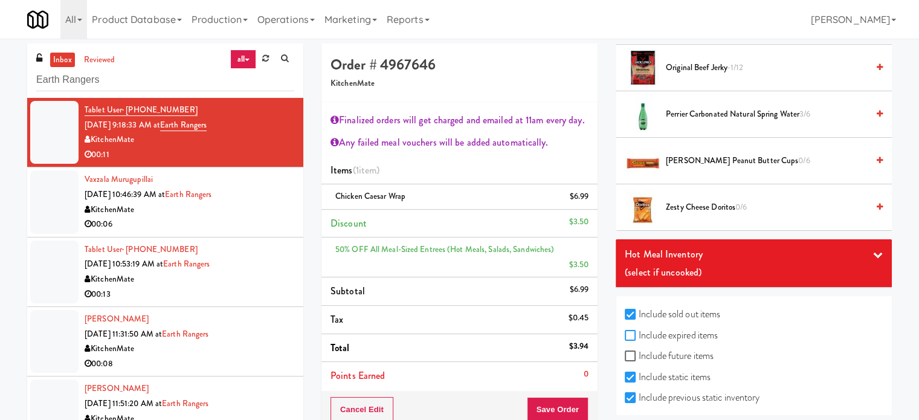
click at [632, 331] on input "Include expired items" at bounding box center [632, 336] width 14 height 10
checkbox input "true"
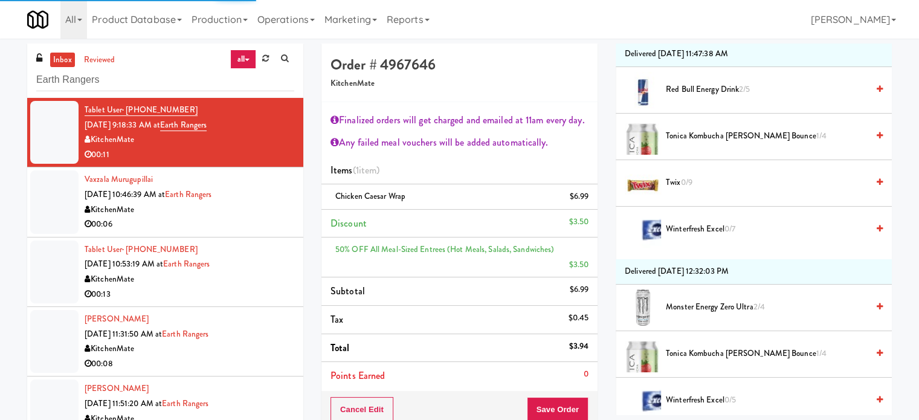
scroll to position [0, 0]
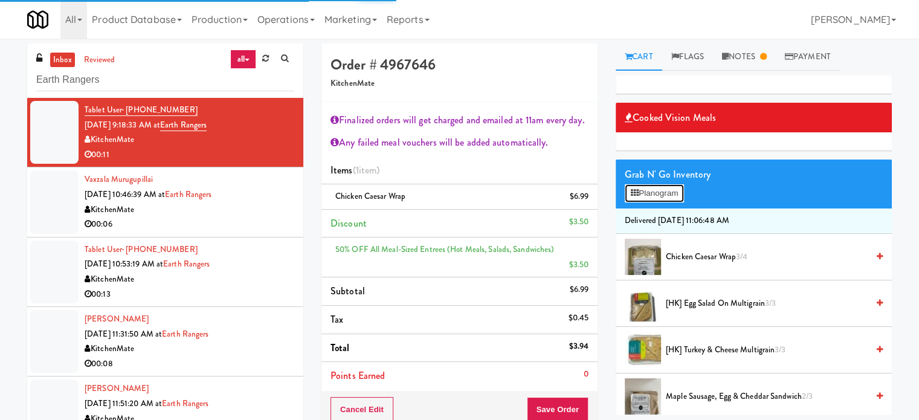
click at [667, 192] on button "Planogram" at bounding box center [654, 193] width 59 height 18
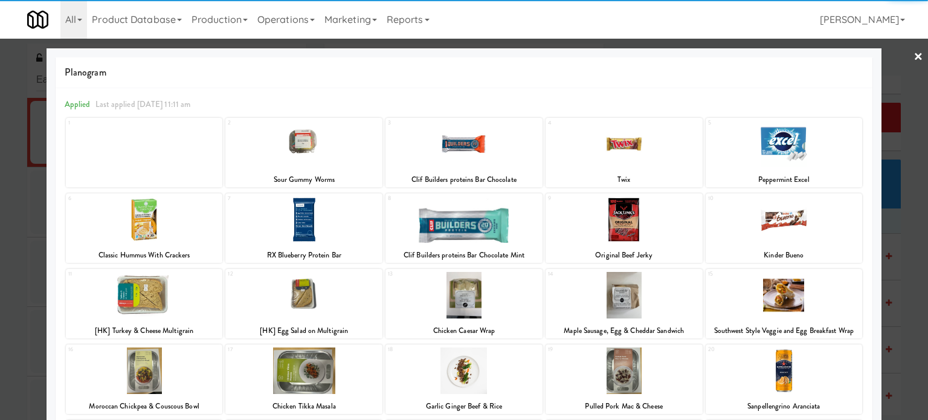
click at [856, 193] on div at bounding box center [859, 193] width 6 height 0
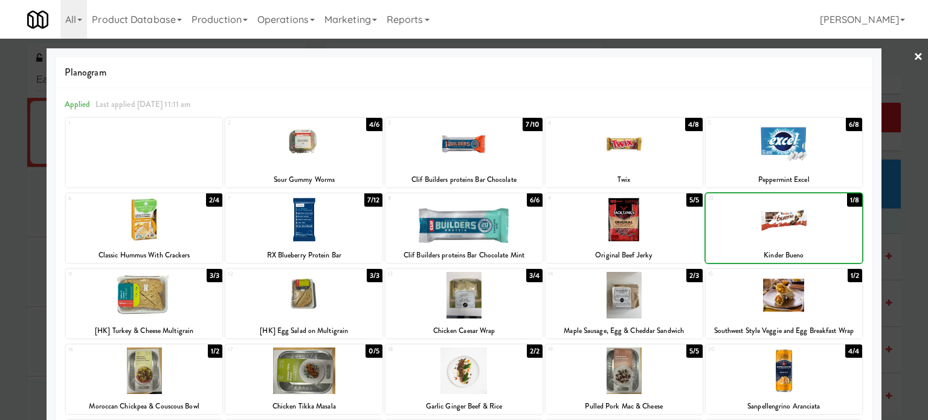
click at [913, 57] on link "×" at bounding box center [918, 57] width 10 height 37
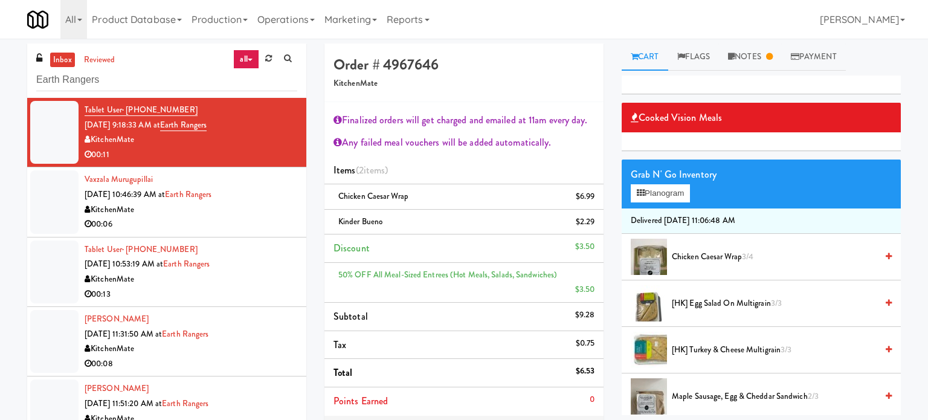
click at [541, 303] on li "Subtotal $9.28" at bounding box center [463, 317] width 279 height 28
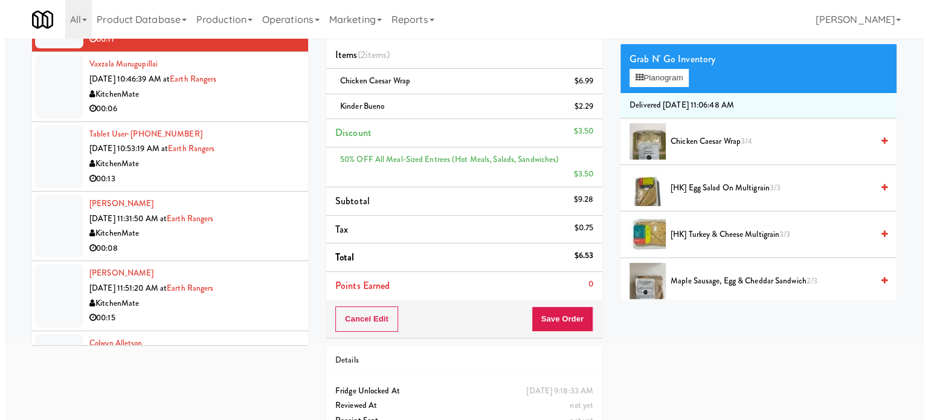
scroll to position [140, 0]
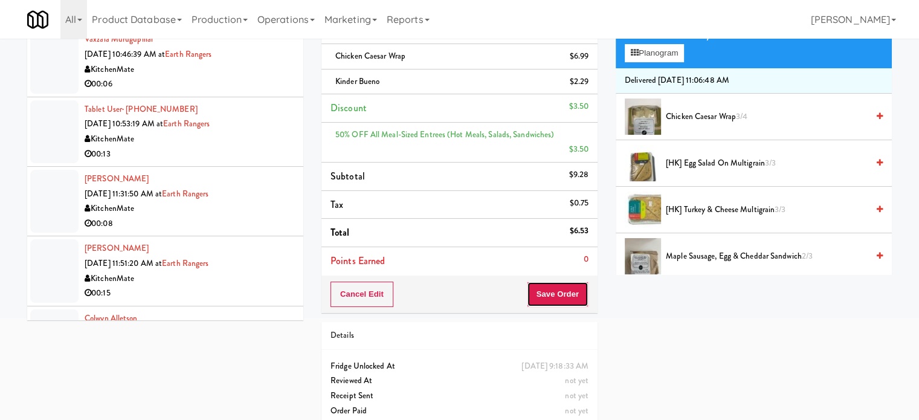
click at [551, 286] on button "Save Order" at bounding box center [558, 293] width 62 height 25
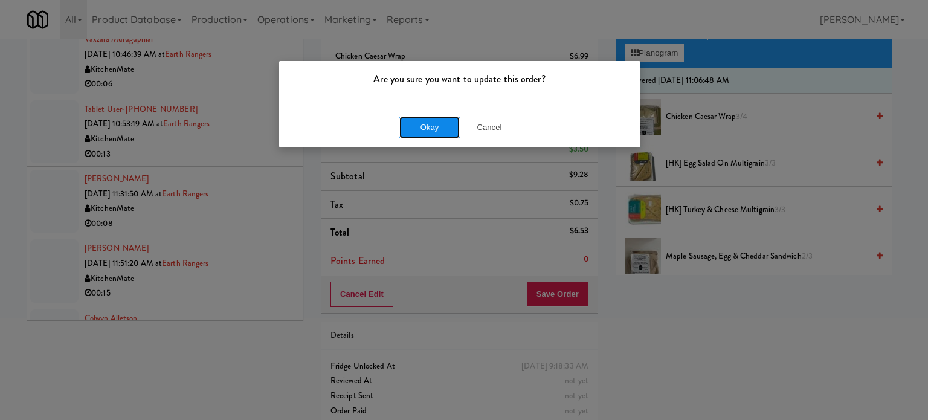
click at [439, 129] on button "Okay" at bounding box center [429, 128] width 60 height 22
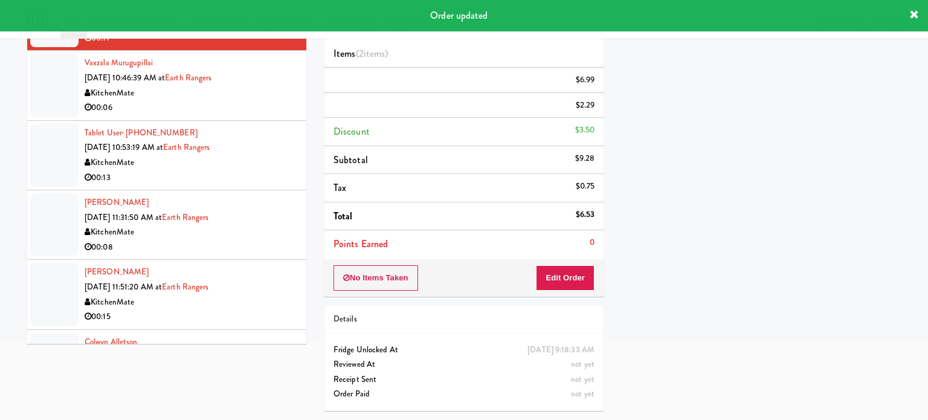
scroll to position [0, 0]
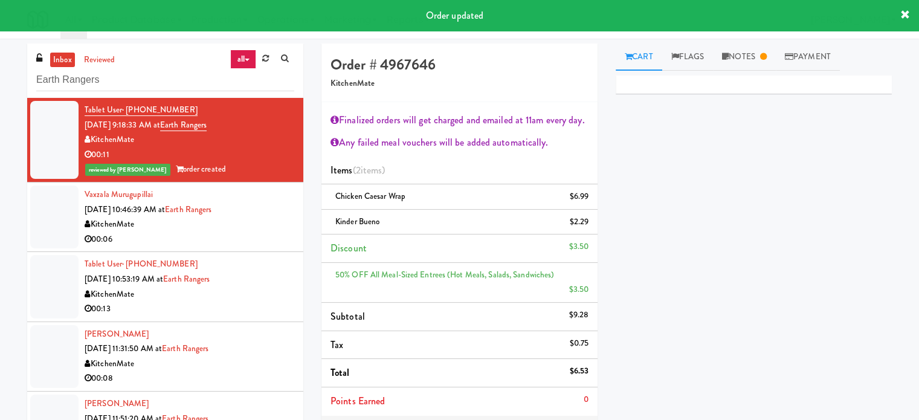
click at [255, 218] on div "KitchenMate" at bounding box center [190, 224] width 210 height 15
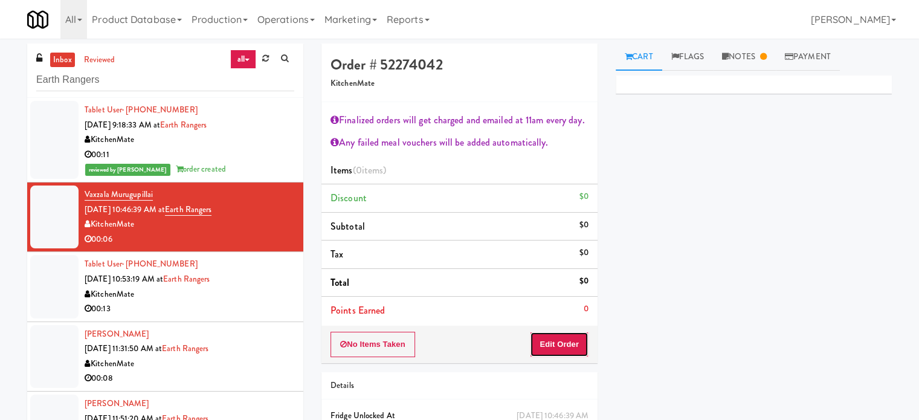
click at [568, 346] on button "Edit Order" at bounding box center [559, 344] width 59 height 25
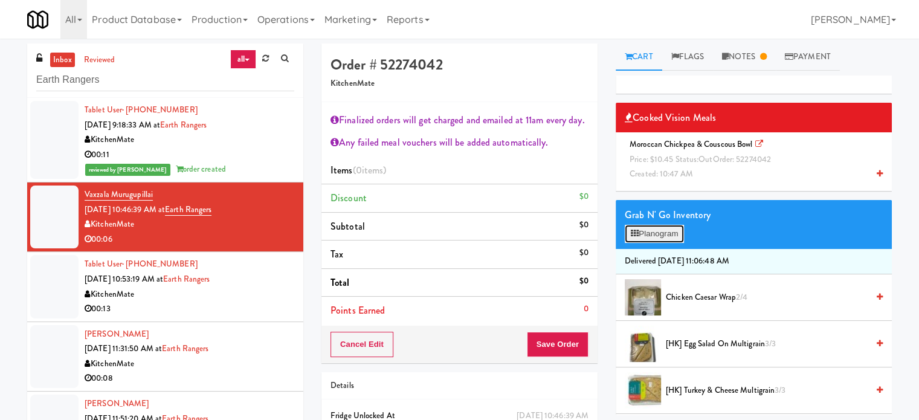
click at [657, 237] on button "Planogram" at bounding box center [654, 234] width 59 height 18
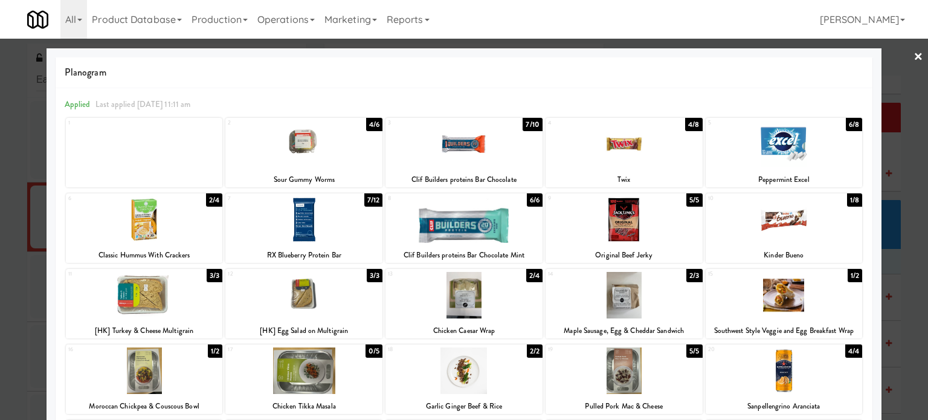
click at [887, 242] on div at bounding box center [464, 210] width 928 height 420
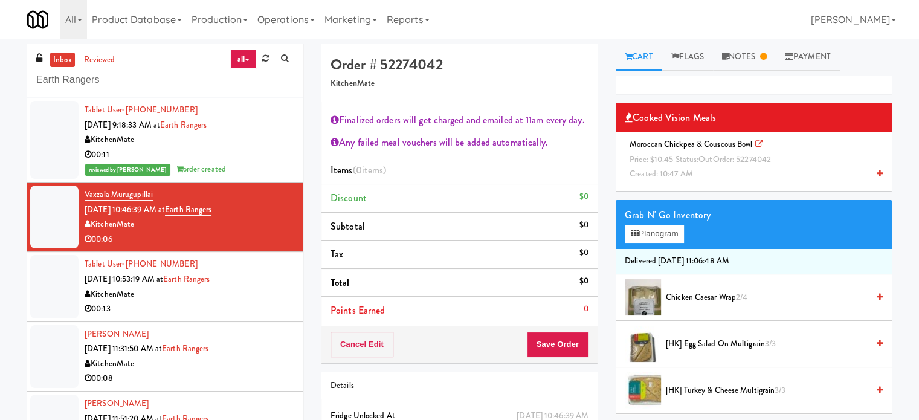
drag, startPoint x: 667, startPoint y: 156, endPoint x: 601, endPoint y: 179, distance: 69.5
click at [667, 157] on span "Price: $10.45 Status: out Order: 52274042" at bounding box center [699, 158] width 141 height 11
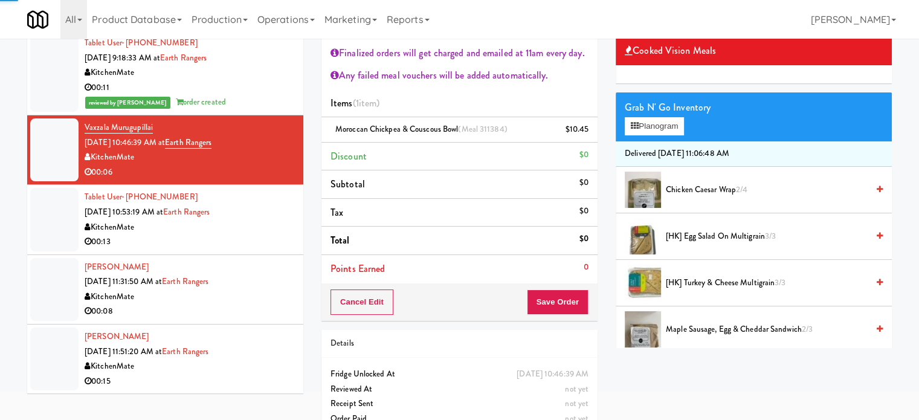
scroll to position [90, 0]
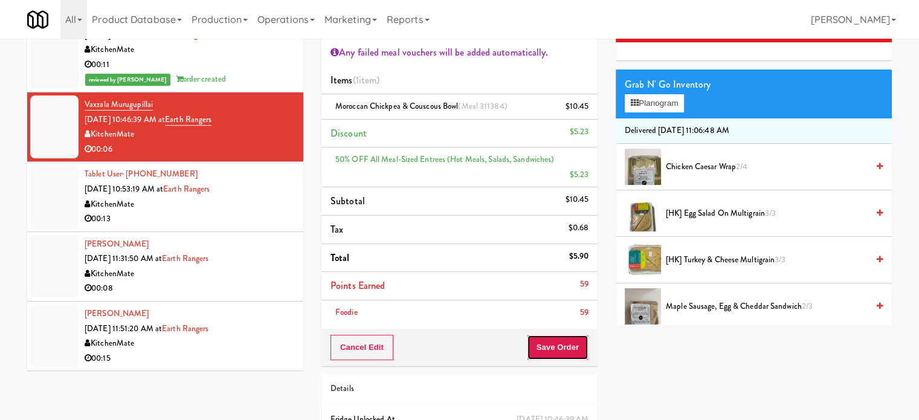
drag, startPoint x: 568, startPoint y: 330, endPoint x: 542, endPoint y: 295, distance: 43.6
click at [568, 335] on button "Save Order" at bounding box center [558, 347] width 62 height 25
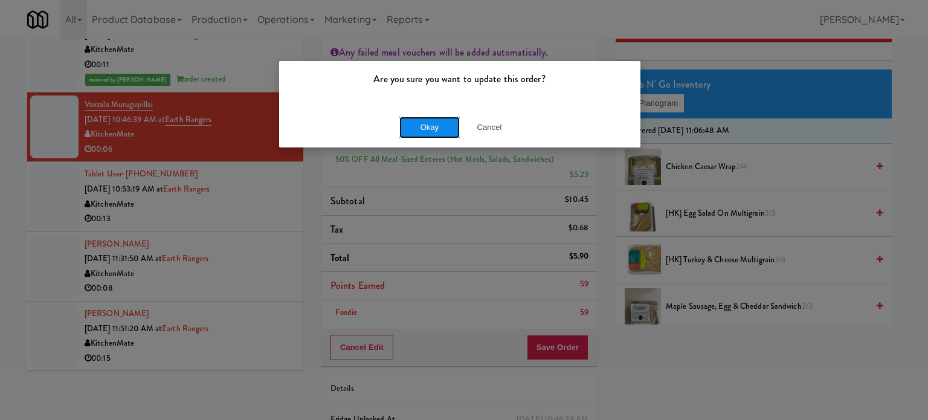
click at [438, 132] on button "Okay" at bounding box center [429, 128] width 60 height 22
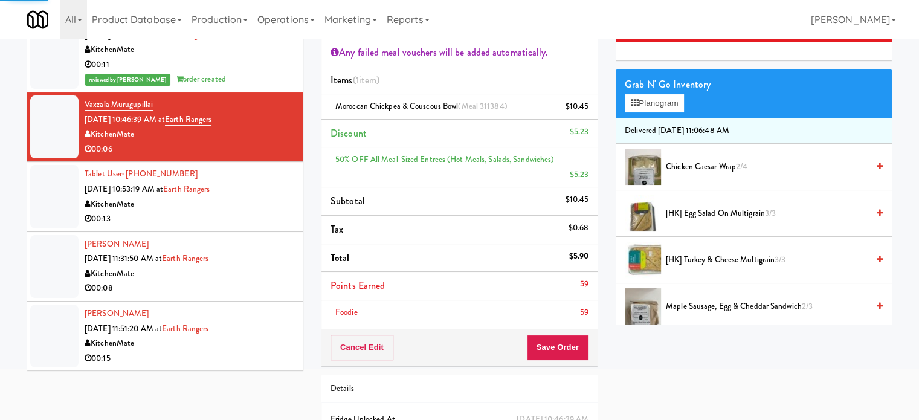
click at [228, 220] on div "00:13" at bounding box center [190, 218] width 210 height 15
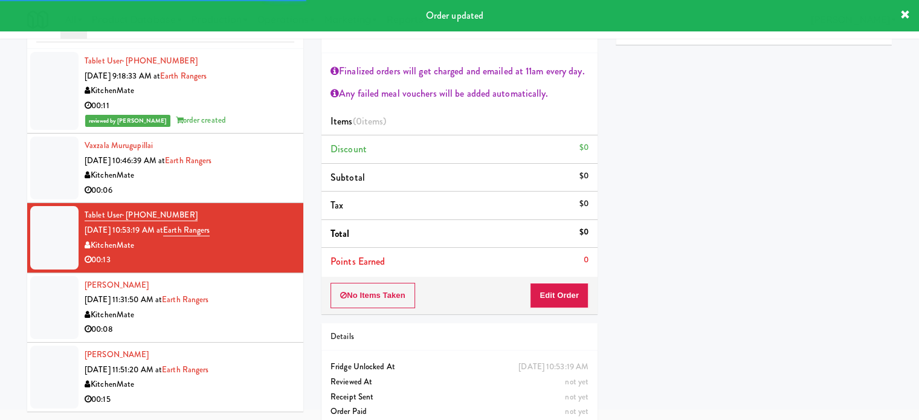
scroll to position [65, 0]
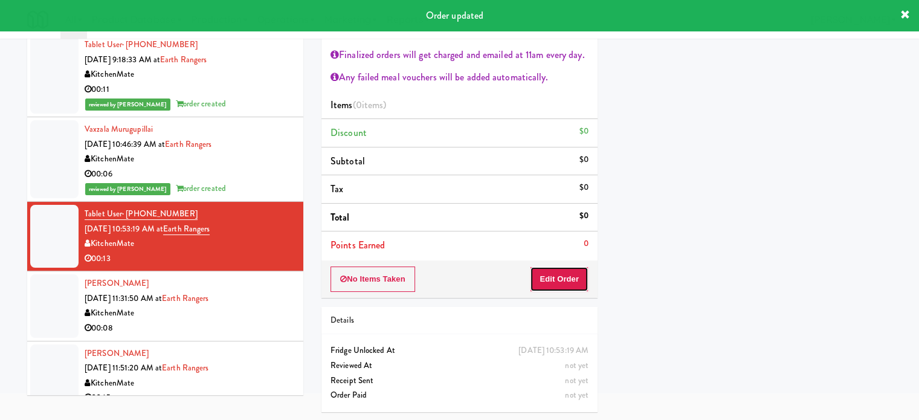
click at [564, 281] on button "Edit Order" at bounding box center [559, 278] width 59 height 25
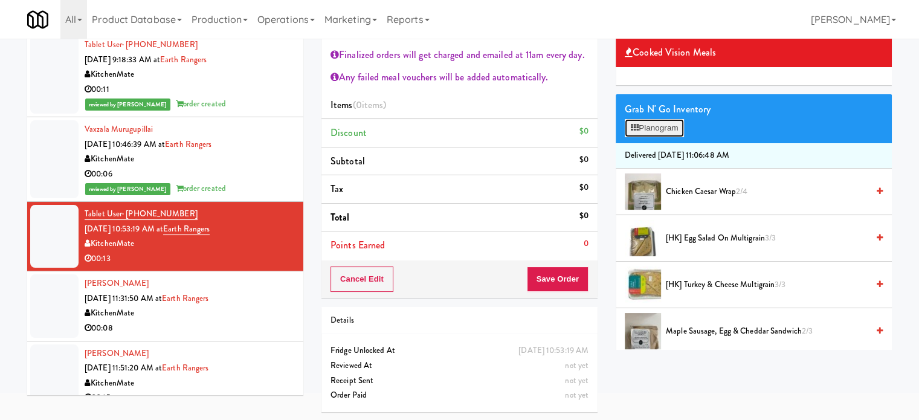
click at [655, 127] on button "Planogram" at bounding box center [654, 128] width 59 height 18
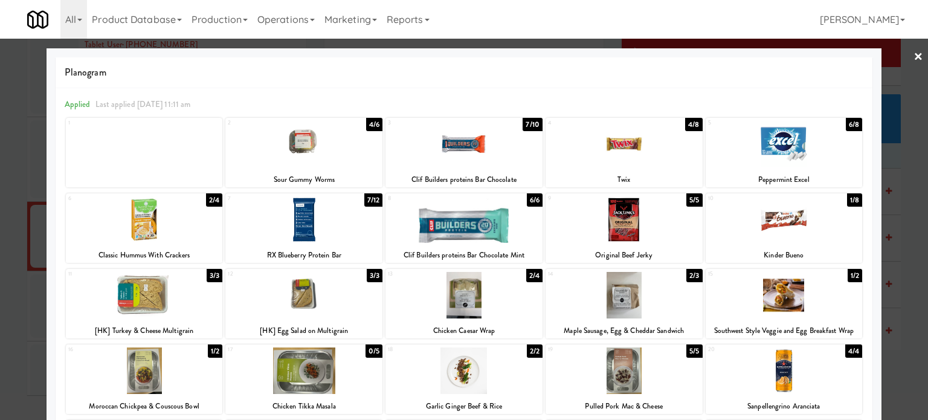
click at [898, 260] on div at bounding box center [464, 210] width 928 height 420
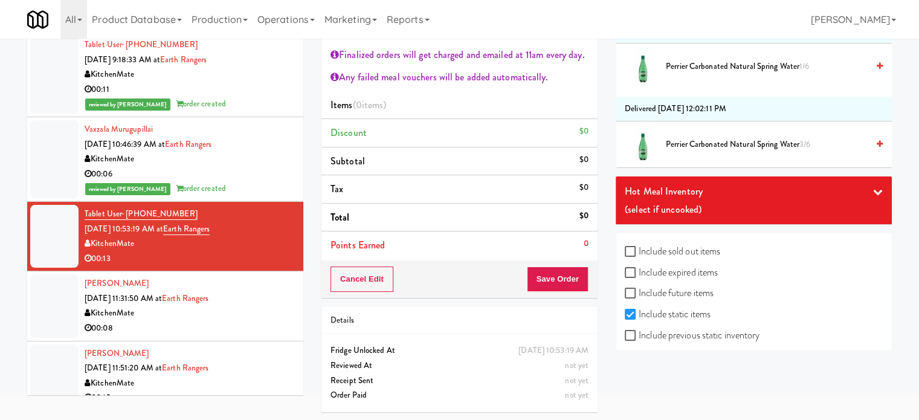
scroll to position [2032, 0]
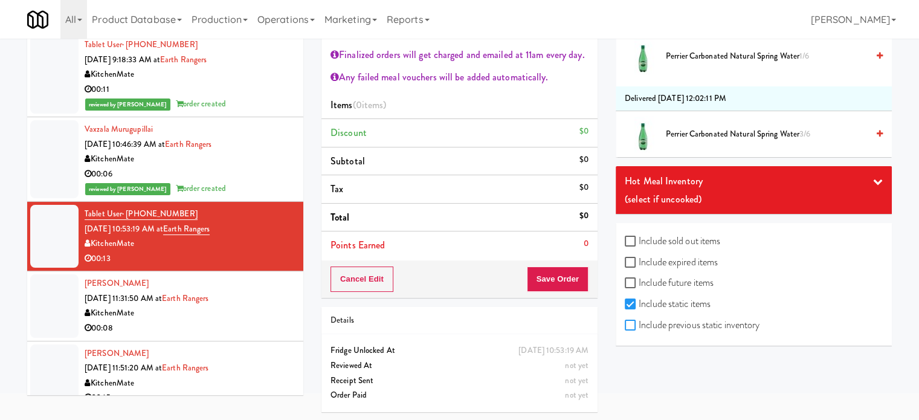
click at [632, 322] on input "Include previous static inventory" at bounding box center [632, 326] width 14 height 10
checkbox input "true"
click at [629, 258] on input "Include expired items" at bounding box center [632, 263] width 14 height 10
checkbox input "true"
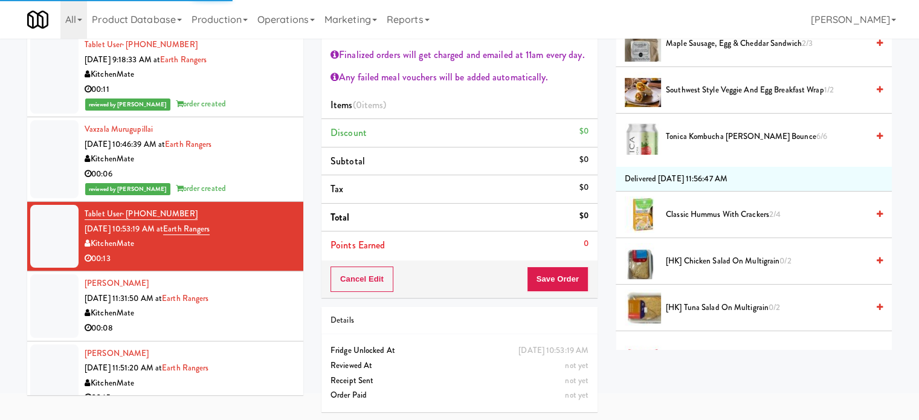
scroll to position [0, 0]
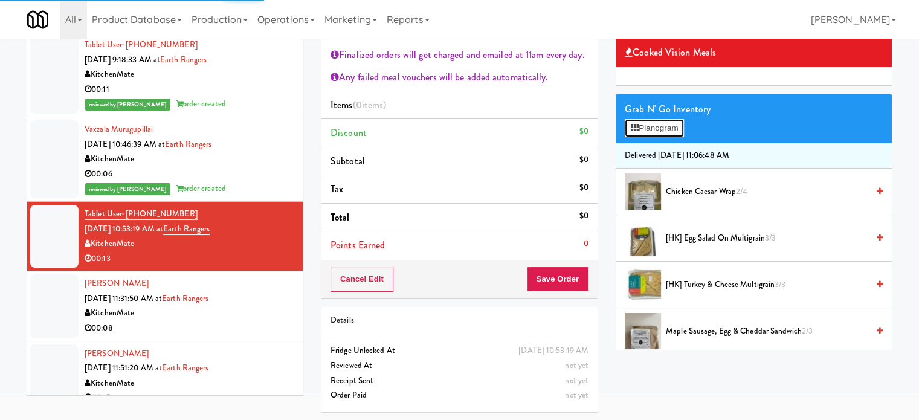
click at [673, 127] on button "Planogram" at bounding box center [654, 128] width 59 height 18
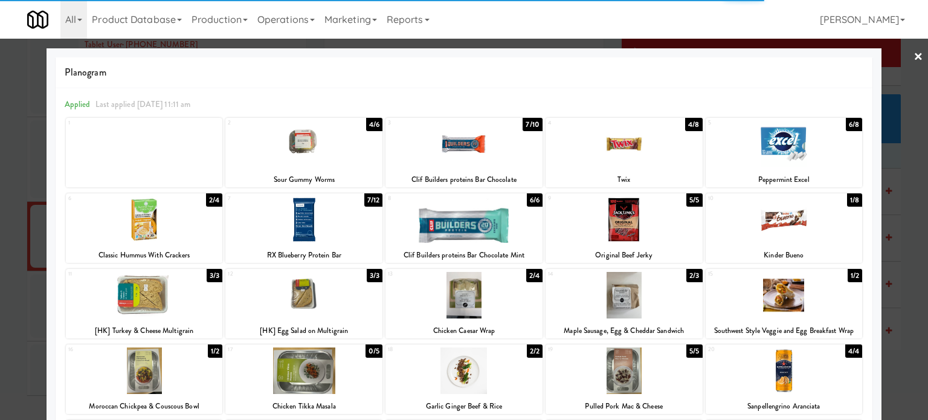
click at [213, 201] on div "2/4" at bounding box center [214, 199] width 16 height 13
click at [850, 199] on div "1/8" at bounding box center [854, 199] width 15 height 13
click at [847, 204] on div "1/8" at bounding box center [854, 199] width 15 height 13
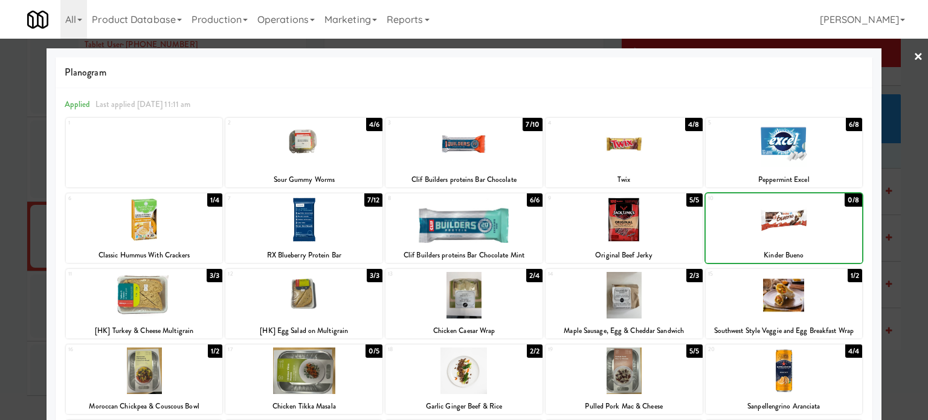
click at [887, 210] on div at bounding box center [464, 210] width 928 height 420
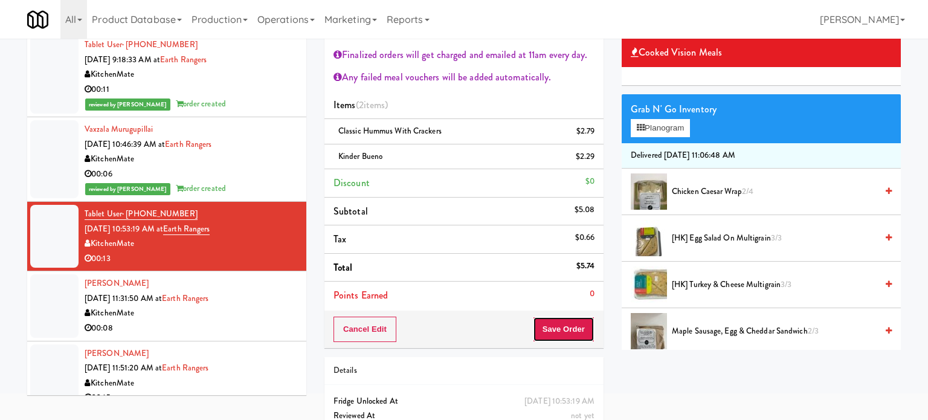
click at [556, 327] on button "Save Order" at bounding box center [564, 328] width 62 height 25
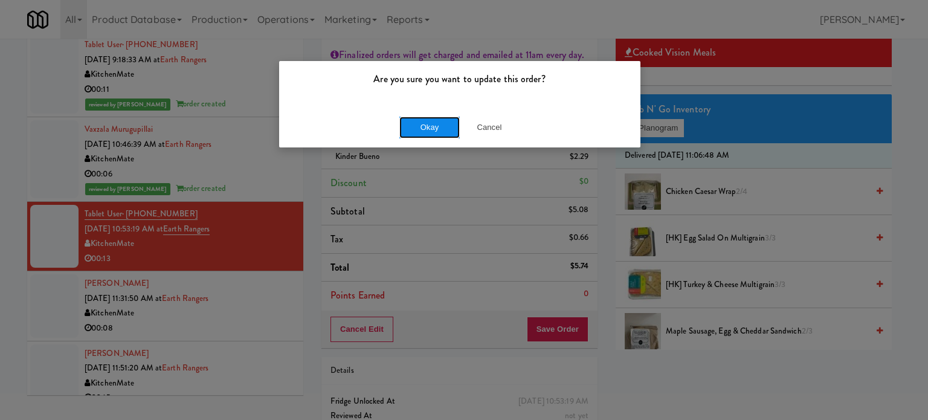
click at [426, 124] on button "Okay" at bounding box center [429, 128] width 60 height 22
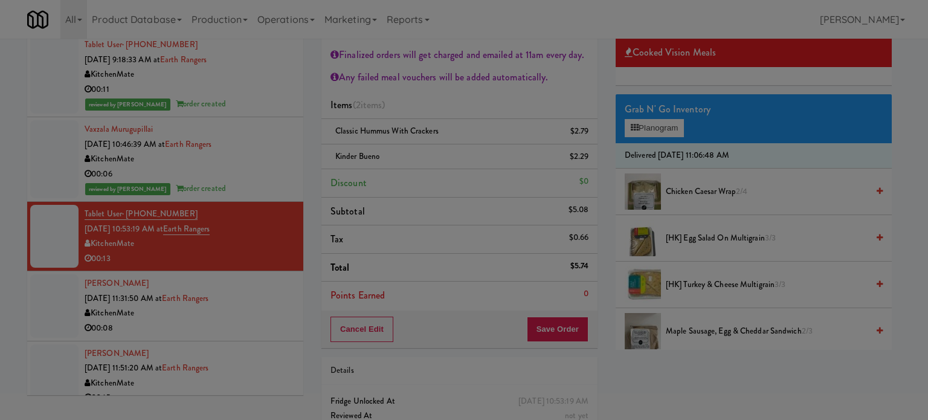
click at [445, 116] on button "Okay" at bounding box center [429, 105] width 60 height 22
click at [440, 116] on button "Okay" at bounding box center [429, 105] width 60 height 22
click at [253, 309] on div "Are you sure you want to update this order? Okay Cancel" at bounding box center [464, 210] width 928 height 420
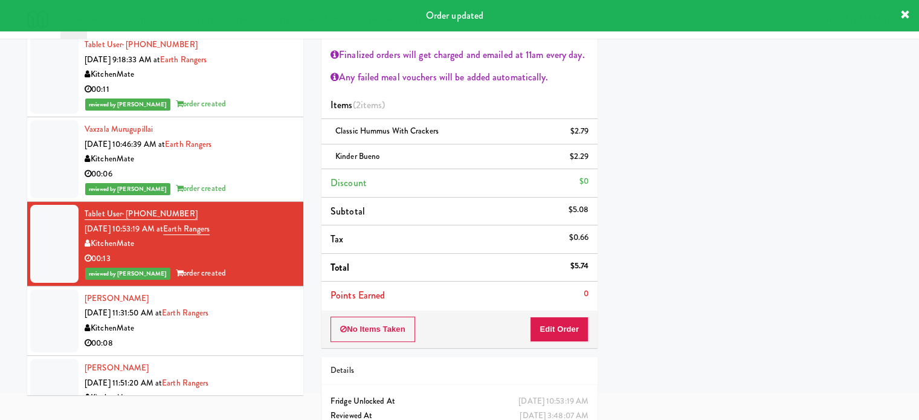
click at [259, 312] on div "[PERSON_NAME] [DATE] 11:31:50 AM at Earth Rangers KitchenMate 00:08" at bounding box center [190, 320] width 210 height 59
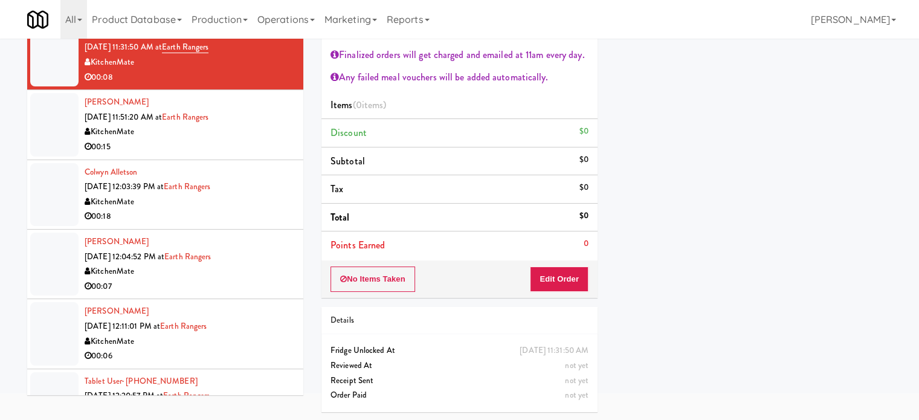
scroll to position [249, 0]
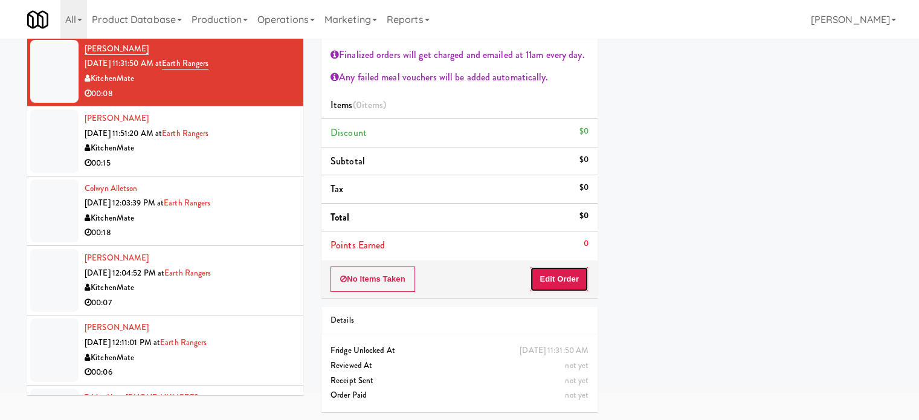
click at [563, 283] on button "Edit Order" at bounding box center [559, 278] width 59 height 25
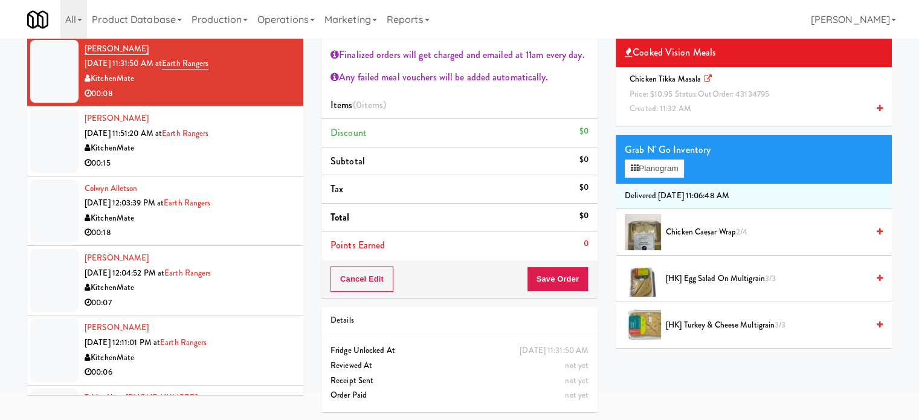
click at [677, 96] on span "Price: $10.95 Status: out Order: 43134795" at bounding box center [699, 93] width 140 height 11
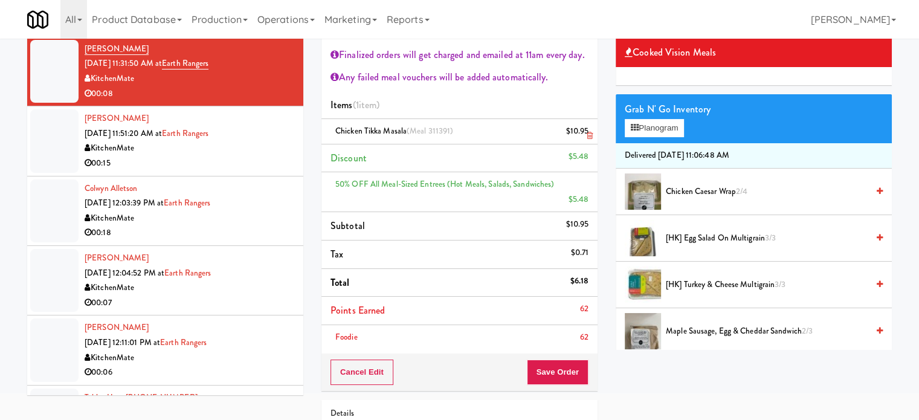
click at [589, 139] on icon at bounding box center [589, 136] width 6 height 8
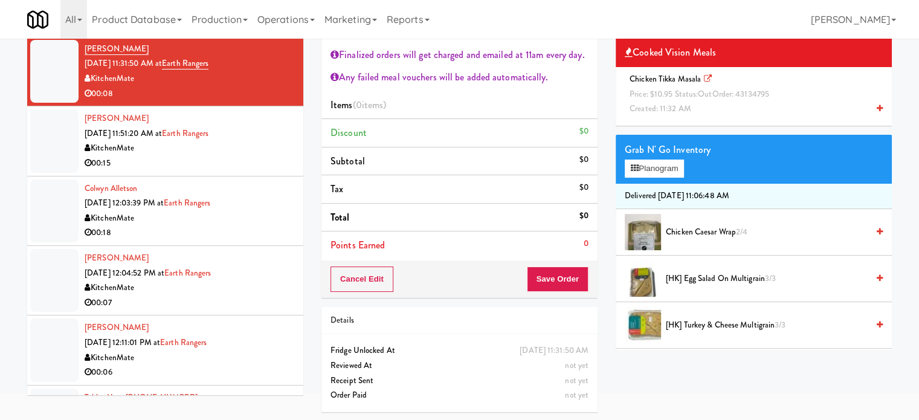
click at [669, 94] on span "Price: $10.95 Status: out Order: 43134795" at bounding box center [699, 93] width 140 height 11
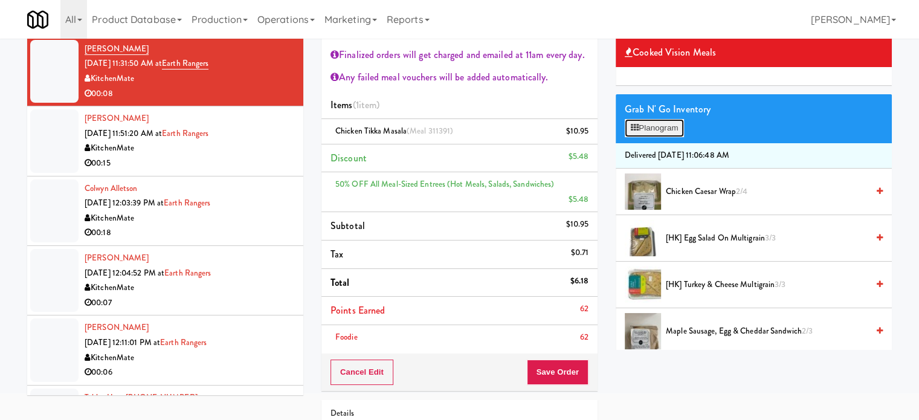
click at [660, 130] on button "Planogram" at bounding box center [654, 128] width 59 height 18
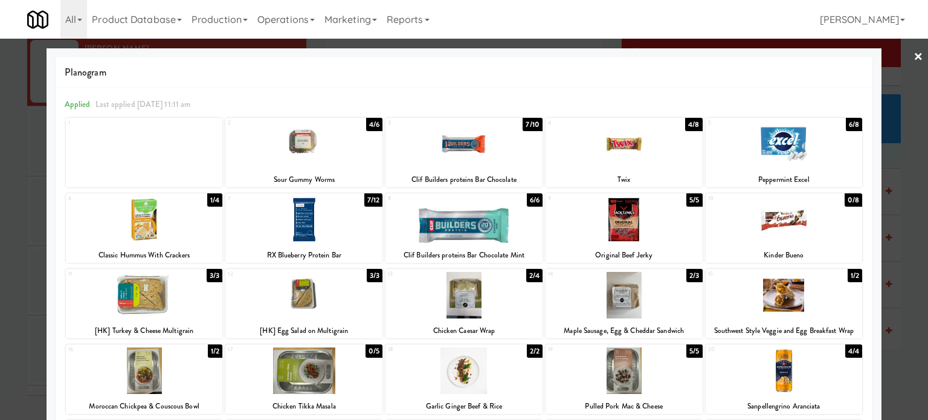
click at [911, 190] on div at bounding box center [464, 210] width 928 height 420
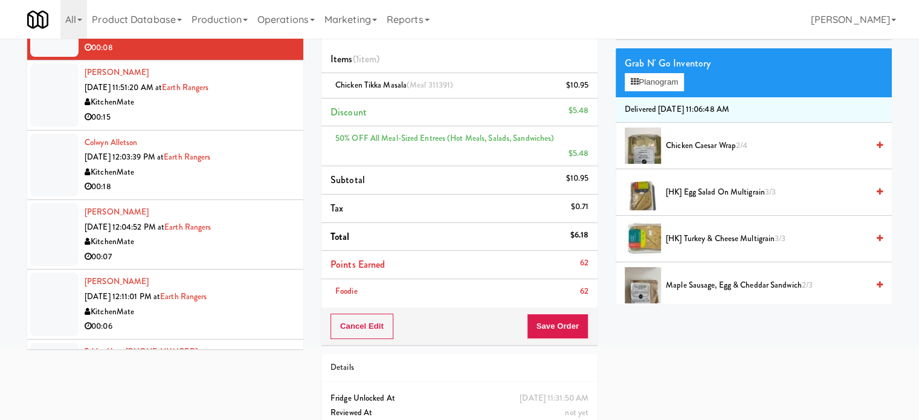
scroll to position [143, 0]
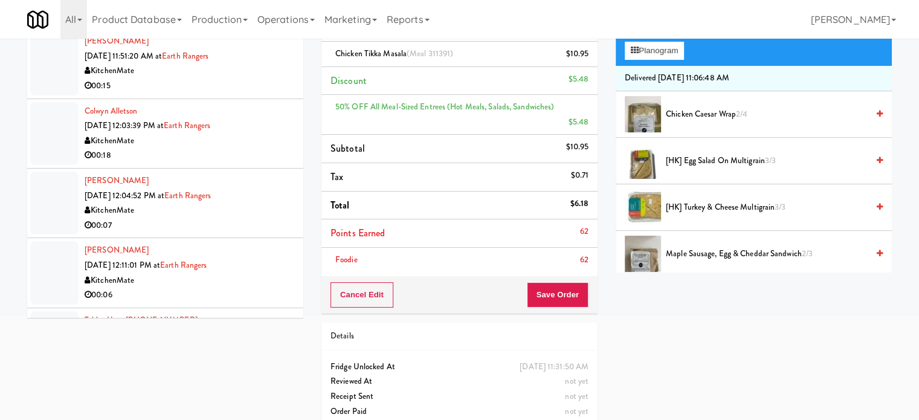
drag, startPoint x: 562, startPoint y: 294, endPoint x: 562, endPoint y: 278, distance: 15.7
click at [562, 293] on div "Cancel Edit Save Order" at bounding box center [459, 294] width 276 height 37
click at [562, 282] on button "Save Order" at bounding box center [558, 294] width 62 height 25
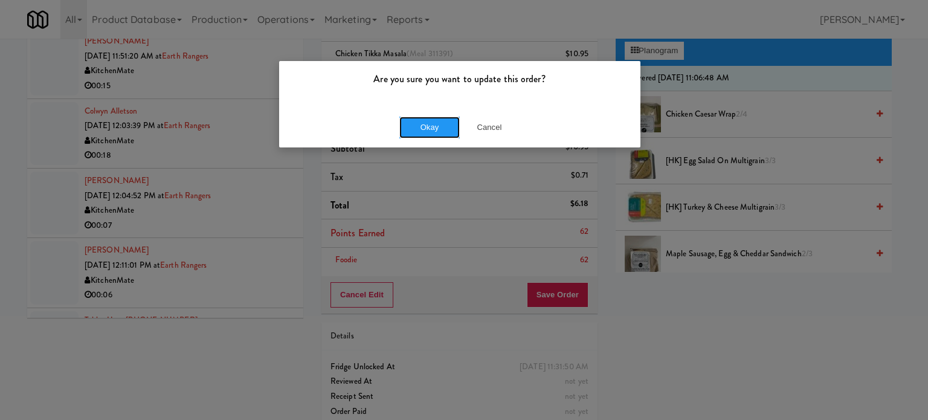
click at [444, 123] on button "Okay" at bounding box center [429, 128] width 60 height 22
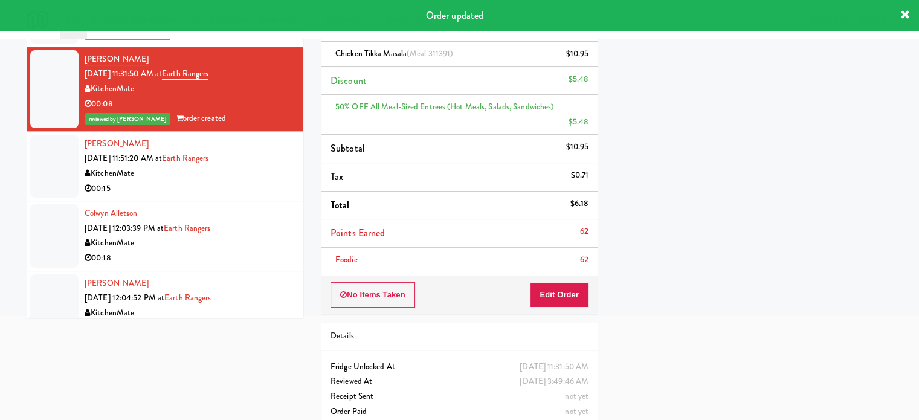
scroll to position [173, 0]
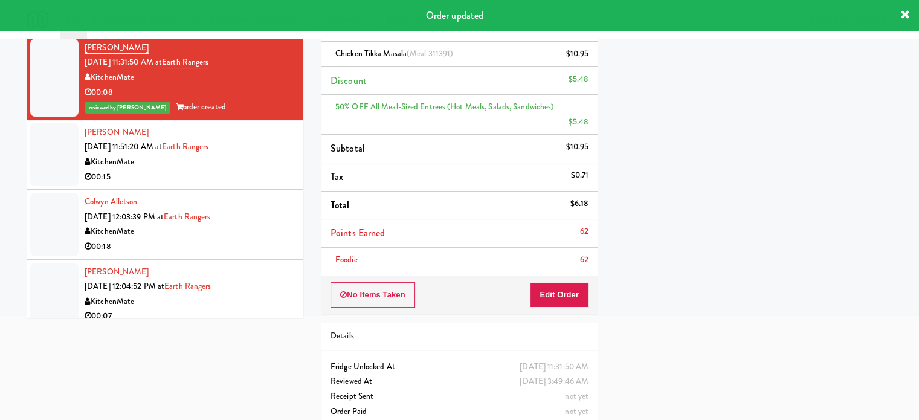
drag, startPoint x: 266, startPoint y: 155, endPoint x: 373, endPoint y: 144, distance: 107.5
click at [266, 156] on div "KitchenMate" at bounding box center [190, 162] width 210 height 15
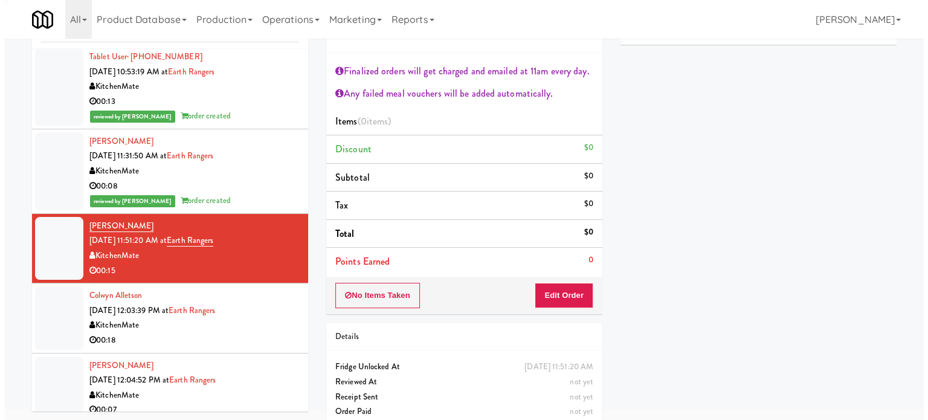
scroll to position [65, 0]
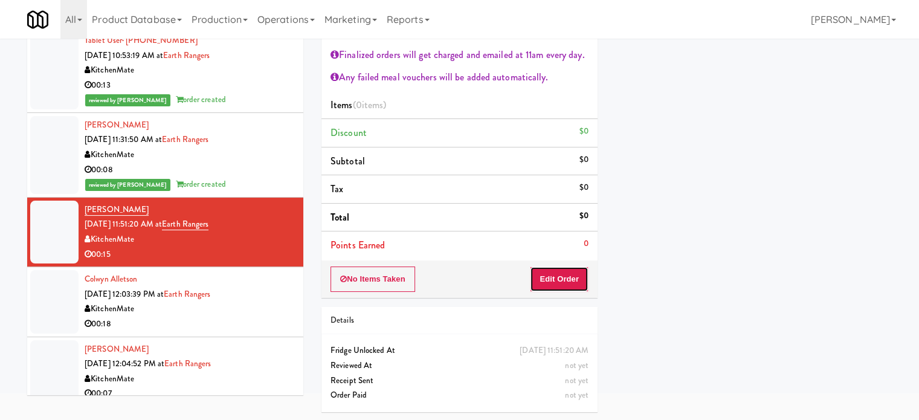
click at [573, 283] on button "Edit Order" at bounding box center [559, 278] width 59 height 25
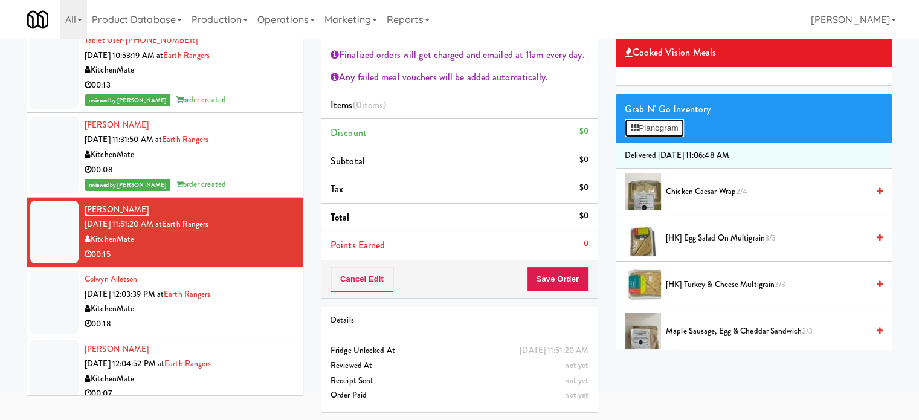
click at [663, 130] on button "Planogram" at bounding box center [654, 128] width 59 height 18
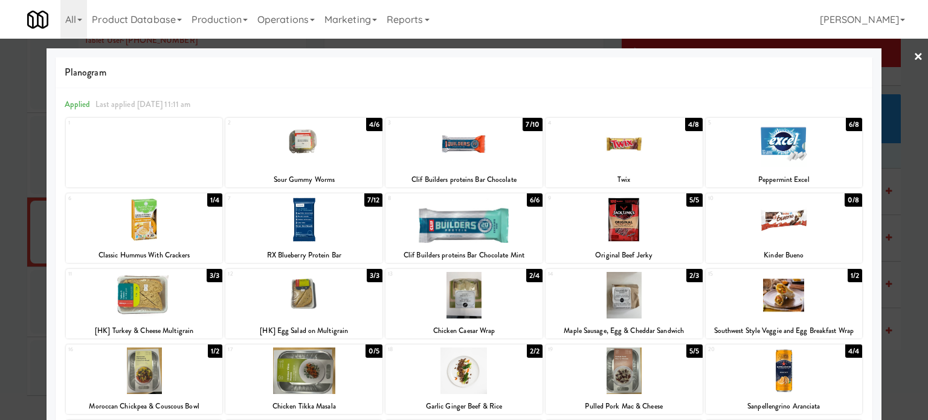
click at [210, 274] on div "3/3" at bounding box center [215, 275] width 16 height 13
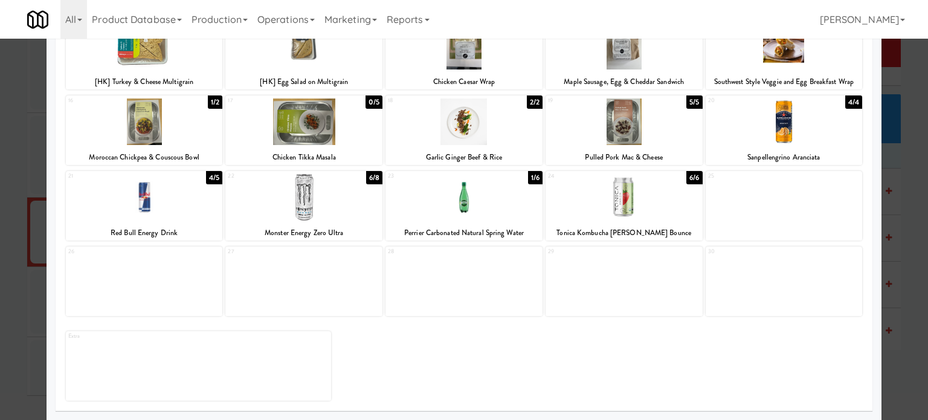
drag, startPoint x: 845, startPoint y: 100, endPoint x: 887, endPoint y: 104, distance: 42.0
click at [845, 102] on div "4/4" at bounding box center [853, 101] width 17 height 13
drag, startPoint x: 910, startPoint y: 309, endPoint x: 888, endPoint y: 302, distance: 23.3
click at [910, 309] on div at bounding box center [464, 210] width 928 height 420
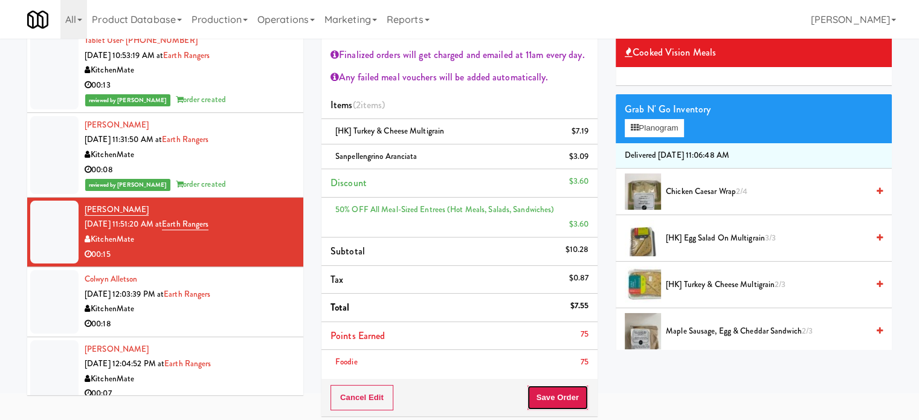
click at [553, 385] on button "Save Order" at bounding box center [558, 397] width 62 height 25
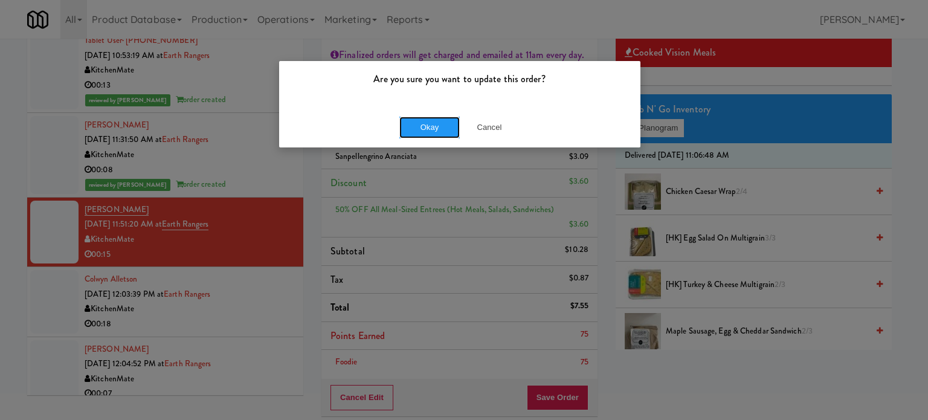
drag, startPoint x: 428, startPoint y: 138, endPoint x: 431, endPoint y: 124, distance: 14.9
click at [428, 139] on div "Okay Cancel" at bounding box center [459, 127] width 361 height 40
click at [431, 121] on button "Okay" at bounding box center [429, 128] width 60 height 22
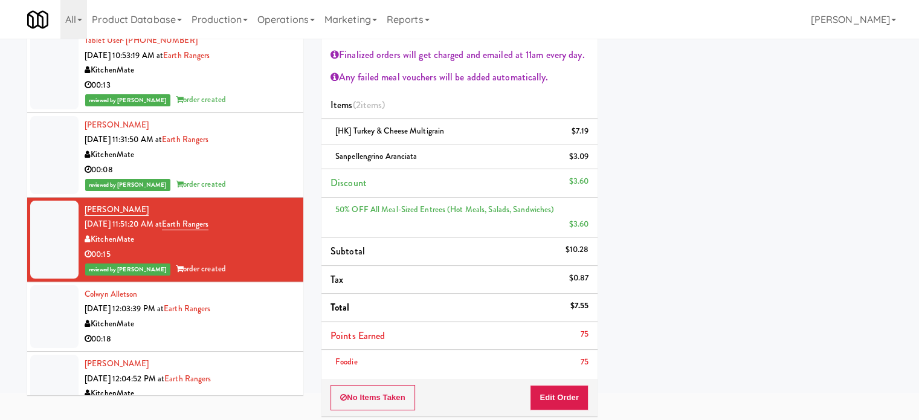
click at [245, 323] on div "KitchenMate" at bounding box center [190, 323] width 210 height 15
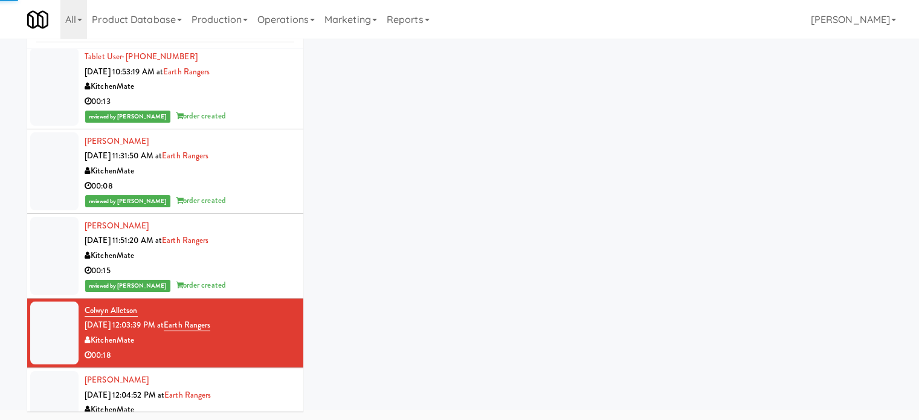
scroll to position [65, 0]
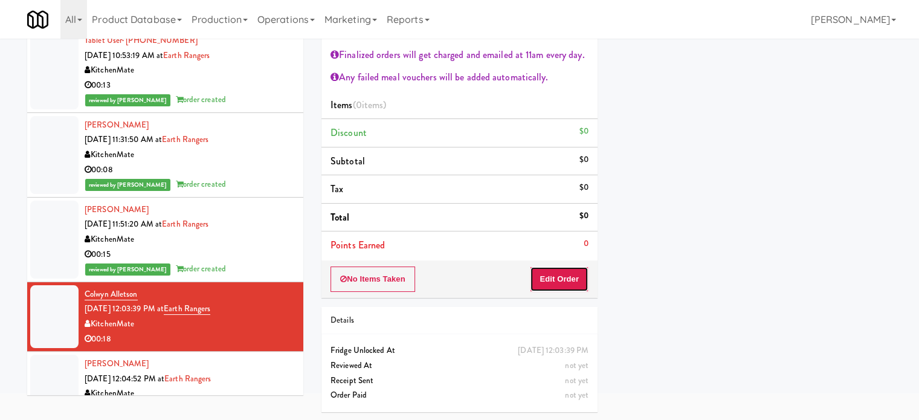
click at [564, 283] on button "Edit Order" at bounding box center [559, 278] width 59 height 25
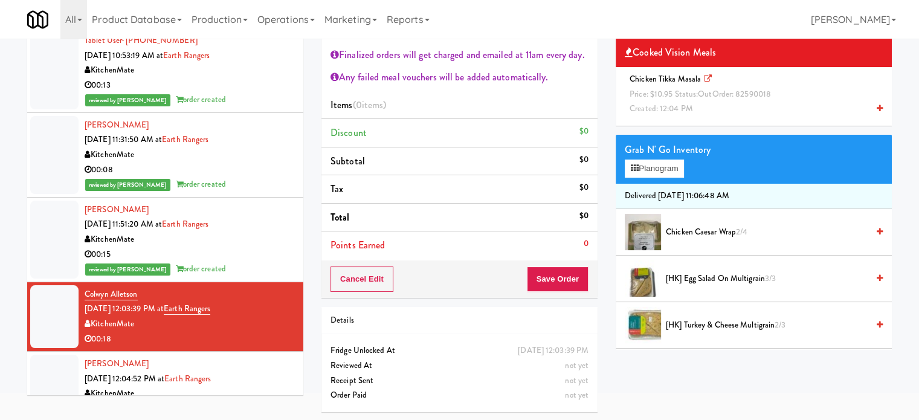
click at [662, 94] on span "Price: $10.95 Status: out Order: 82590018" at bounding box center [699, 93] width 141 height 11
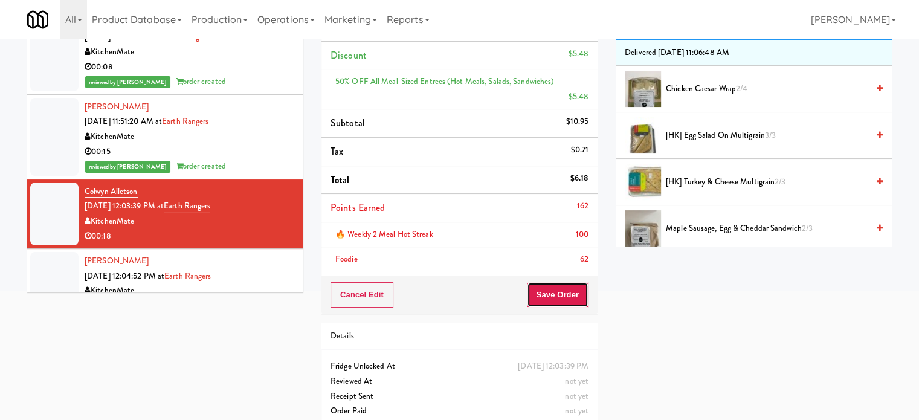
click at [556, 282] on button "Save Order" at bounding box center [558, 294] width 62 height 25
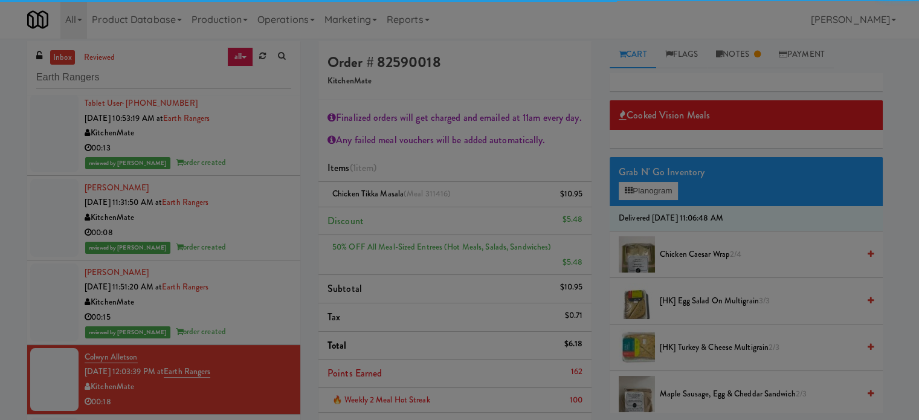
scroll to position [0, 0]
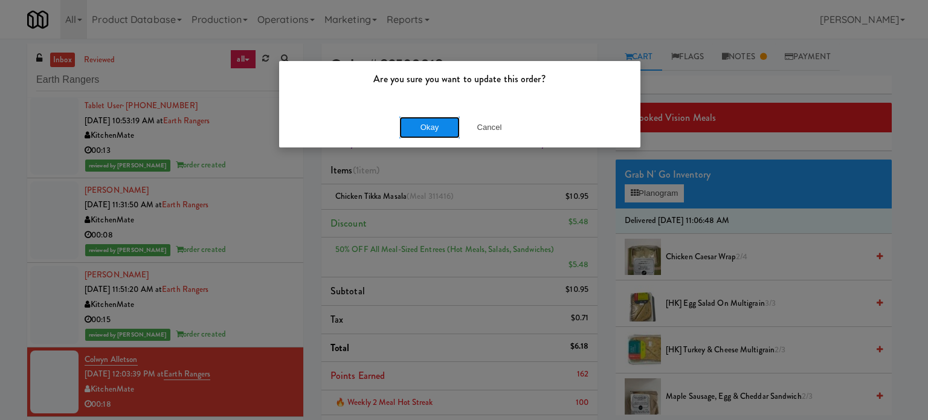
click at [413, 133] on button "Okay" at bounding box center [429, 128] width 60 height 22
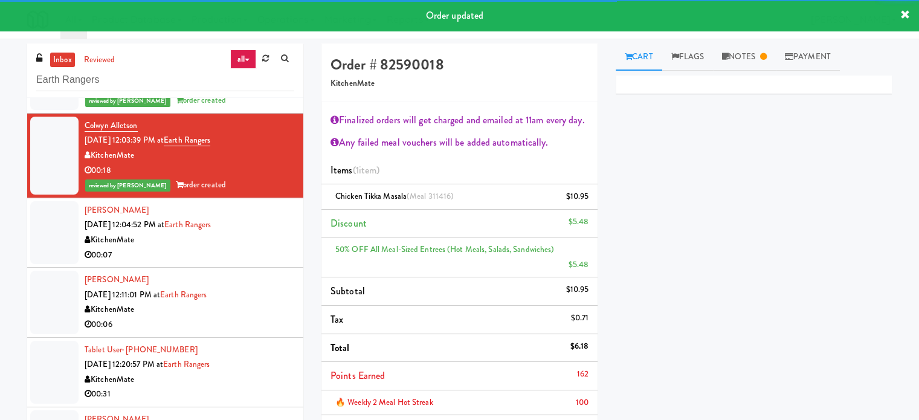
scroll to position [437, 0]
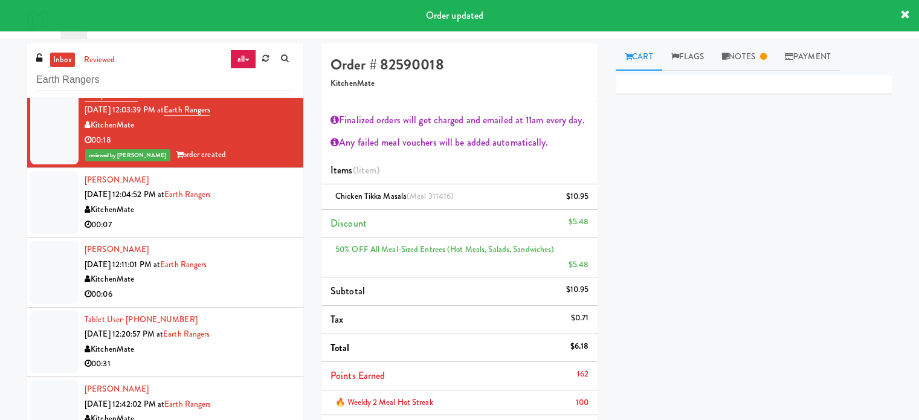
click at [278, 210] on div "KitchenMate" at bounding box center [190, 209] width 210 height 15
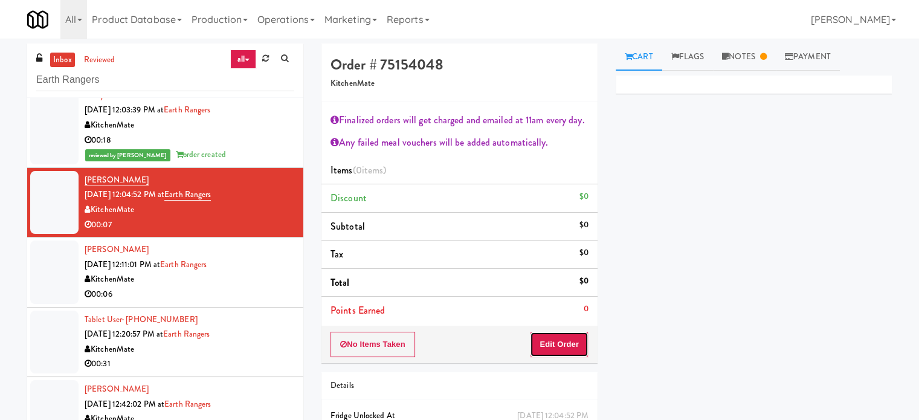
click at [564, 348] on button "Edit Order" at bounding box center [559, 344] width 59 height 25
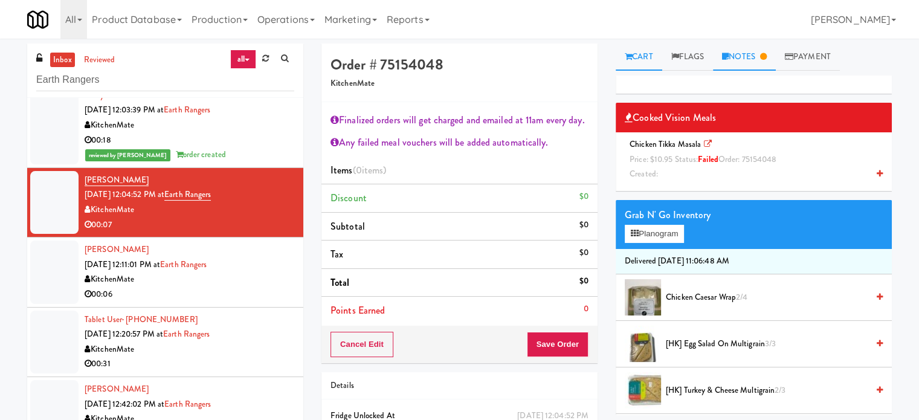
click at [766, 55] on icon at bounding box center [763, 57] width 7 height 8
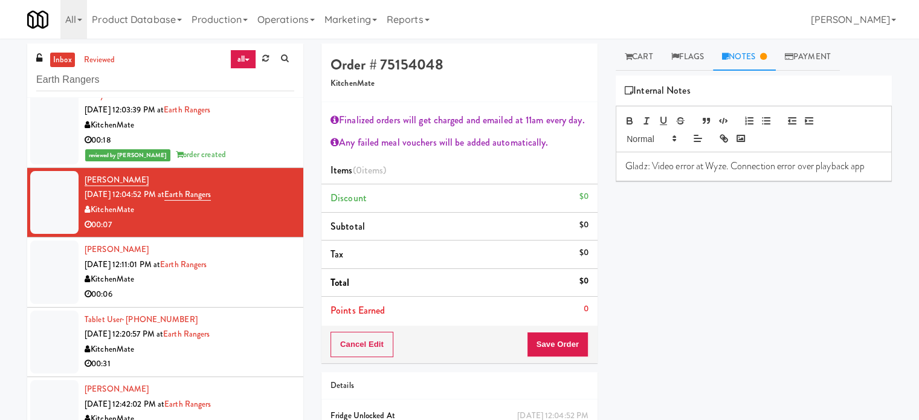
drag, startPoint x: 635, startPoint y: 59, endPoint x: 691, endPoint y: 103, distance: 70.9
click at [635, 59] on link "Cart" at bounding box center [638, 56] width 47 height 27
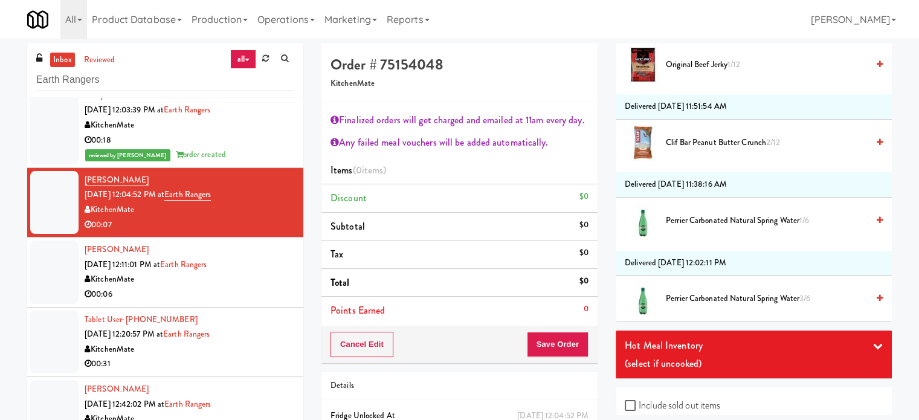
scroll to position [2073, 0]
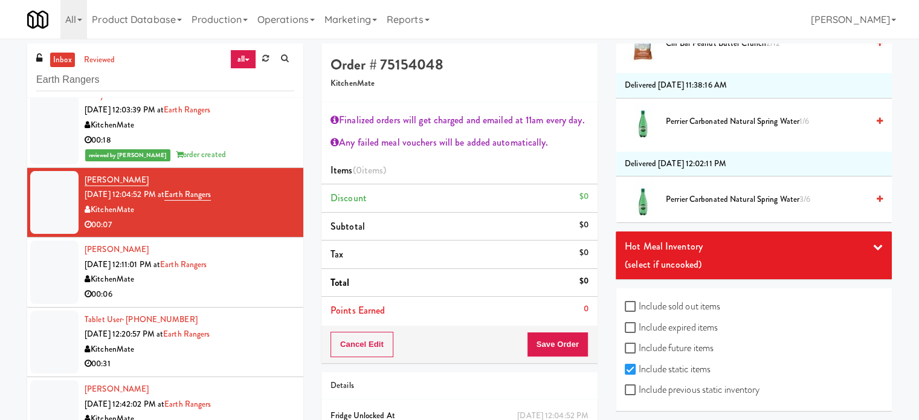
click at [873, 242] on icon at bounding box center [878, 247] width 10 height 10
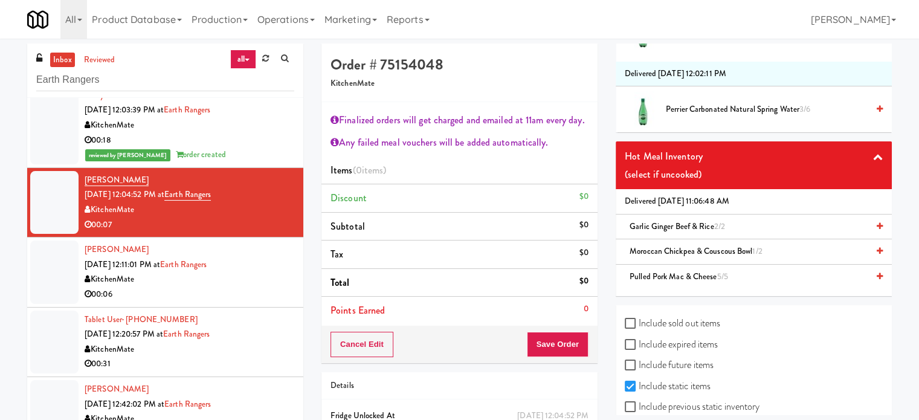
scroll to position [2179, 0]
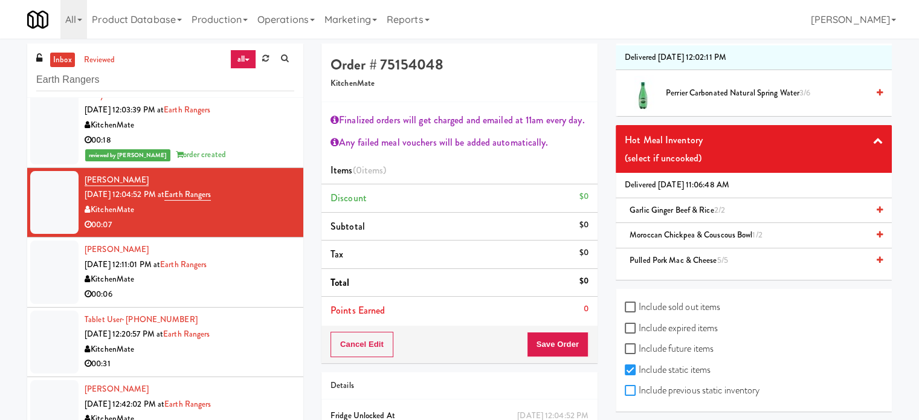
click at [628, 387] on input "Include previous static inventory" at bounding box center [632, 391] width 14 height 10
checkbox input "true"
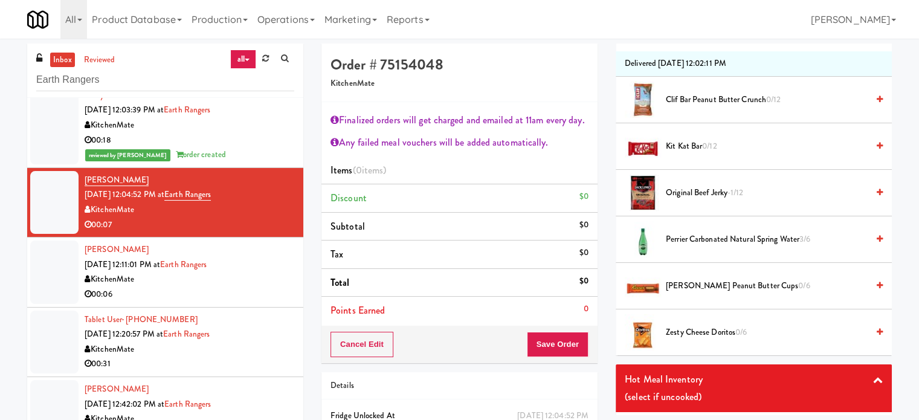
scroll to position [5678, 0]
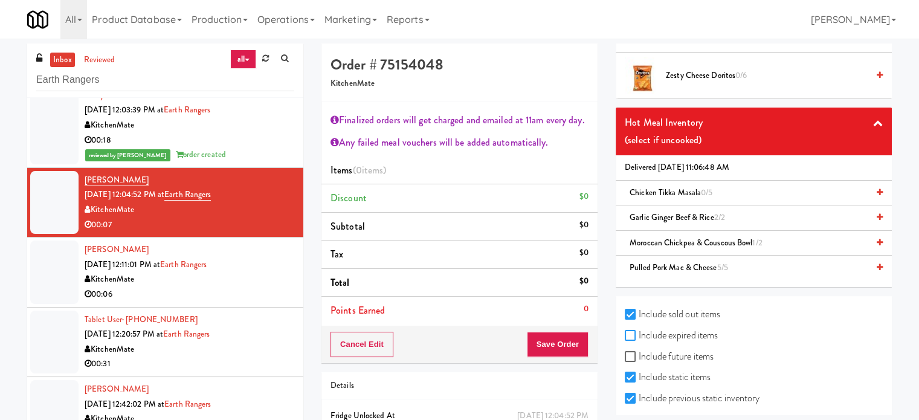
drag, startPoint x: 628, startPoint y: 318, endPoint x: 716, endPoint y: 303, distance: 89.4
click at [628, 331] on input "Include expired items" at bounding box center [632, 336] width 14 height 10
checkbox input "true"
click at [683, 187] on span "Chicken Tikka Masala 0/5" at bounding box center [670, 192] width 83 height 11
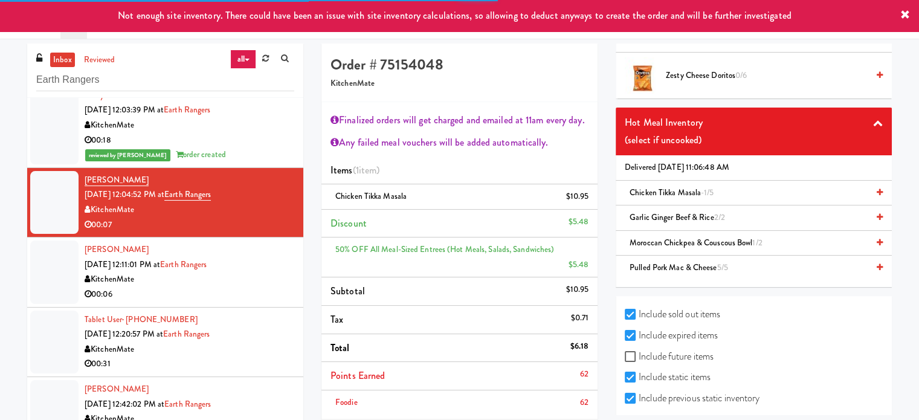
scroll to position [143, 0]
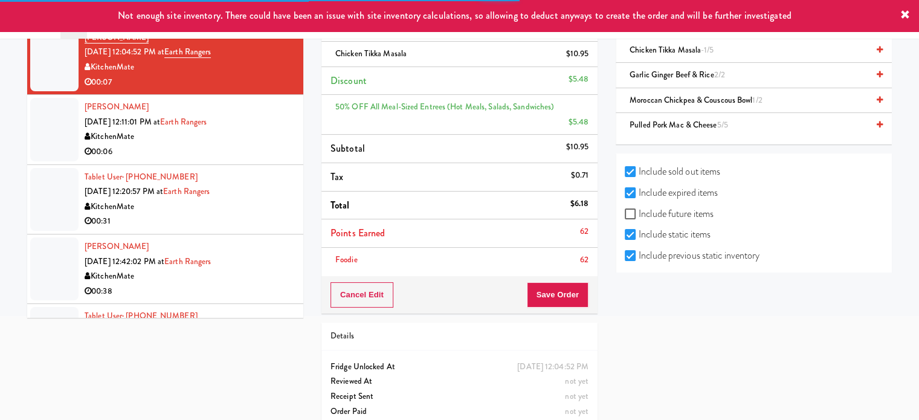
click at [562, 276] on div "Cancel Edit Save Order" at bounding box center [459, 294] width 276 height 37
click at [562, 282] on button "Save Order" at bounding box center [558, 294] width 62 height 25
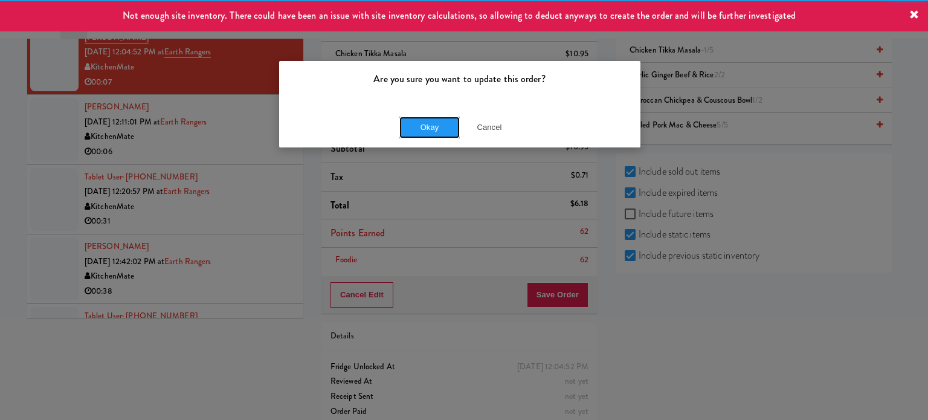
click at [448, 120] on button "Okay" at bounding box center [429, 128] width 60 height 22
click at [445, 130] on button "Okay" at bounding box center [429, 128] width 60 height 22
click at [445, 129] on button "Okay" at bounding box center [429, 128] width 60 height 22
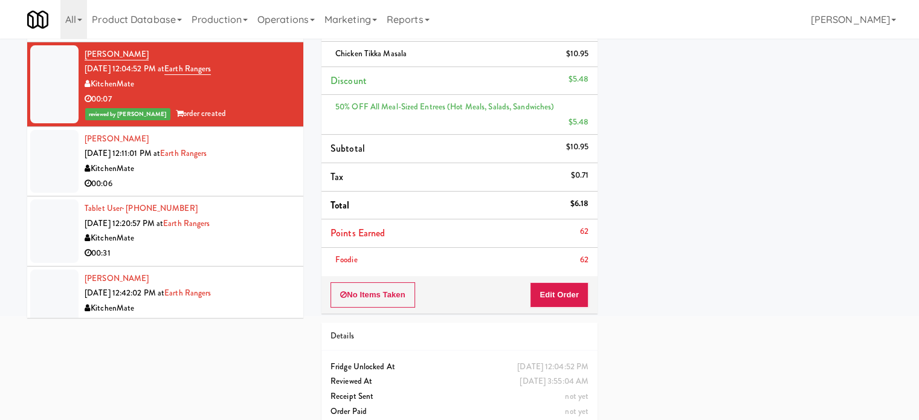
scroll to position [416, 0]
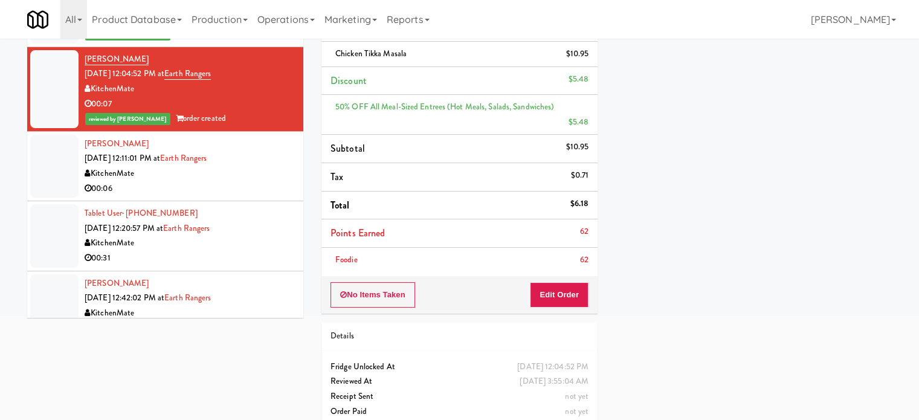
click at [271, 193] on div "00:06" at bounding box center [190, 188] width 210 height 15
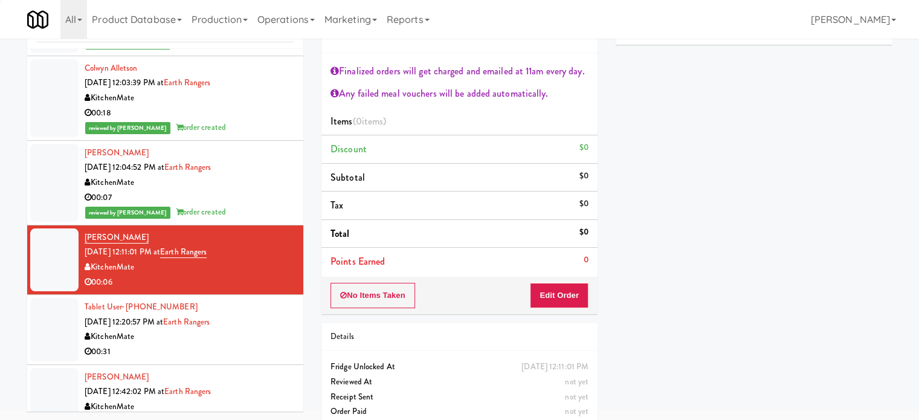
scroll to position [65, 0]
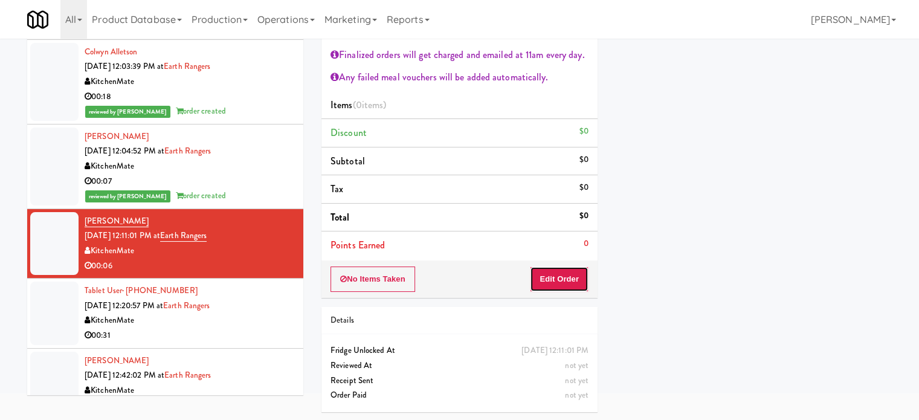
click at [554, 275] on button "Edit Order" at bounding box center [559, 278] width 59 height 25
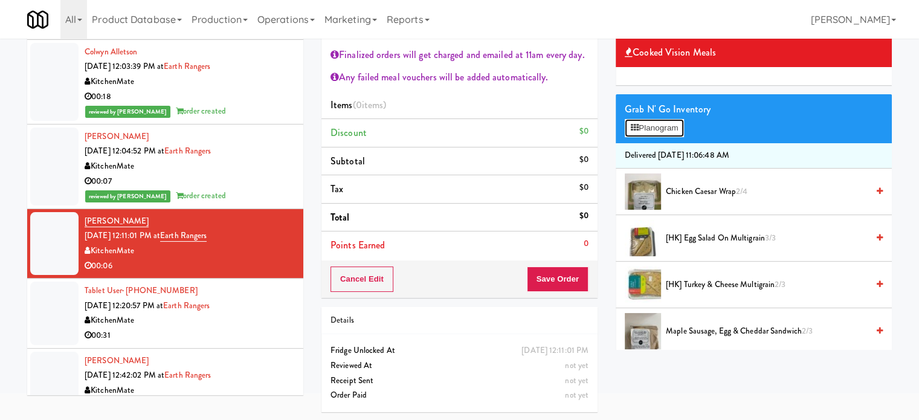
click at [672, 125] on button "Planogram" at bounding box center [654, 128] width 59 height 18
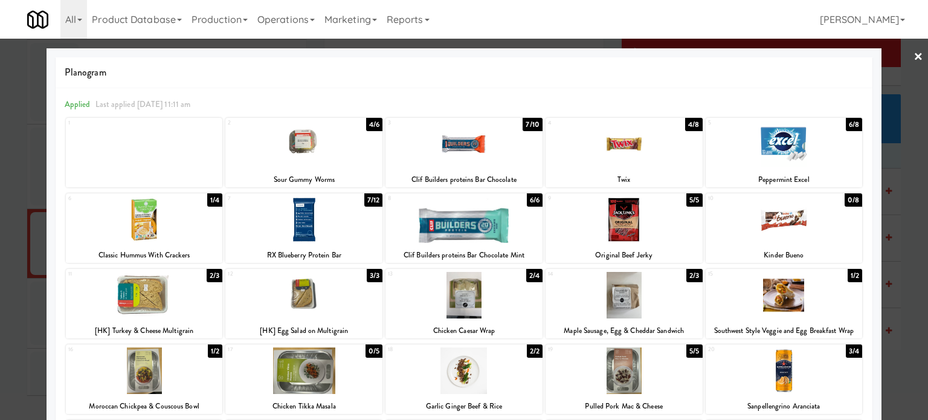
click at [689, 125] on div "4/8" at bounding box center [693, 124] width 17 height 13
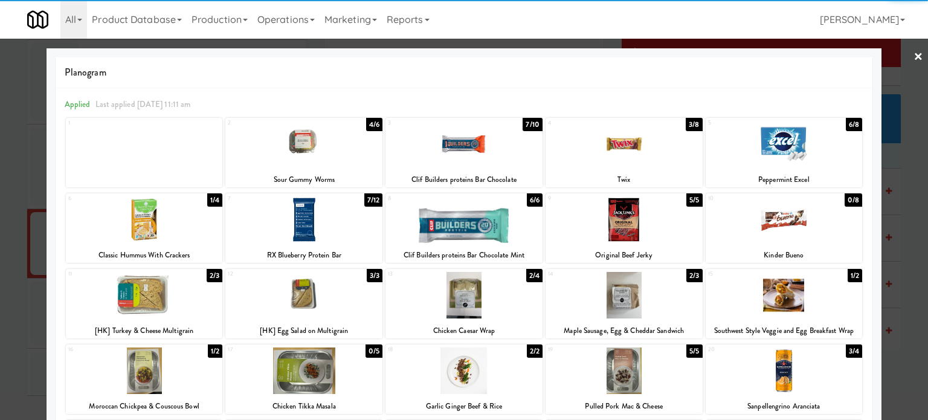
click at [907, 266] on div at bounding box center [464, 210] width 928 height 420
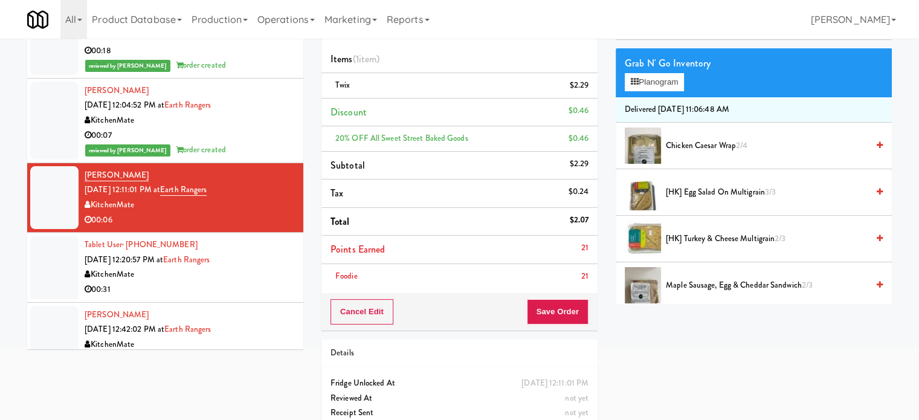
scroll to position [143, 0]
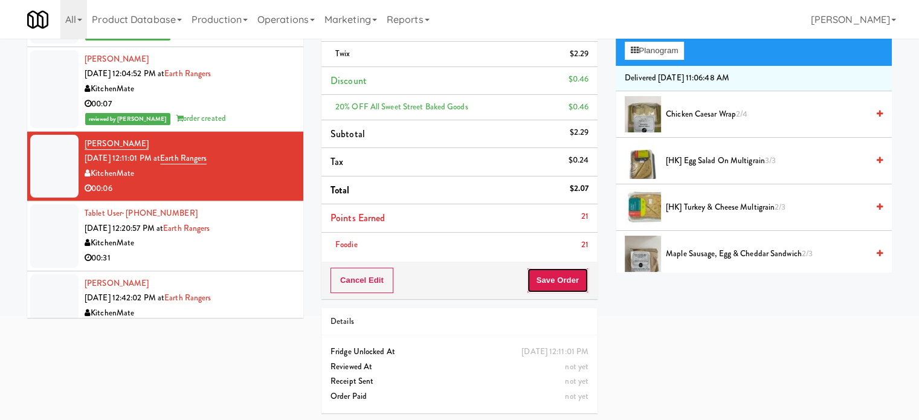
click at [556, 283] on button "Save Order" at bounding box center [558, 280] width 62 height 25
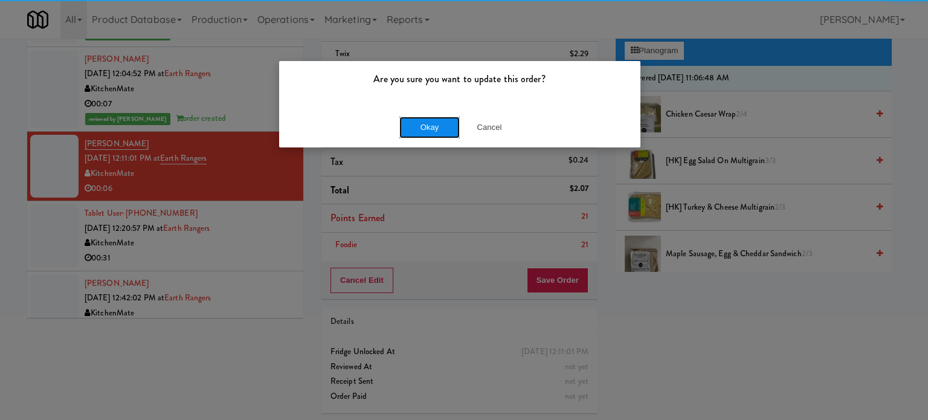
click at [433, 130] on button "Okay" at bounding box center [429, 128] width 60 height 22
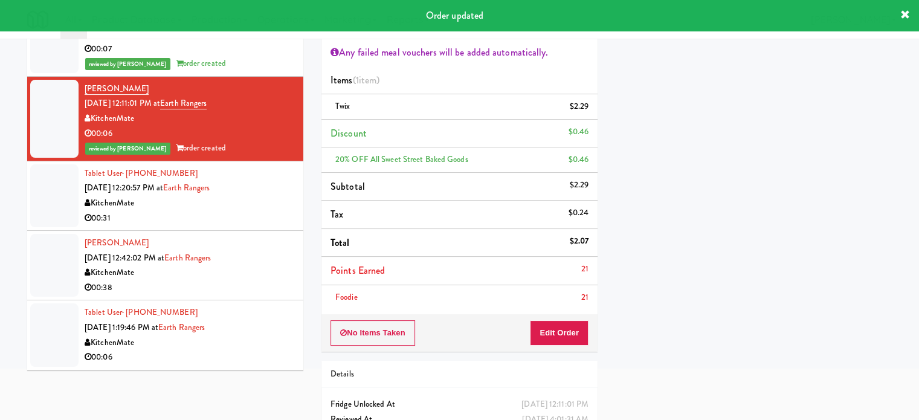
scroll to position [526, 0]
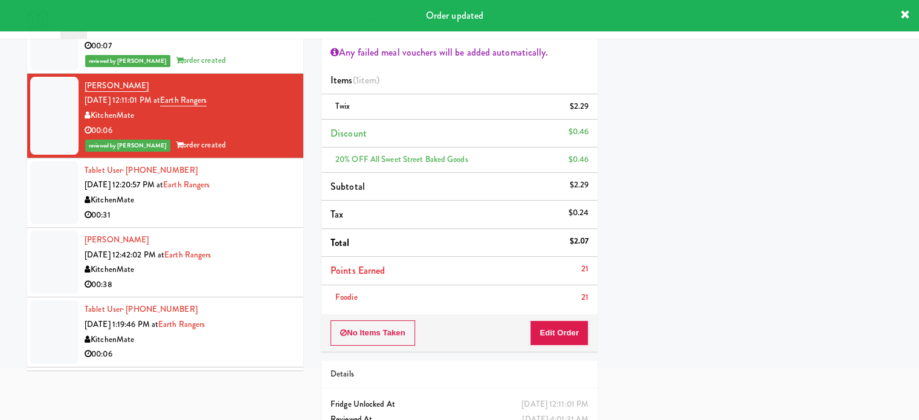
click at [275, 199] on div "KitchenMate" at bounding box center [190, 200] width 210 height 15
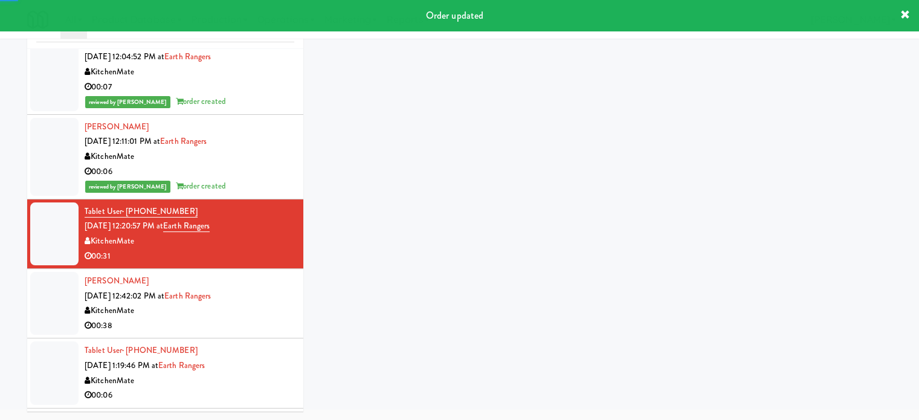
scroll to position [65, 0]
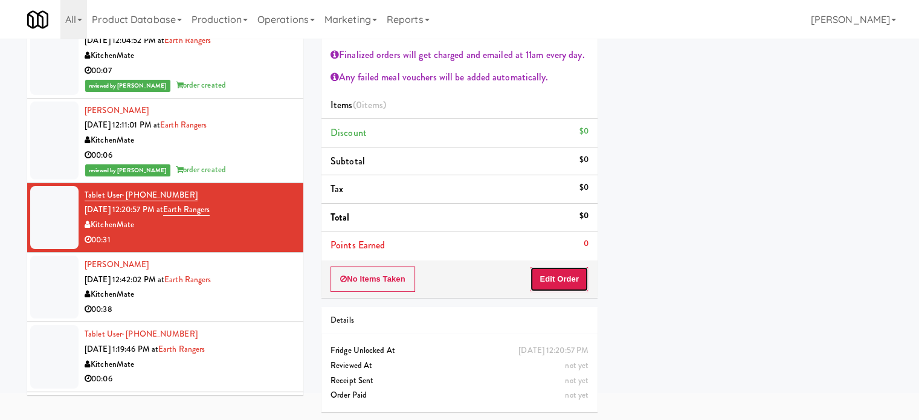
click at [576, 277] on button "Edit Order" at bounding box center [559, 278] width 59 height 25
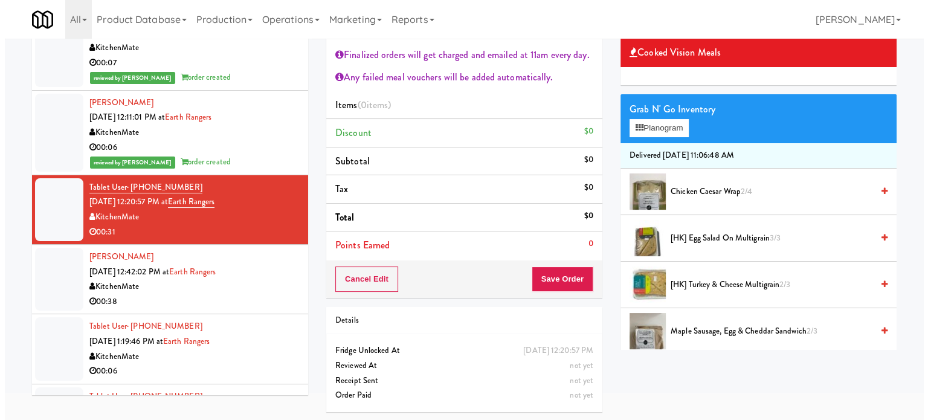
scroll to position [558, 0]
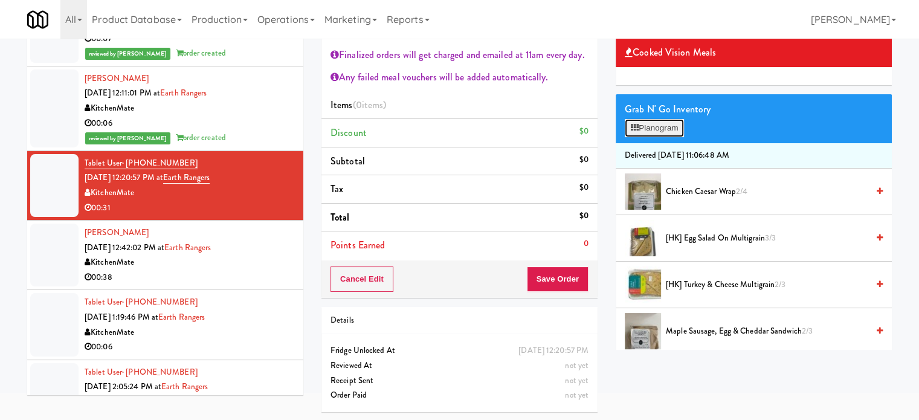
click at [679, 129] on button "Planogram" at bounding box center [654, 128] width 59 height 18
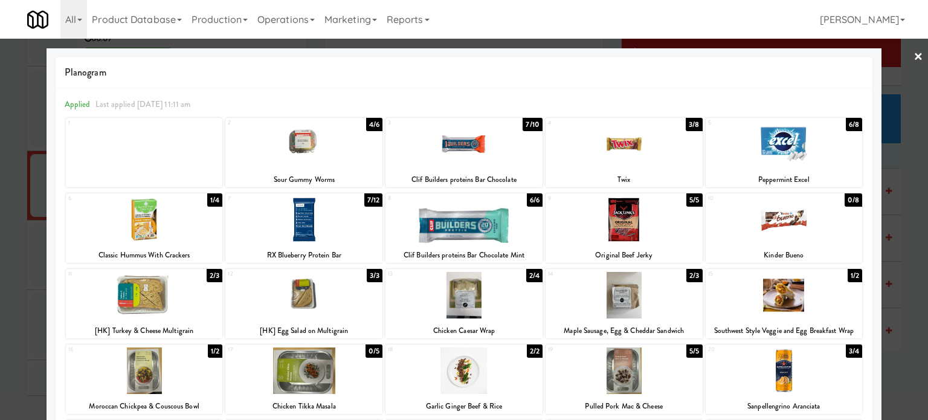
click at [528, 277] on div "2/4" at bounding box center [534, 275] width 16 height 13
click at [368, 121] on div "4/6" at bounding box center [374, 124] width 16 height 13
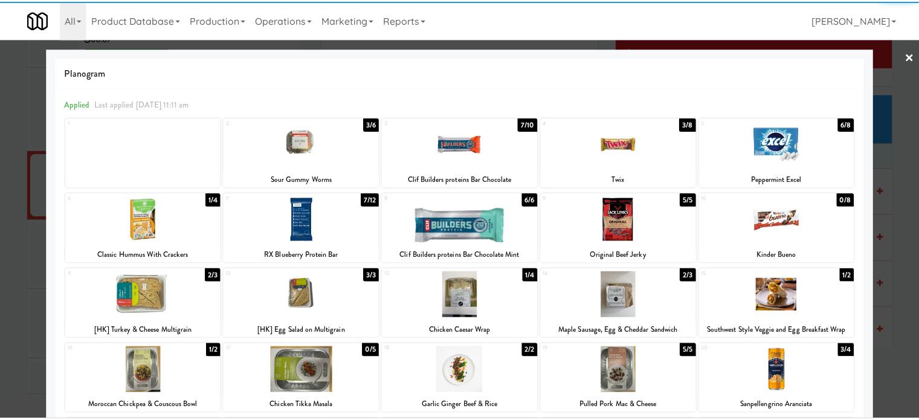
scroll to position [249, 0]
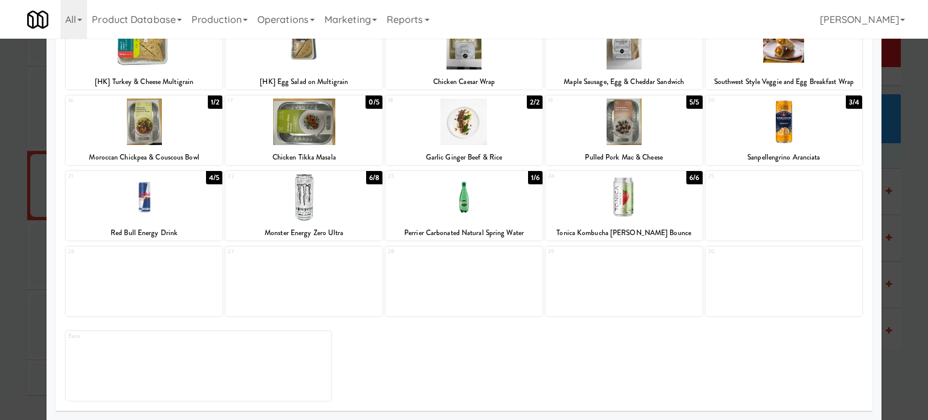
click at [846, 103] on div "3/4" at bounding box center [854, 101] width 16 height 13
click at [899, 277] on div at bounding box center [464, 210] width 928 height 420
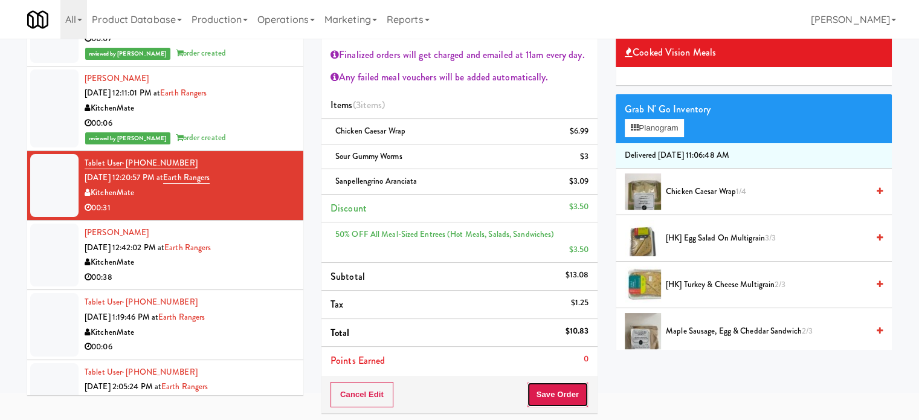
click at [563, 385] on button "Save Order" at bounding box center [558, 394] width 62 height 25
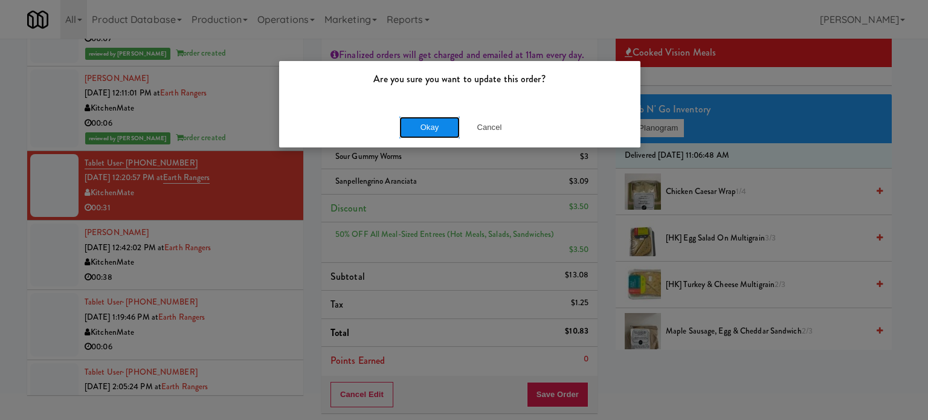
click at [427, 132] on button "Okay" at bounding box center [429, 128] width 60 height 22
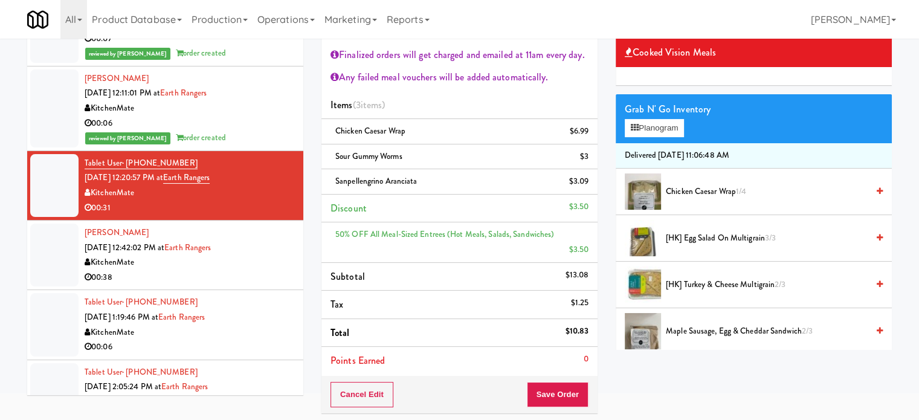
click at [275, 247] on div "[PERSON_NAME] [DATE] 12:42:02 PM at Earth Rangers KitchenMate 00:38" at bounding box center [190, 254] width 210 height 59
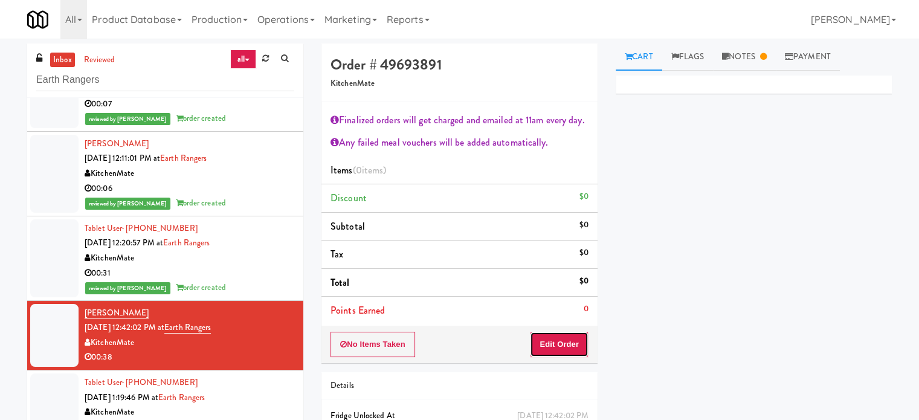
click at [562, 340] on button "Edit Order" at bounding box center [559, 344] width 59 height 25
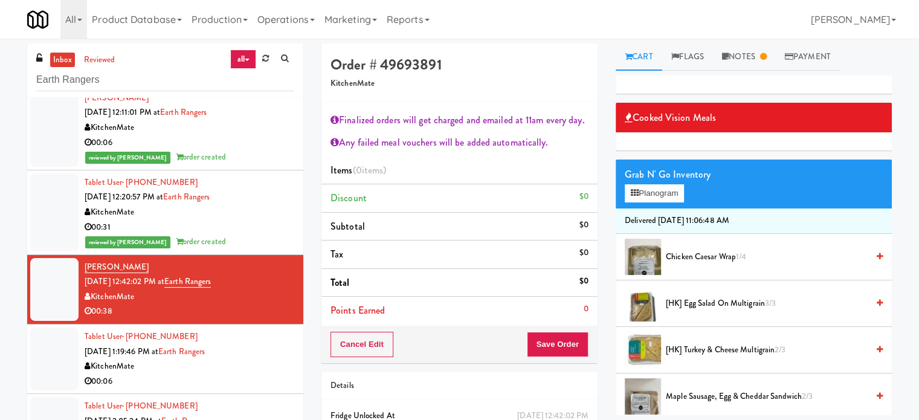
scroll to position [675, 0]
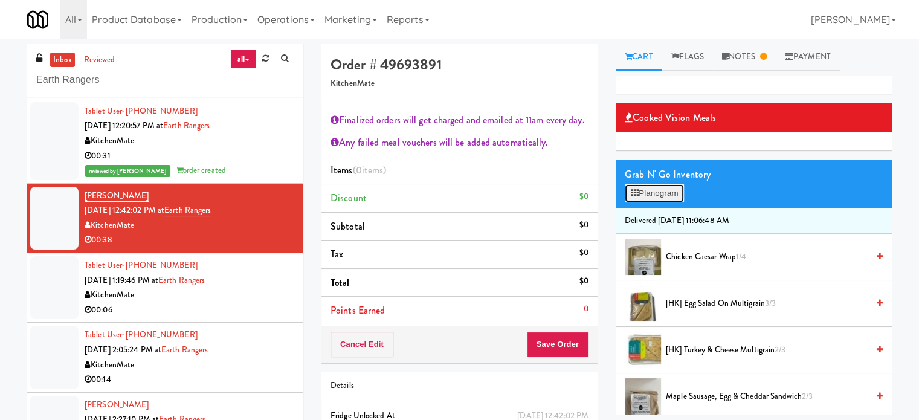
click at [660, 192] on button "Planogram" at bounding box center [654, 193] width 59 height 18
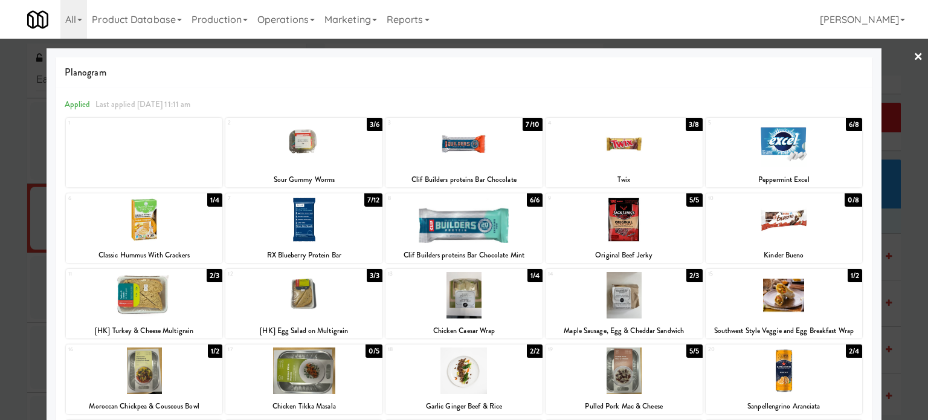
click at [213, 276] on div "2/3" at bounding box center [215, 275] width 16 height 13
click at [24, 284] on div at bounding box center [464, 210] width 928 height 420
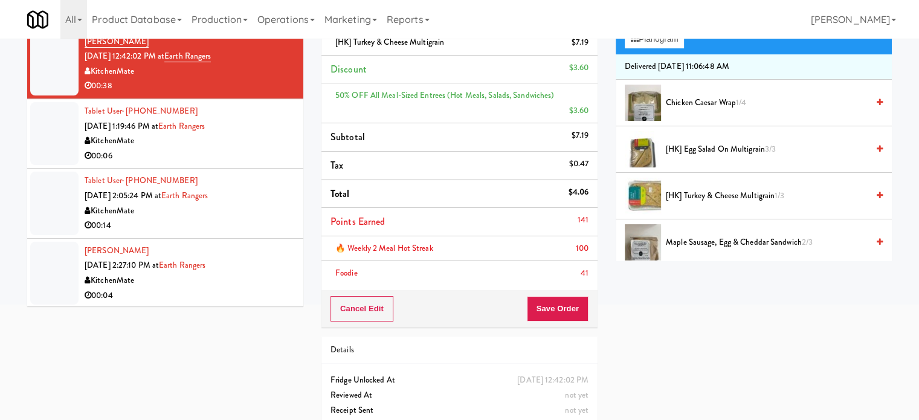
scroll to position [168, 0]
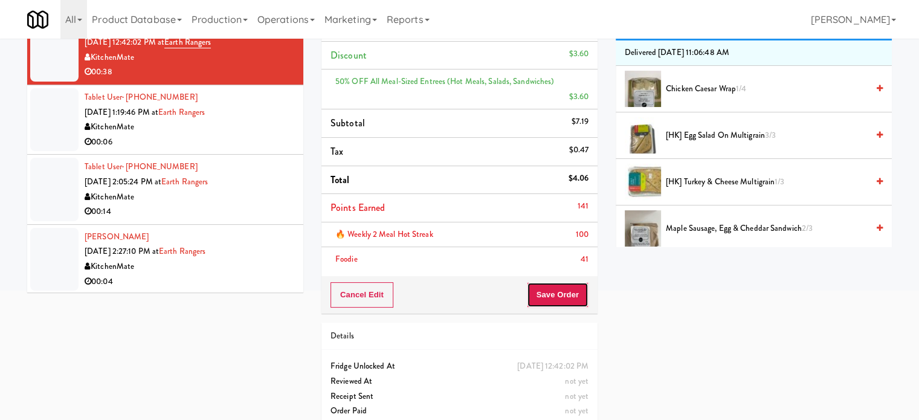
click at [548, 283] on button "Save Order" at bounding box center [558, 294] width 62 height 25
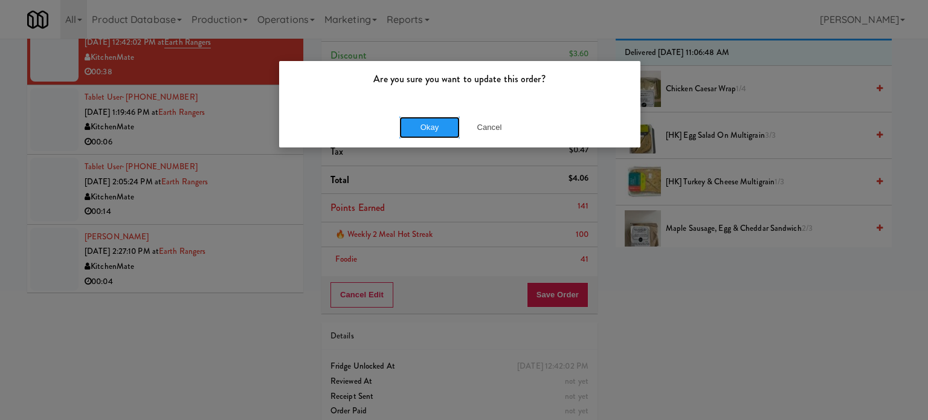
click at [428, 136] on button "Okay" at bounding box center [429, 128] width 60 height 22
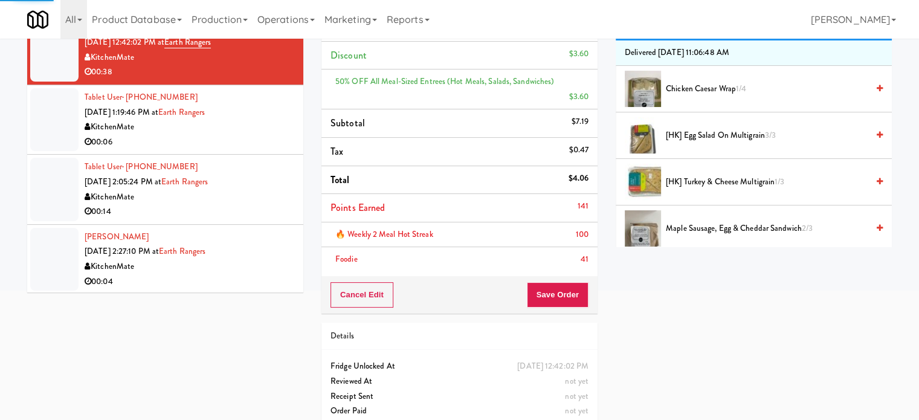
drag, startPoint x: 239, startPoint y: 132, endPoint x: 254, endPoint y: 123, distance: 17.3
click at [239, 132] on div "Tablet User · (416) 836-7537 [DATE] 1:19:46 PM at Earth Rangers KitchenMate 00:…" at bounding box center [190, 119] width 210 height 59
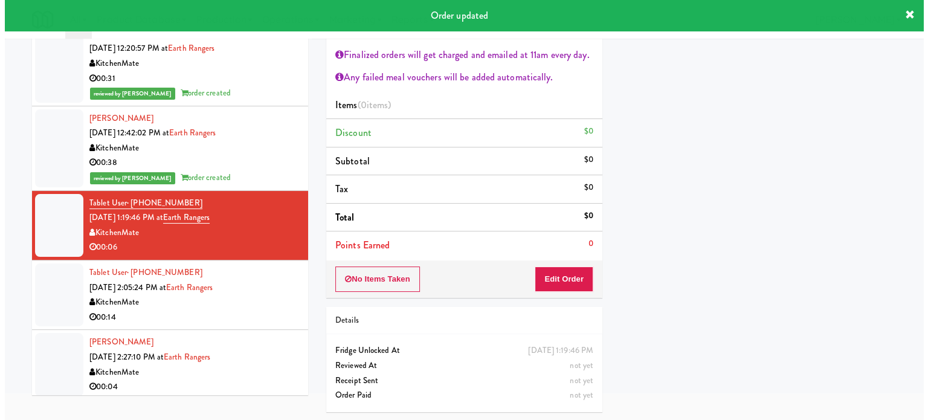
scroll to position [690, 0]
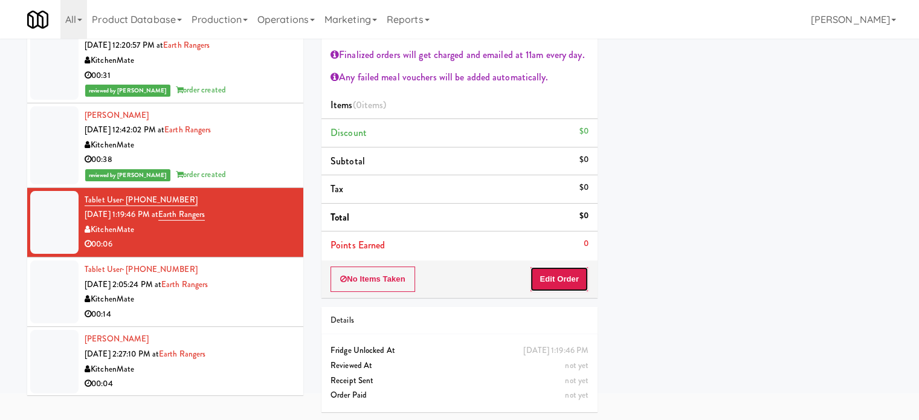
click at [575, 282] on button "Edit Order" at bounding box center [559, 278] width 59 height 25
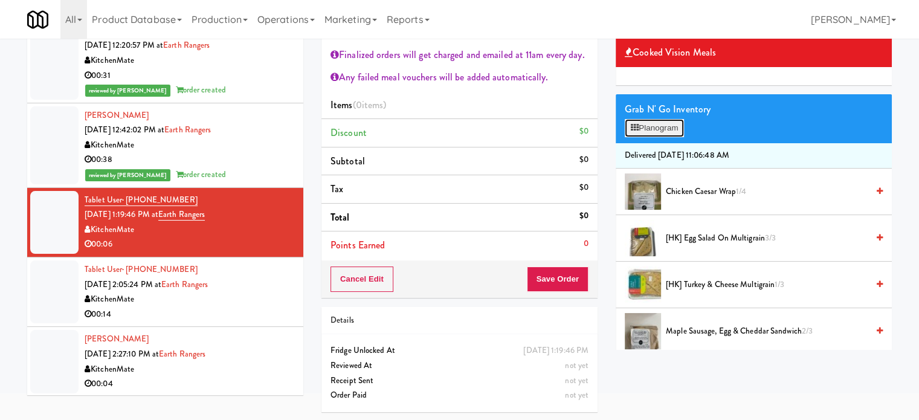
click at [663, 132] on button "Planogram" at bounding box center [654, 128] width 59 height 18
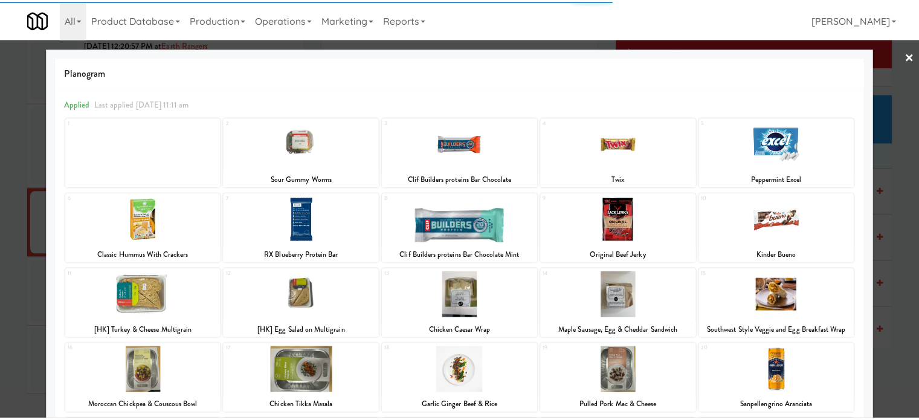
scroll to position [249, 0]
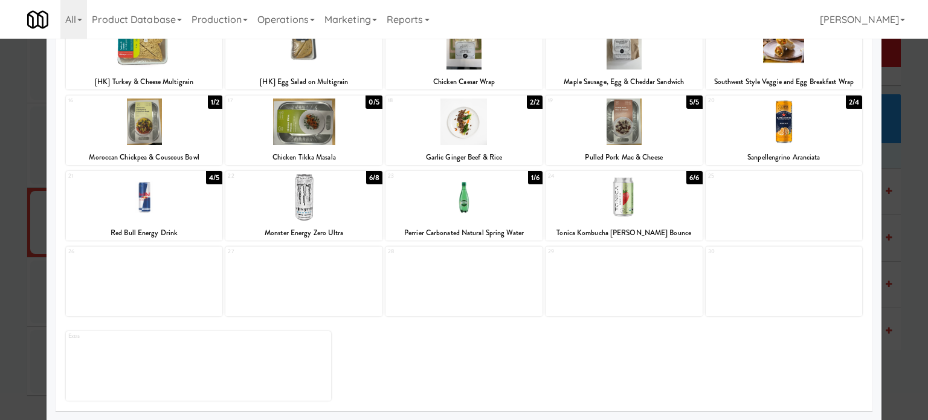
click at [690, 179] on div "6/6" at bounding box center [694, 177] width 16 height 13
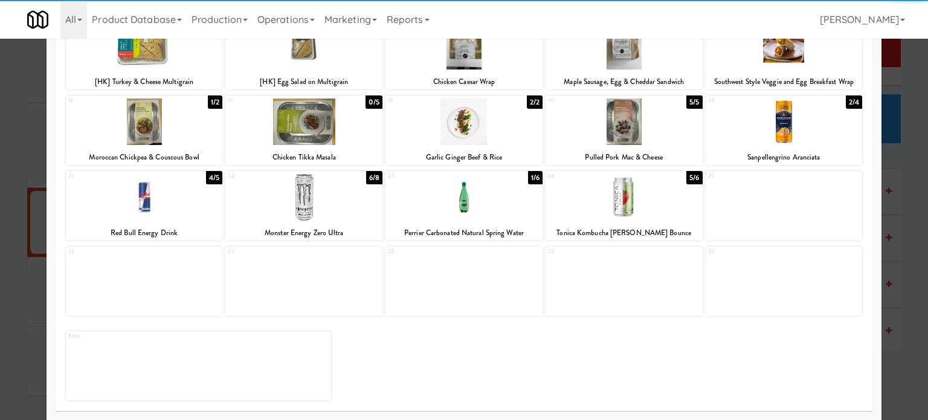
drag, startPoint x: 904, startPoint y: 252, endPoint x: 732, endPoint y: 185, distance: 184.9
click at [904, 253] on div at bounding box center [464, 210] width 928 height 420
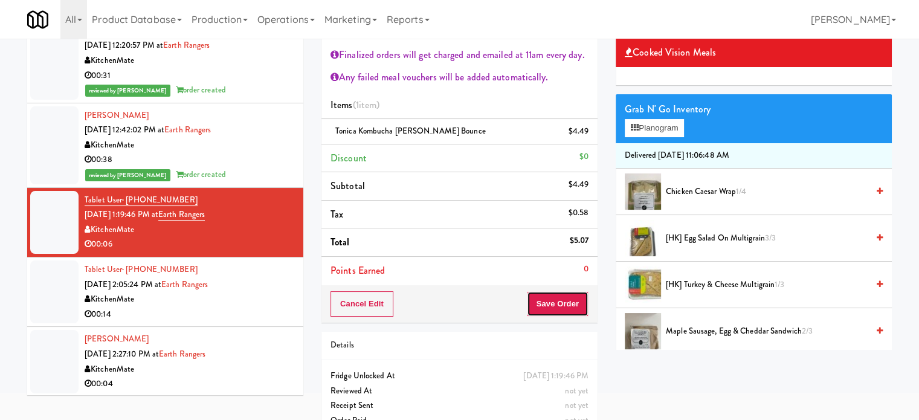
drag, startPoint x: 547, startPoint y: 301, endPoint x: 499, endPoint y: 251, distance: 69.6
click at [547, 301] on button "Save Order" at bounding box center [558, 303] width 62 height 25
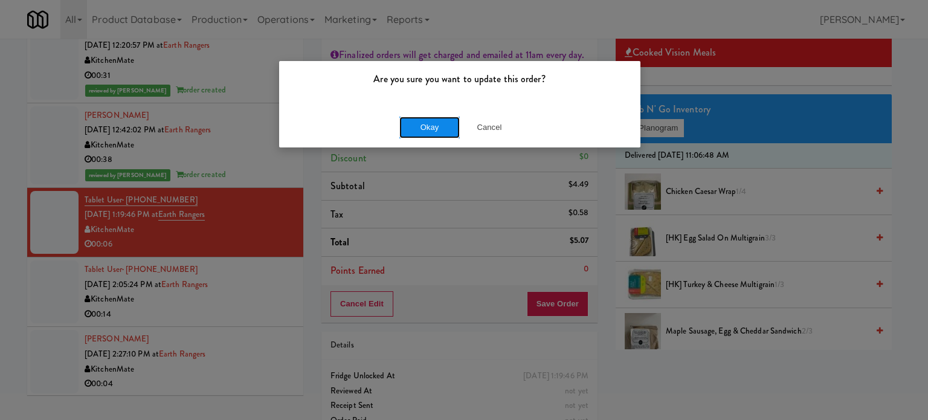
click at [423, 127] on button "Okay" at bounding box center [429, 128] width 60 height 22
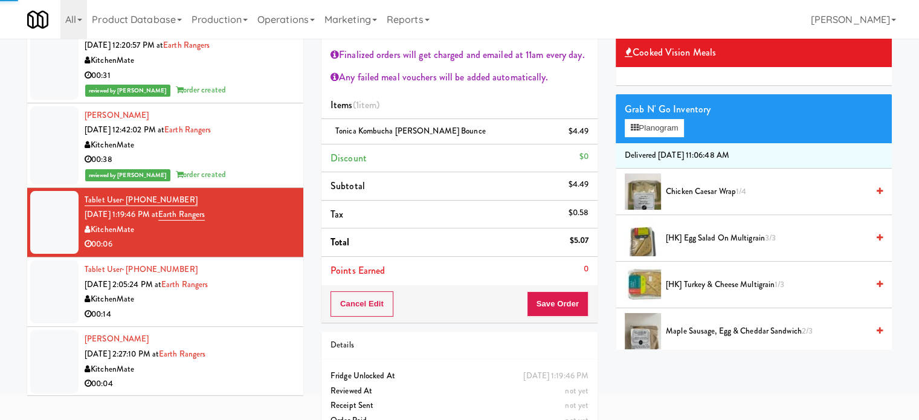
drag, startPoint x: 257, startPoint y: 291, endPoint x: 427, endPoint y: 260, distance: 173.2
click at [257, 292] on div "KitchenMate" at bounding box center [190, 299] width 210 height 15
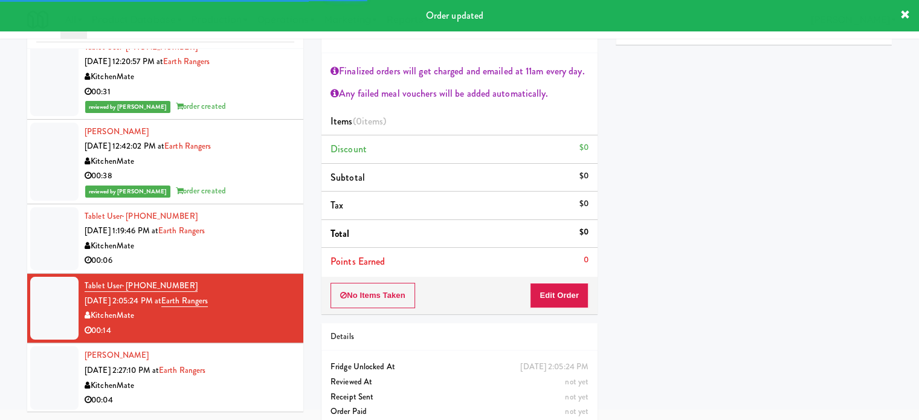
scroll to position [65, 0]
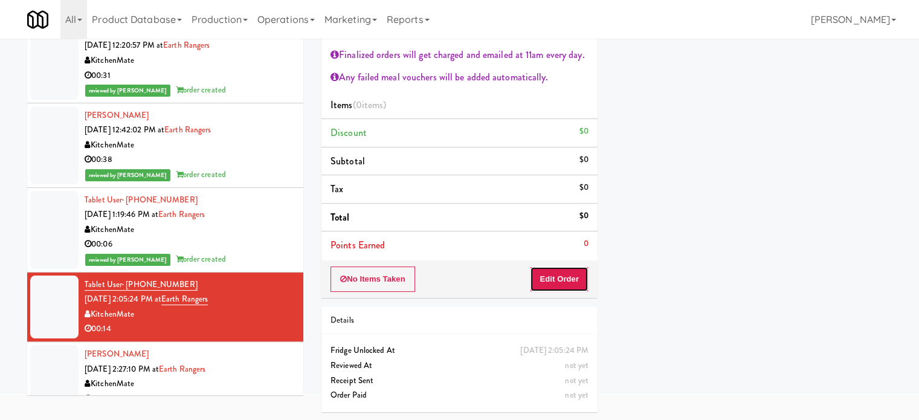
click at [542, 275] on button "Edit Order" at bounding box center [559, 278] width 59 height 25
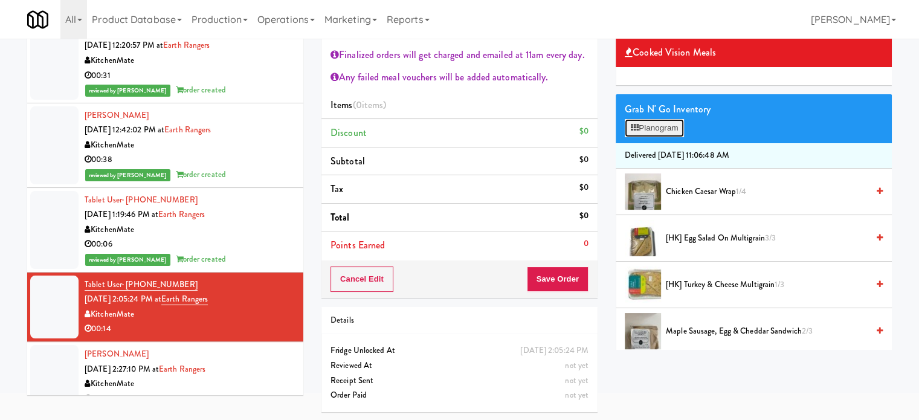
click at [650, 128] on button "Planogram" at bounding box center [654, 128] width 59 height 18
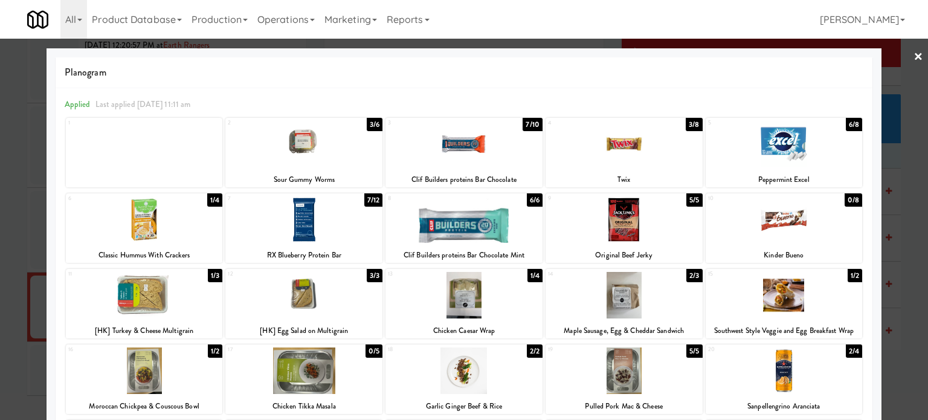
click at [367, 122] on div "3/6" at bounding box center [375, 124] width 16 height 13
drag, startPoint x: 684, startPoint y: 123, endPoint x: 927, endPoint y: 185, distance: 250.8
click at [686, 123] on div "3/8" at bounding box center [694, 124] width 16 height 13
click at [904, 278] on div at bounding box center [464, 210] width 928 height 420
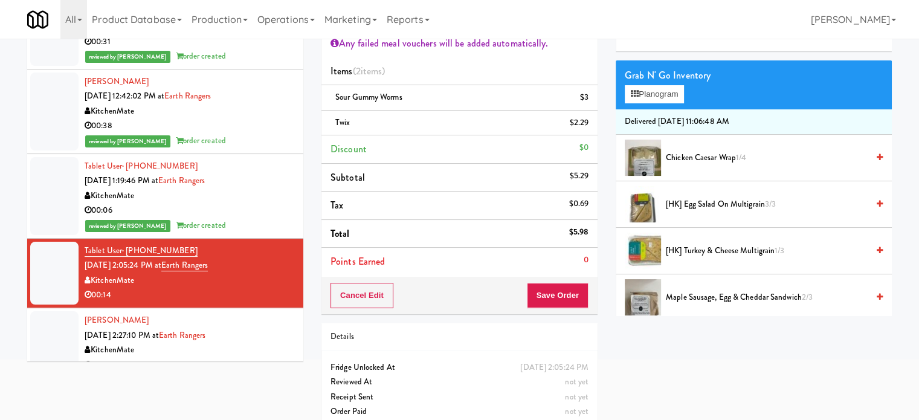
scroll to position [115, 0]
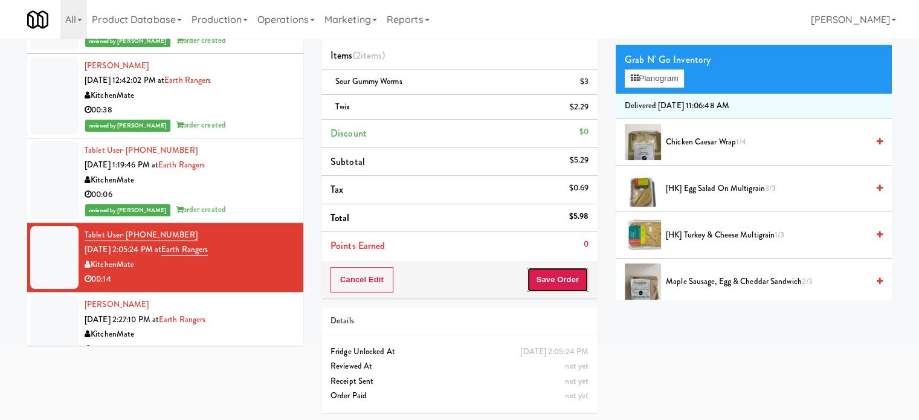
click at [550, 282] on button "Save Order" at bounding box center [558, 279] width 62 height 25
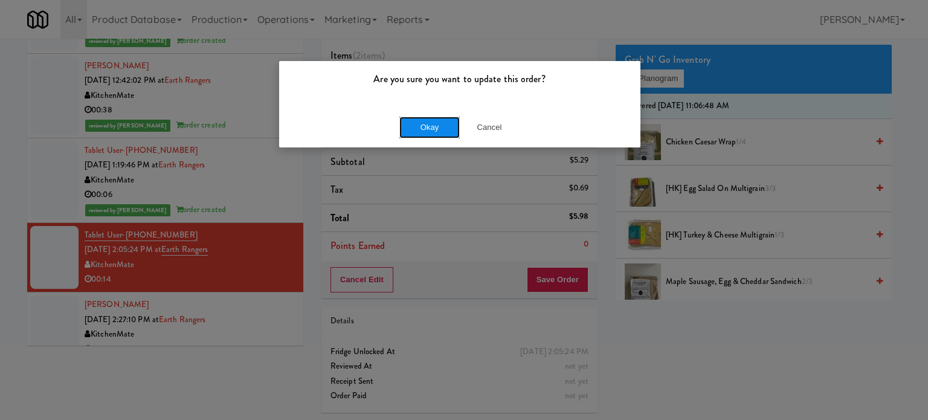
click at [452, 127] on button "Okay" at bounding box center [429, 128] width 60 height 22
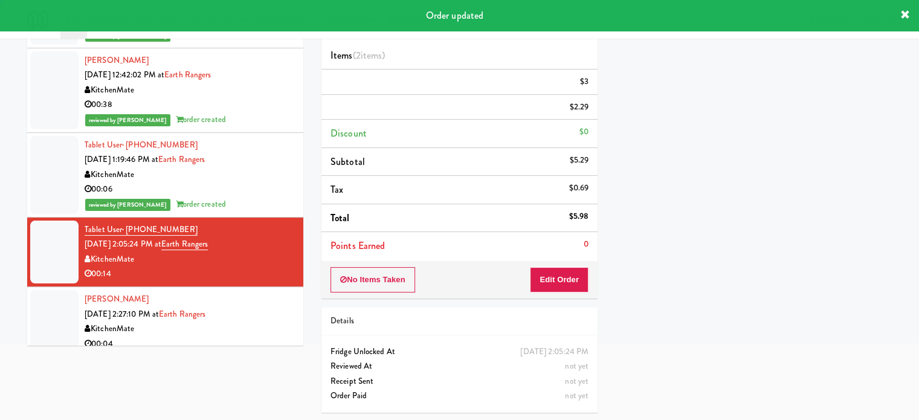
scroll to position [705, 0]
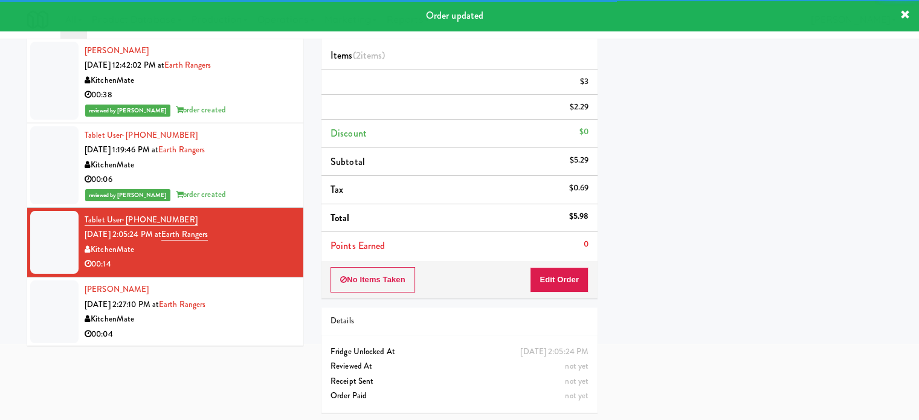
click at [277, 297] on div "[PERSON_NAME] [DATE] 2:27:10 PM at Earth Rangers KitchenMate 00:04" at bounding box center [190, 311] width 210 height 59
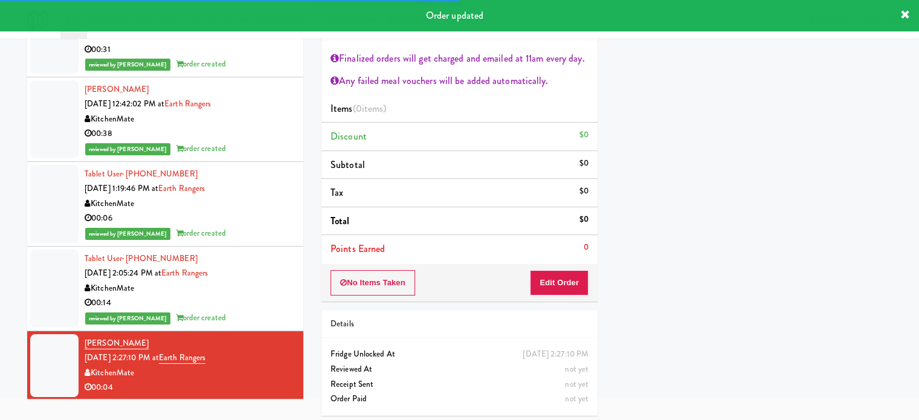
scroll to position [65, 0]
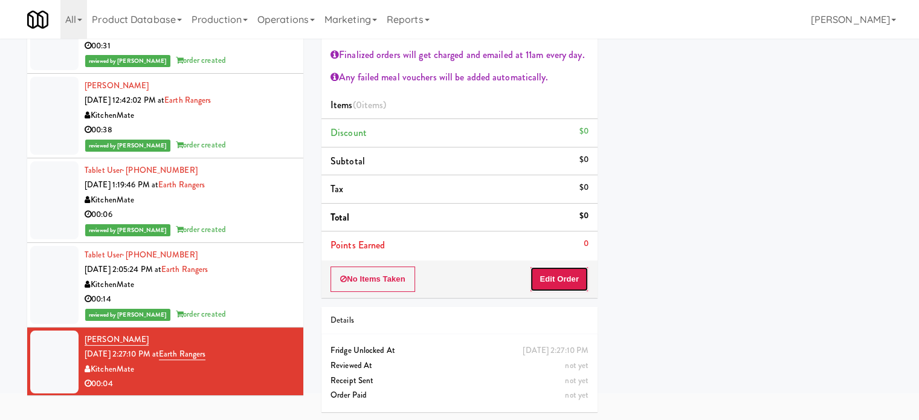
click at [532, 279] on button "Edit Order" at bounding box center [559, 278] width 59 height 25
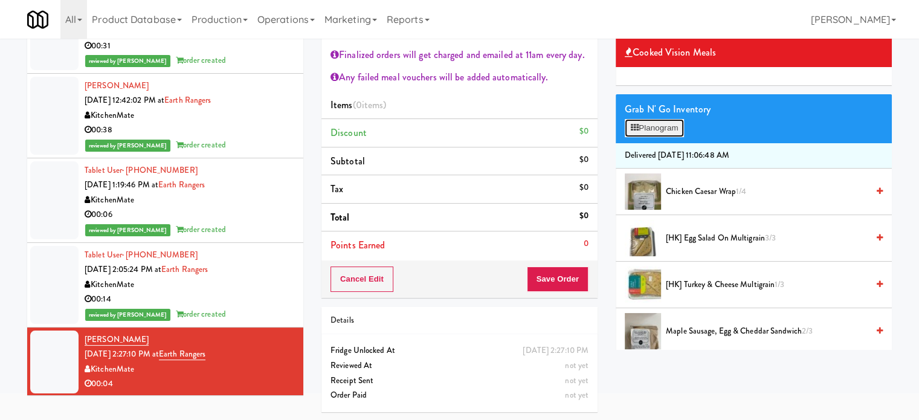
click at [678, 125] on button "Planogram" at bounding box center [654, 128] width 59 height 18
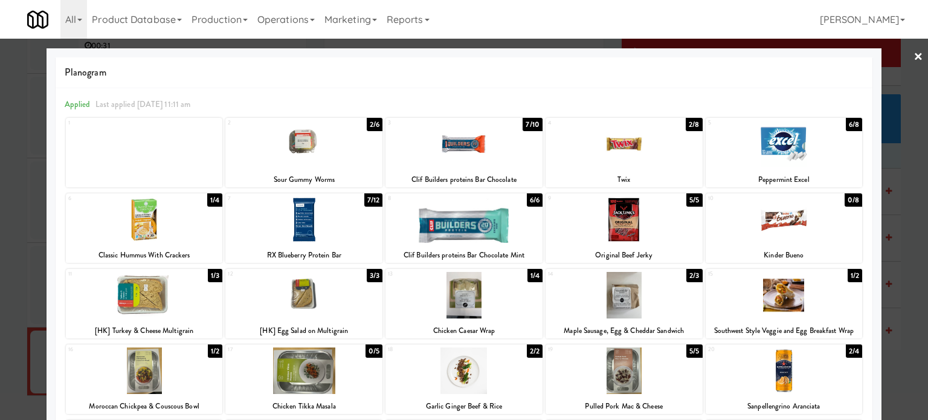
click at [215, 199] on div "1/4" at bounding box center [214, 199] width 15 height 13
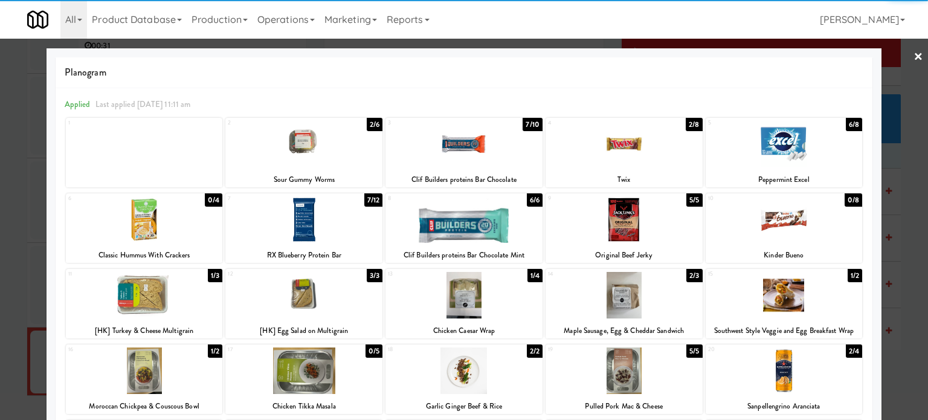
click at [910, 210] on div at bounding box center [464, 210] width 928 height 420
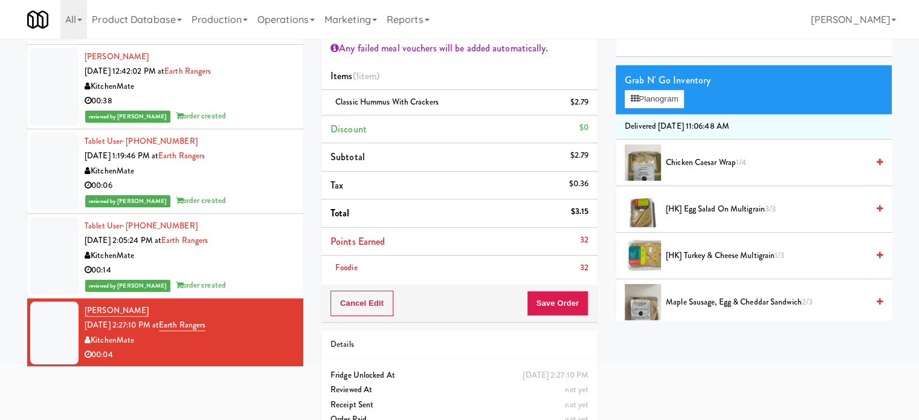
scroll to position [118, 0]
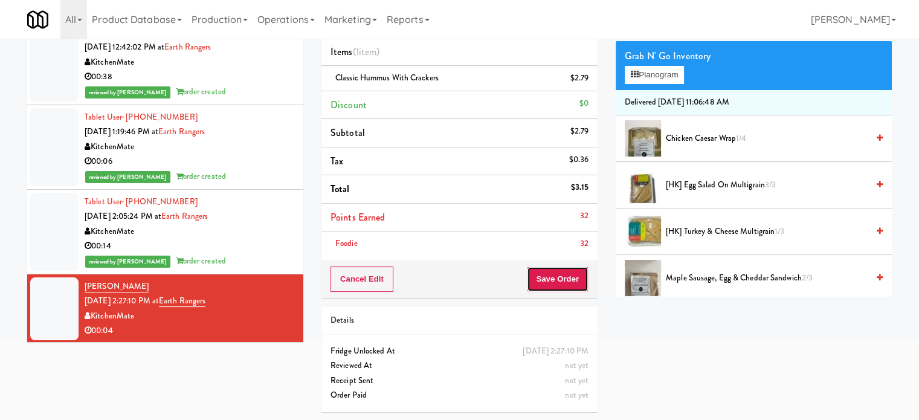
click at [550, 280] on button "Save Order" at bounding box center [558, 278] width 62 height 25
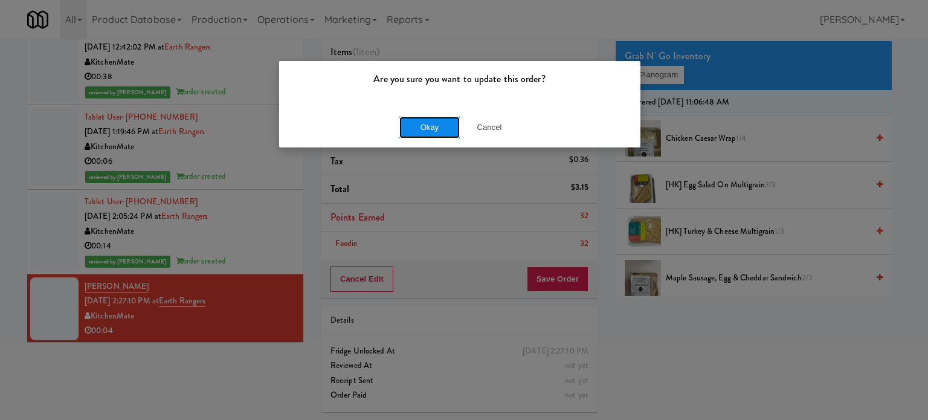
click at [425, 135] on button "Okay" at bounding box center [429, 128] width 60 height 22
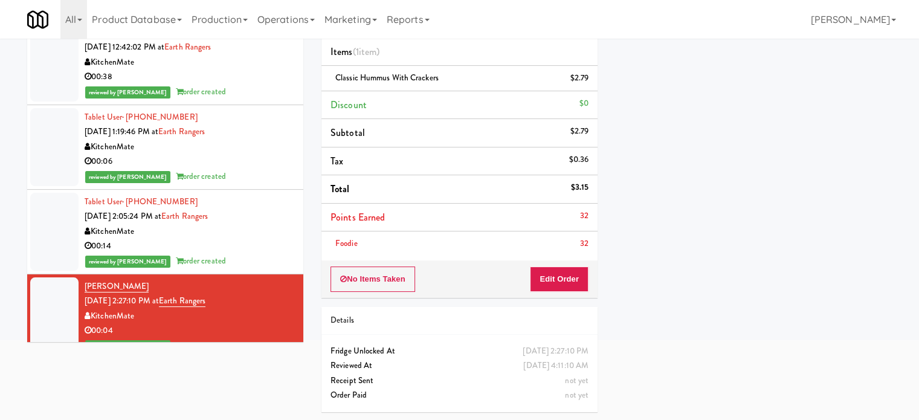
scroll to position [735, 0]
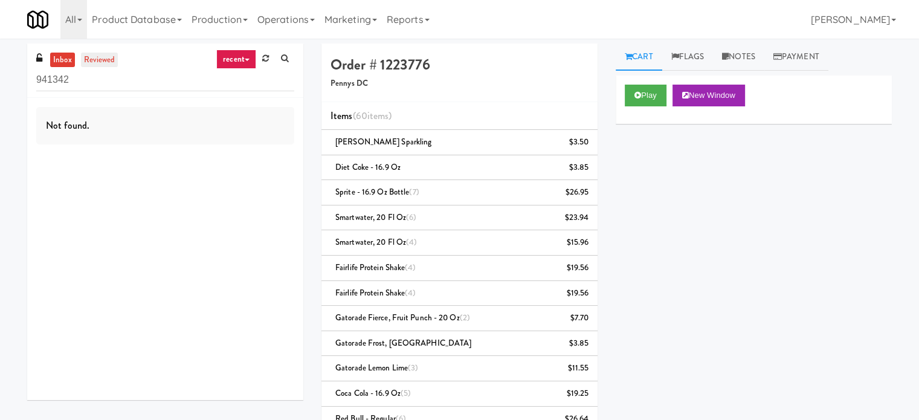
click at [106, 62] on link "reviewed" at bounding box center [99, 60] width 37 height 15
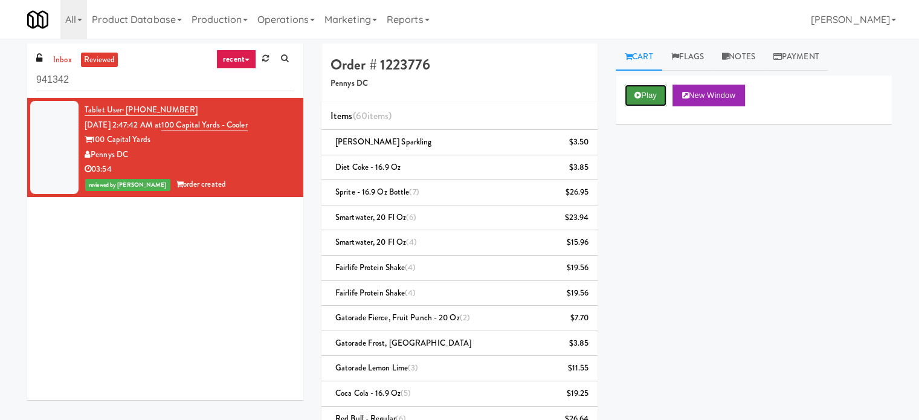
click at [647, 91] on button "Play" at bounding box center [646, 96] width 42 height 22
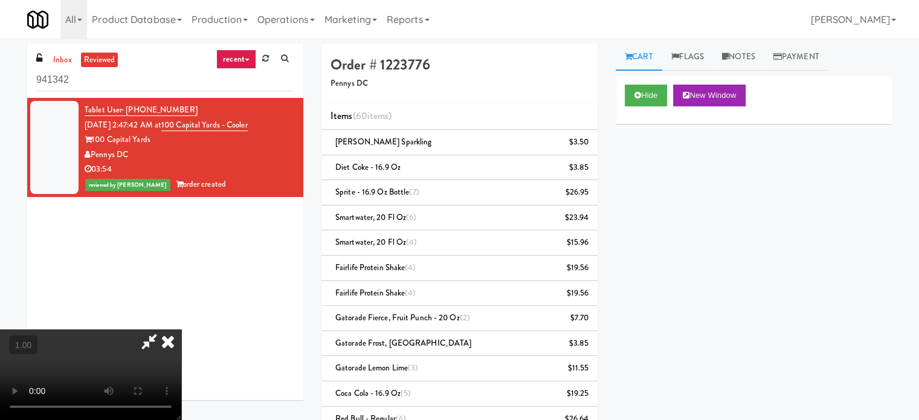
click at [181, 329] on video at bounding box center [90, 374] width 181 height 91
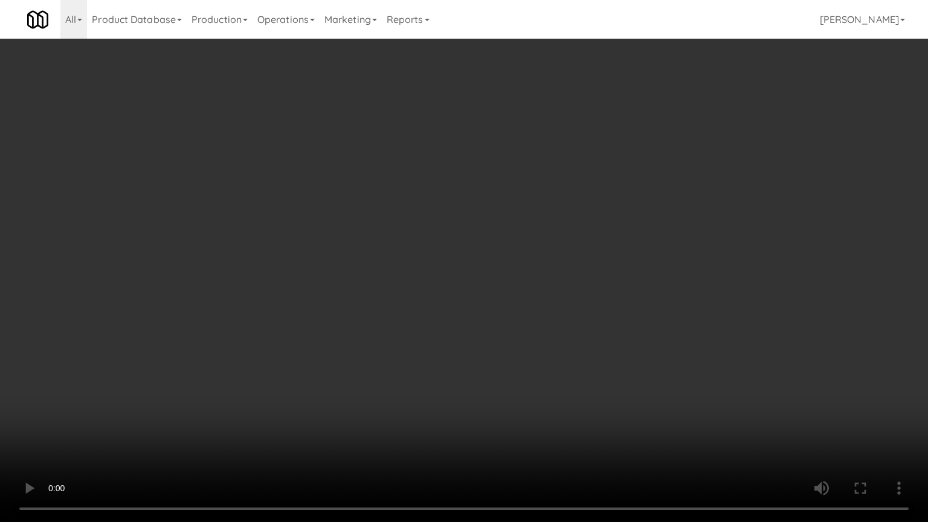
click at [487, 311] on video at bounding box center [464, 261] width 928 height 522
click at [509, 301] on video at bounding box center [464, 261] width 928 height 522
click at [515, 303] on video at bounding box center [464, 261] width 928 height 522
click at [543, 301] on video at bounding box center [464, 261] width 928 height 522
click at [544, 298] on video at bounding box center [464, 261] width 928 height 522
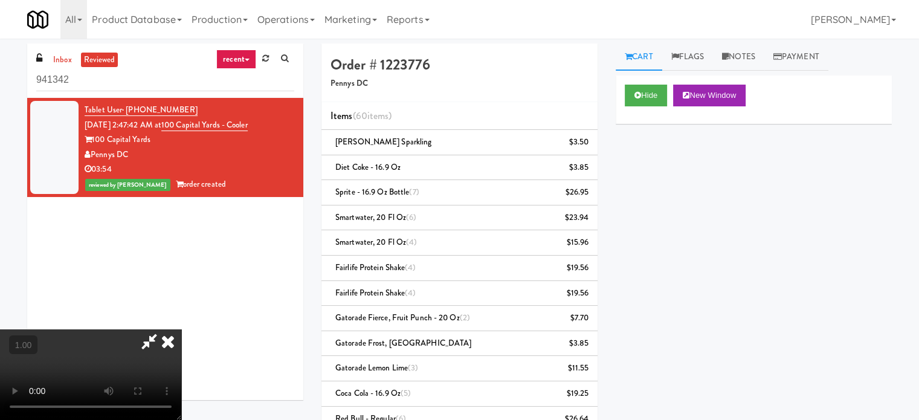
click at [181, 329] on icon at bounding box center [168, 341] width 27 height 24
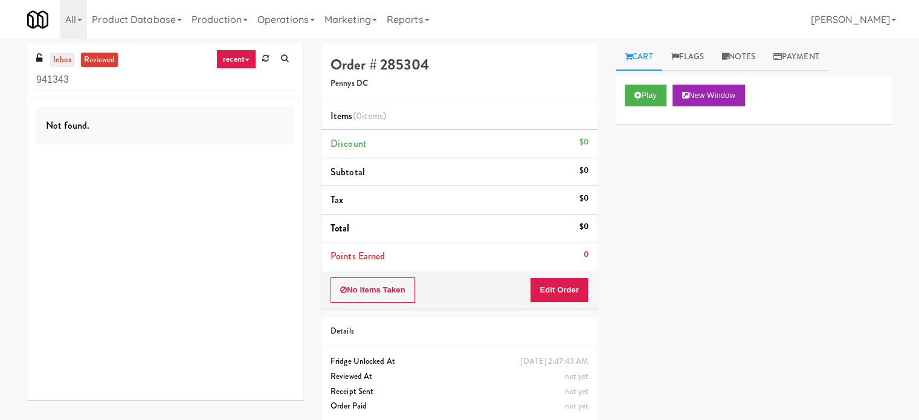
click at [69, 57] on link "inbox" at bounding box center [62, 60] width 25 height 15
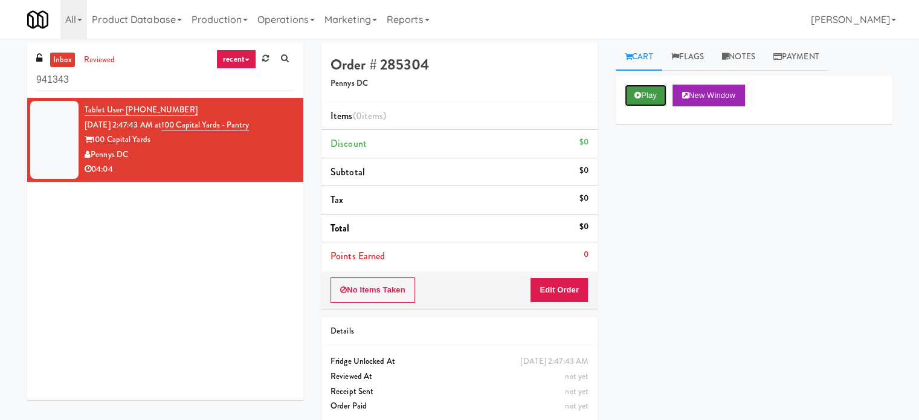
click at [655, 86] on button "Play" at bounding box center [646, 96] width 42 height 22
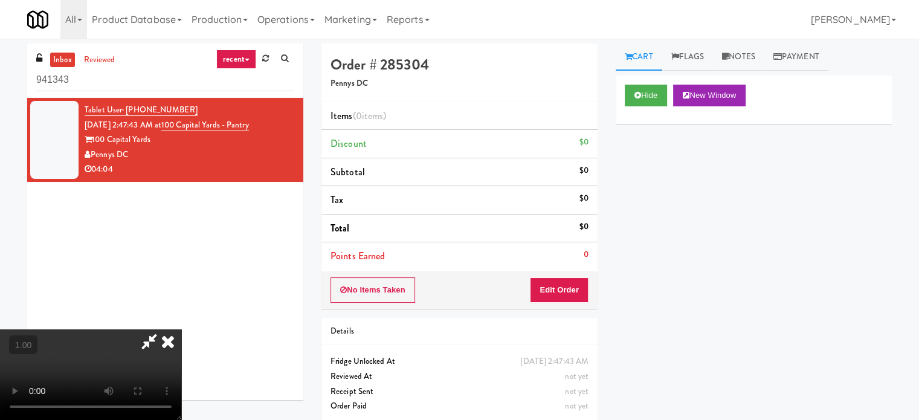
click at [181, 329] on video at bounding box center [90, 374] width 181 height 91
drag, startPoint x: 333, startPoint y: 286, endPoint x: 357, endPoint y: 277, distance: 26.0
click at [181, 329] on video at bounding box center [90, 374] width 181 height 91
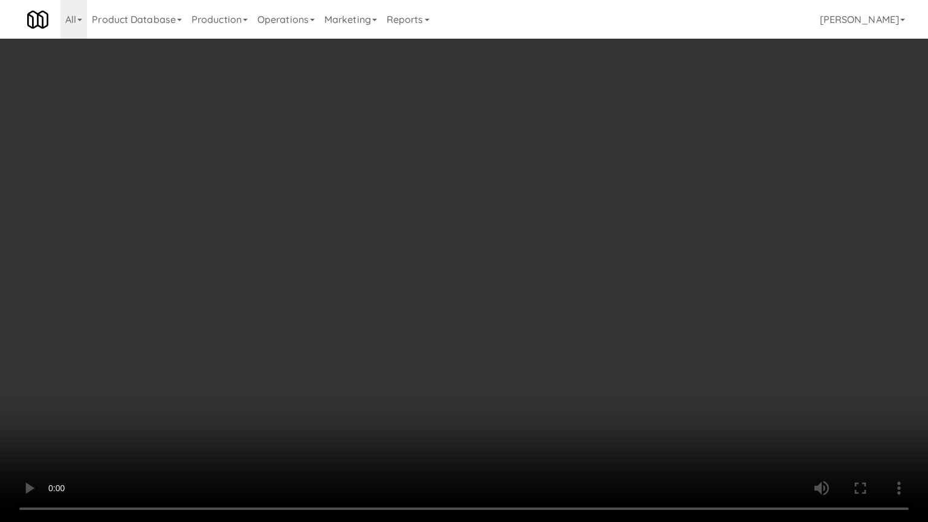
drag, startPoint x: 424, startPoint y: 292, endPoint x: 439, endPoint y: 286, distance: 16.3
click at [424, 293] on video at bounding box center [464, 261] width 928 height 522
click at [440, 286] on video at bounding box center [464, 261] width 928 height 522
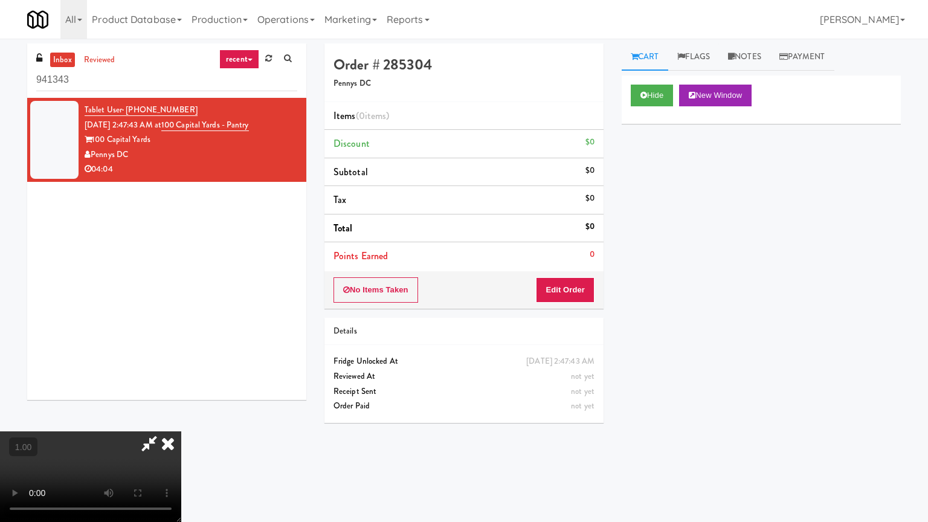
click at [181, 419] on video at bounding box center [90, 476] width 181 height 91
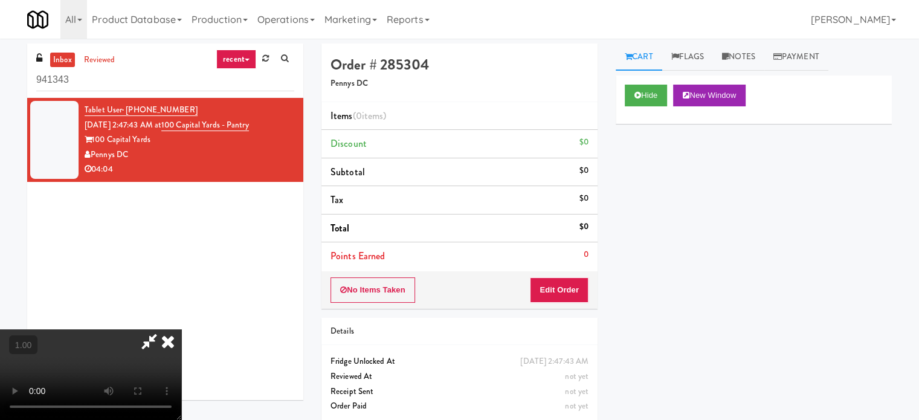
click at [163, 329] on icon at bounding box center [149, 341] width 28 height 24
click at [181, 329] on icon at bounding box center [168, 341] width 27 height 24
